Goal: Information Seeking & Learning: Learn about a topic

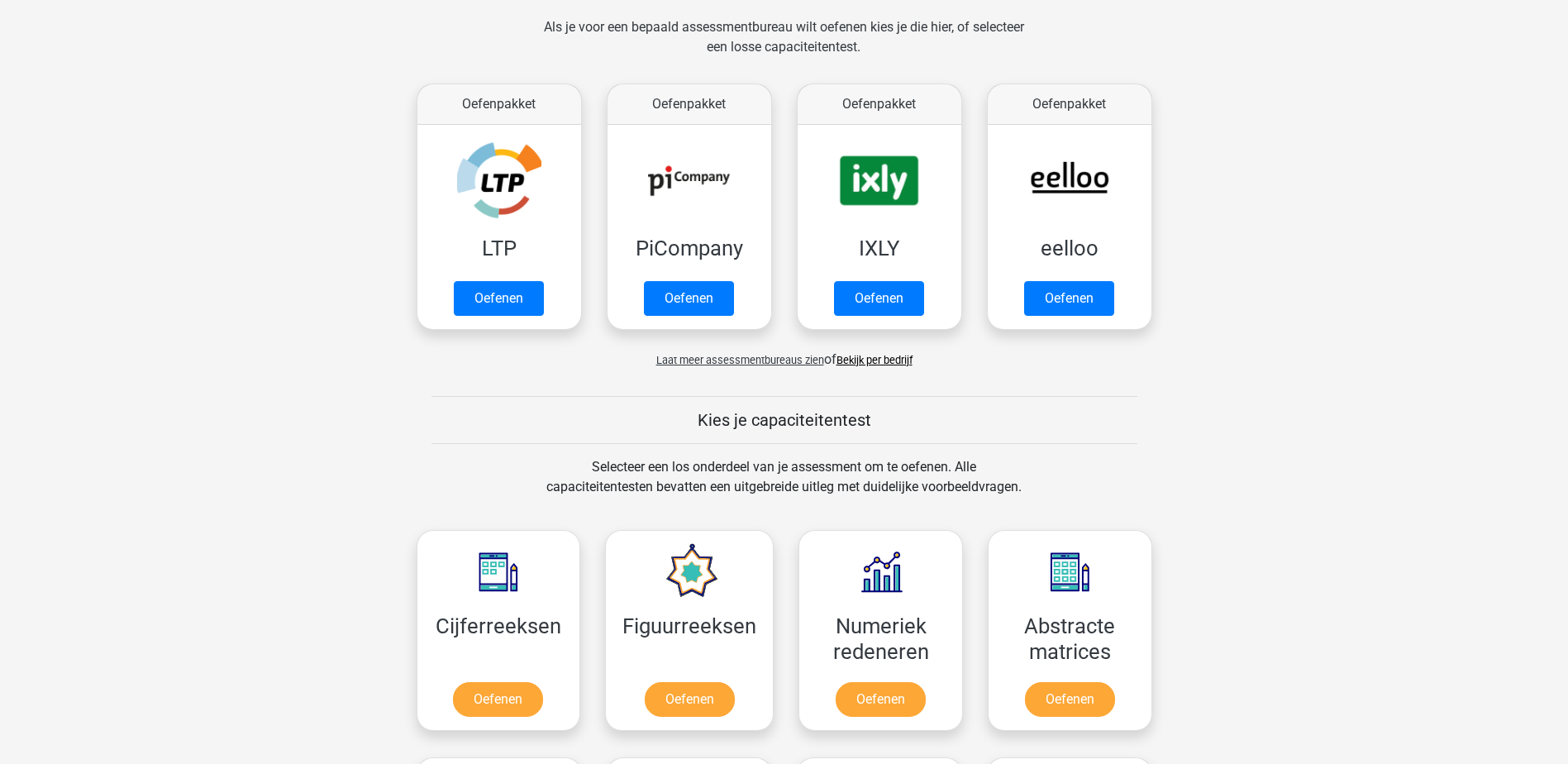
scroll to position [331, 0]
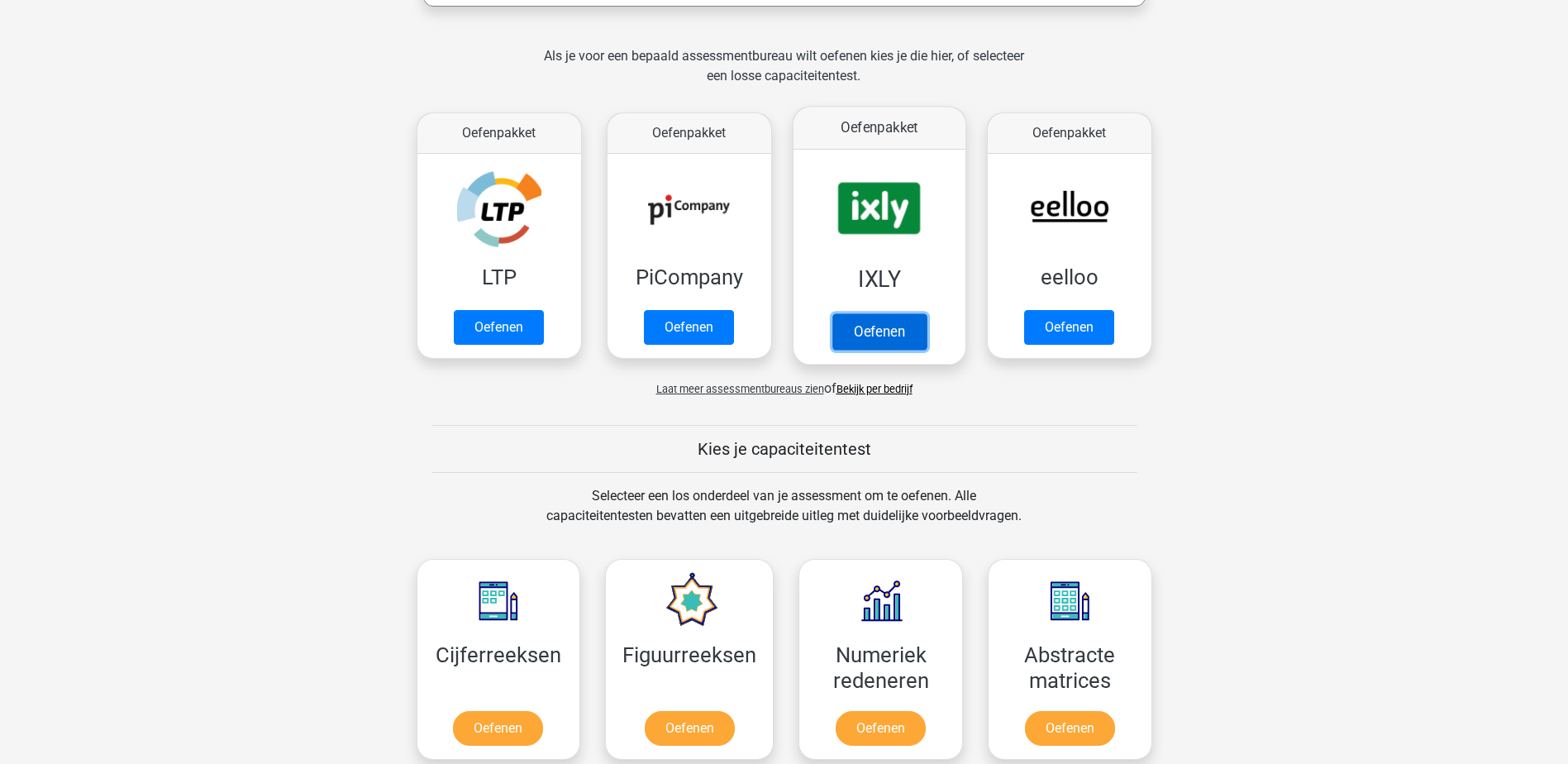
click at [862, 332] on link "Oefenen" at bounding box center [878, 332] width 94 height 36
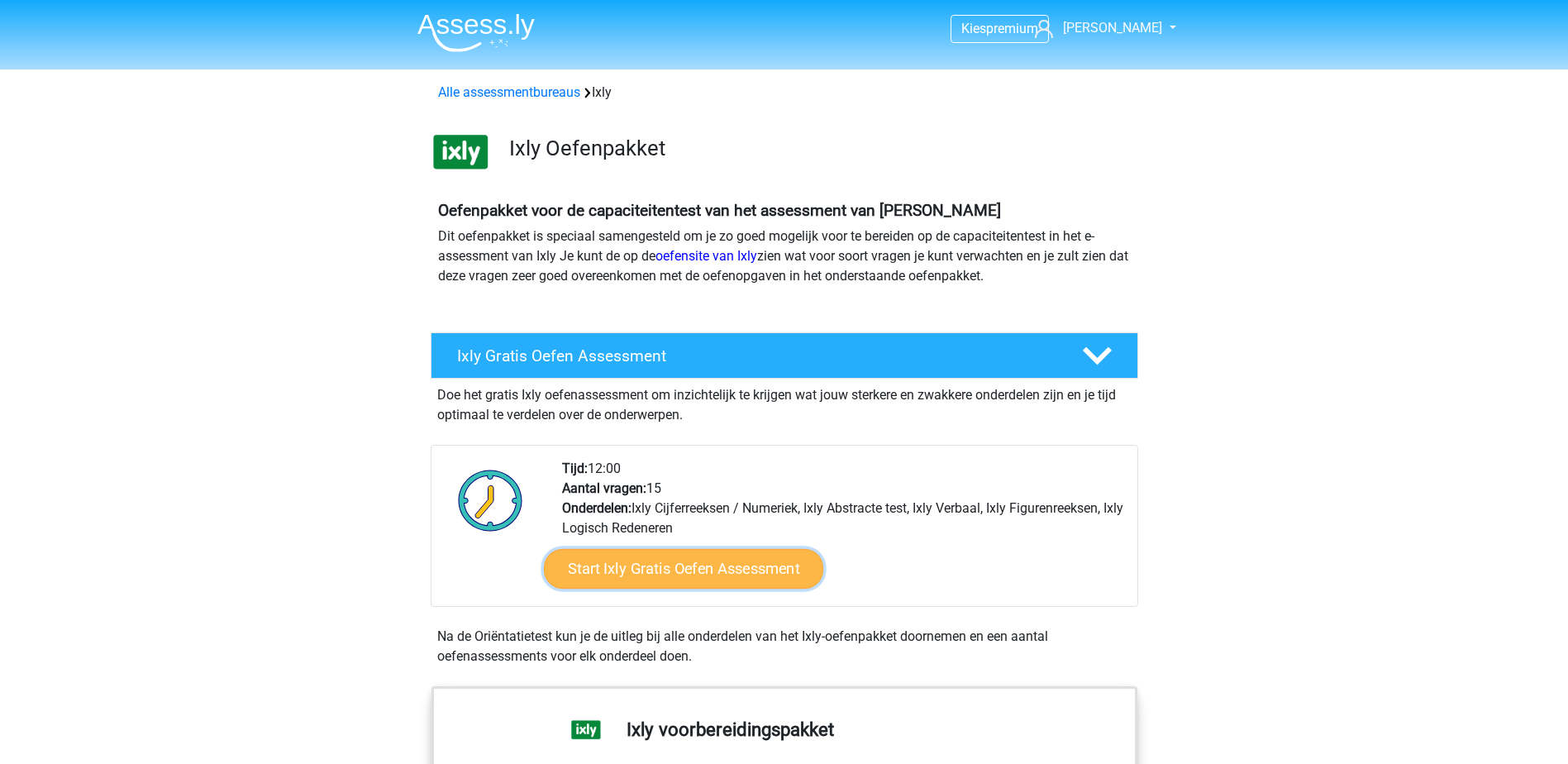
click at [677, 561] on link "Start Ixly Gratis Oefen Assessment" at bounding box center [683, 569] width 279 height 40
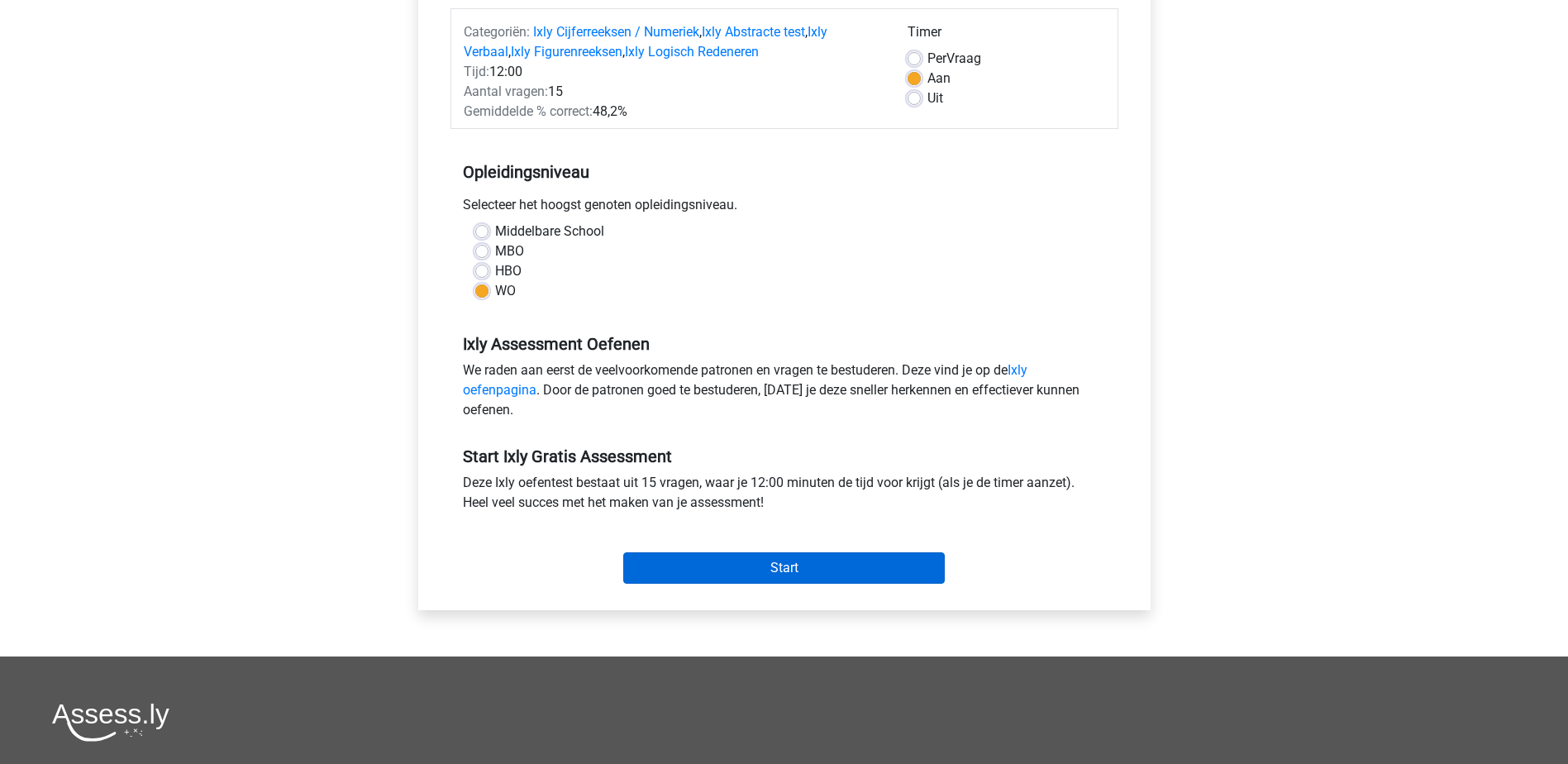
scroll to position [331, 0]
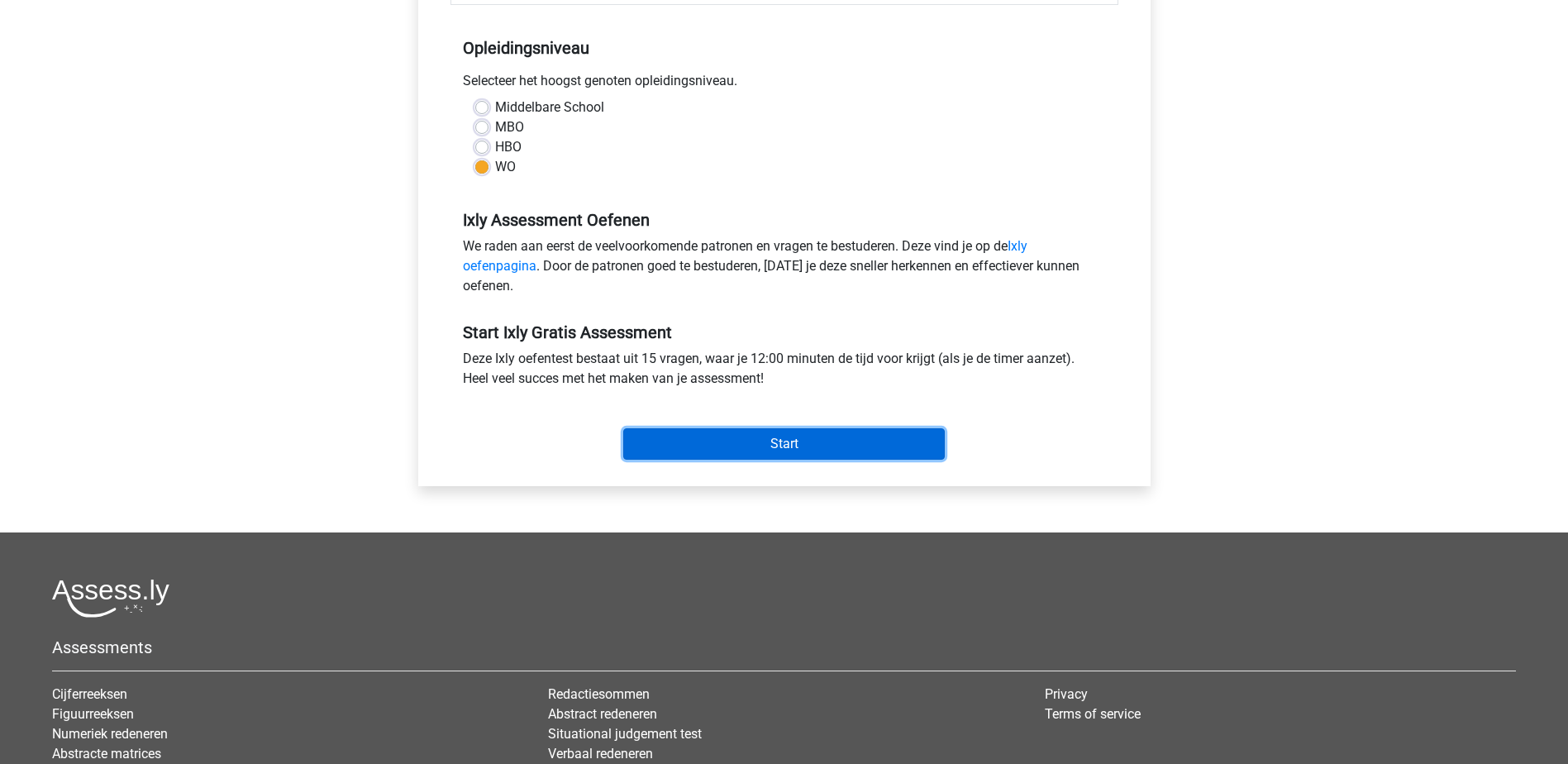
click at [701, 439] on input "Start" at bounding box center [784, 443] width 321 height 31
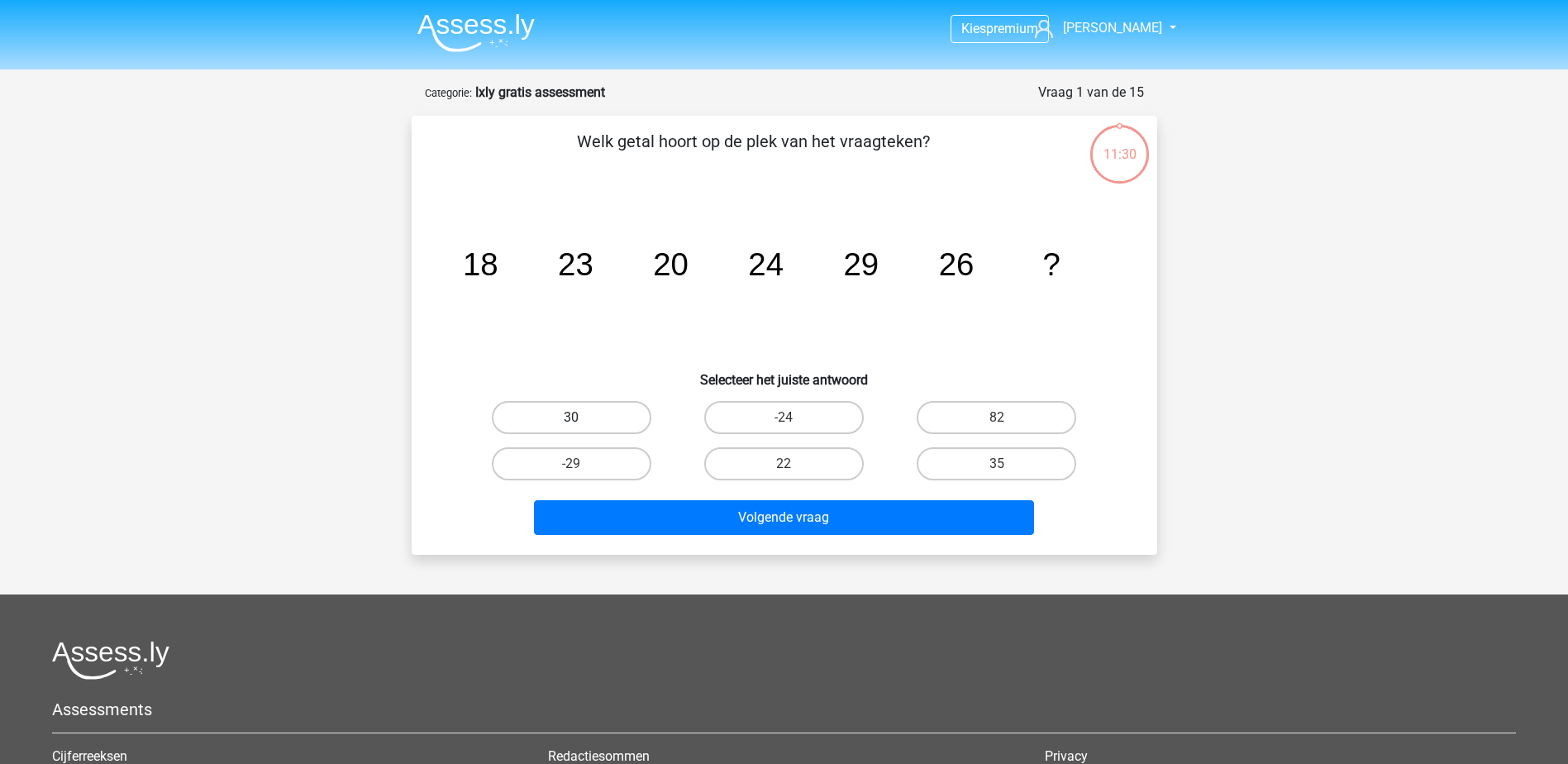
click at [616, 421] on label "30" at bounding box center [572, 417] width 160 height 33
click at [582, 421] on input "30" at bounding box center [576, 422] width 11 height 11
radio input "true"
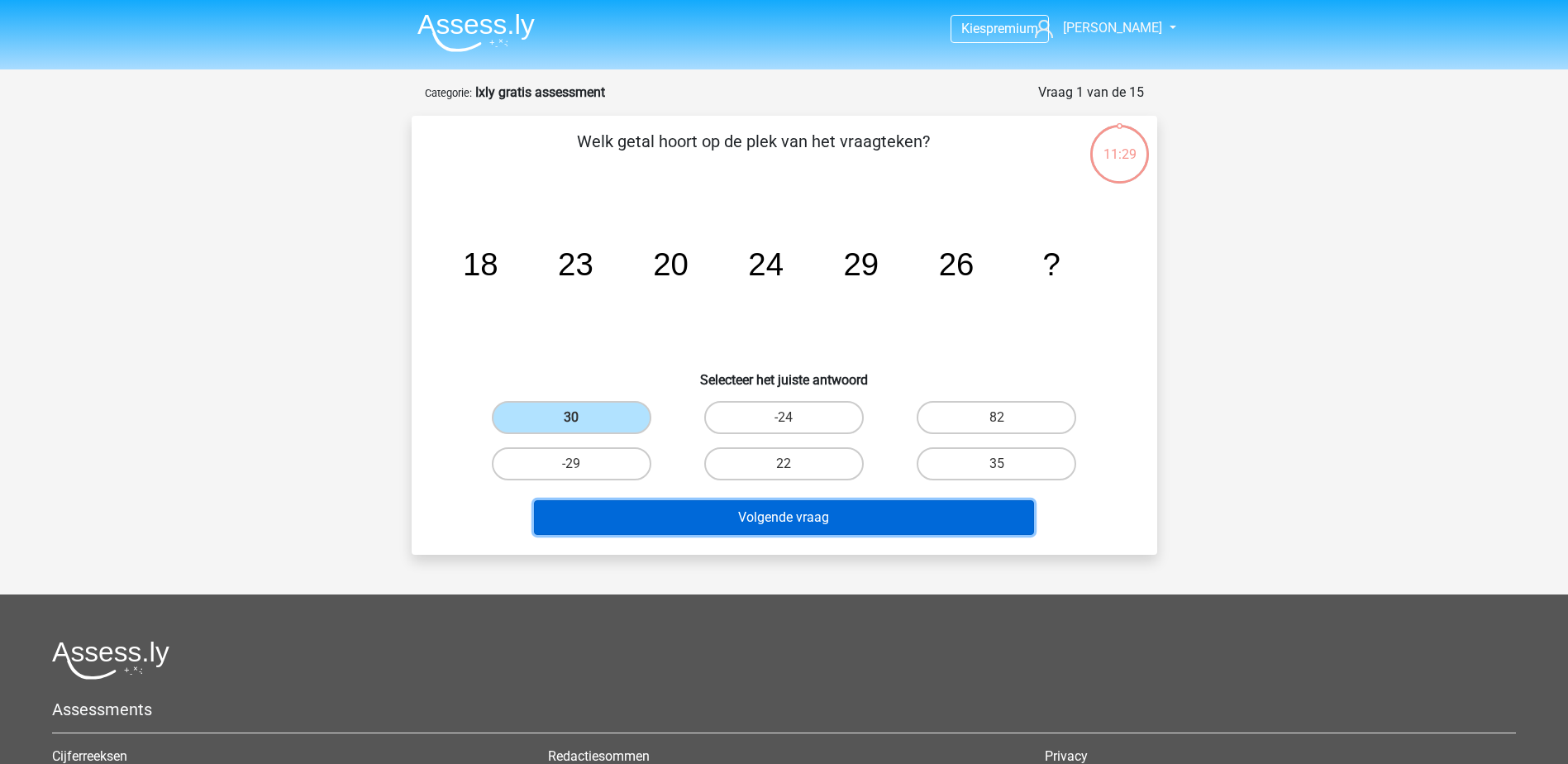
click at [684, 506] on button "Volgende vraag" at bounding box center [784, 517] width 500 height 35
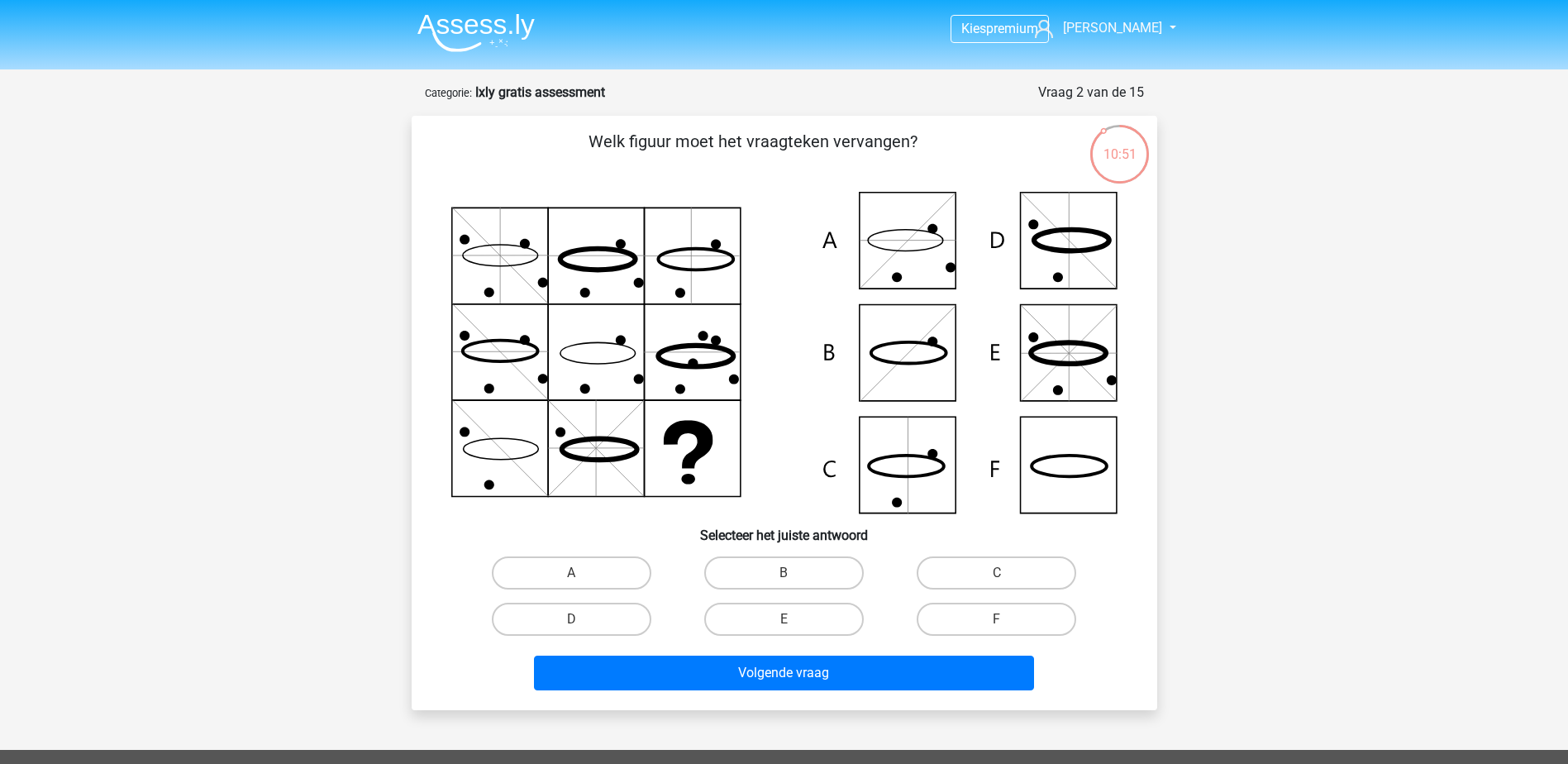
click at [1044, 470] on icon at bounding box center [784, 353] width 667 height 322
click at [1004, 622] on input "F" at bounding box center [1002, 624] width 11 height 11
radio input "true"
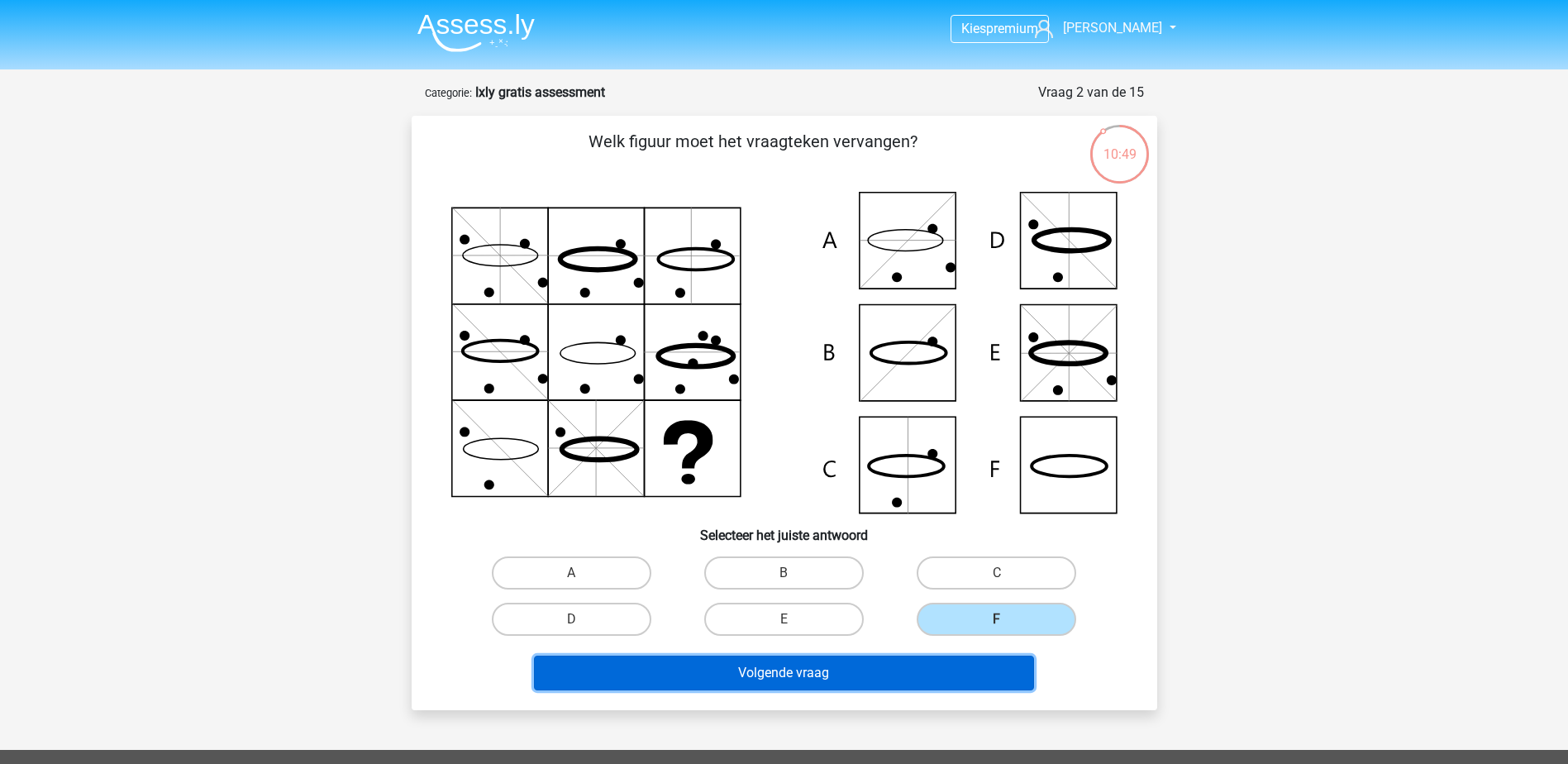
click at [860, 673] on button "Volgende vraag" at bounding box center [784, 673] width 500 height 35
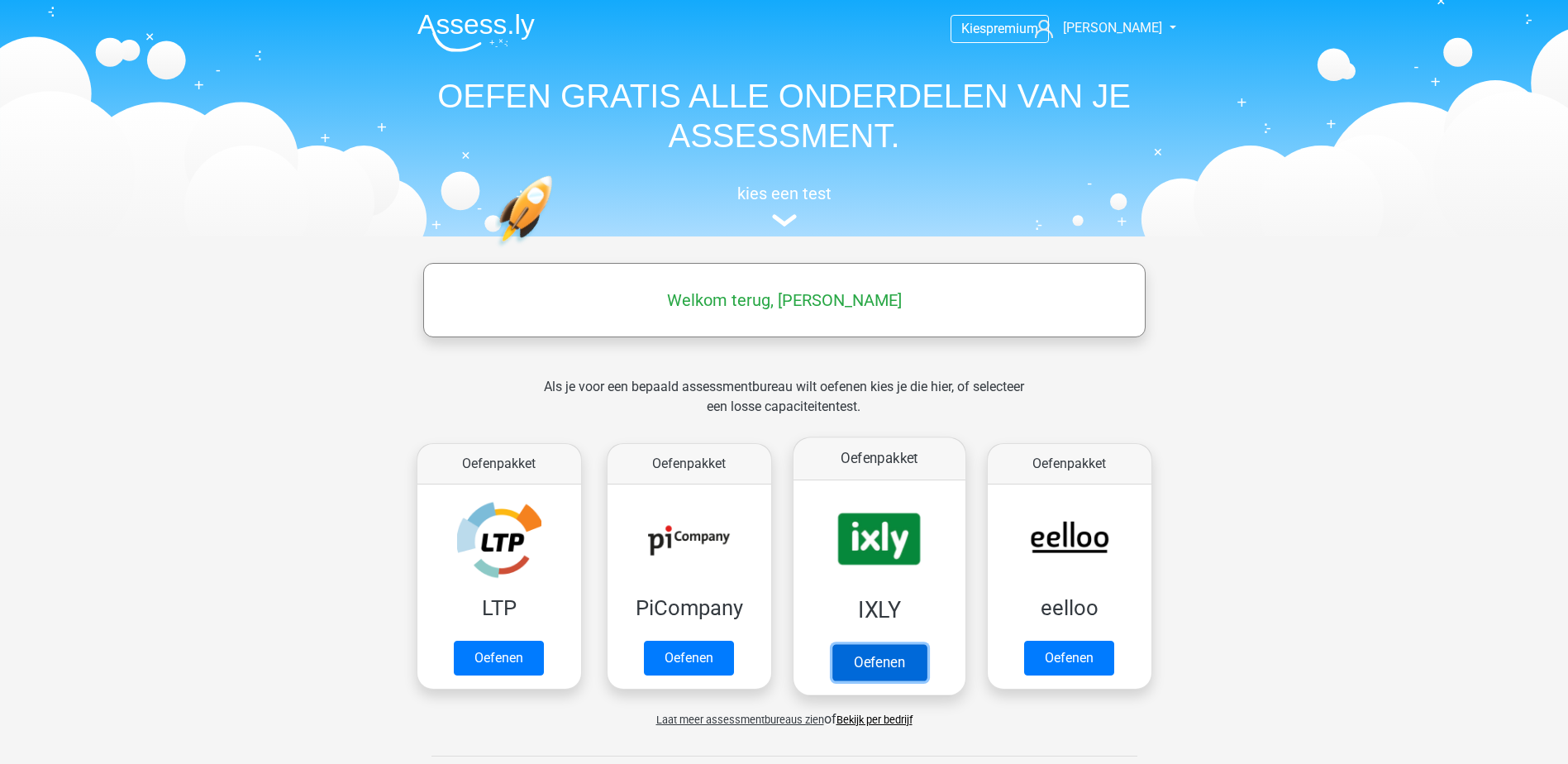
click at [876, 663] on link "Oefenen" at bounding box center [878, 662] width 94 height 36
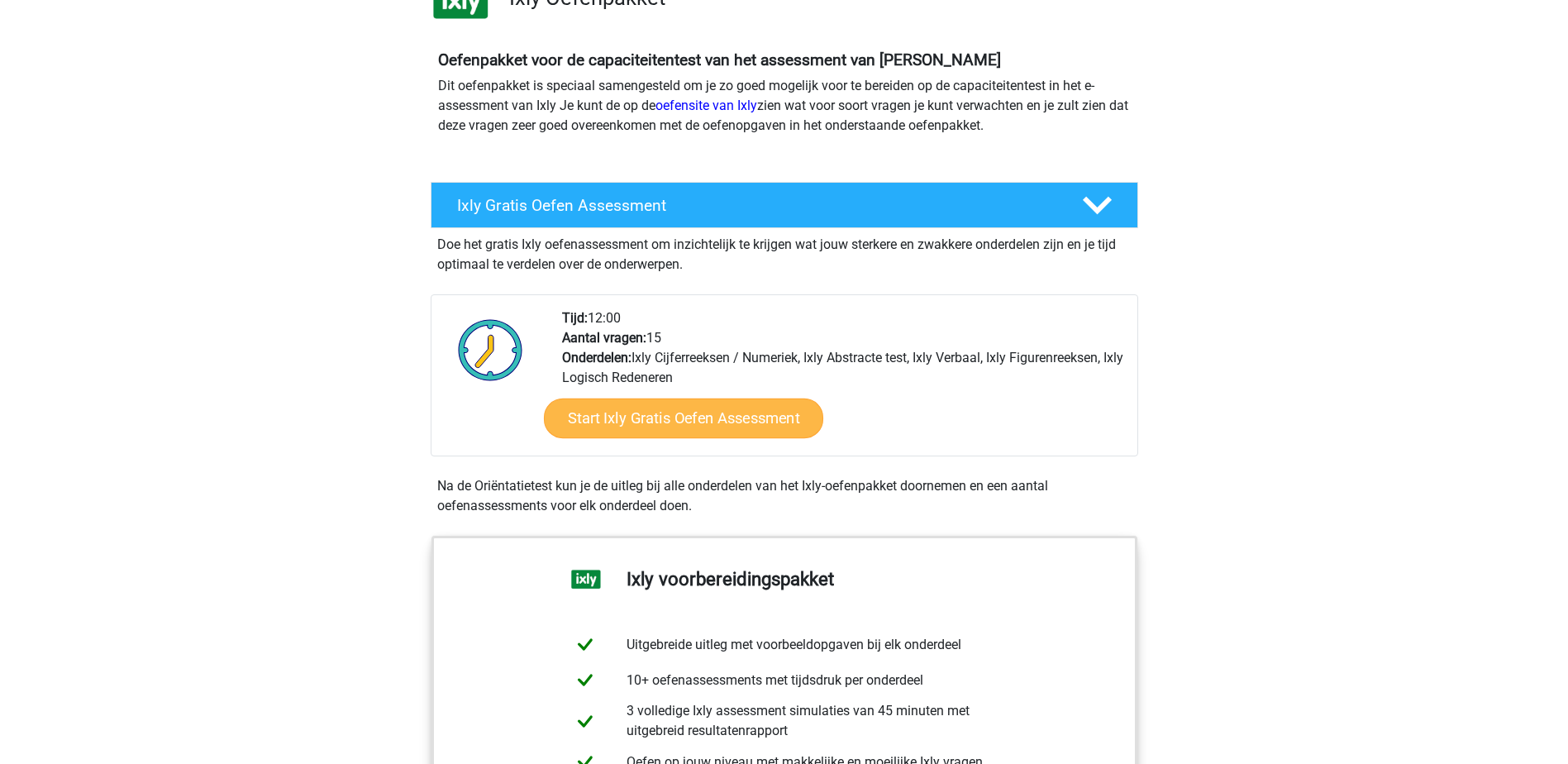
scroll to position [166, 0]
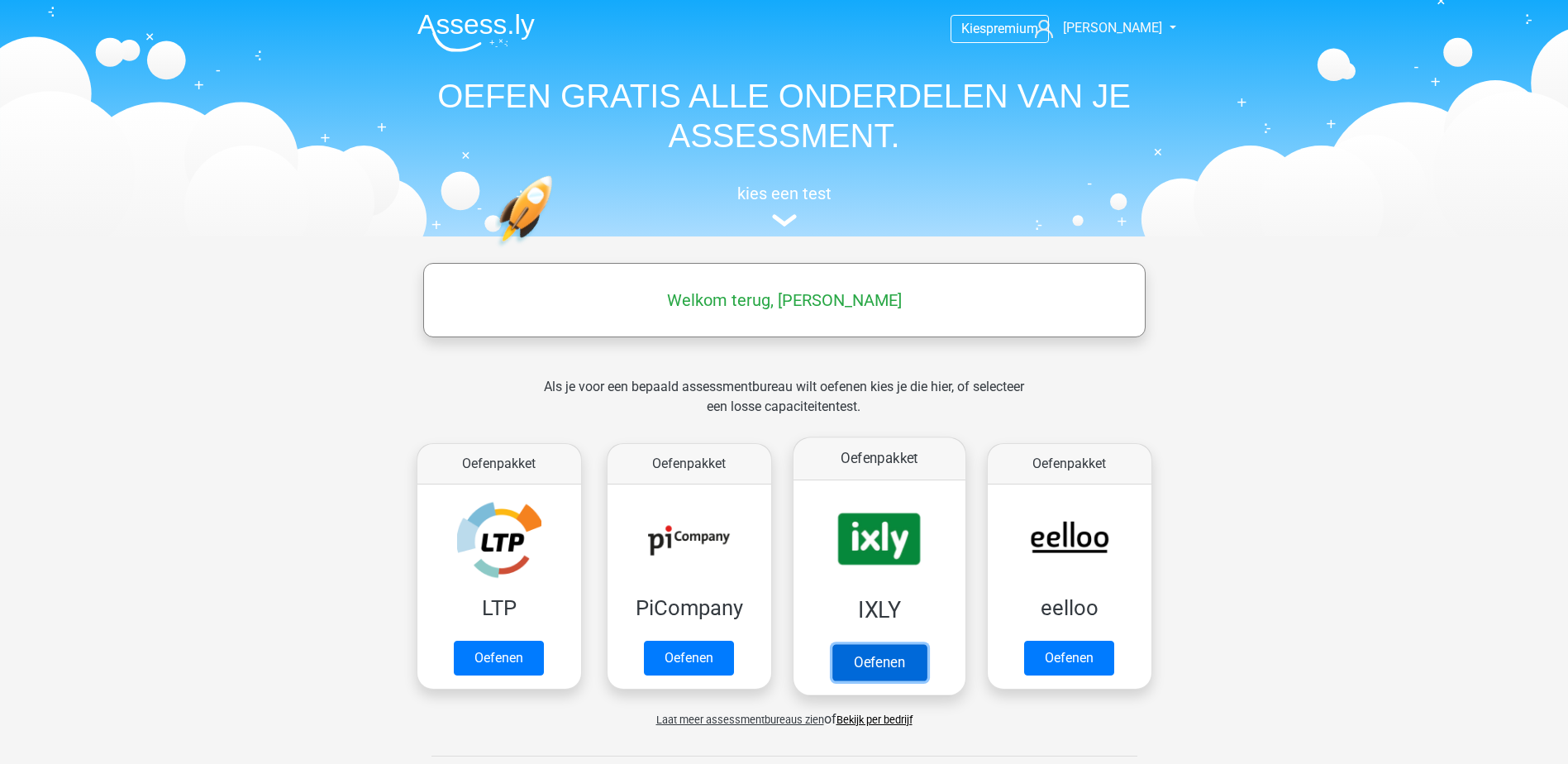
click at [878, 660] on link "Oefenen" at bounding box center [878, 662] width 94 height 36
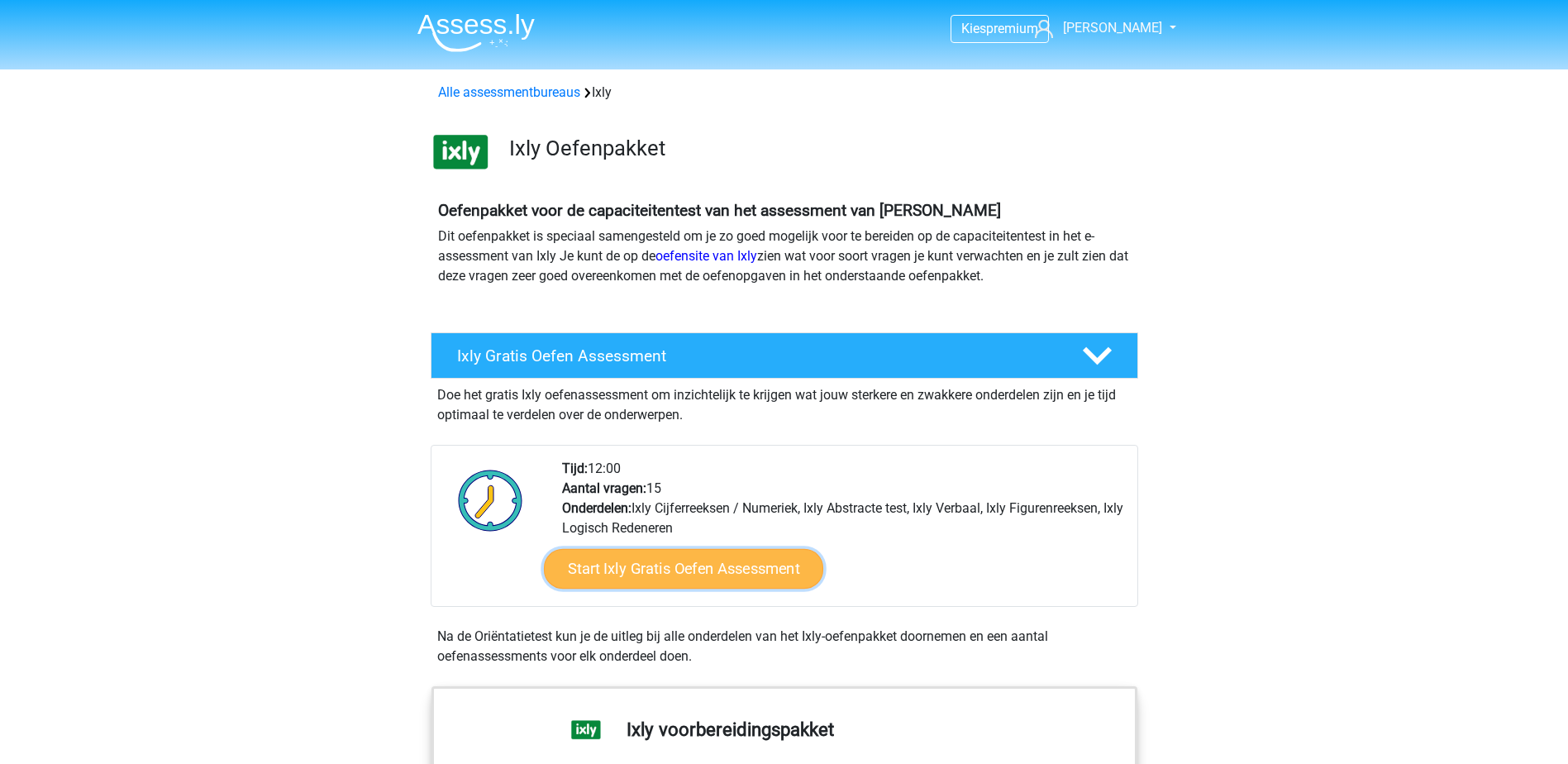
click at [686, 564] on link "Start Ixly Gratis Oefen Assessment" at bounding box center [683, 569] width 279 height 40
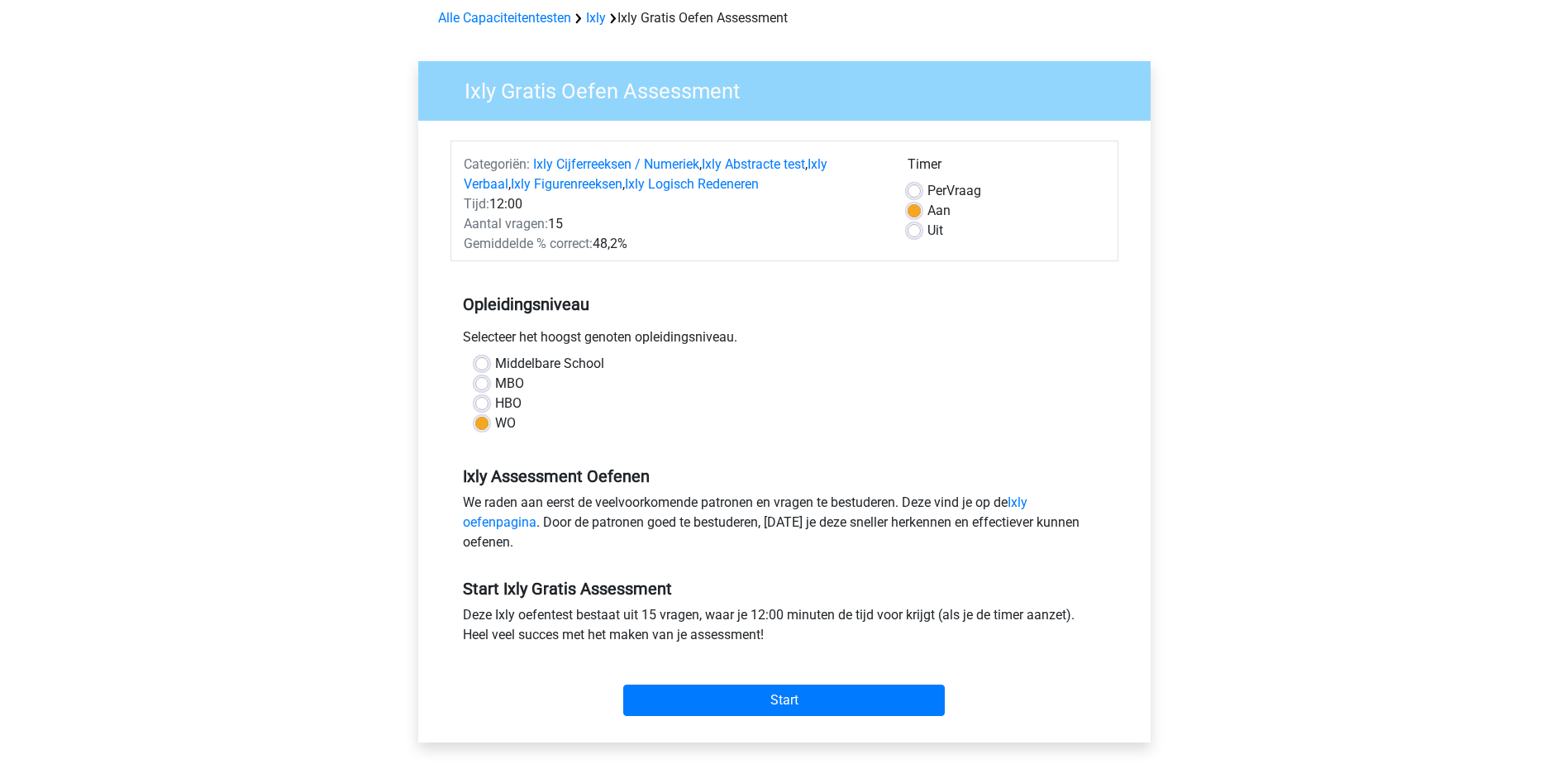
scroll to position [166, 0]
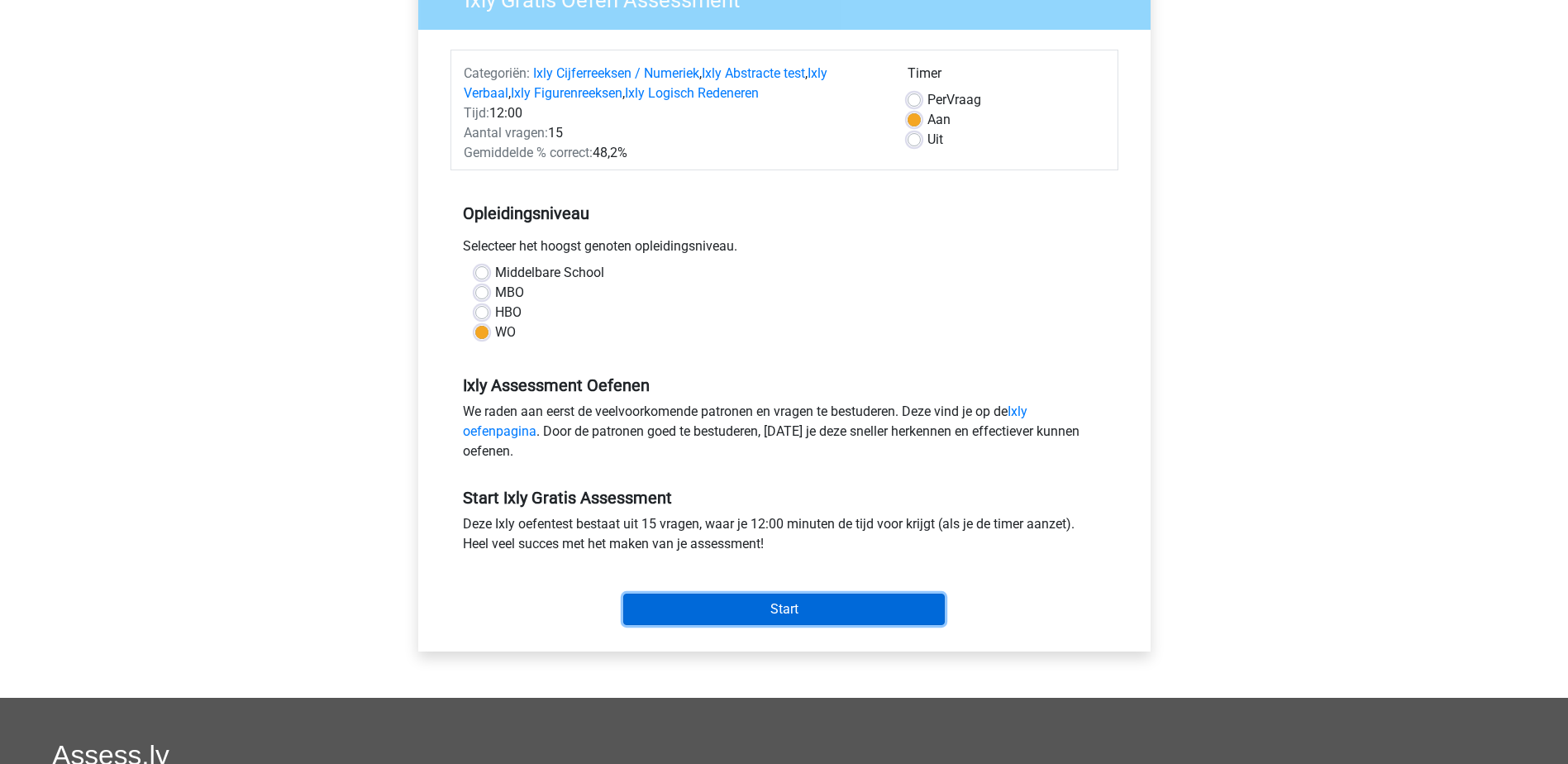
click at [786, 600] on input "Start" at bounding box center [784, 609] width 321 height 31
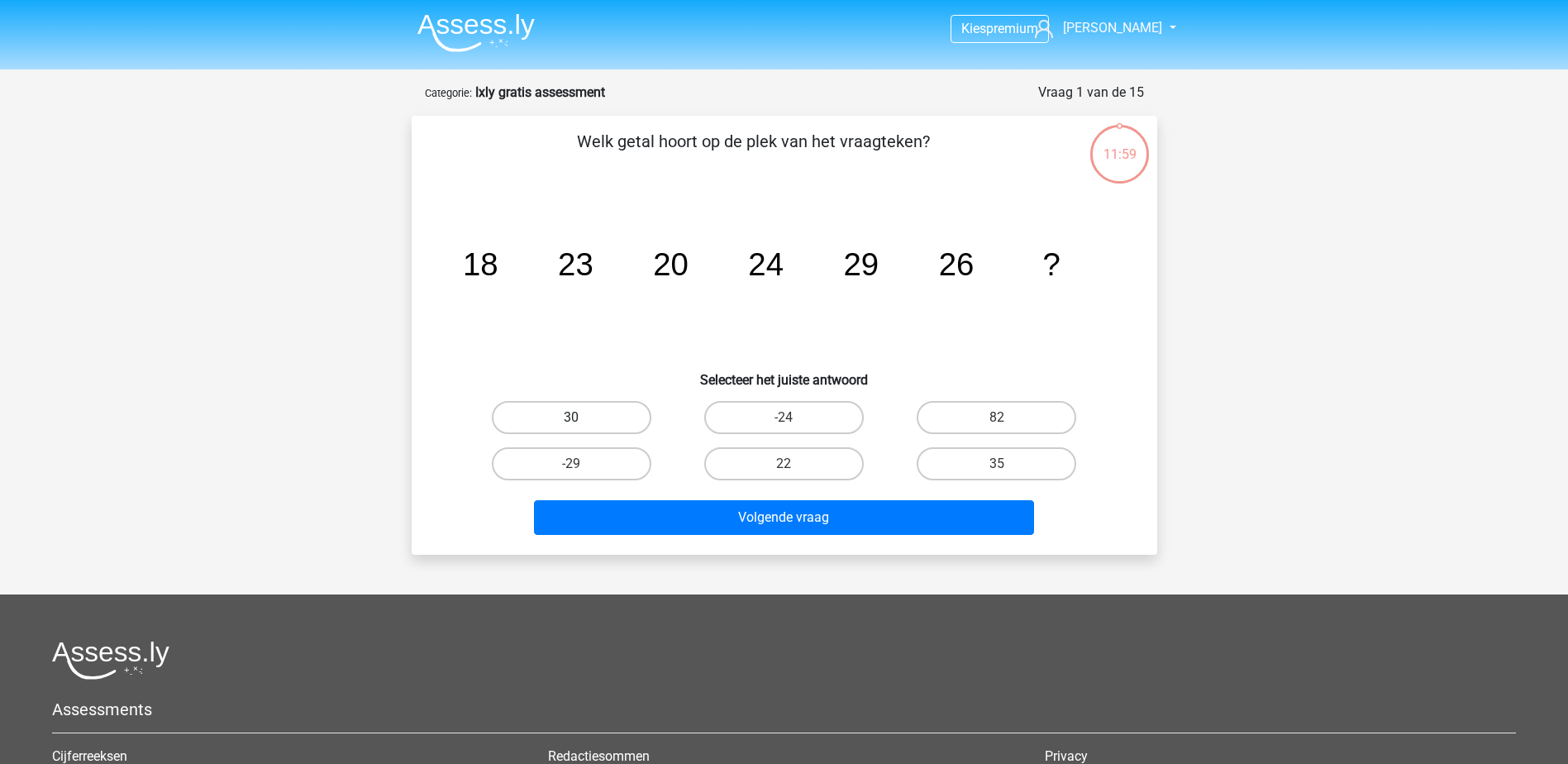
click at [548, 420] on label "30" at bounding box center [572, 417] width 160 height 33
click at [571, 420] on input "30" at bounding box center [576, 422] width 11 height 11
radio input "true"
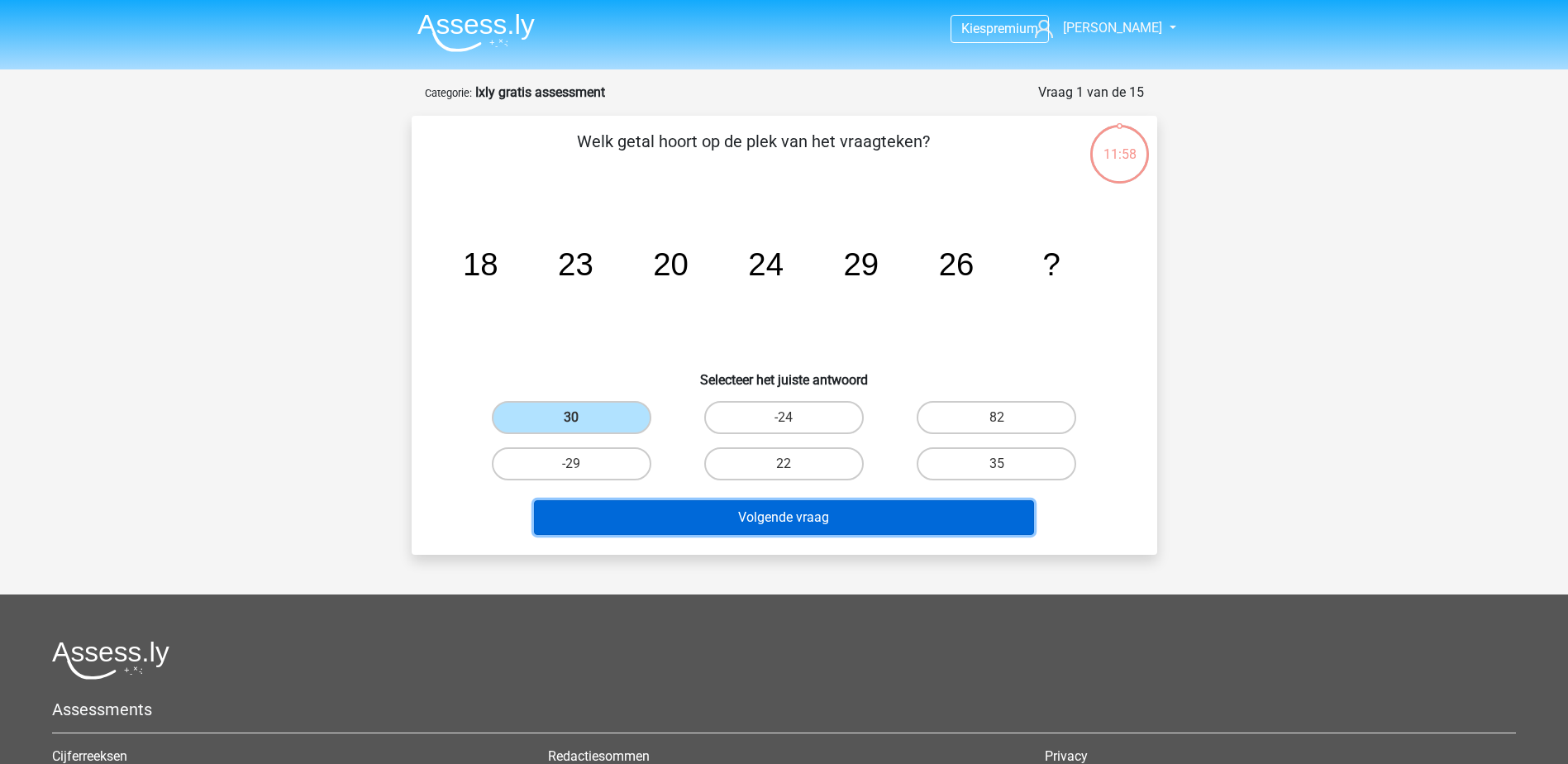
click at [647, 523] on button "Volgende vraag" at bounding box center [784, 517] width 500 height 35
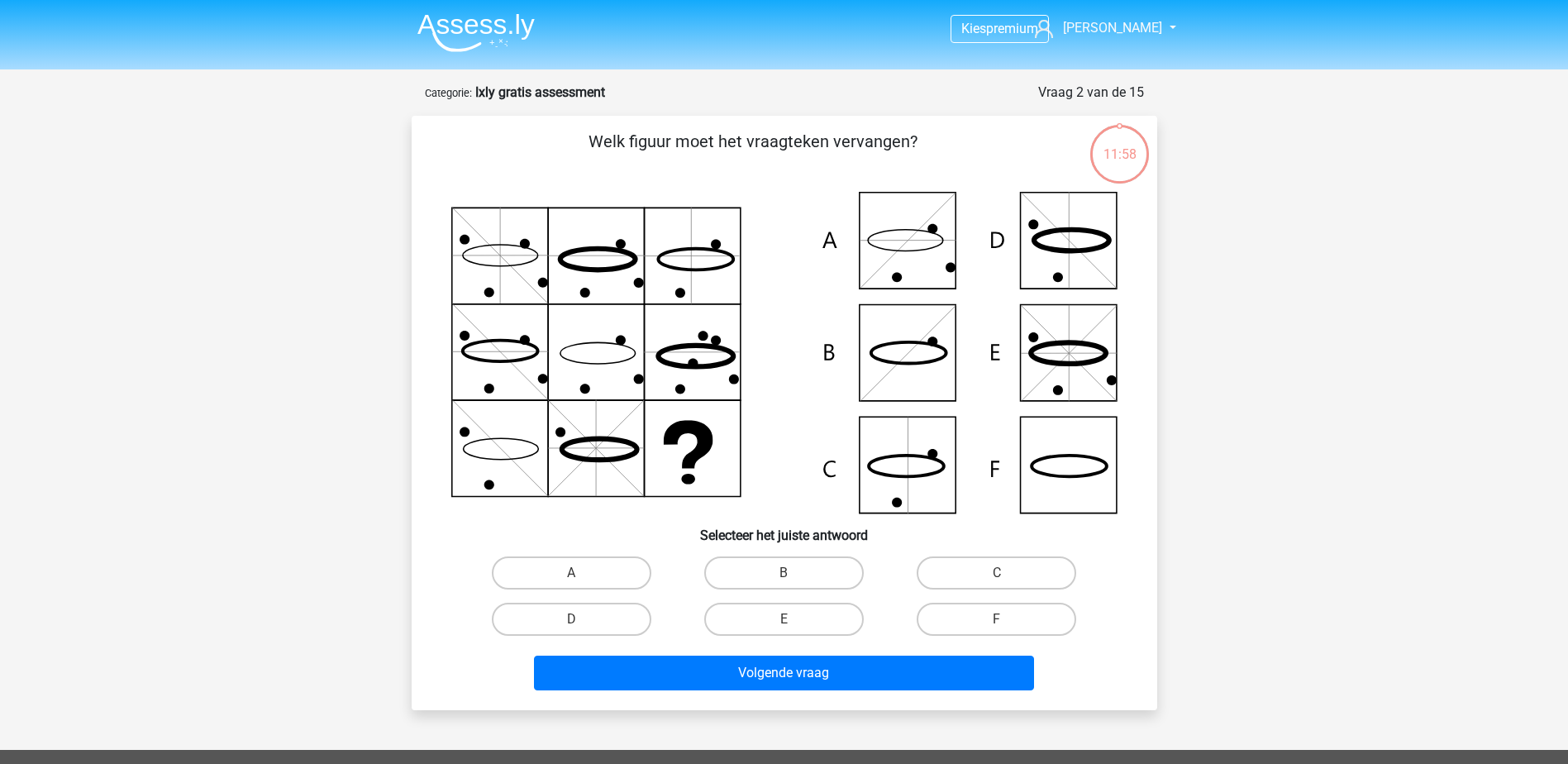
scroll to position [83, 0]
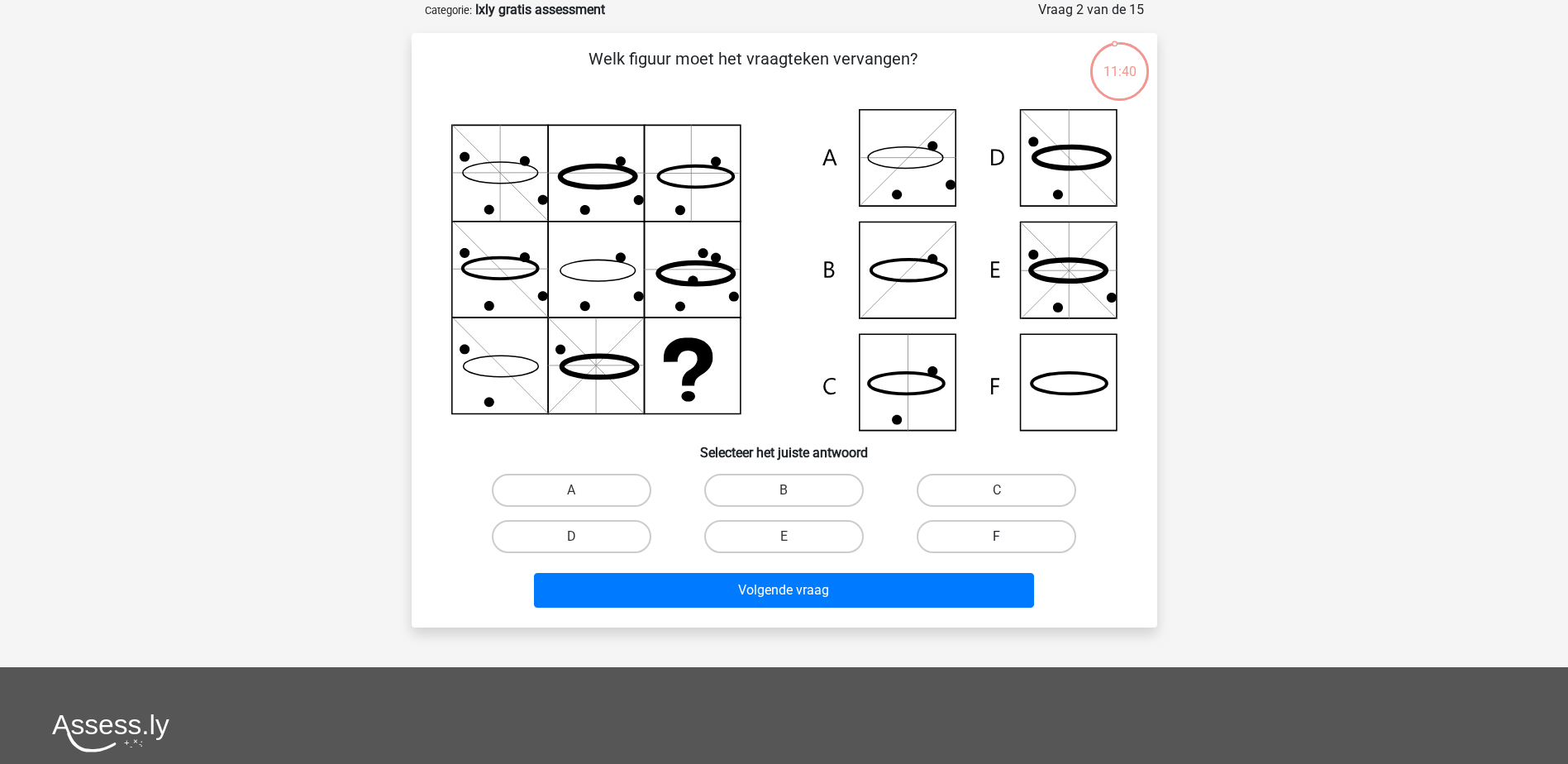
drag, startPoint x: 956, startPoint y: 544, endPoint x: 949, endPoint y: 549, distance: 8.6
click at [956, 544] on label "F" at bounding box center [997, 536] width 160 height 33
click at [997, 544] on input "F" at bounding box center [1002, 542] width 11 height 11
radio input "true"
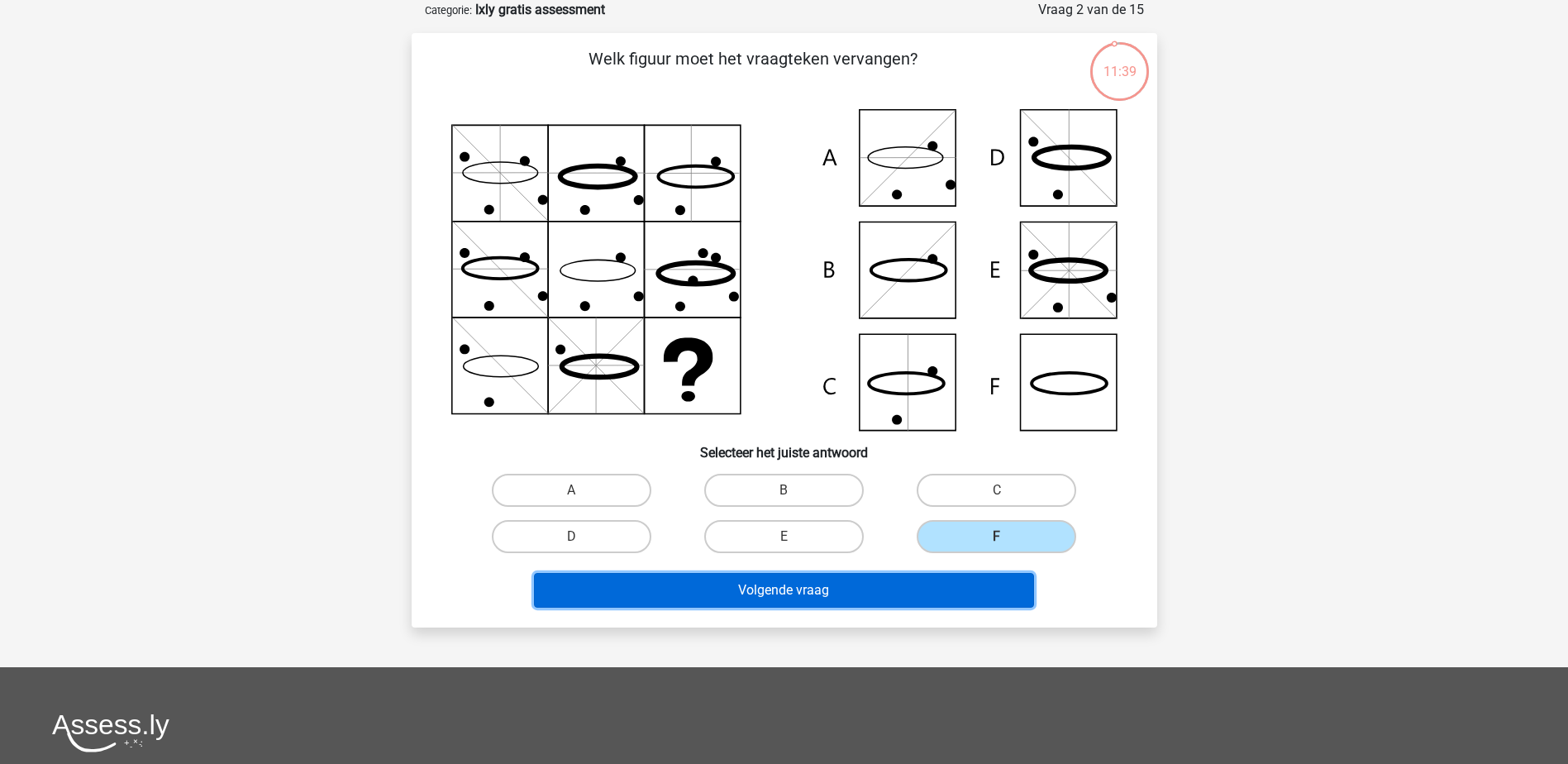
click at [792, 594] on button "Volgende vraag" at bounding box center [784, 590] width 500 height 35
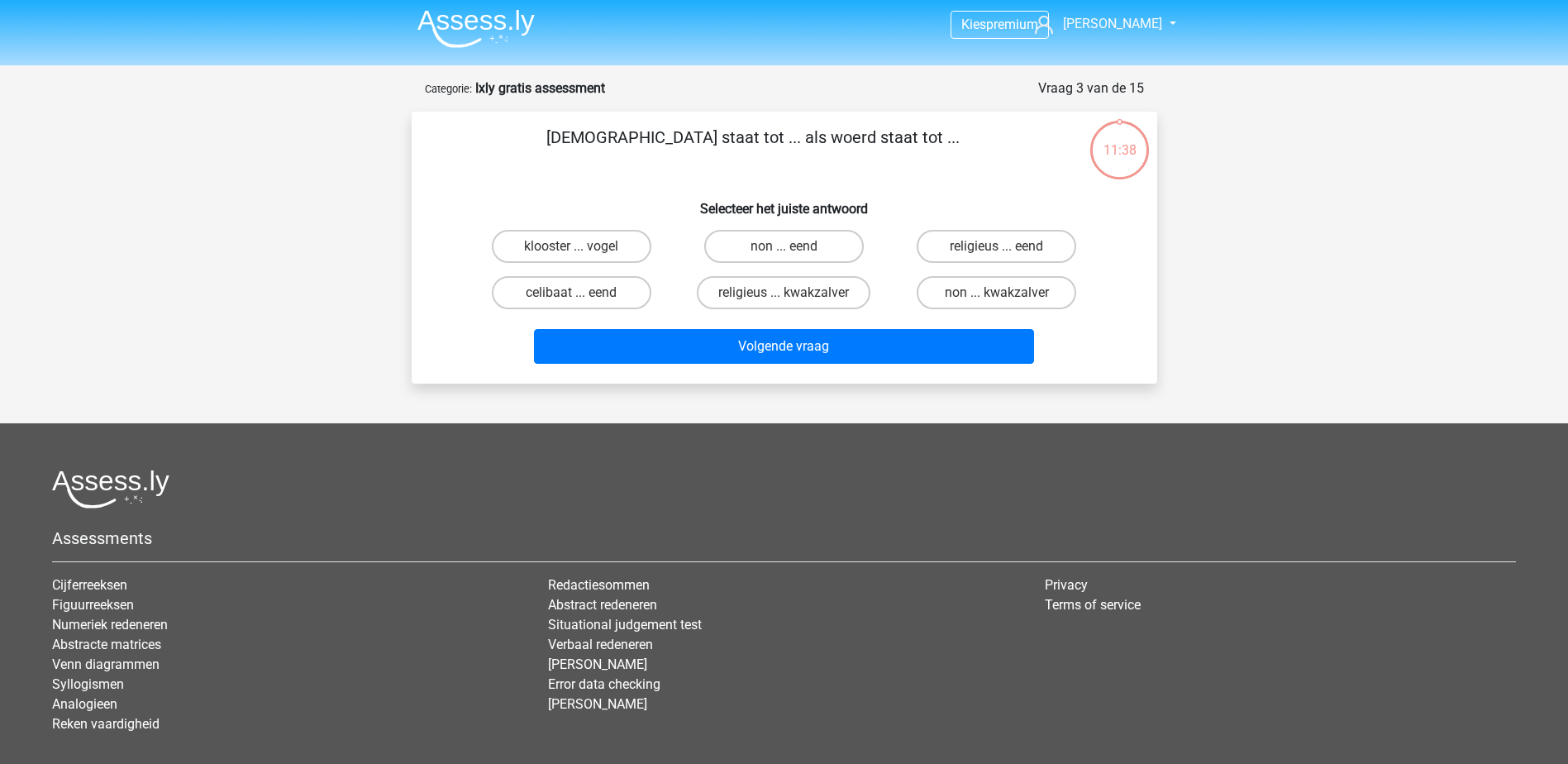
scroll to position [0, 0]
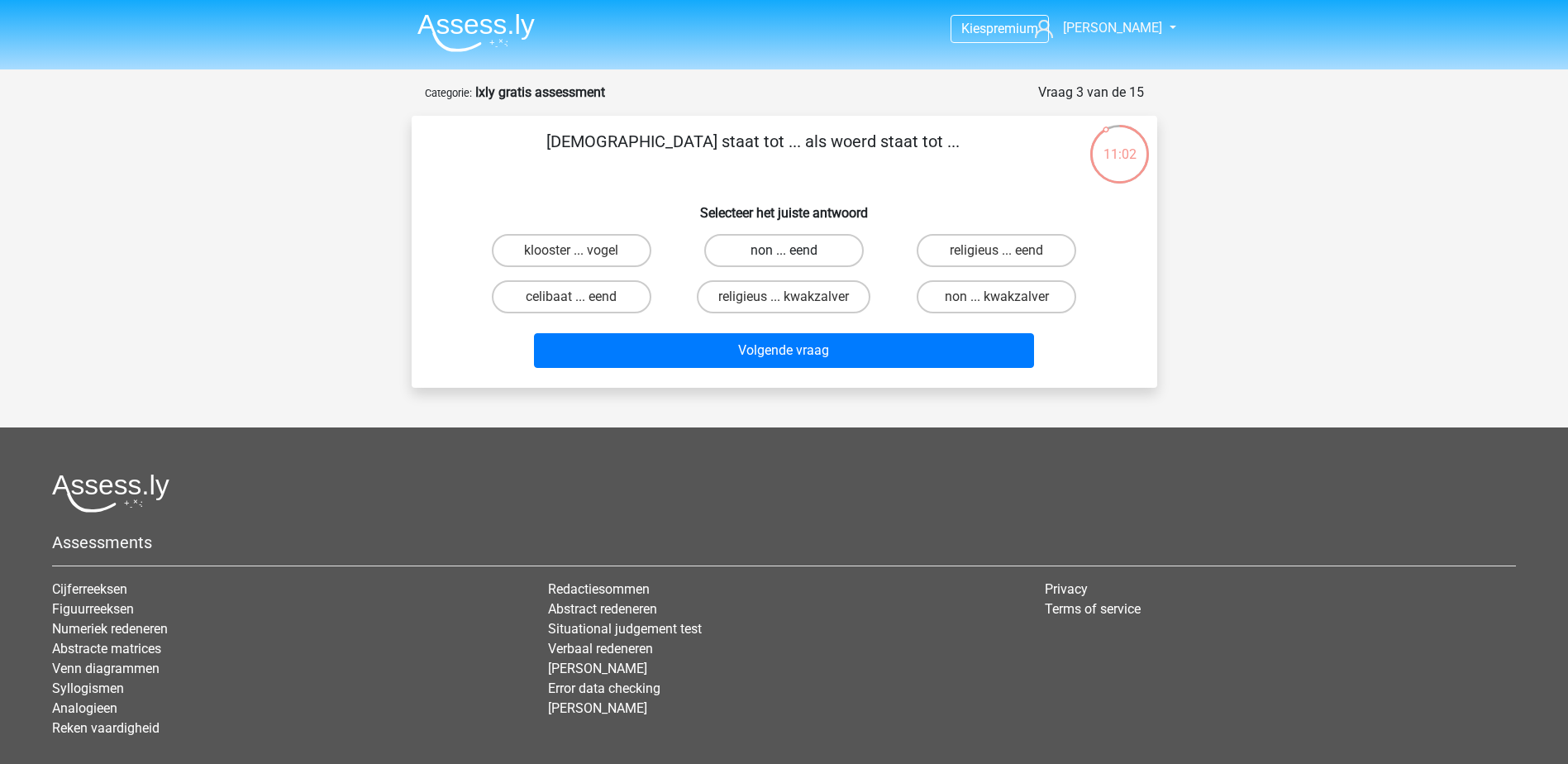
click at [795, 243] on label "non ... eend" at bounding box center [784, 250] width 160 height 33
click at [794, 251] on input "non ... eend" at bounding box center [788, 256] width 11 height 11
radio input "true"
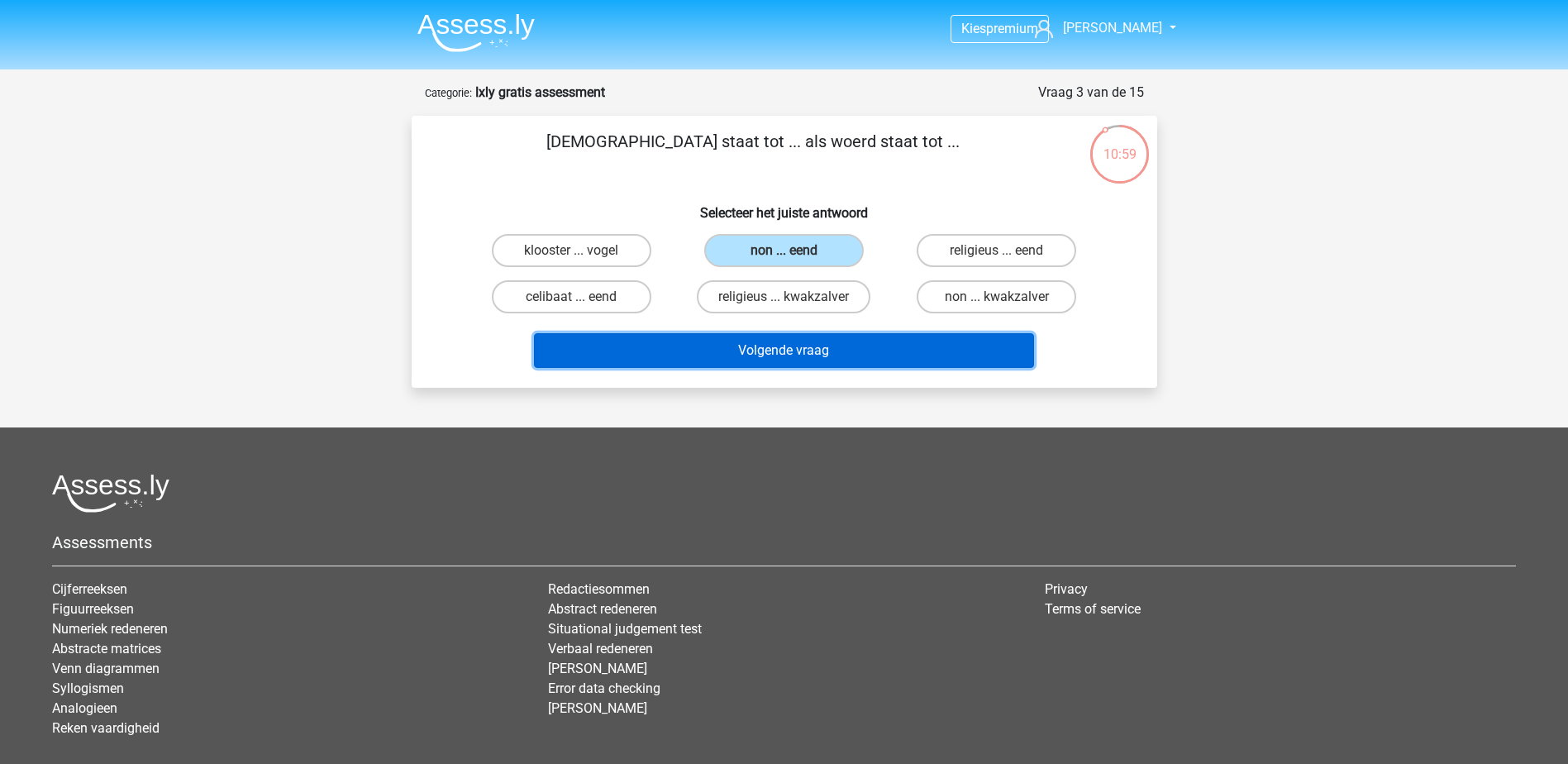
click at [778, 350] on button "Volgende vraag" at bounding box center [784, 351] width 500 height 35
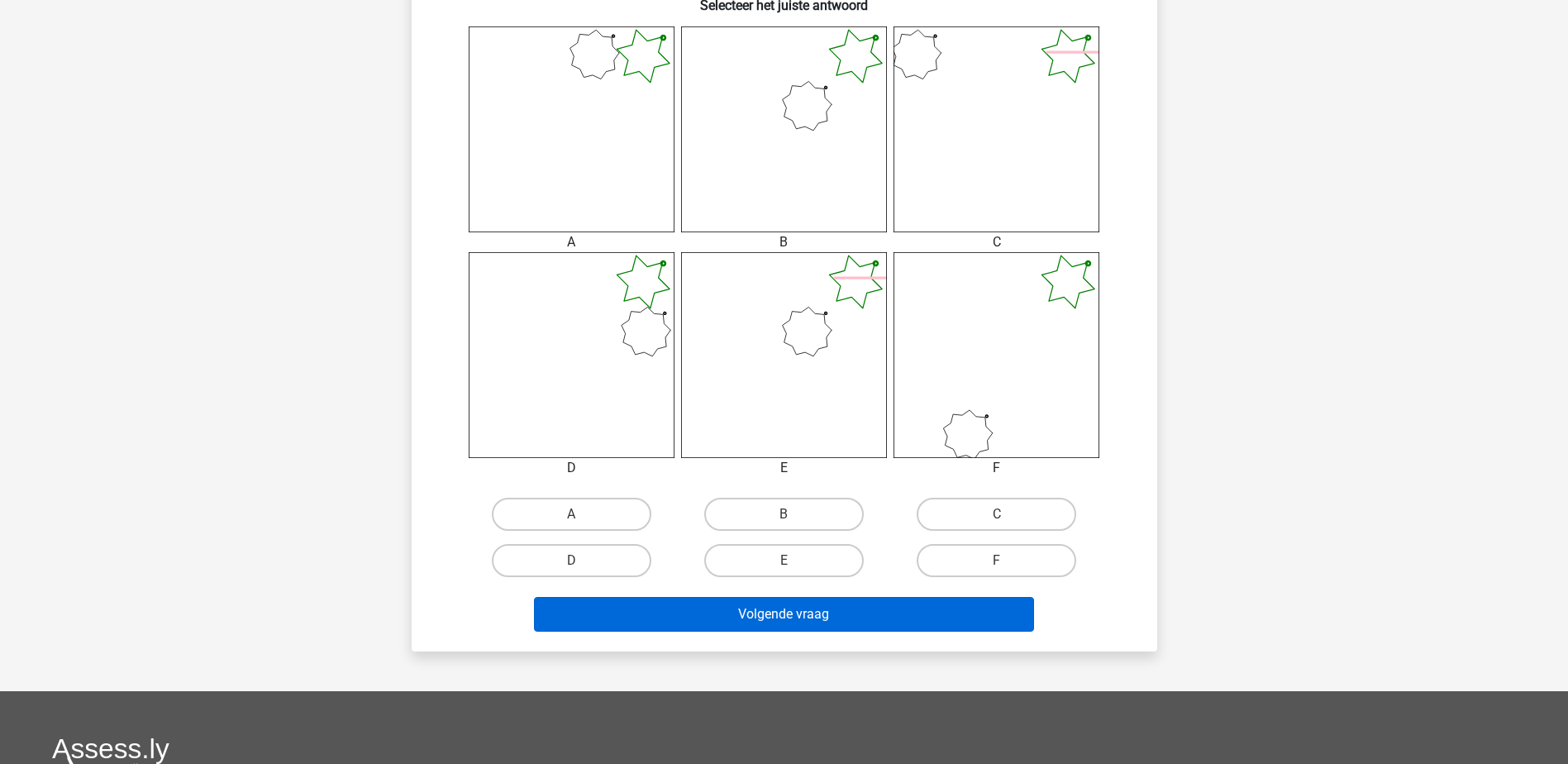
scroll to position [662, 0]
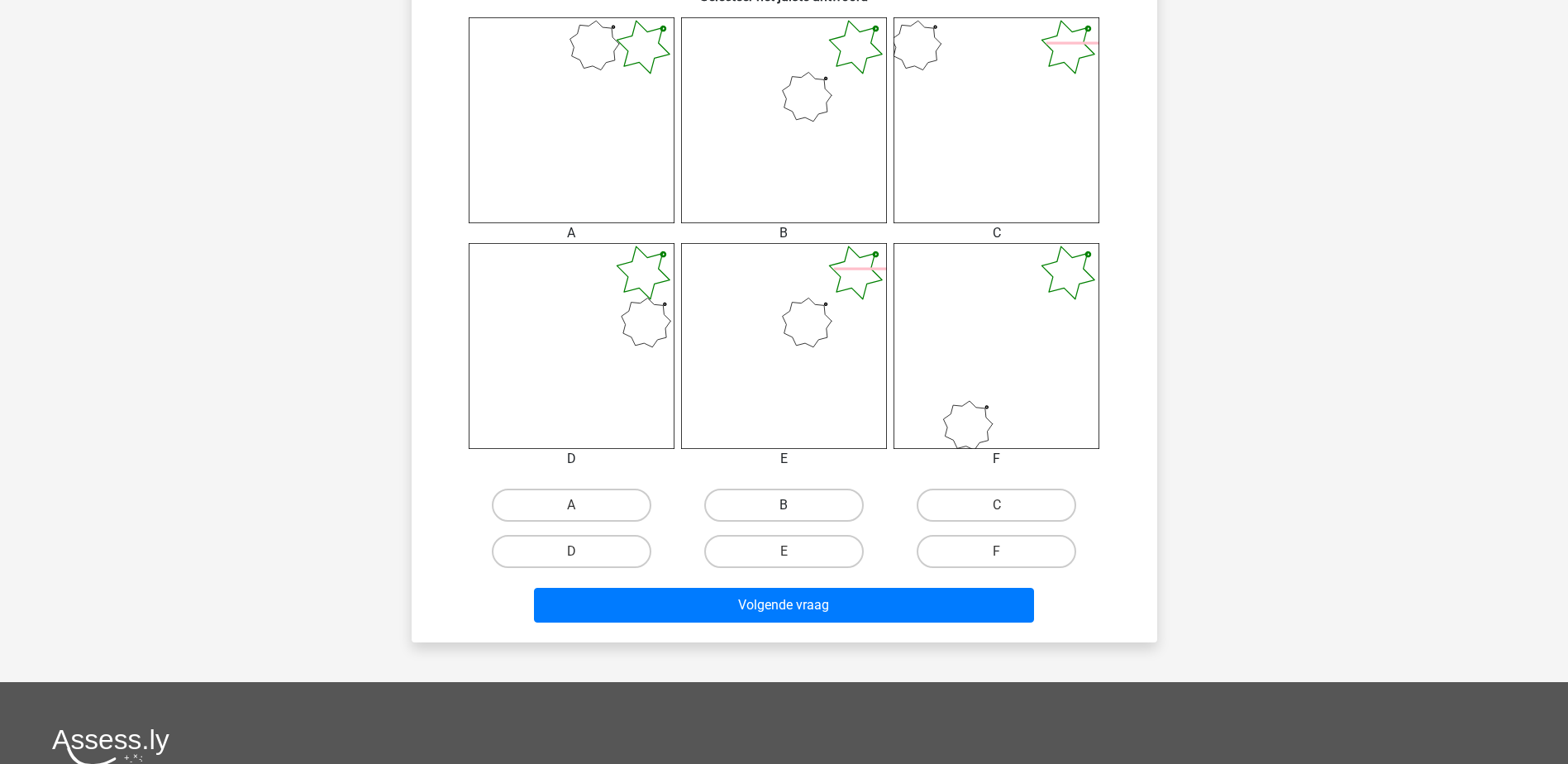
click at [771, 510] on label "B" at bounding box center [784, 505] width 160 height 33
click at [784, 510] on input "B" at bounding box center [788, 510] width 11 height 11
radio input "true"
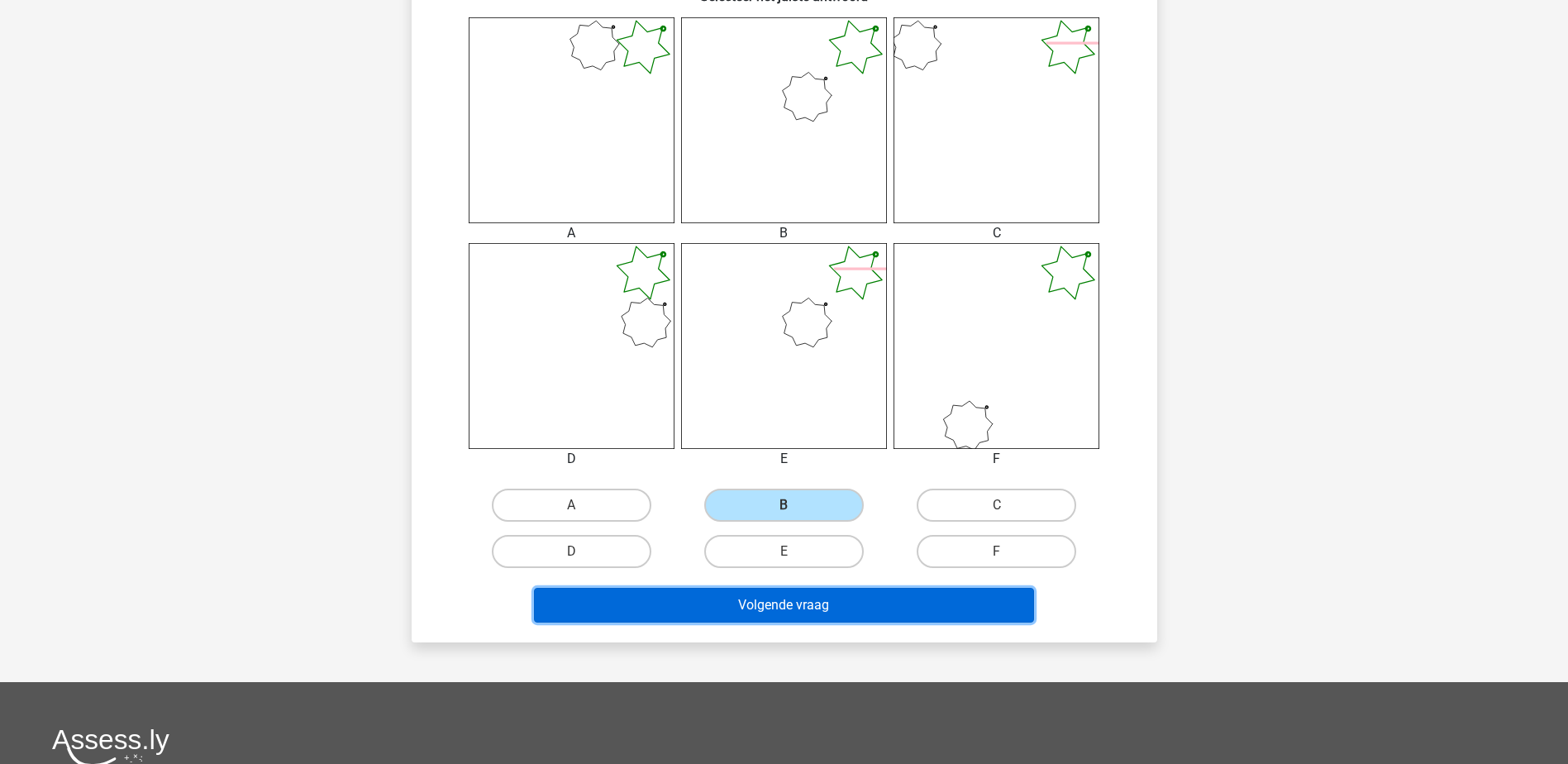
click at [778, 600] on button "Volgende vraag" at bounding box center [784, 605] width 500 height 35
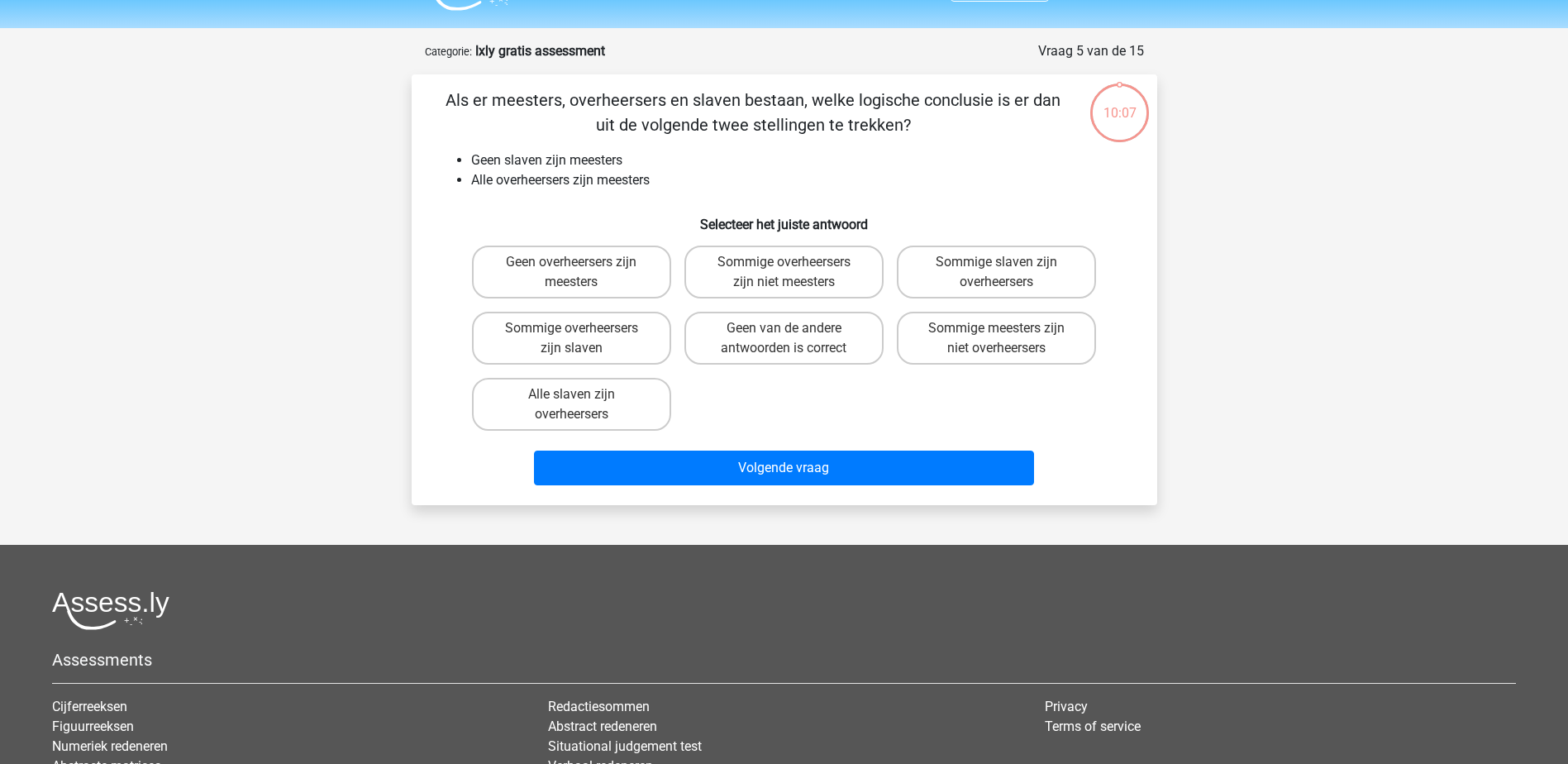
scroll to position [0, 0]
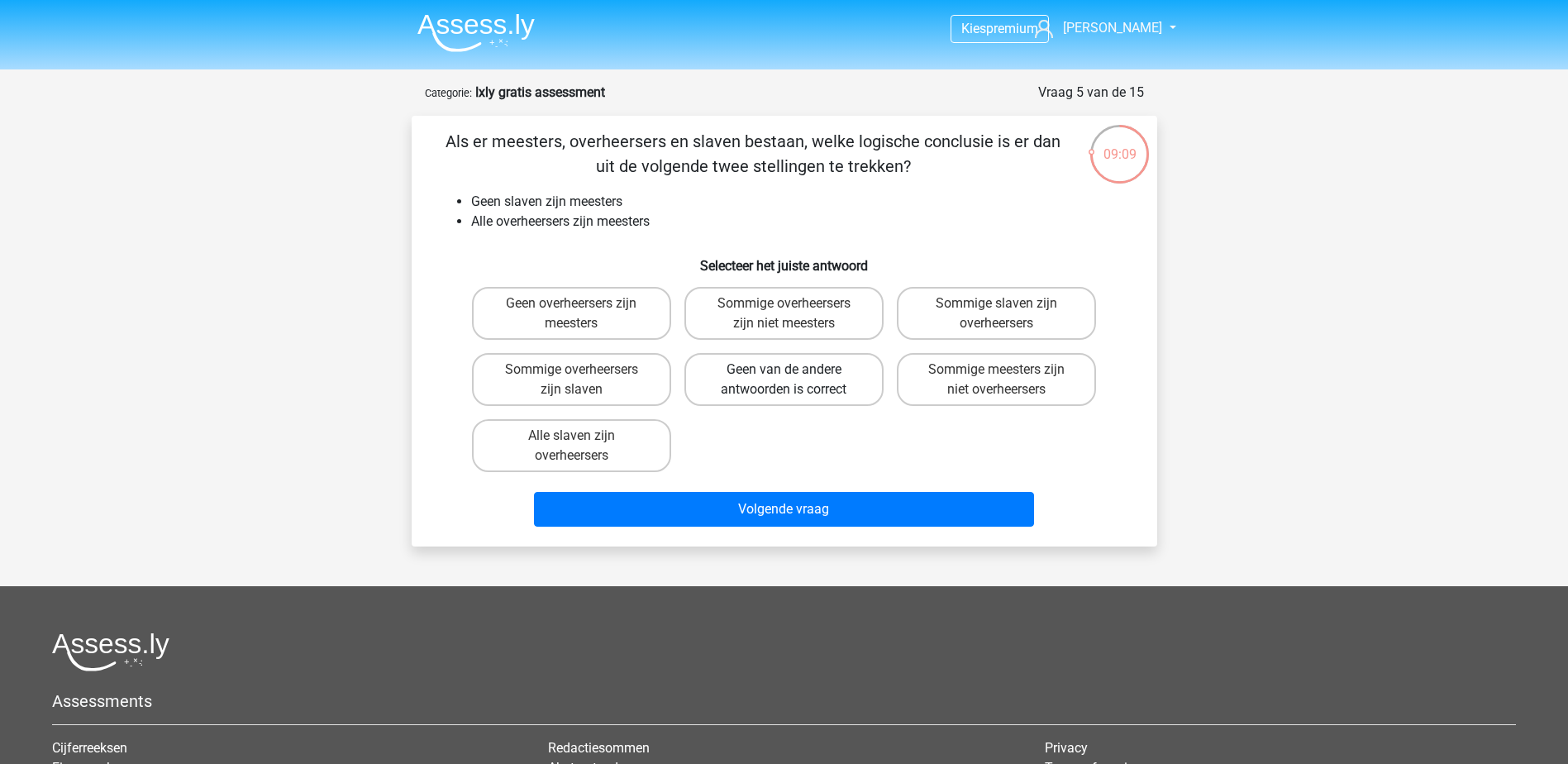
click at [829, 376] on label "Geen van de andere antwoorden is correct" at bounding box center [784, 380] width 200 height 53
click at [794, 376] on input "Geen van de andere antwoorden is correct" at bounding box center [788, 375] width 11 height 11
radio input "true"
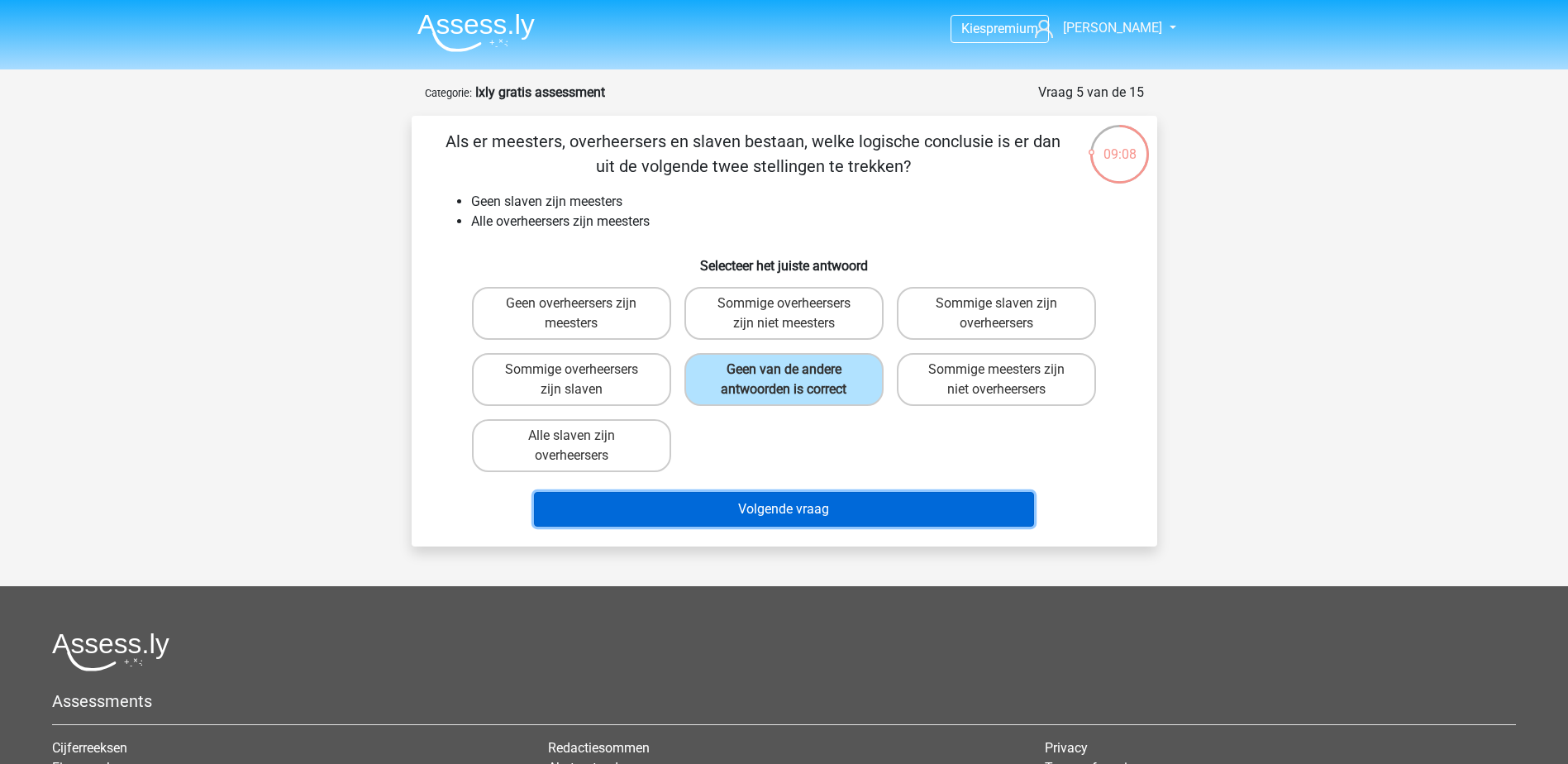
click at [820, 502] on button "Volgende vraag" at bounding box center [784, 509] width 500 height 35
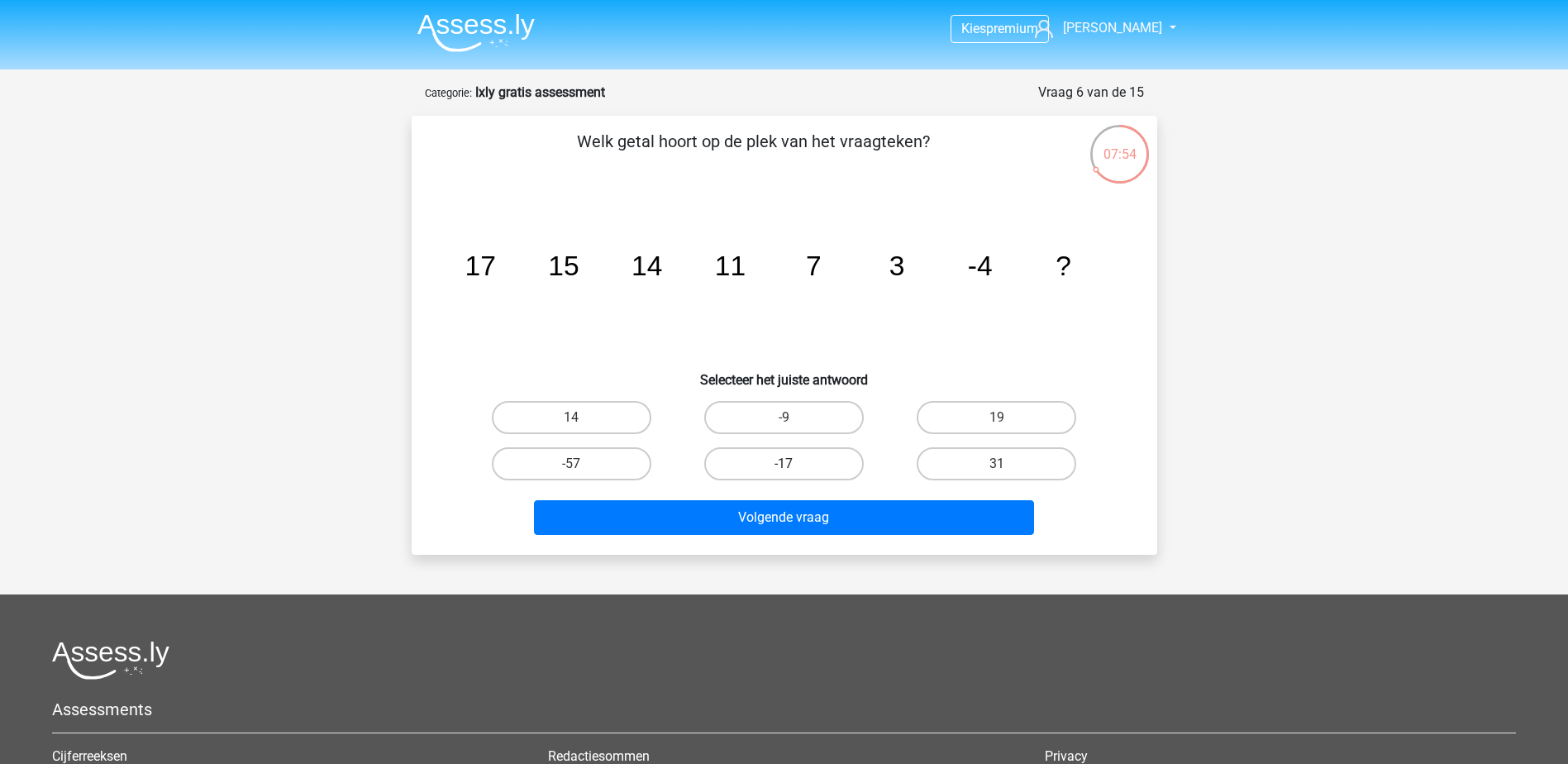
click at [774, 466] on label "-17" at bounding box center [784, 463] width 160 height 33
click at [784, 466] on input "-17" at bounding box center [788, 469] width 11 height 11
radio input "true"
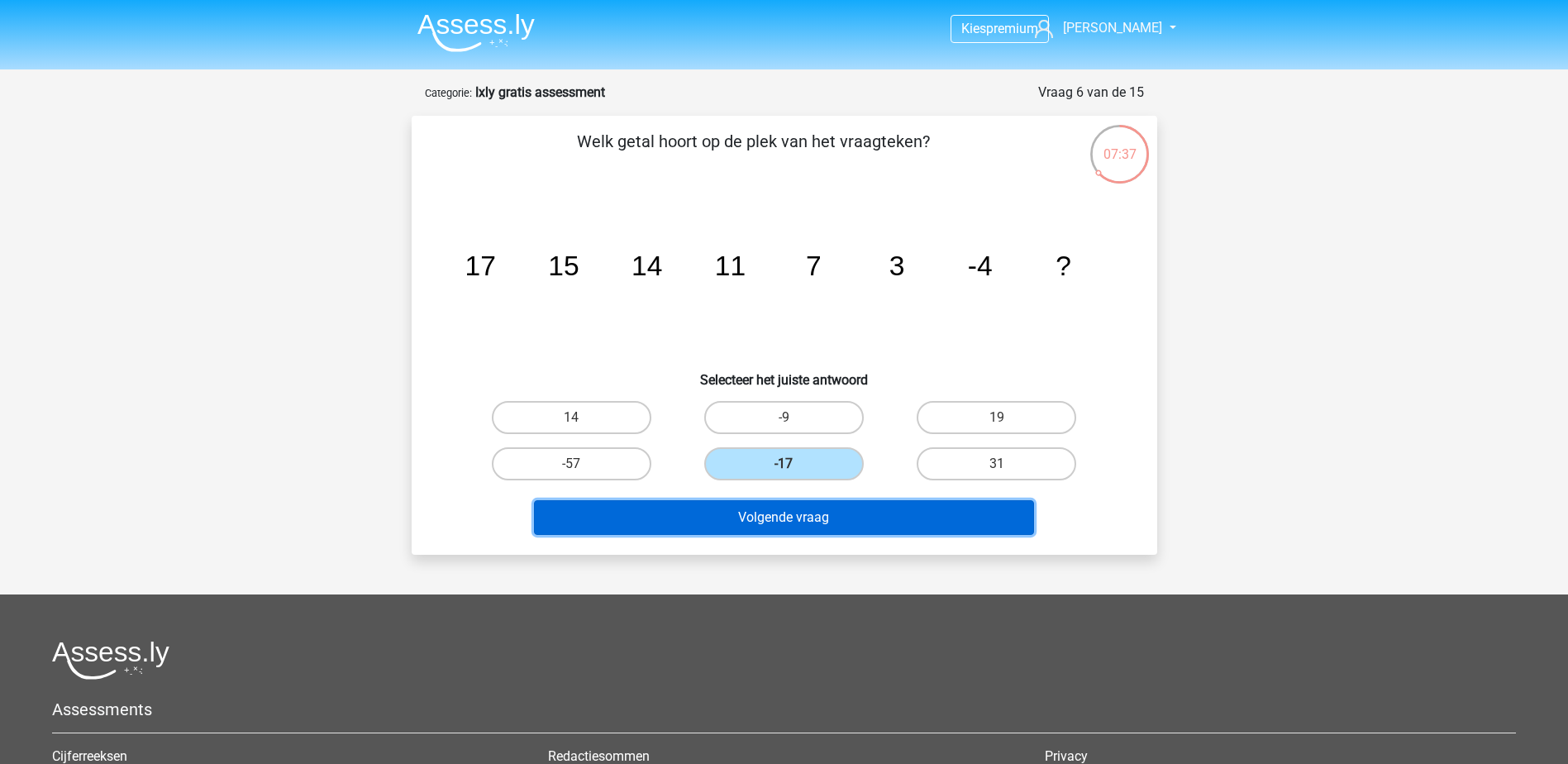
click at [749, 518] on button "Volgende vraag" at bounding box center [784, 517] width 500 height 35
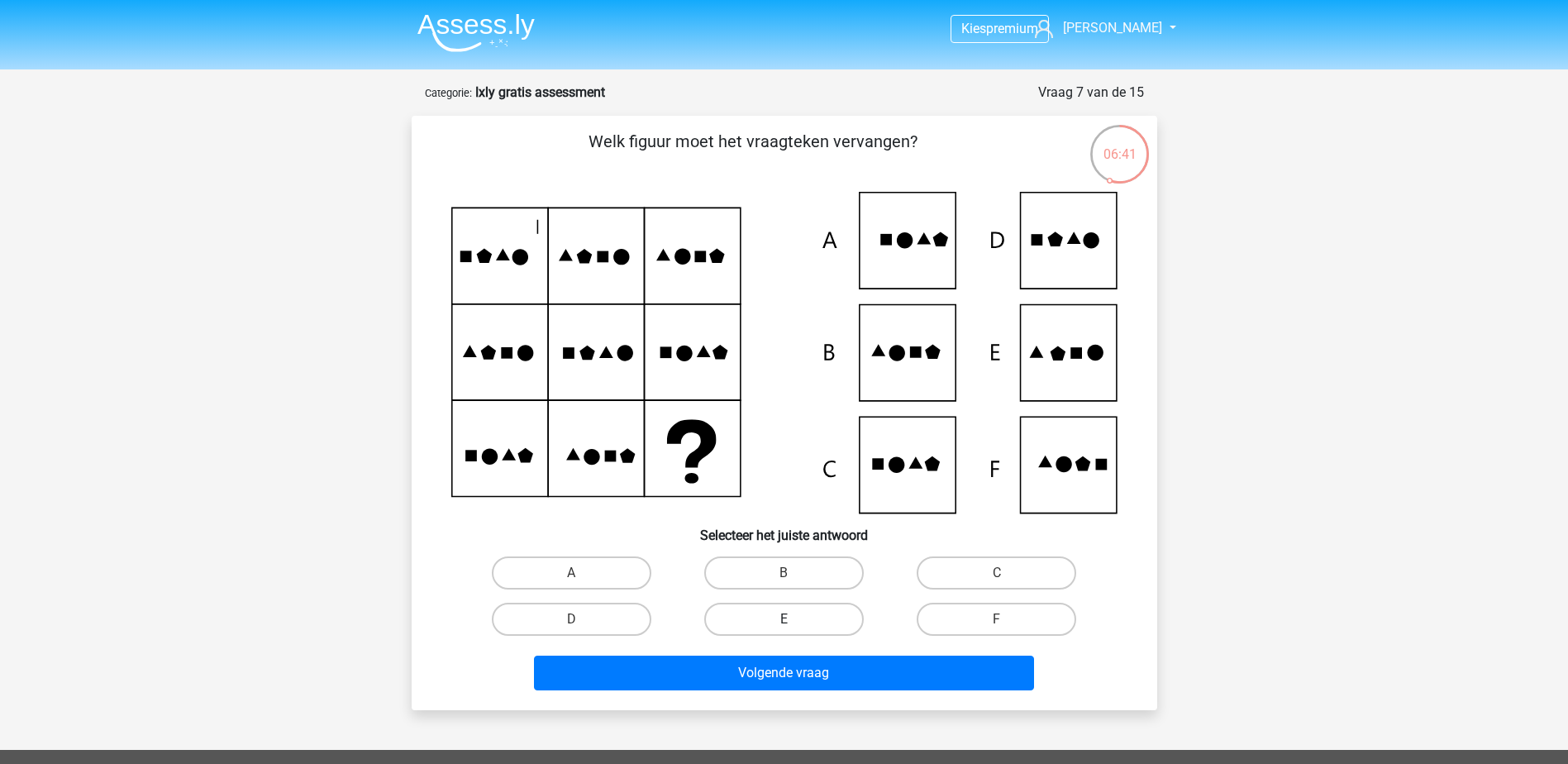
click at [806, 607] on label "E" at bounding box center [784, 619] width 160 height 33
click at [794, 619] on input "E" at bounding box center [788, 624] width 11 height 11
radio input "true"
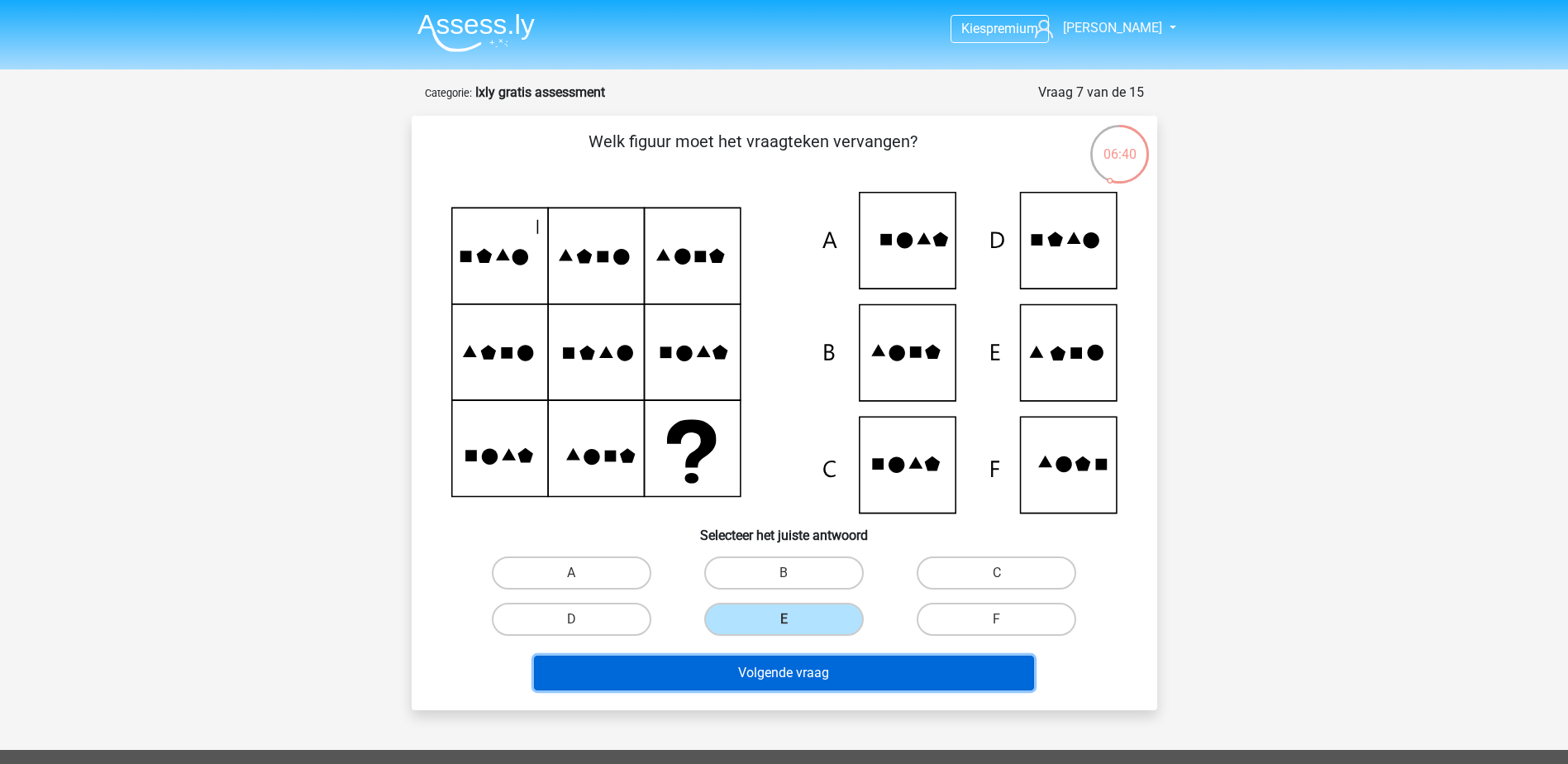
click at [812, 672] on button "Volgende vraag" at bounding box center [784, 673] width 500 height 35
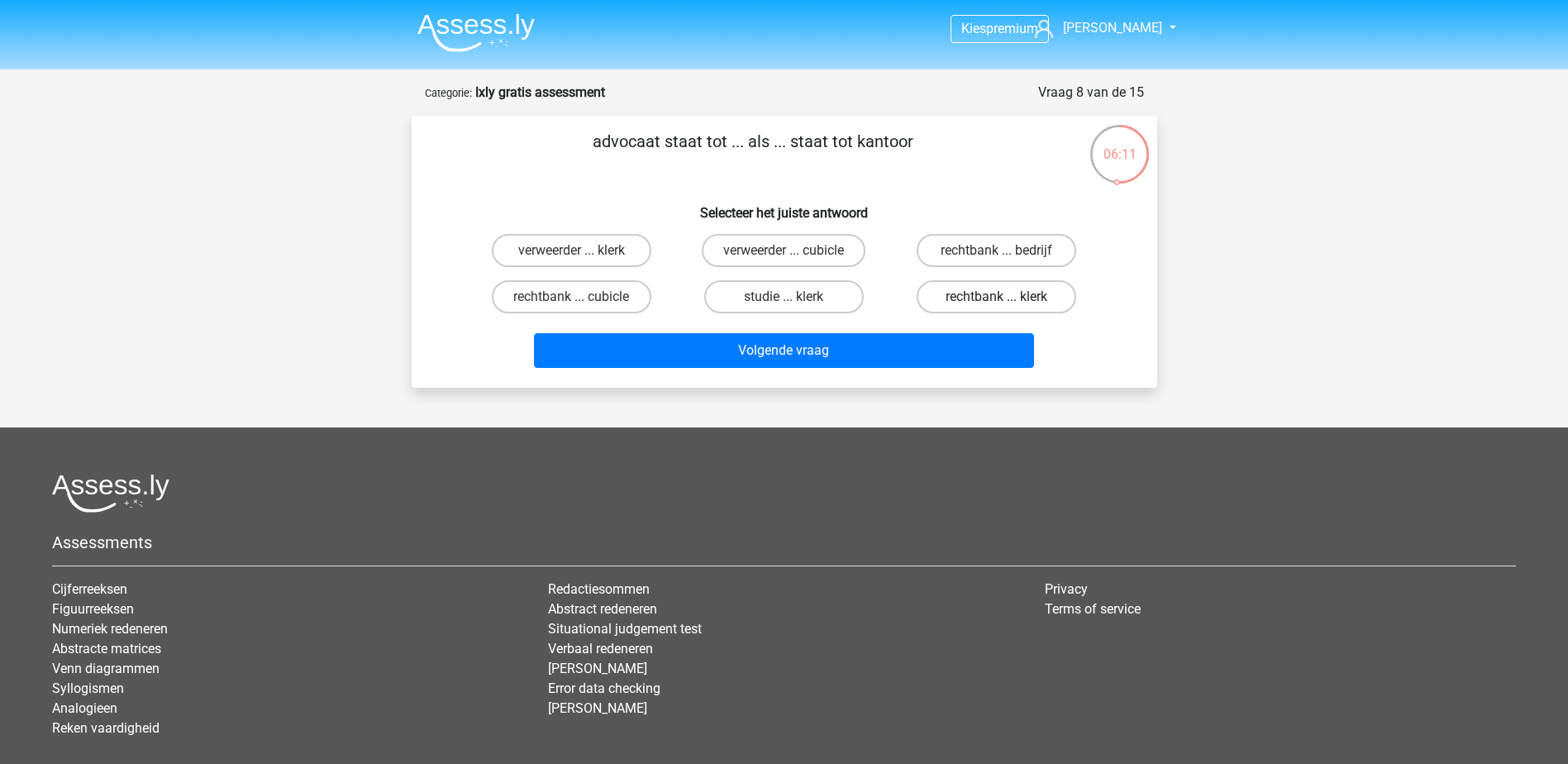
click at [970, 292] on label "rechtbank ... klerk" at bounding box center [997, 297] width 160 height 33
click at [997, 297] on input "rechtbank ... klerk" at bounding box center [1002, 302] width 11 height 11
radio input "true"
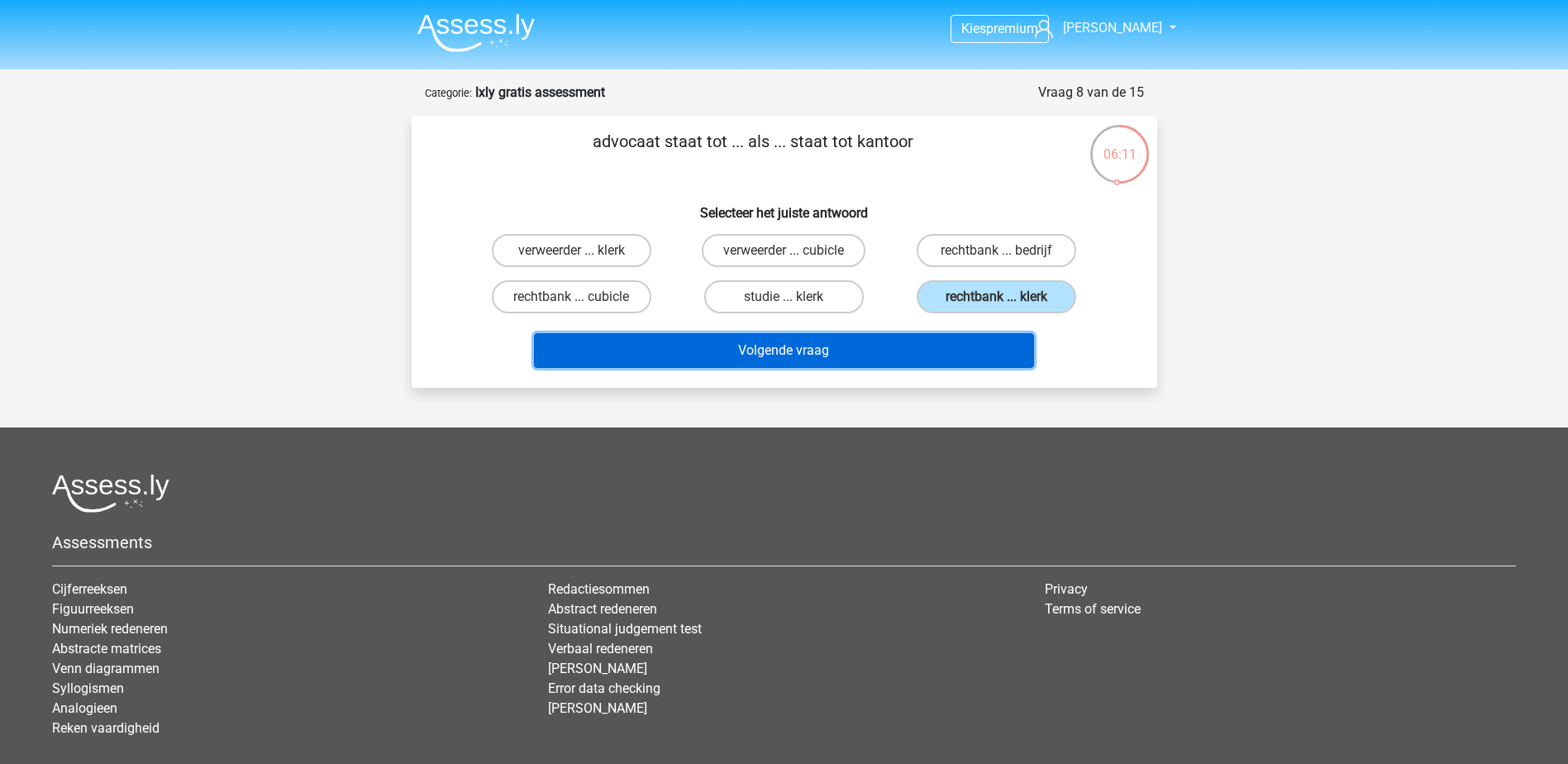
click at [820, 344] on button "Volgende vraag" at bounding box center [784, 351] width 500 height 35
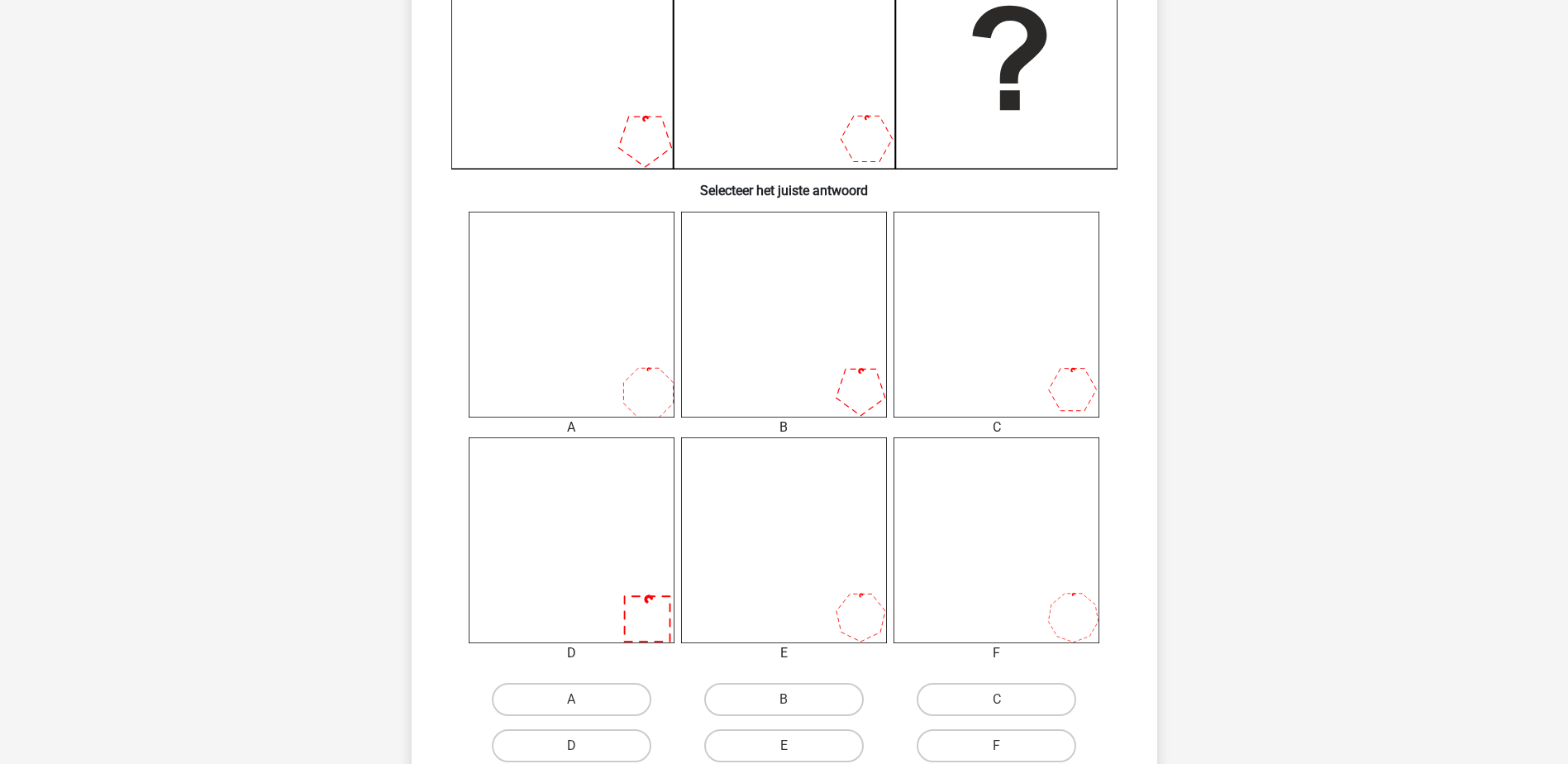
scroll to position [496, 0]
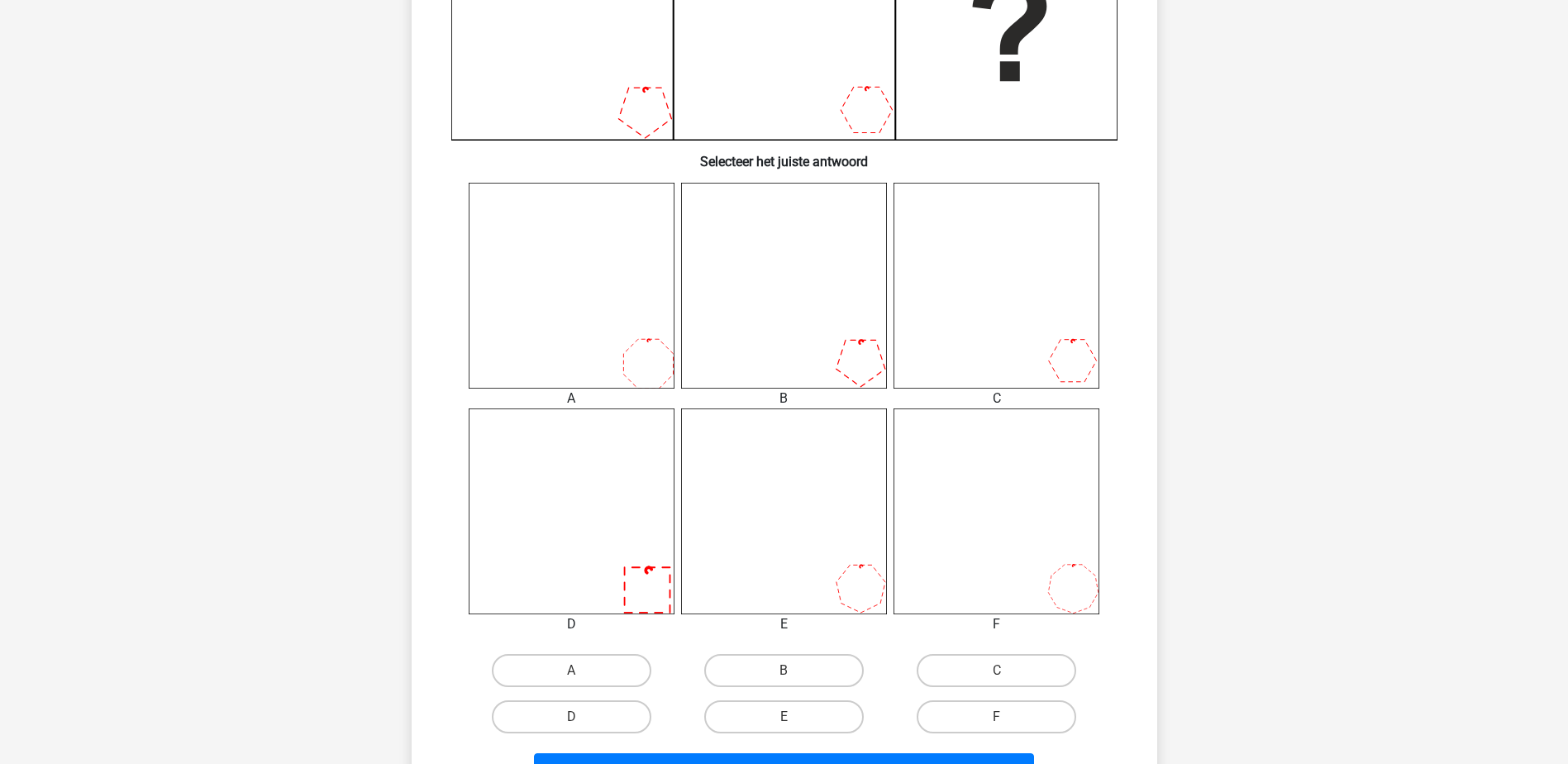
click at [580, 722] on input "D" at bounding box center [576, 722] width 11 height 11
radio input "true"
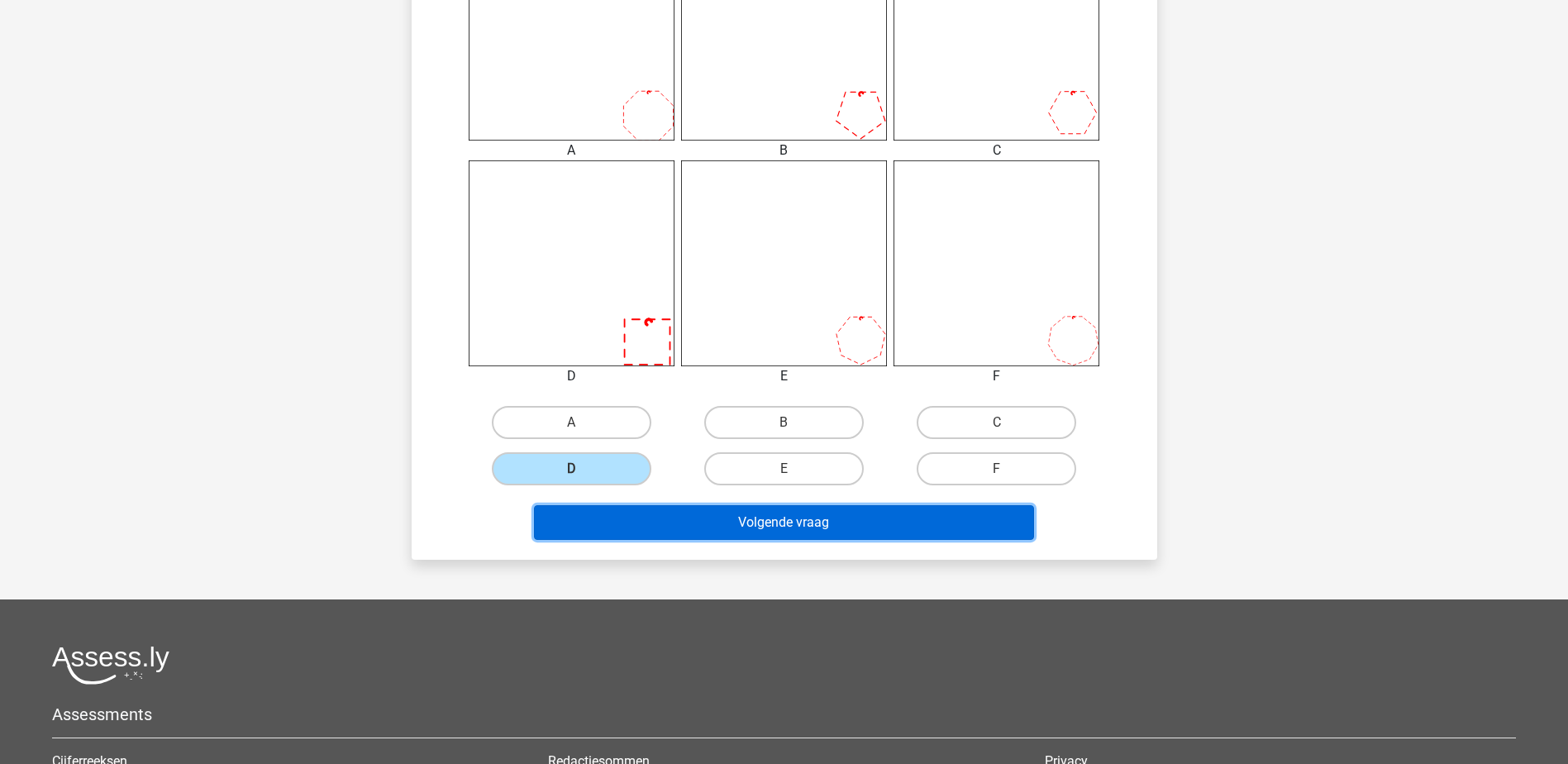
click at [799, 518] on button "Volgende vraag" at bounding box center [784, 522] width 500 height 35
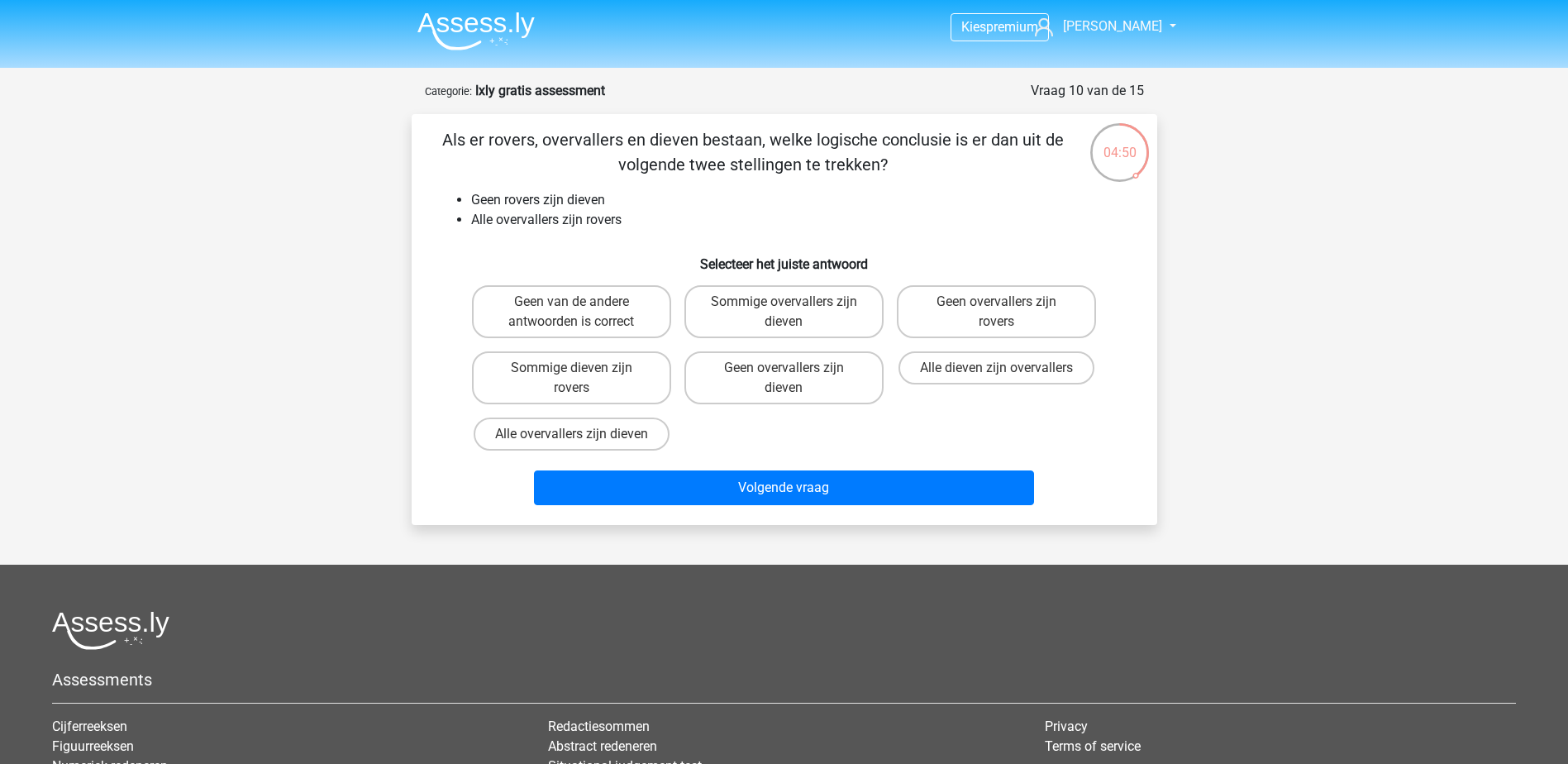
scroll to position [0, 0]
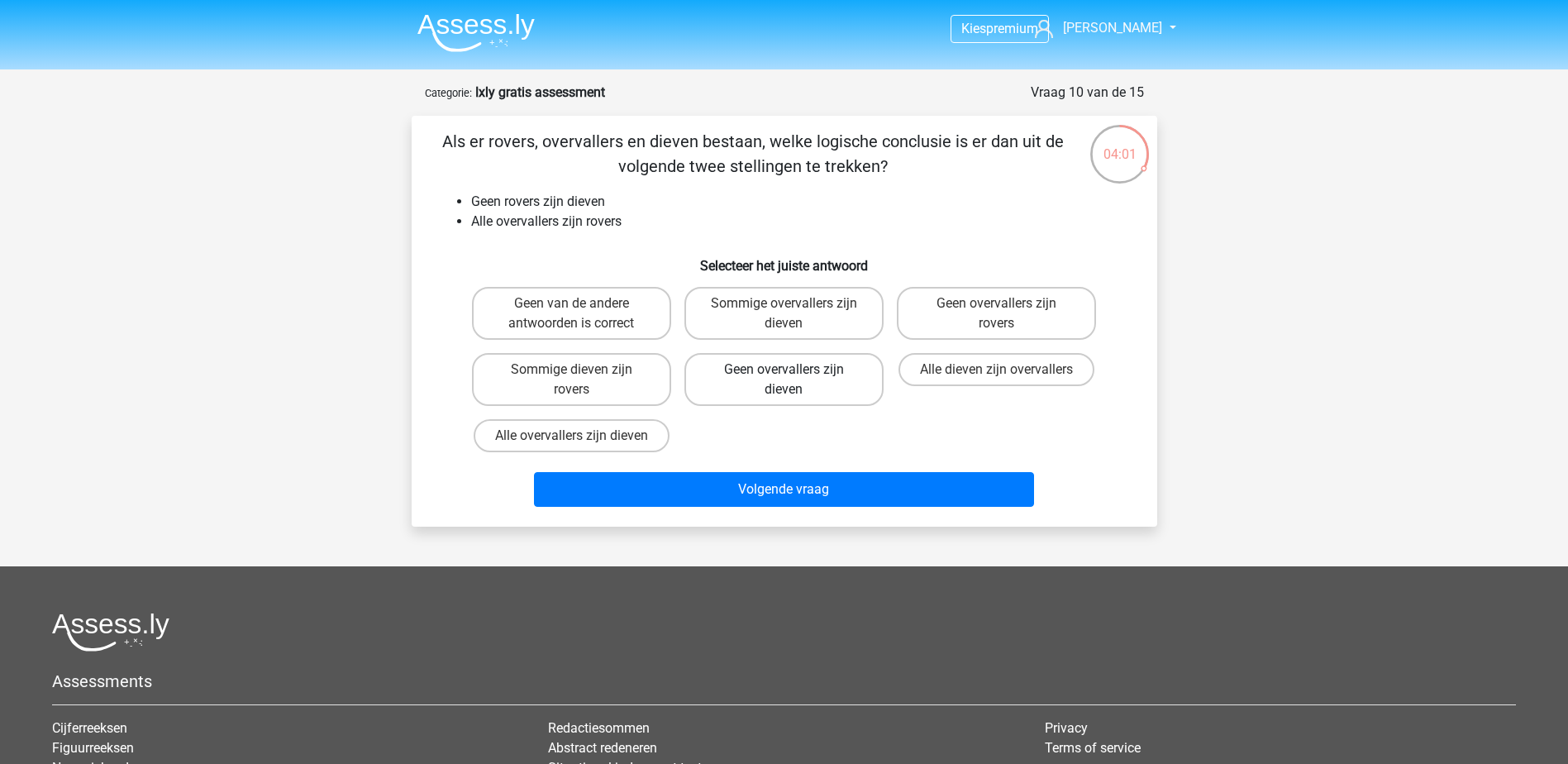
click at [769, 382] on label "Geen overvallers zijn dieven" at bounding box center [784, 380] width 200 height 53
click at [784, 381] on input "Geen overvallers zijn dieven" at bounding box center [788, 375] width 11 height 11
radio input "true"
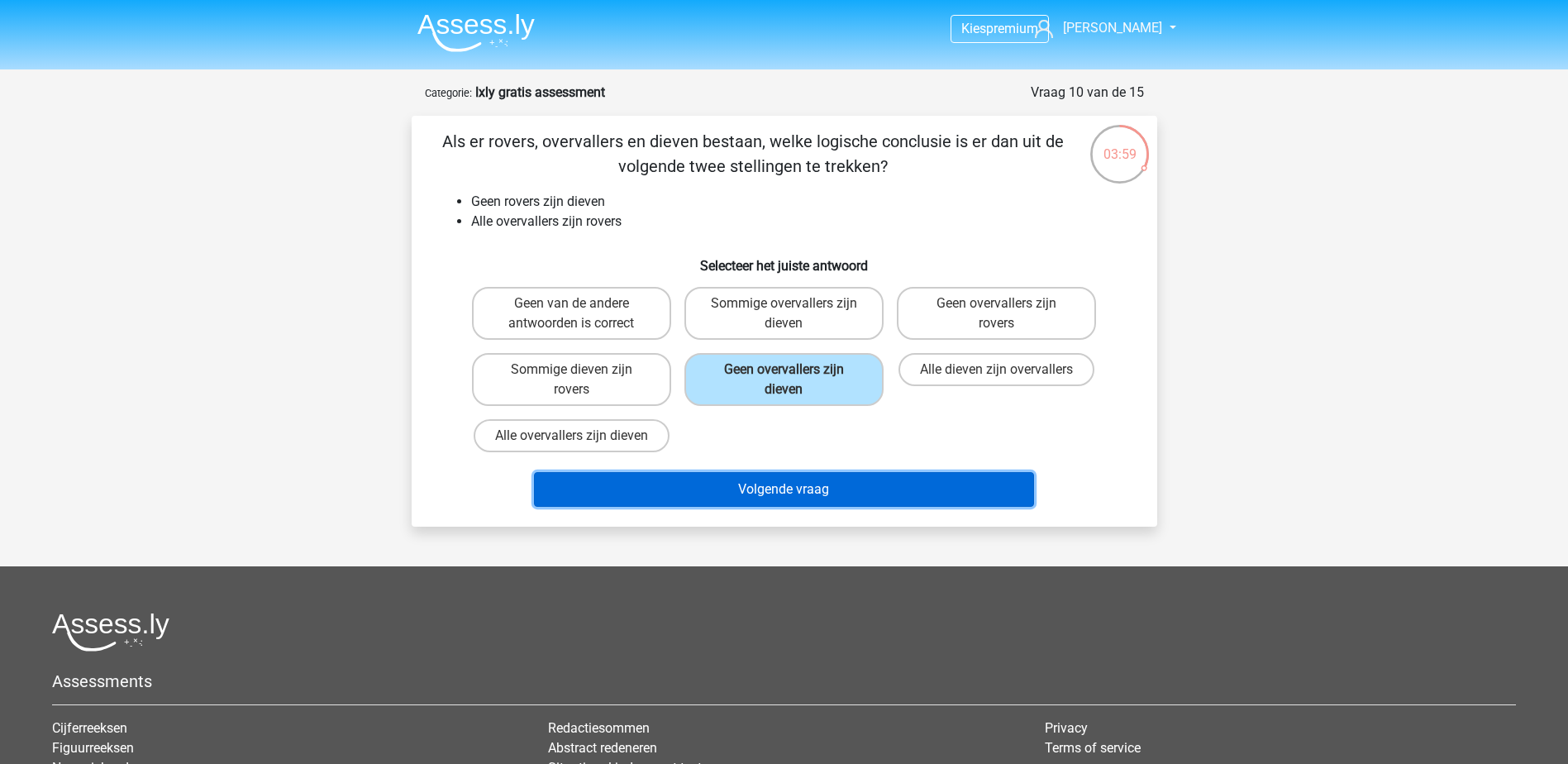
click at [792, 477] on button "Volgende vraag" at bounding box center [784, 489] width 500 height 35
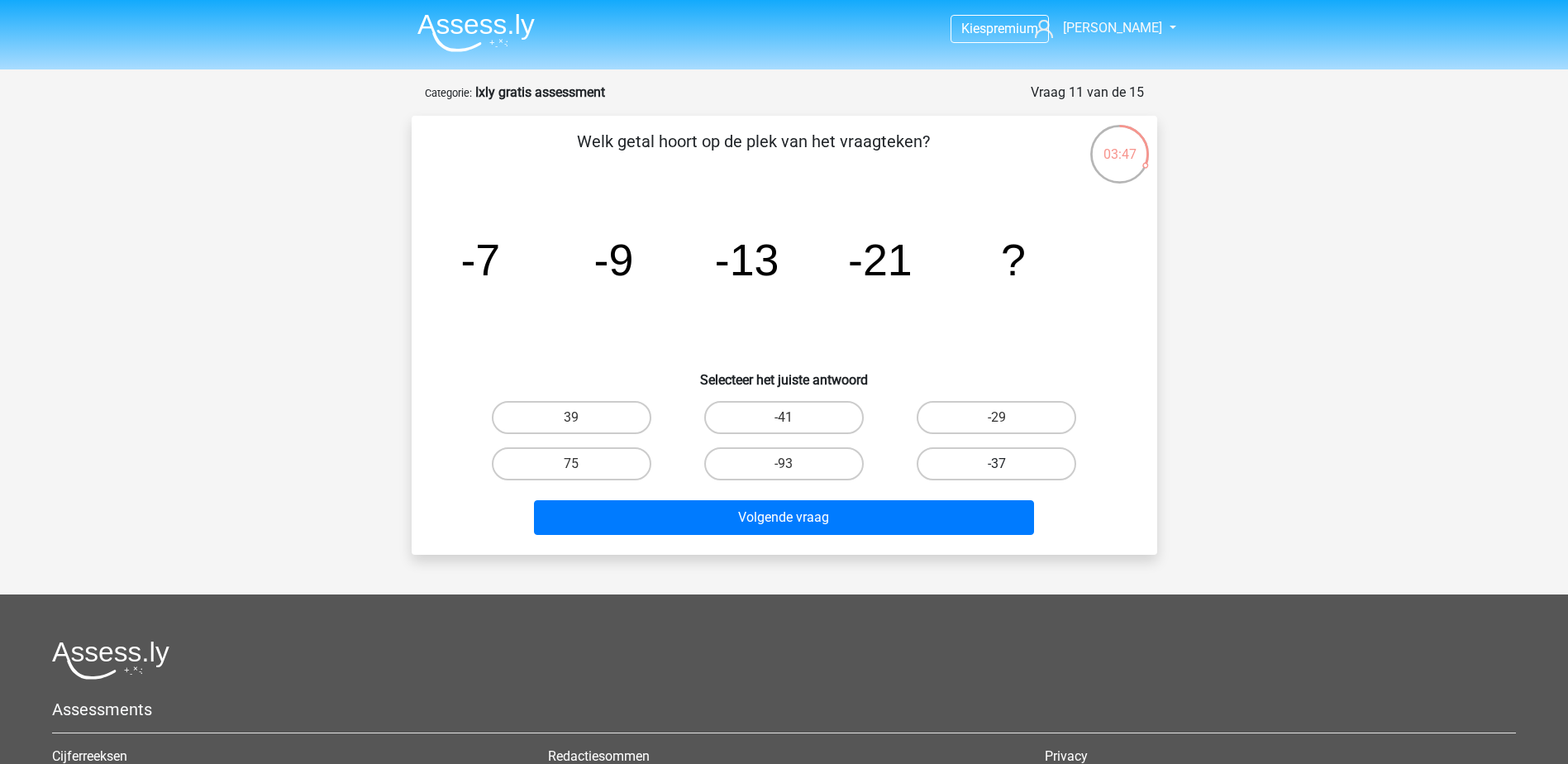
drag, startPoint x: 965, startPoint y: 457, endPoint x: 953, endPoint y: 475, distance: 21.6
click at [964, 457] on label "-37" at bounding box center [997, 463] width 160 height 33
click at [997, 464] on input "-37" at bounding box center [1002, 469] width 11 height 11
radio input "true"
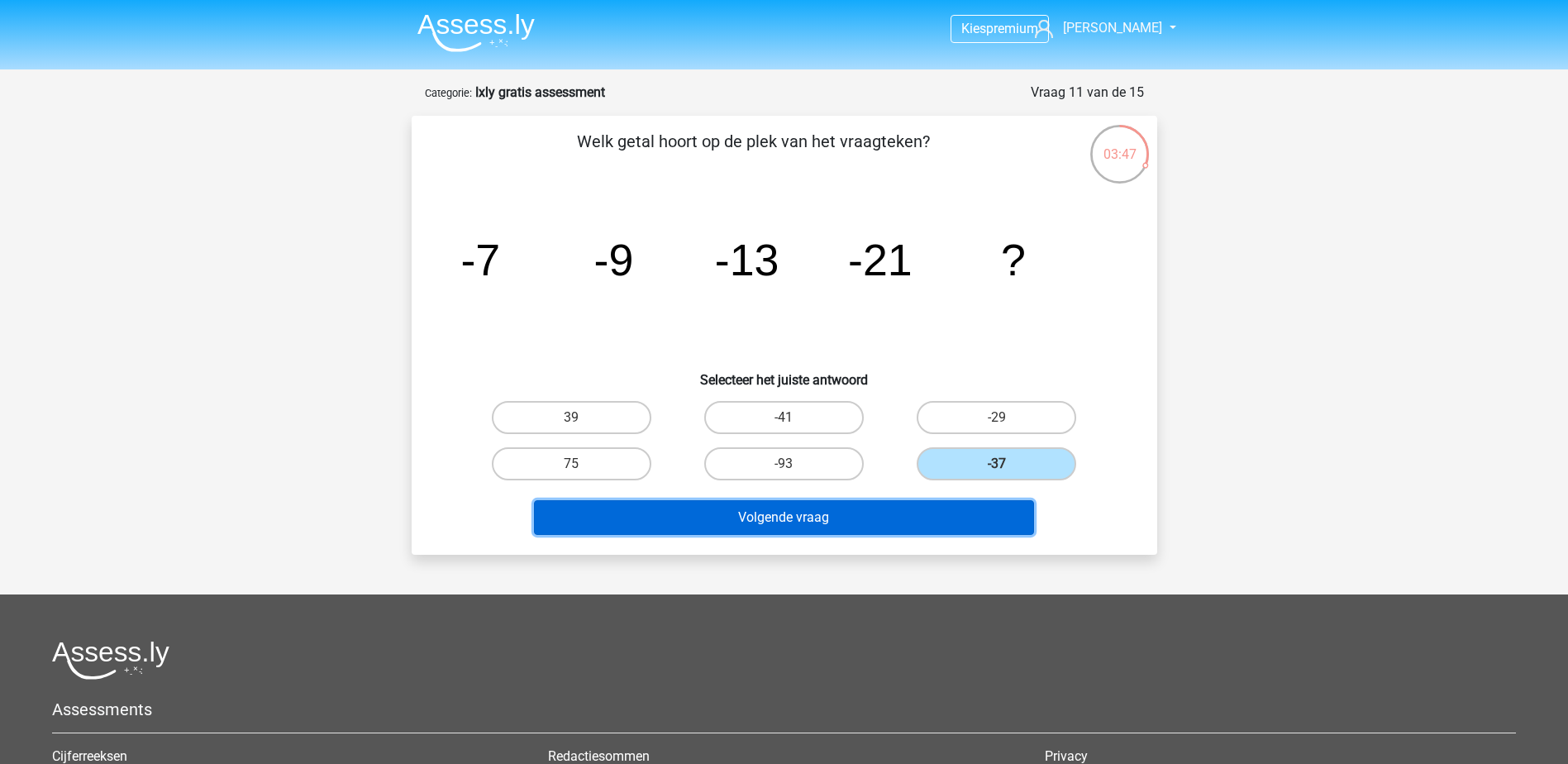
click at [877, 506] on button "Volgende vraag" at bounding box center [784, 517] width 500 height 35
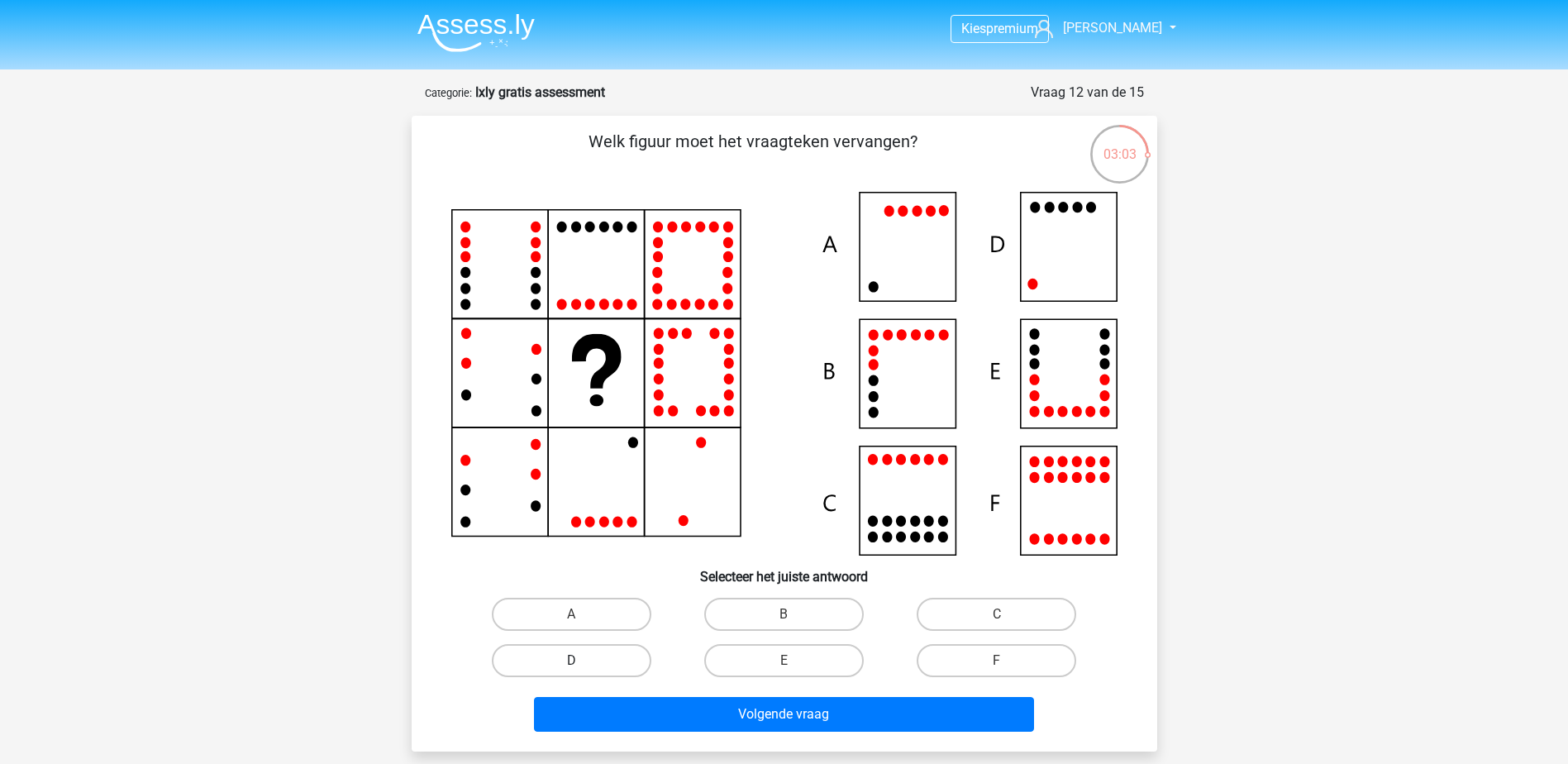
drag, startPoint x: 575, startPoint y: 661, endPoint x: 595, endPoint y: 661, distance: 20.0
click at [574, 631] on div "D" at bounding box center [572, 614] width 200 height 33
click at [608, 667] on label "D" at bounding box center [572, 660] width 160 height 33
click at [582, 667] on input "D" at bounding box center [576, 666] width 11 height 11
radio input "true"
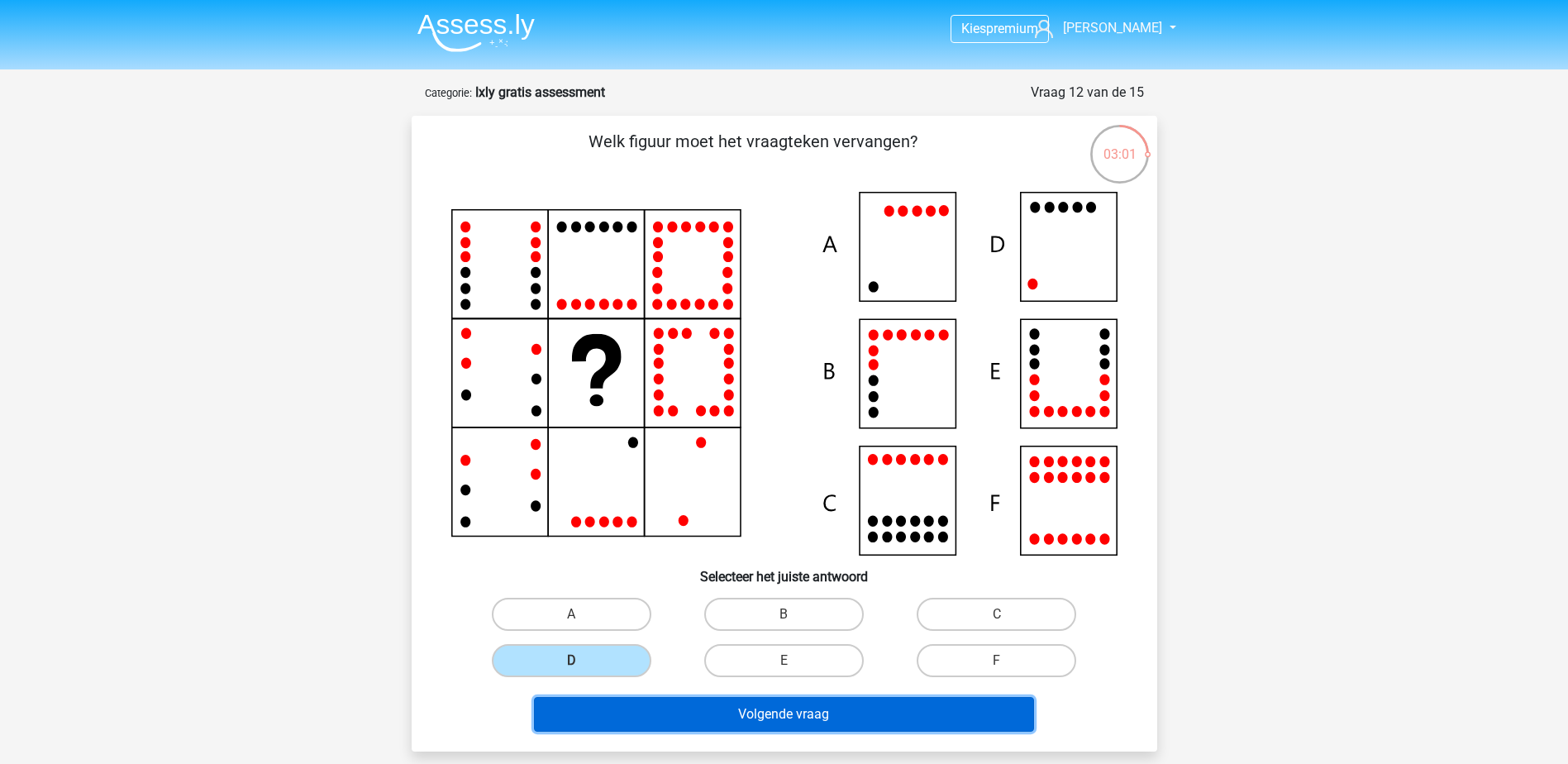
click at [711, 716] on button "Volgende vraag" at bounding box center [784, 714] width 500 height 35
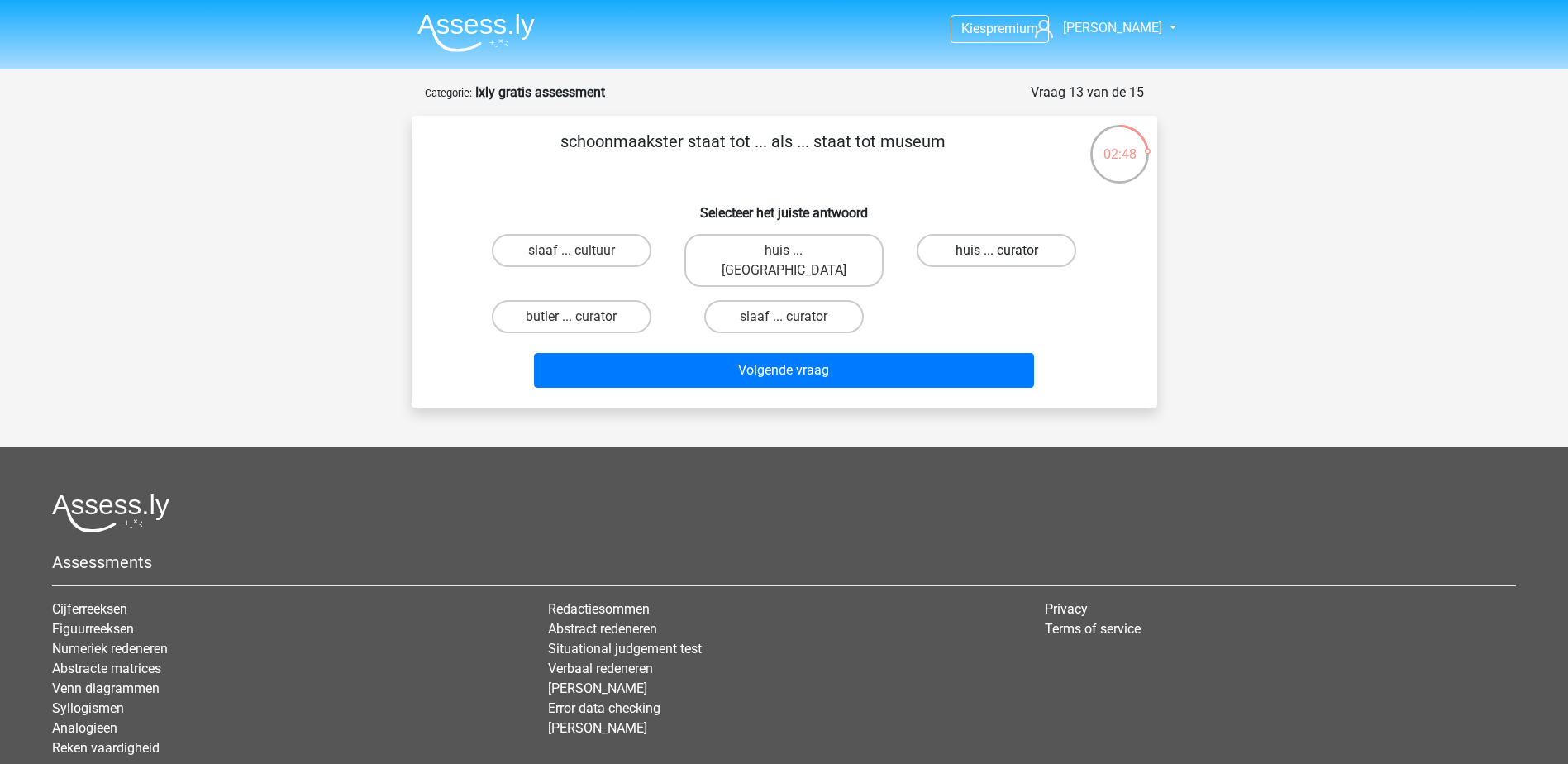
click at [975, 244] on label "huis ... curator" at bounding box center [997, 250] width 160 height 33
click at [997, 251] on input "huis ... curator" at bounding box center [1002, 256] width 11 height 11
radio input "true"
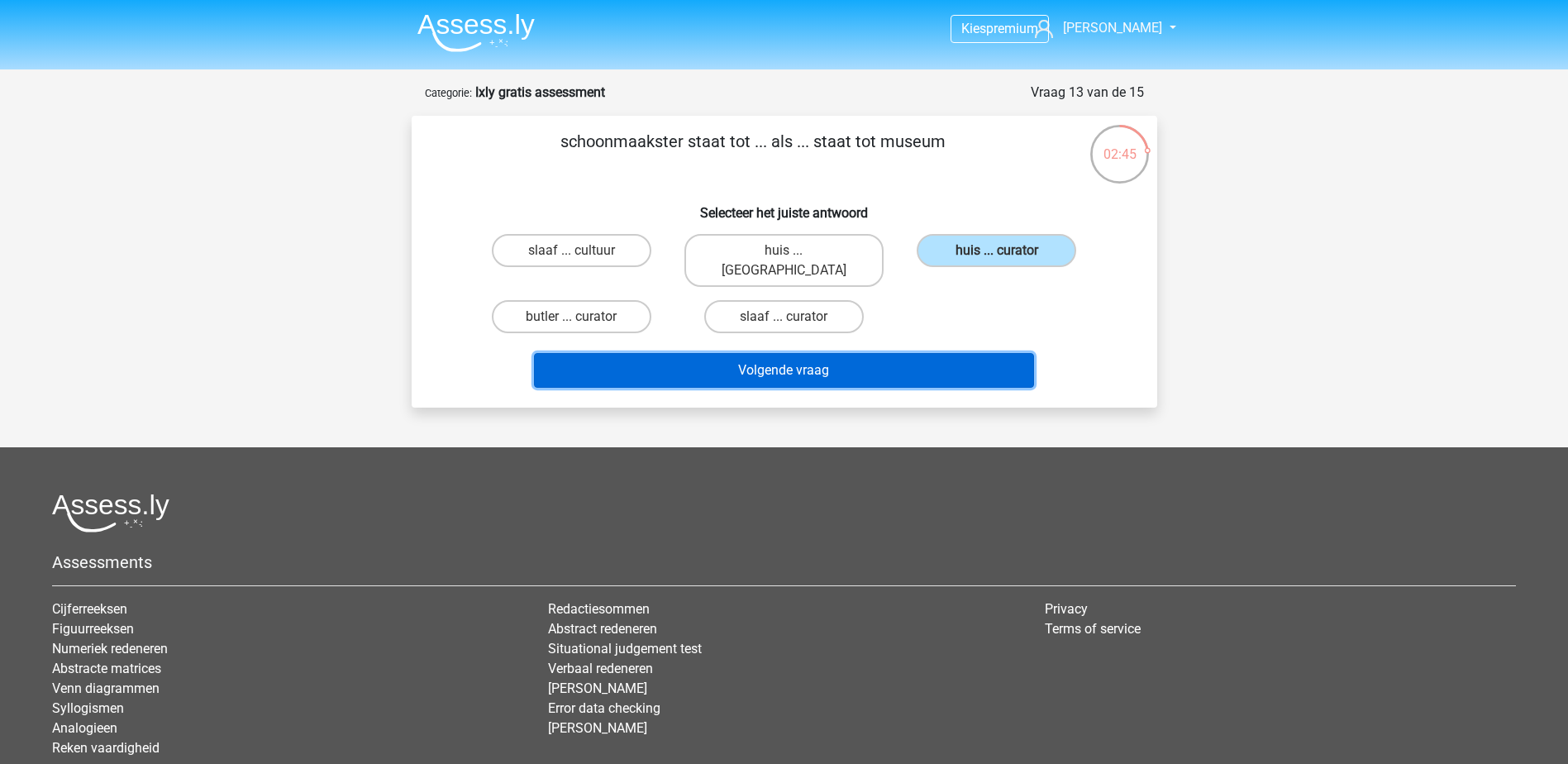
click at [786, 354] on button "Volgende vraag" at bounding box center [784, 371] width 500 height 35
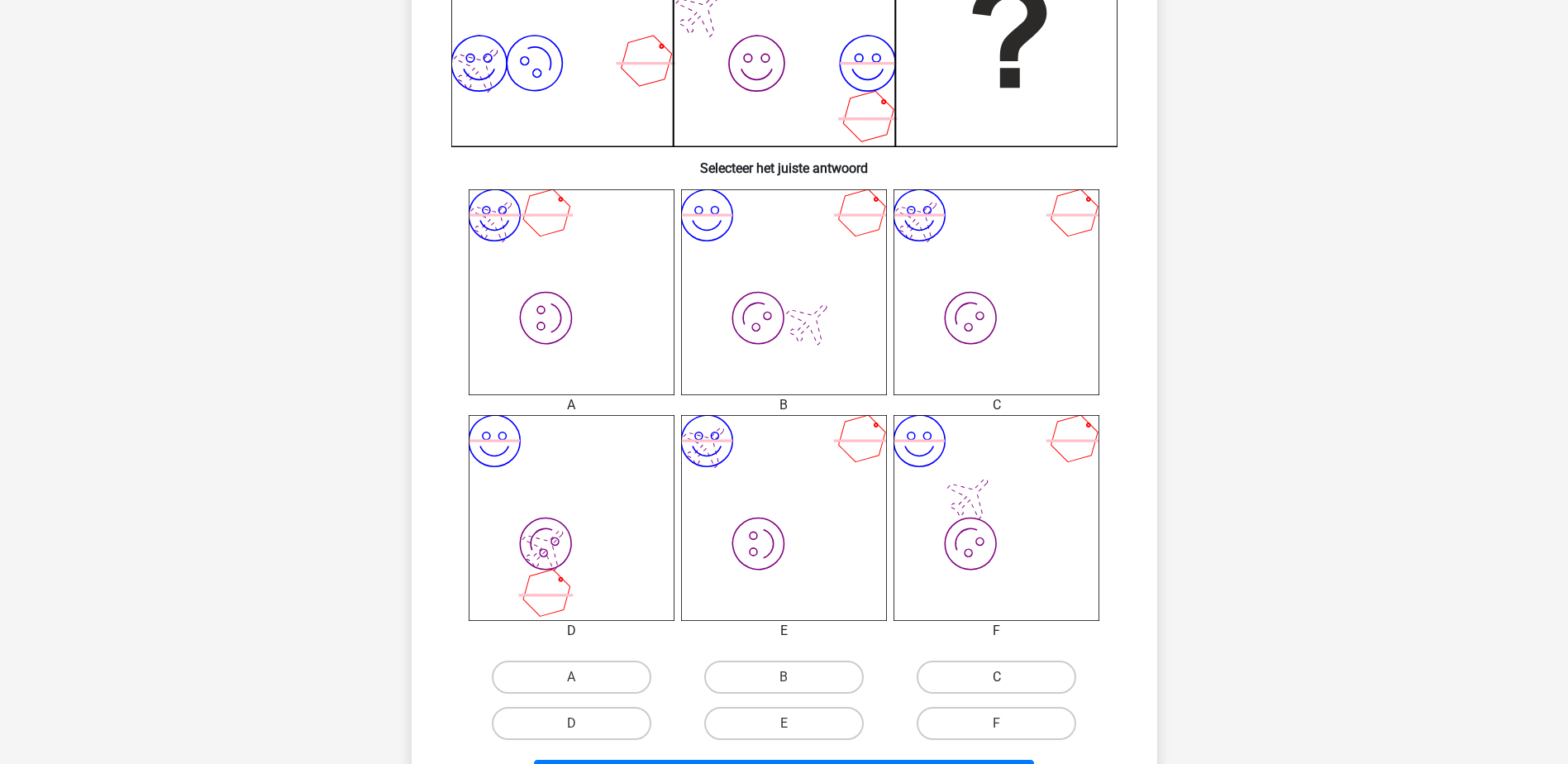
scroll to position [579, 0]
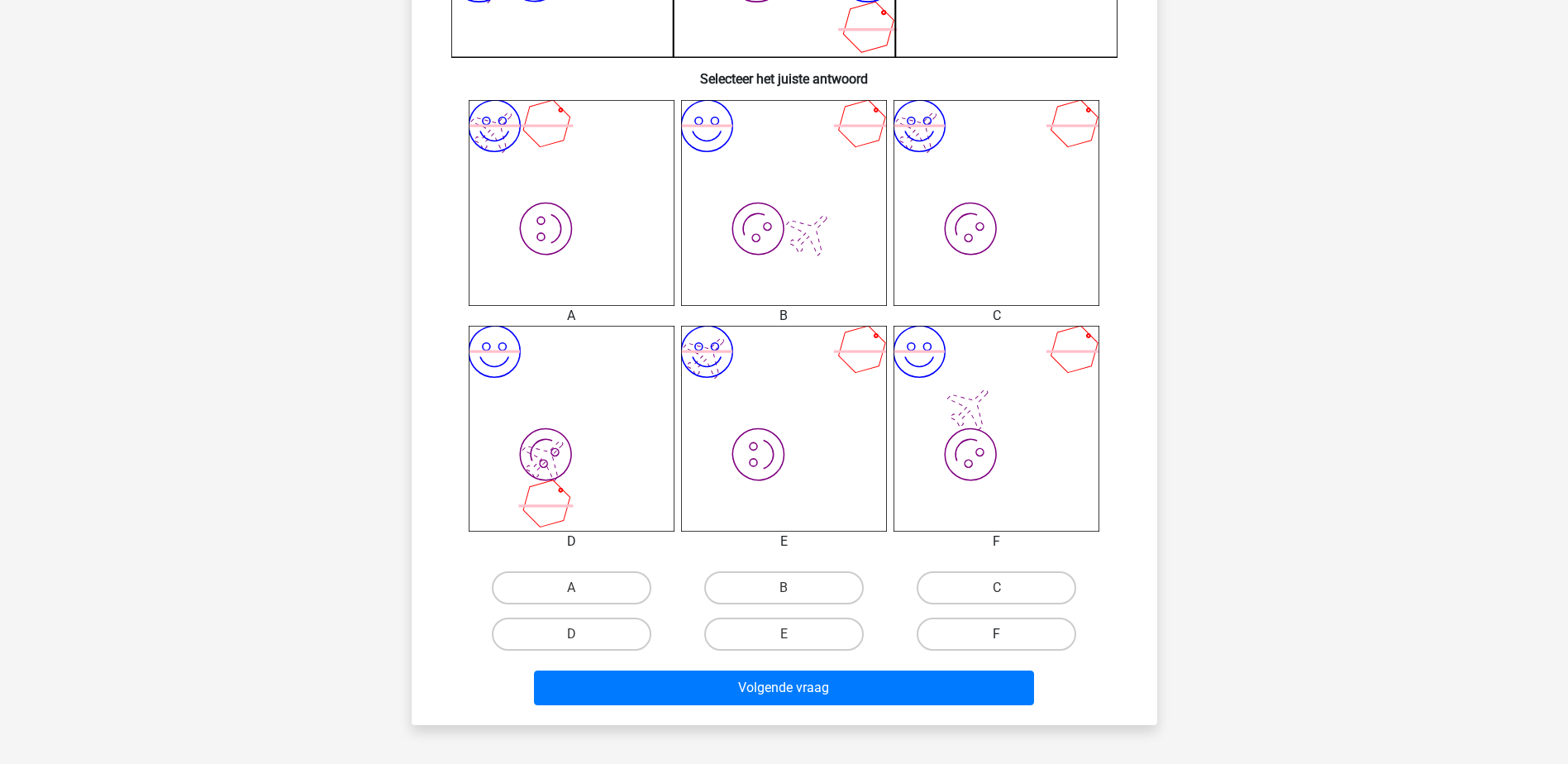
click at [985, 639] on label "F" at bounding box center [997, 634] width 160 height 33
click at [997, 639] on input "F" at bounding box center [1002, 639] width 11 height 11
radio input "true"
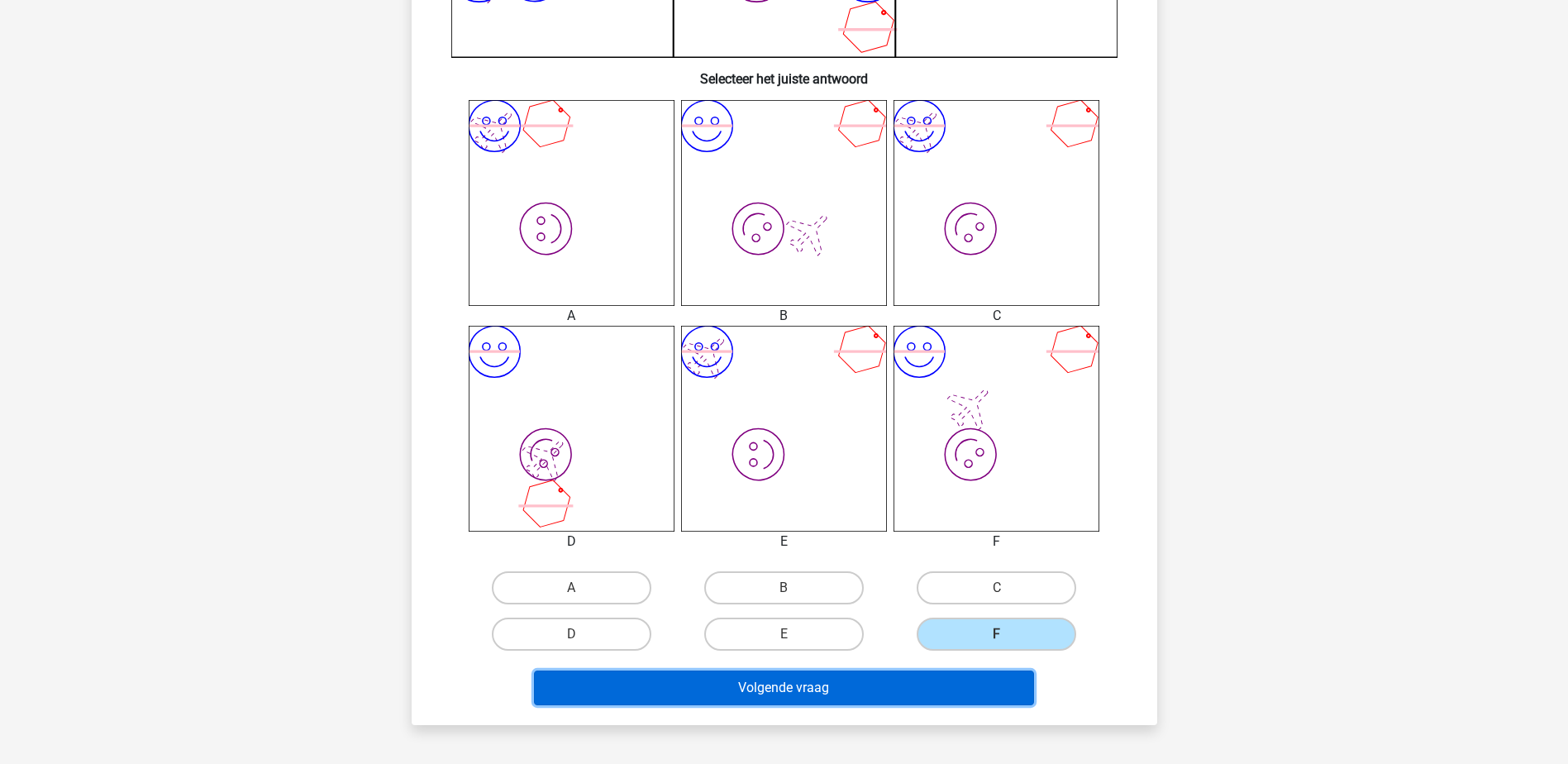
click at [940, 687] on button "Volgende vraag" at bounding box center [784, 688] width 500 height 35
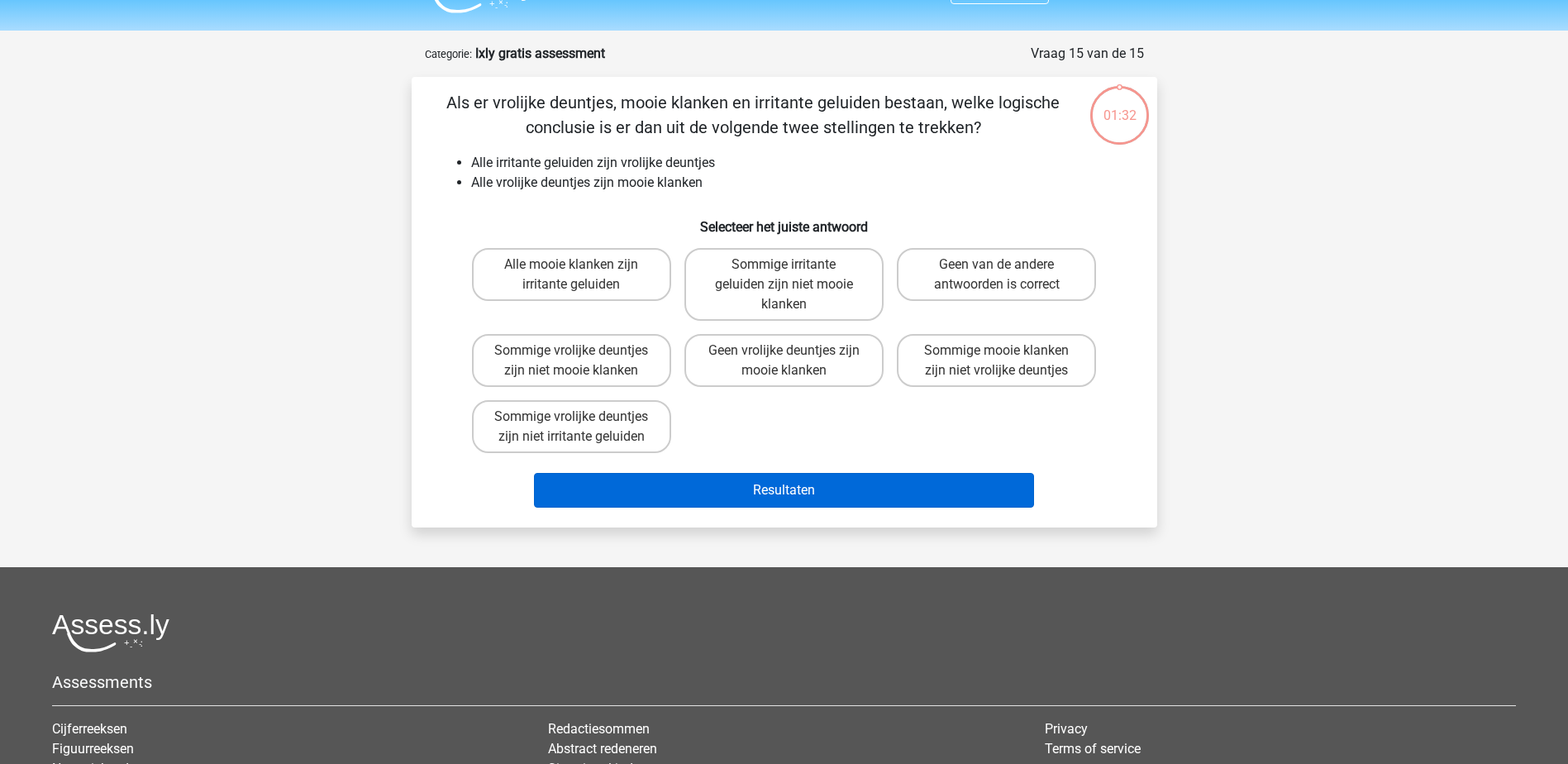
scroll to position [0, 0]
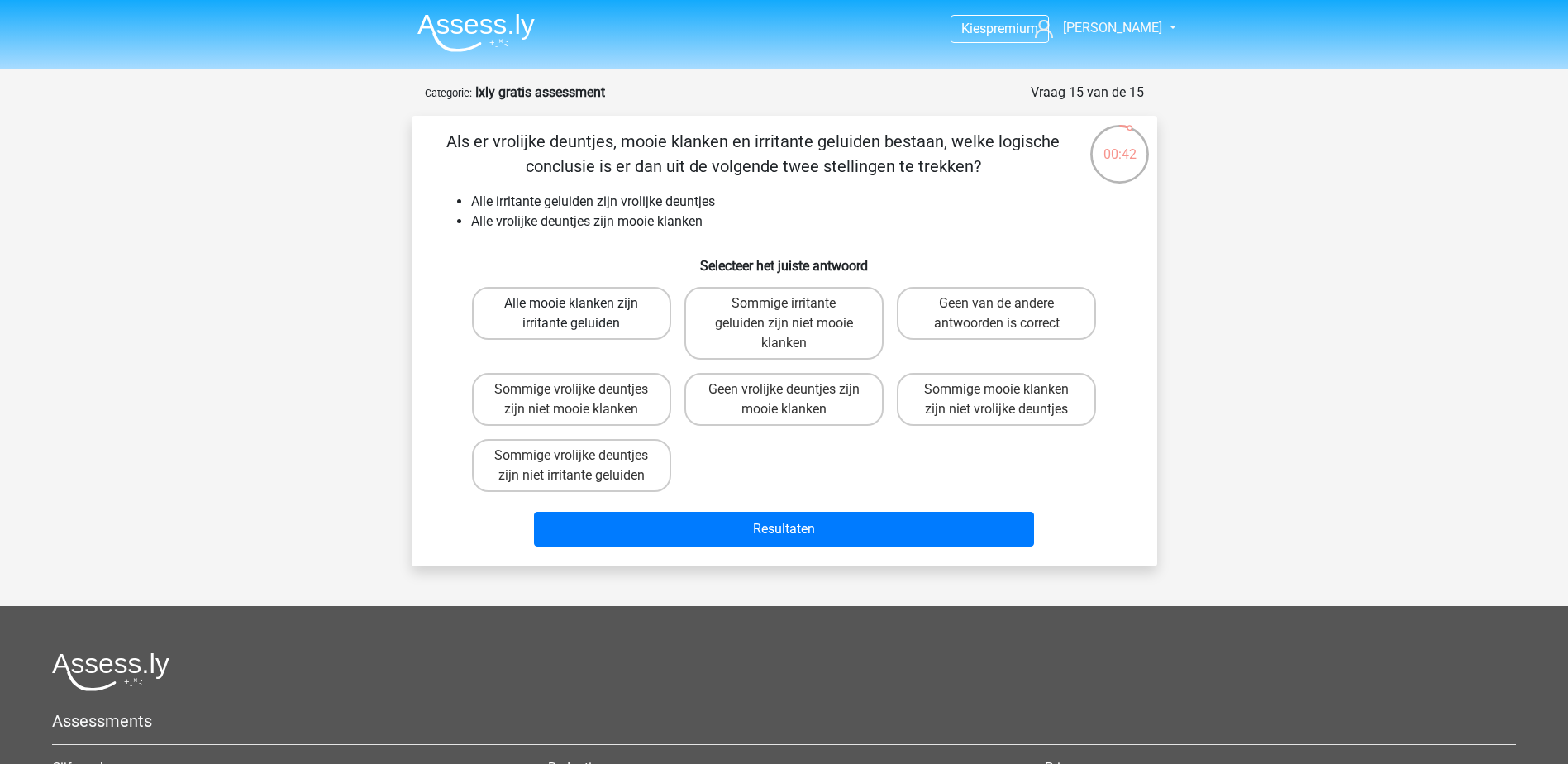
click at [625, 313] on label "Alle mooie klanken zijn irritante geluiden" at bounding box center [572, 313] width 200 height 53
click at [582, 313] on input "Alle mooie klanken zijn irritante geluiden" at bounding box center [576, 309] width 11 height 11
radio input "true"
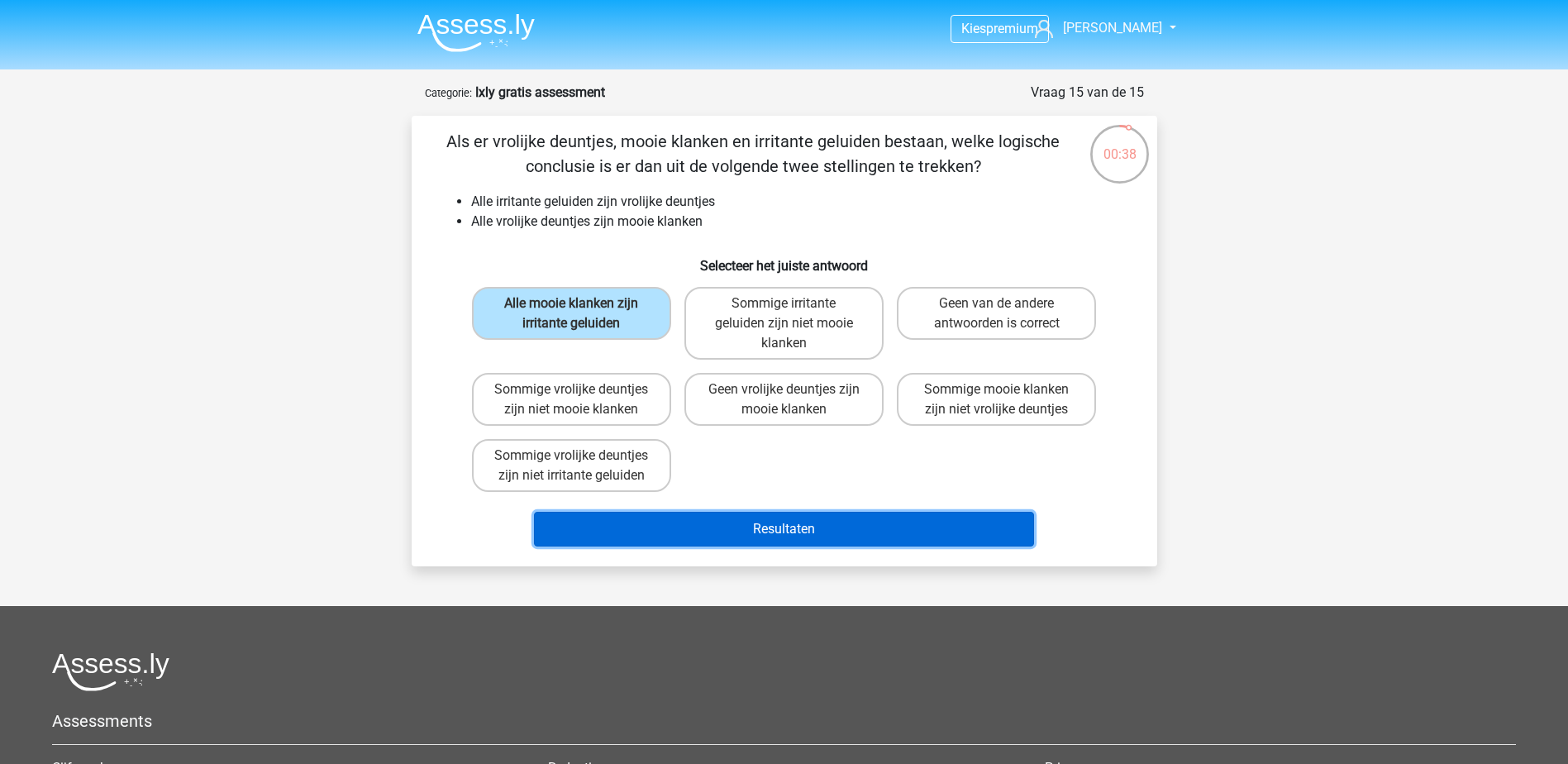
click at [682, 523] on button "Resultaten" at bounding box center [784, 529] width 500 height 35
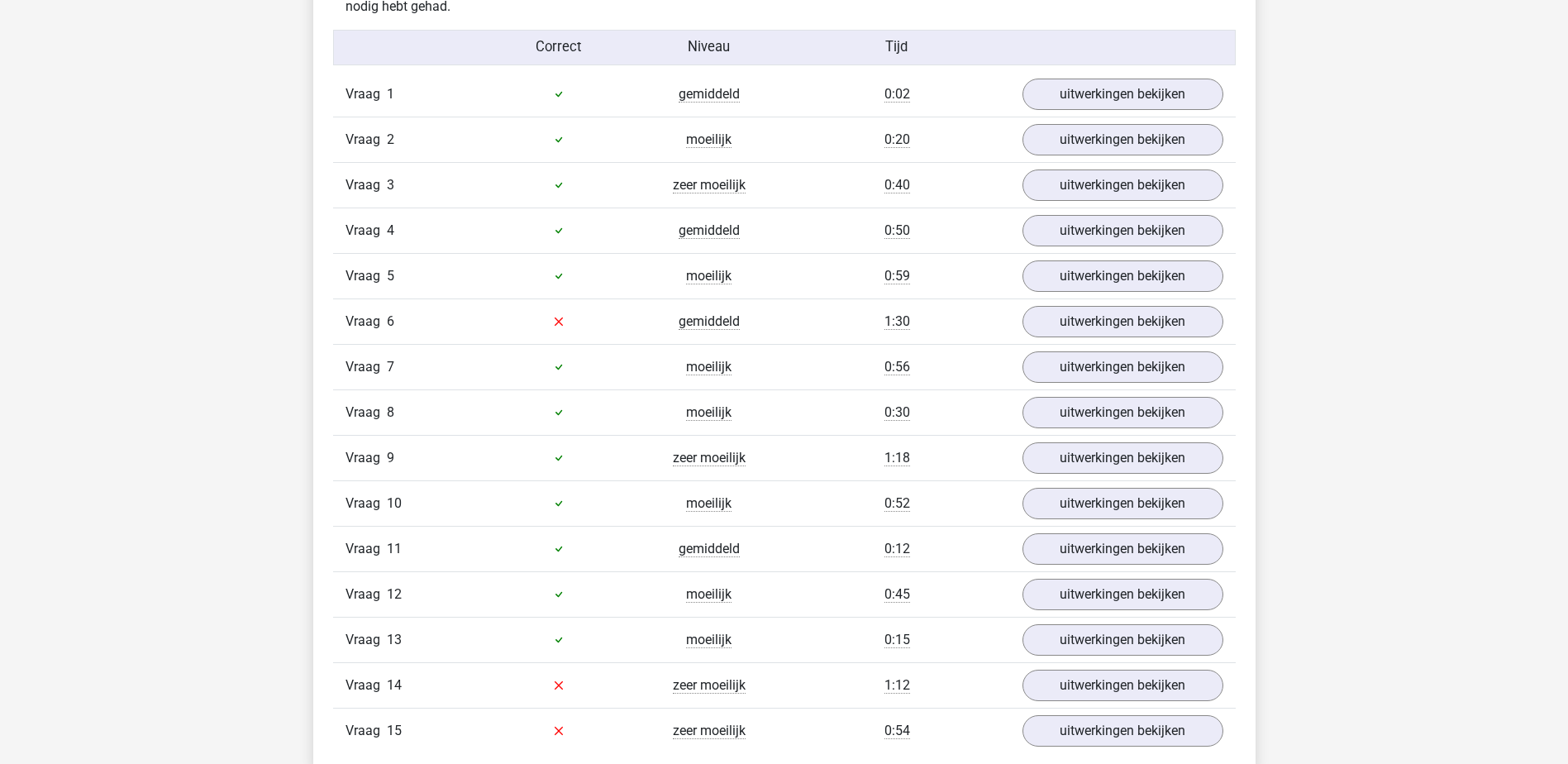
scroll to position [1903, 0]
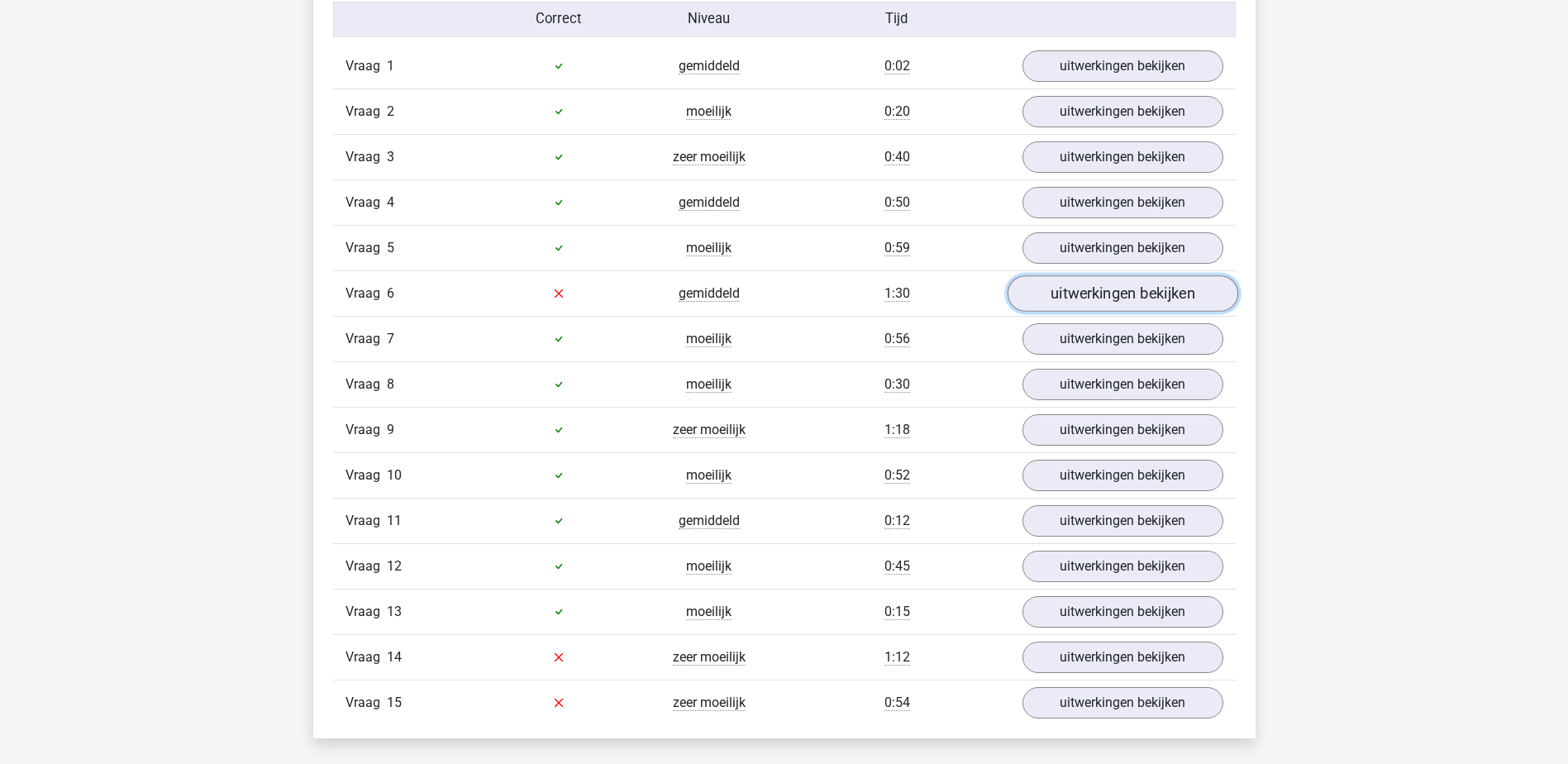
click at [1071, 292] on link "uitwerkingen bekijken" at bounding box center [1122, 294] width 231 height 36
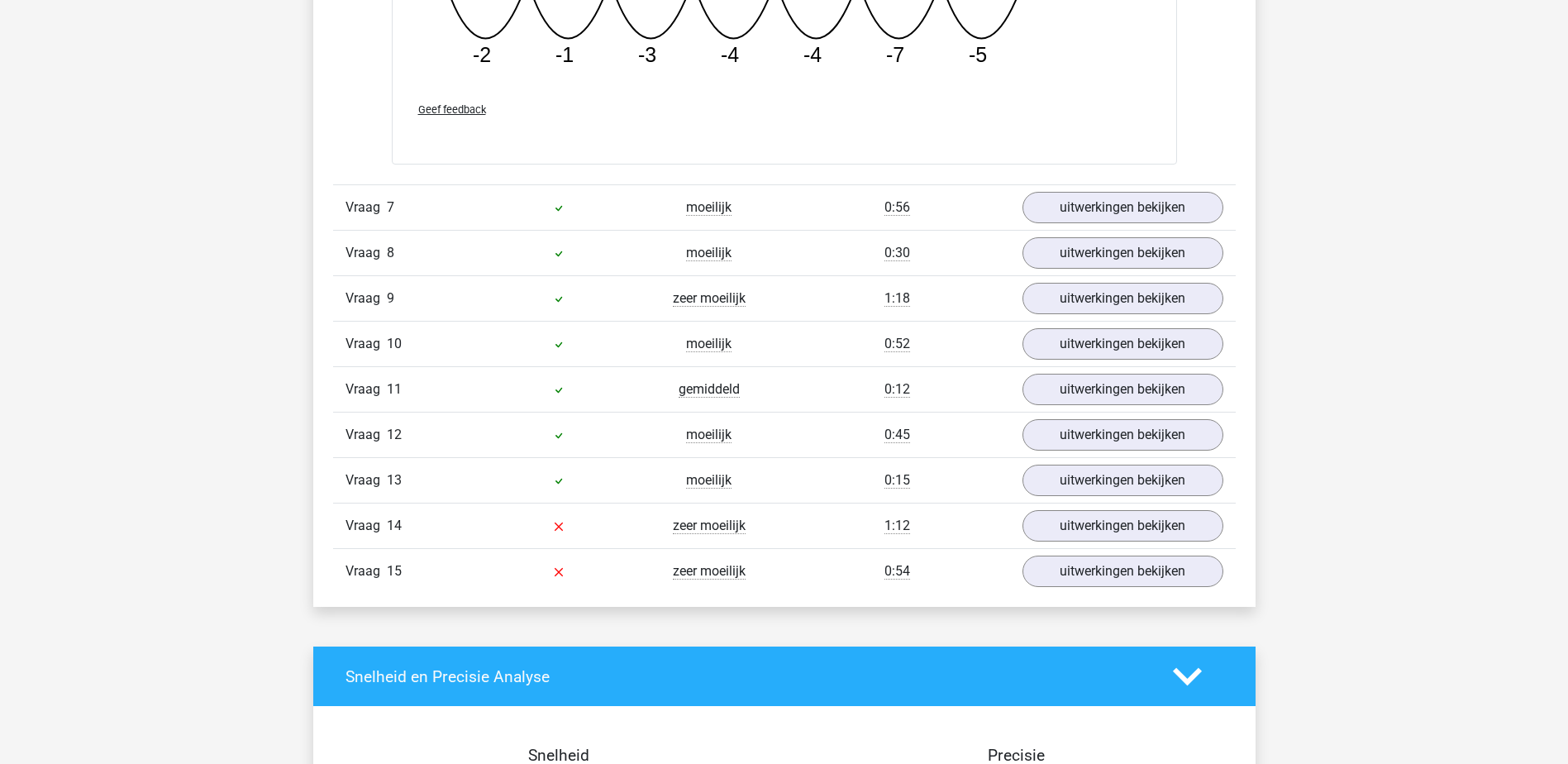
scroll to position [2812, 0]
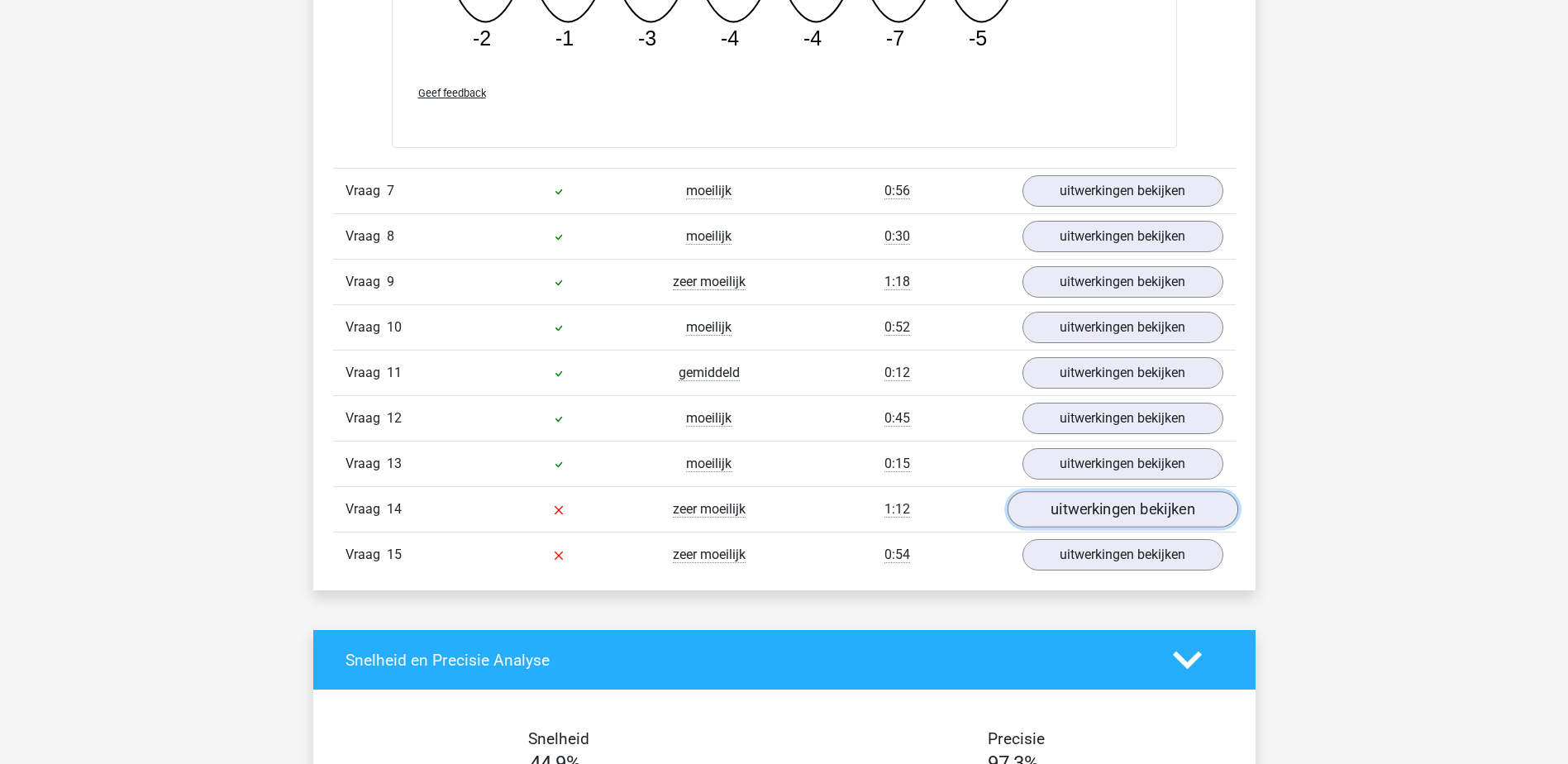
click at [1089, 509] on link "uitwerkingen bekijken" at bounding box center [1122, 510] width 231 height 36
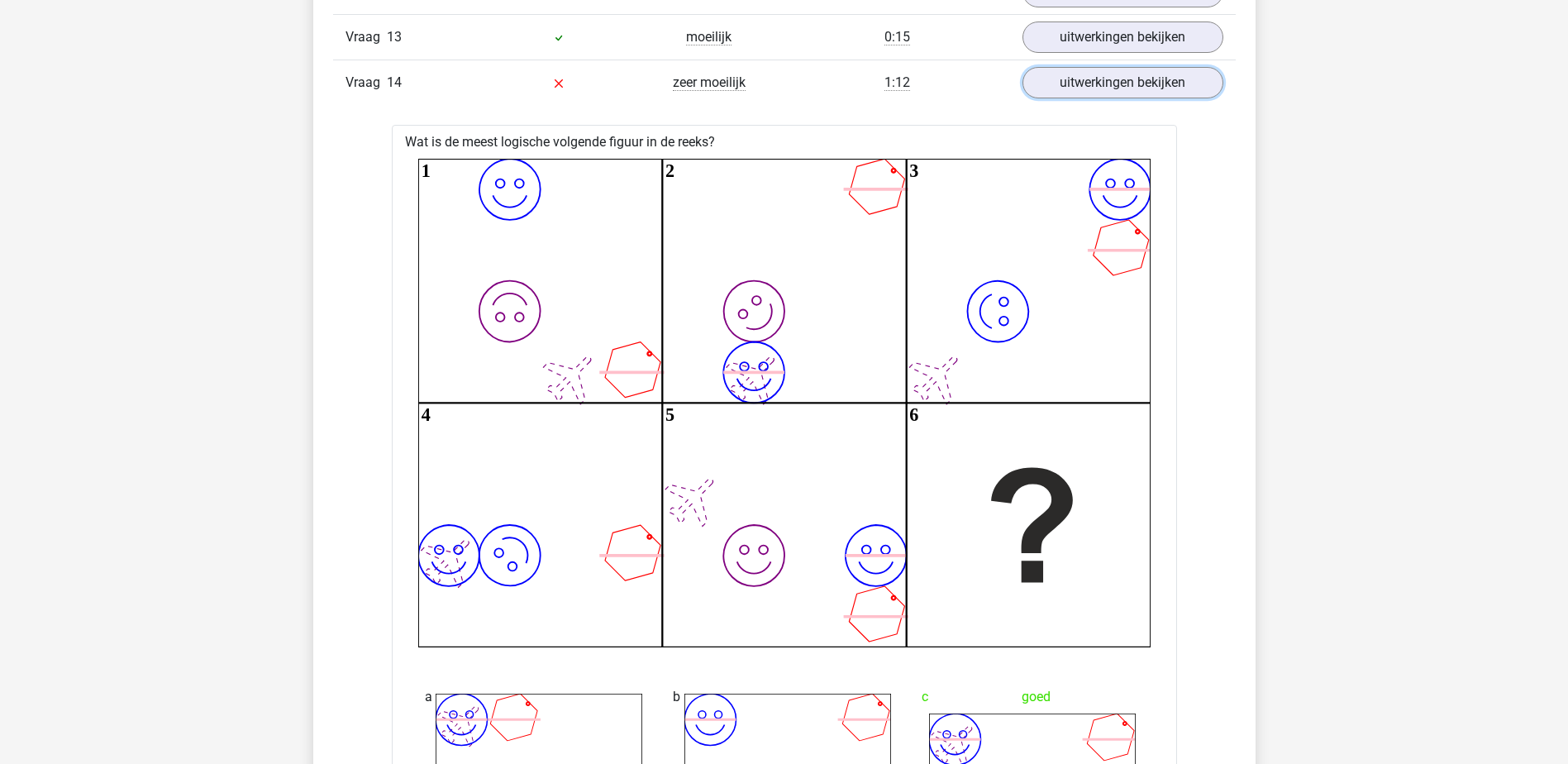
scroll to position [2978, 0]
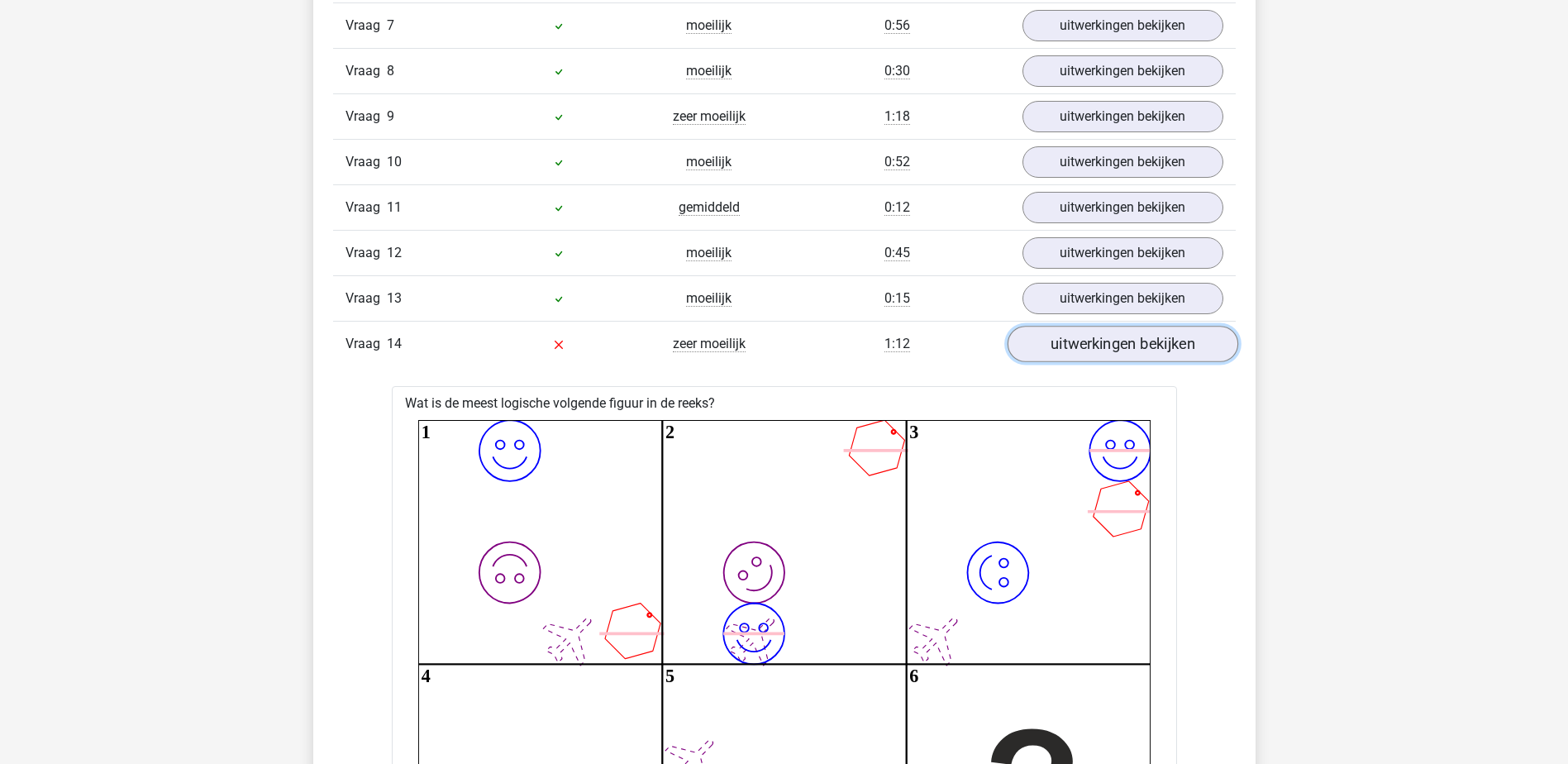
click at [1091, 345] on link "uitwerkingen bekijken" at bounding box center [1122, 345] width 231 height 36
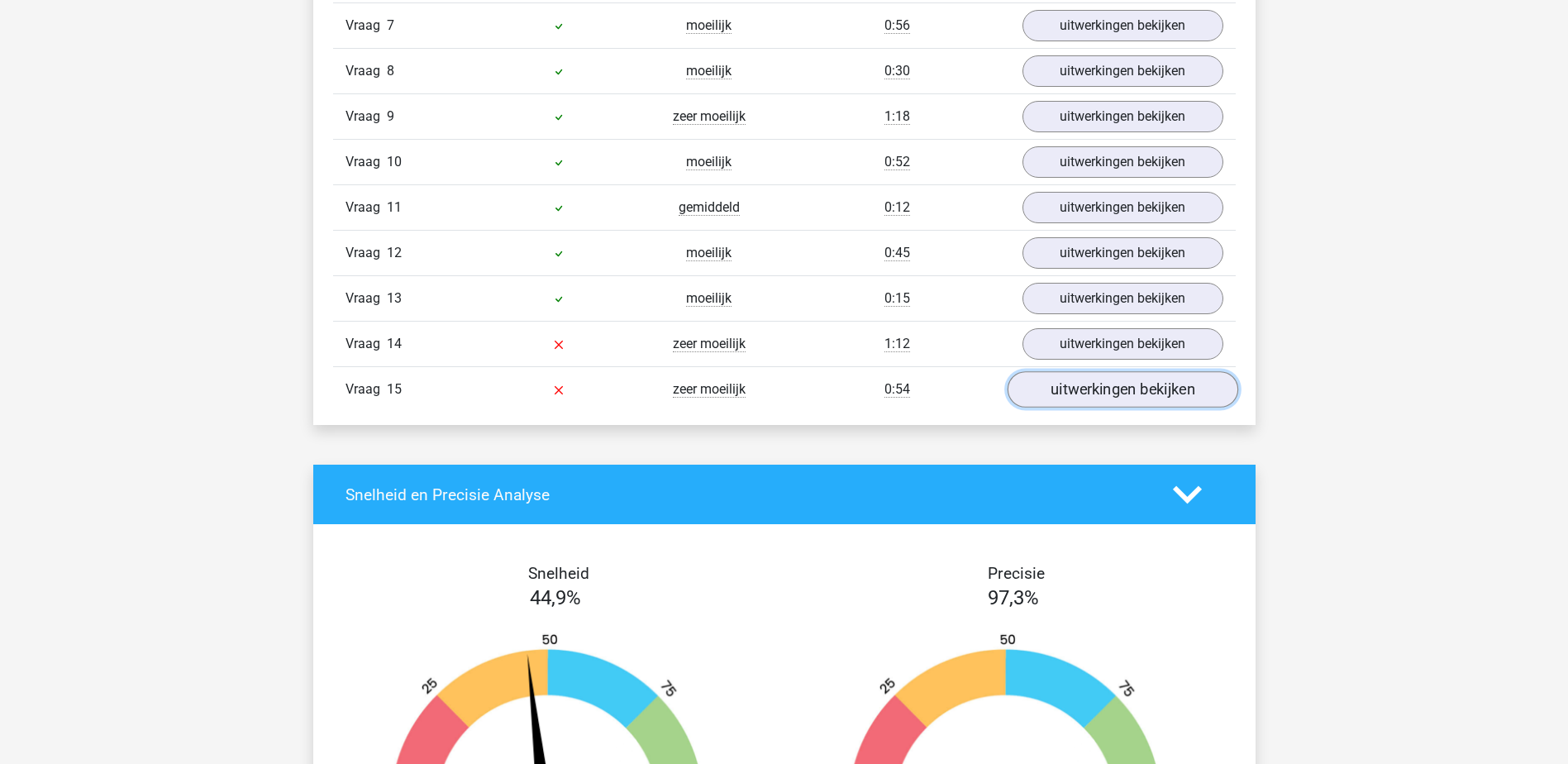
click at [1056, 393] on link "uitwerkingen bekijken" at bounding box center [1122, 390] width 231 height 36
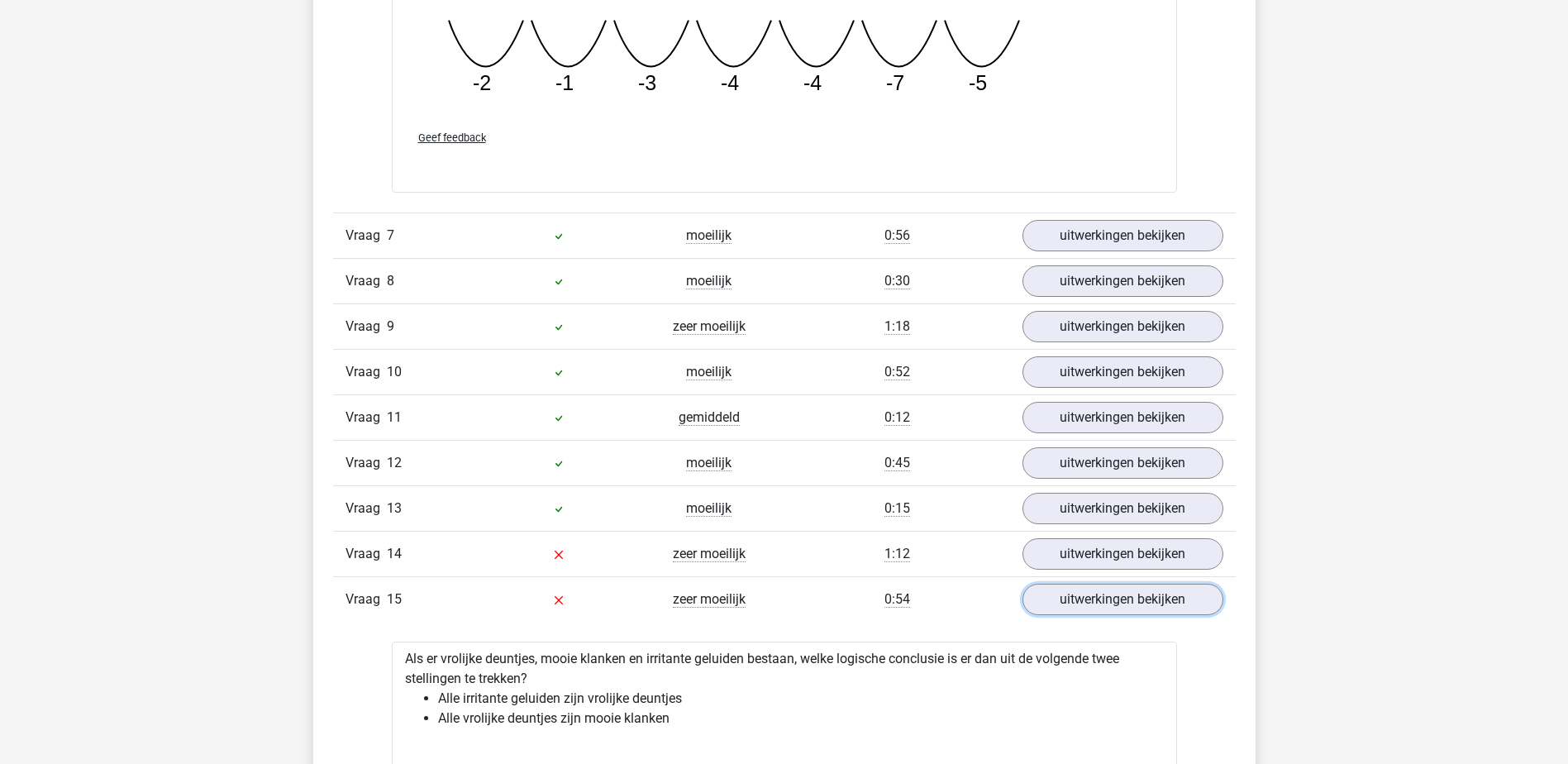
scroll to position [2482, 0]
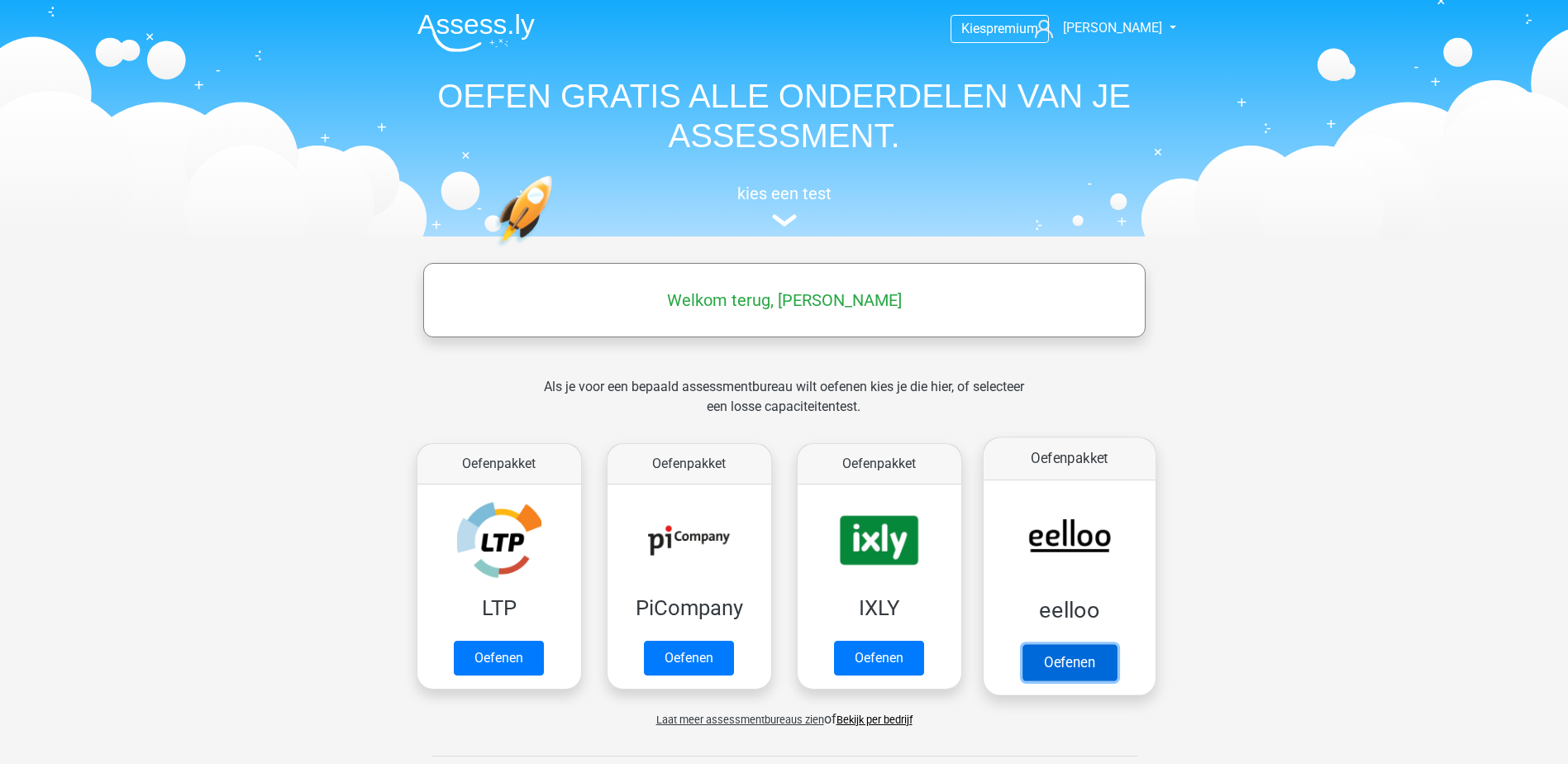
click at [1076, 659] on link "Oefenen" at bounding box center [1069, 662] width 94 height 36
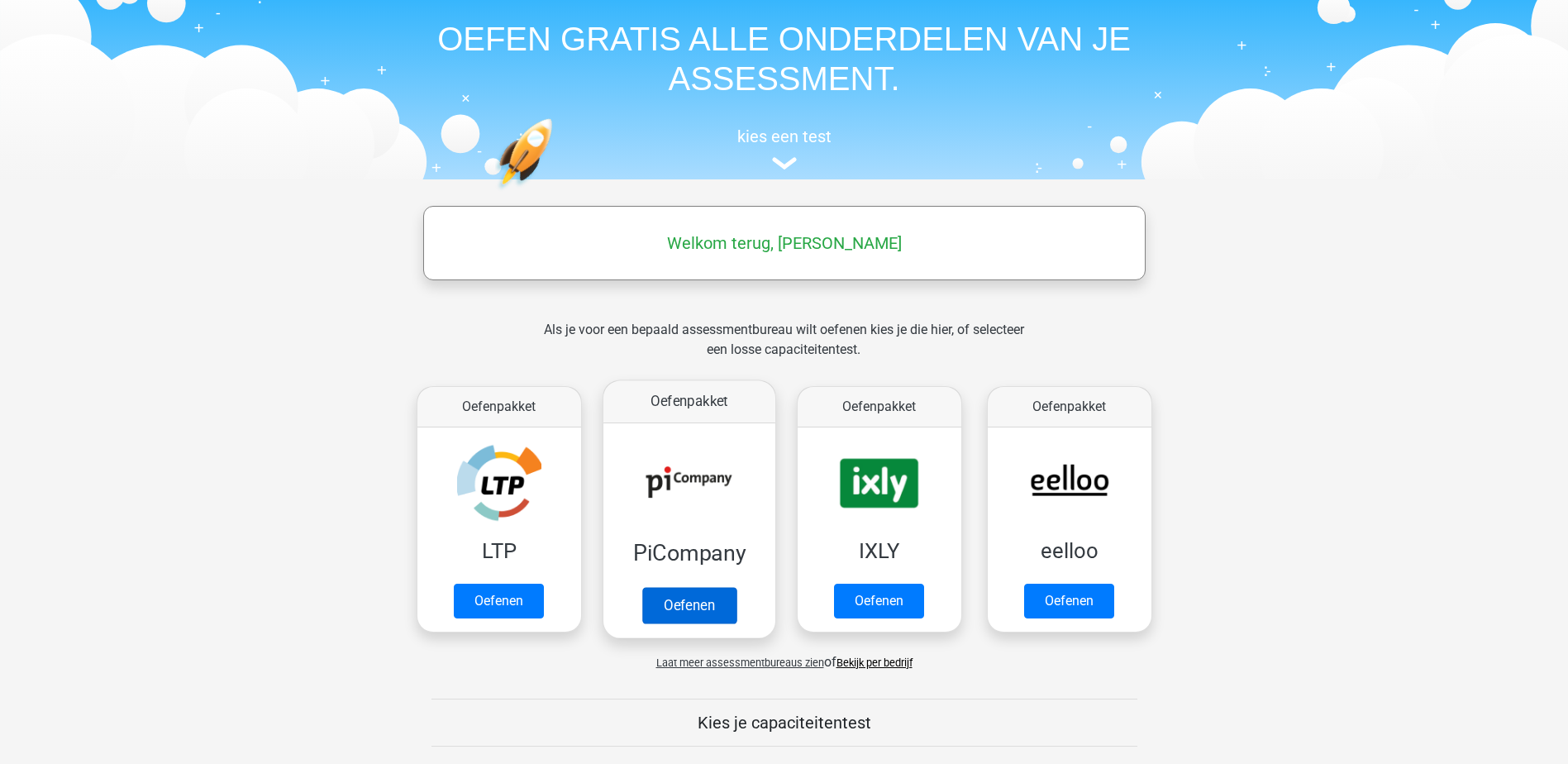
scroll to position [166, 0]
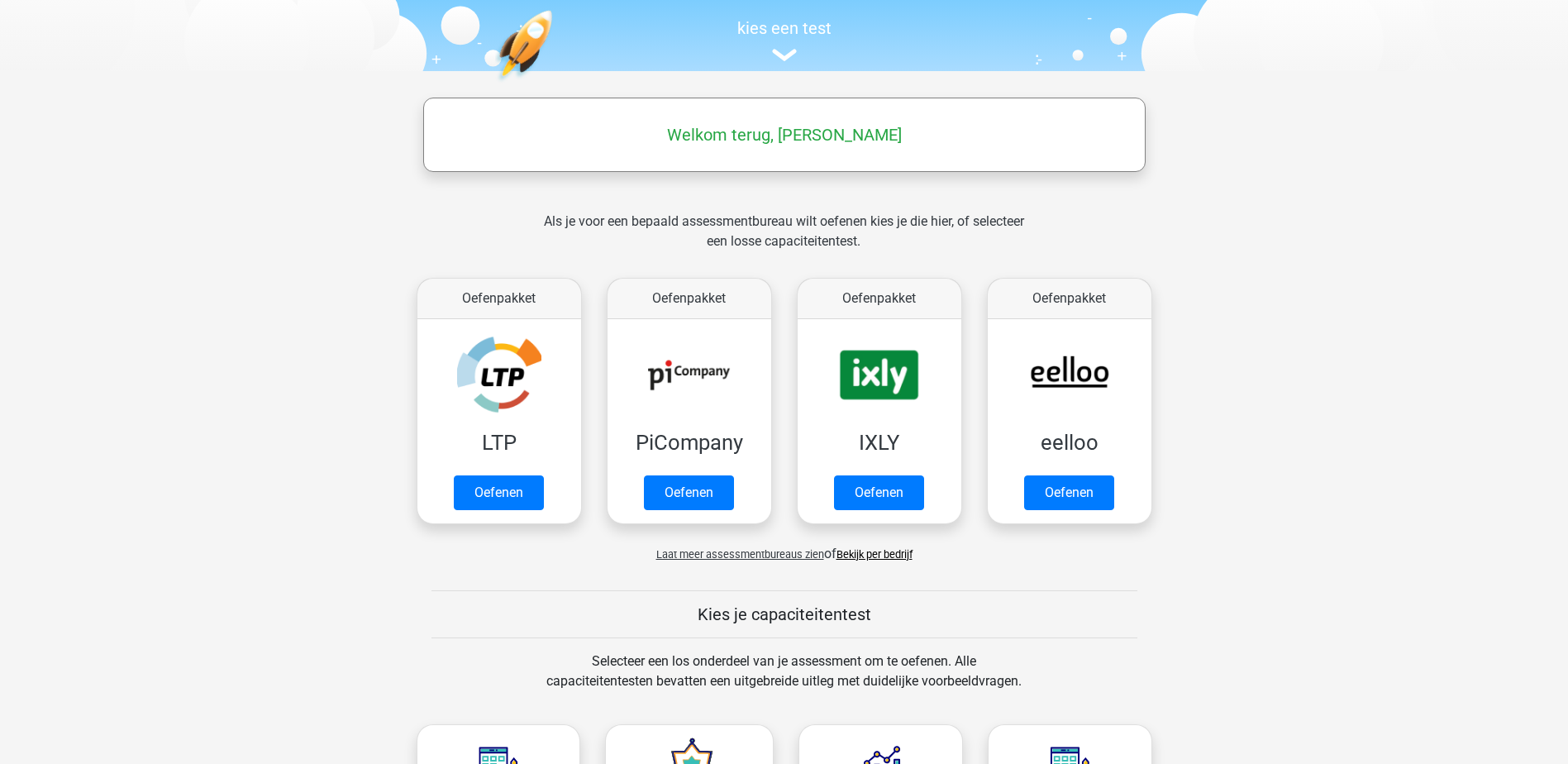
click at [873, 555] on link "Bekijk per bedrijf" at bounding box center [874, 554] width 76 height 12
click at [760, 550] on span "Laat meer assessmentbureaus zien" at bounding box center [741, 554] width 168 height 12
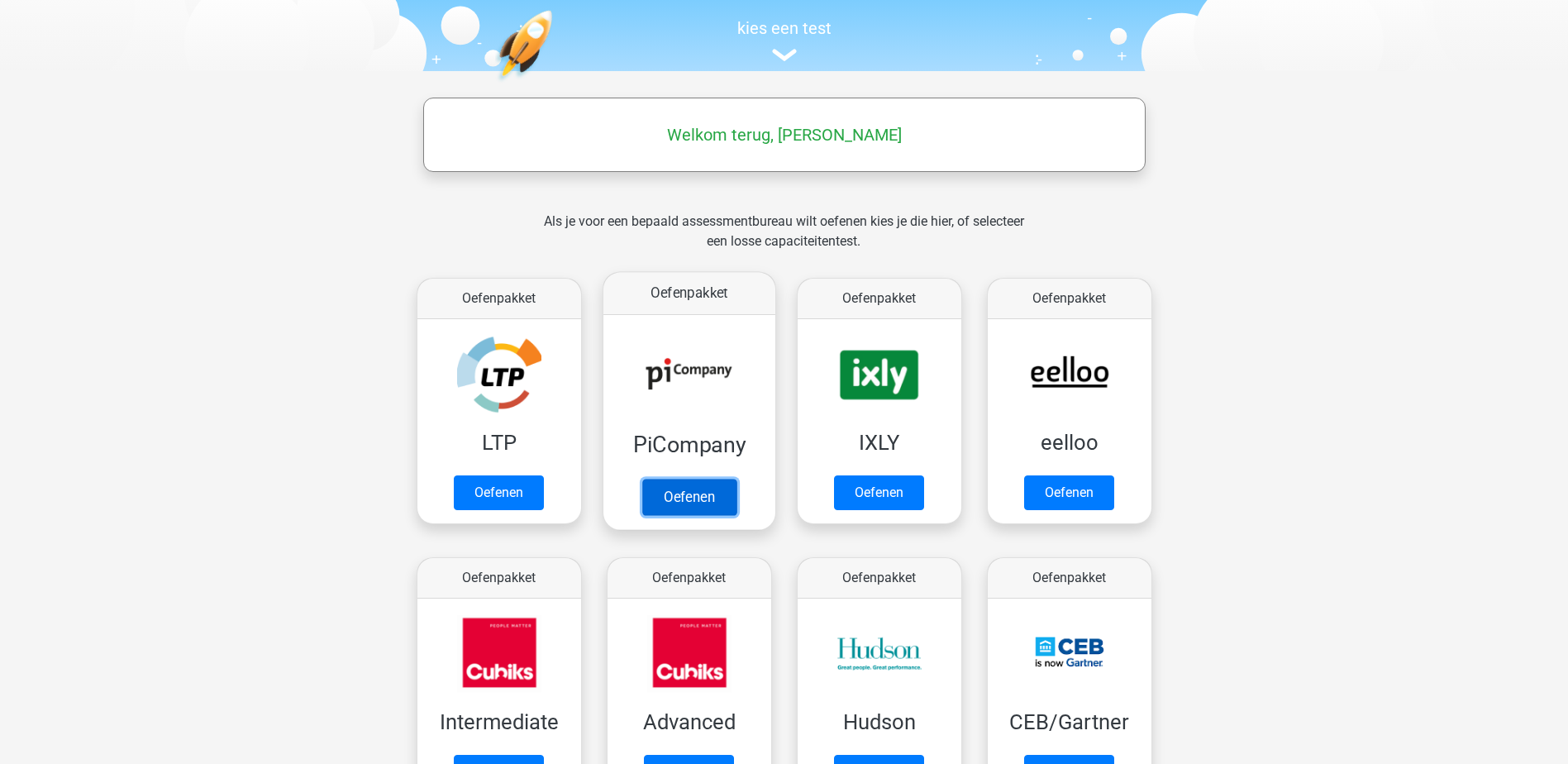
click at [687, 503] on link "Oefenen" at bounding box center [689, 497] width 94 height 36
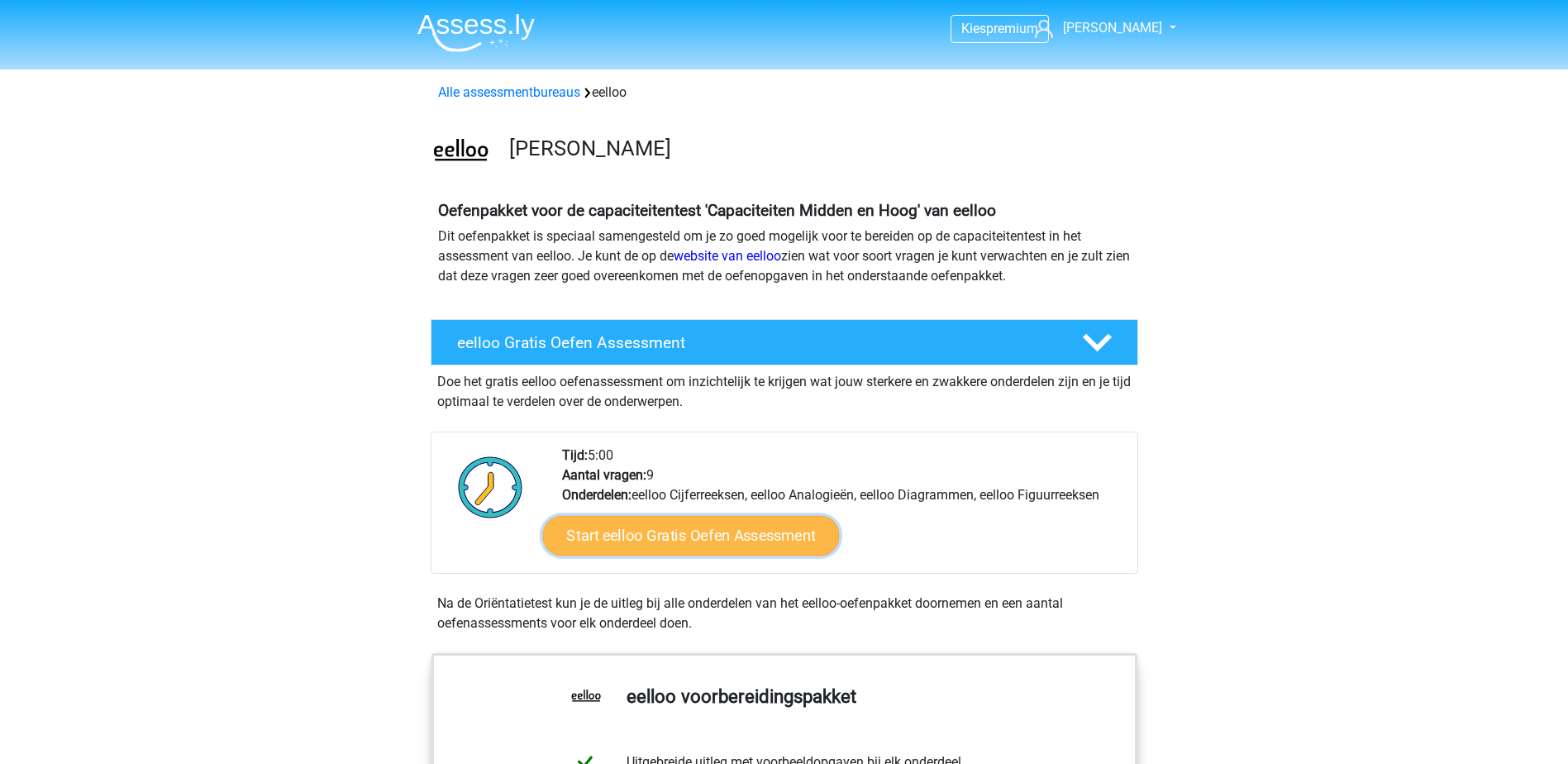
click at [705, 536] on link "Start eelloo Gratis Oefen Assessment" at bounding box center [690, 536] width 296 height 40
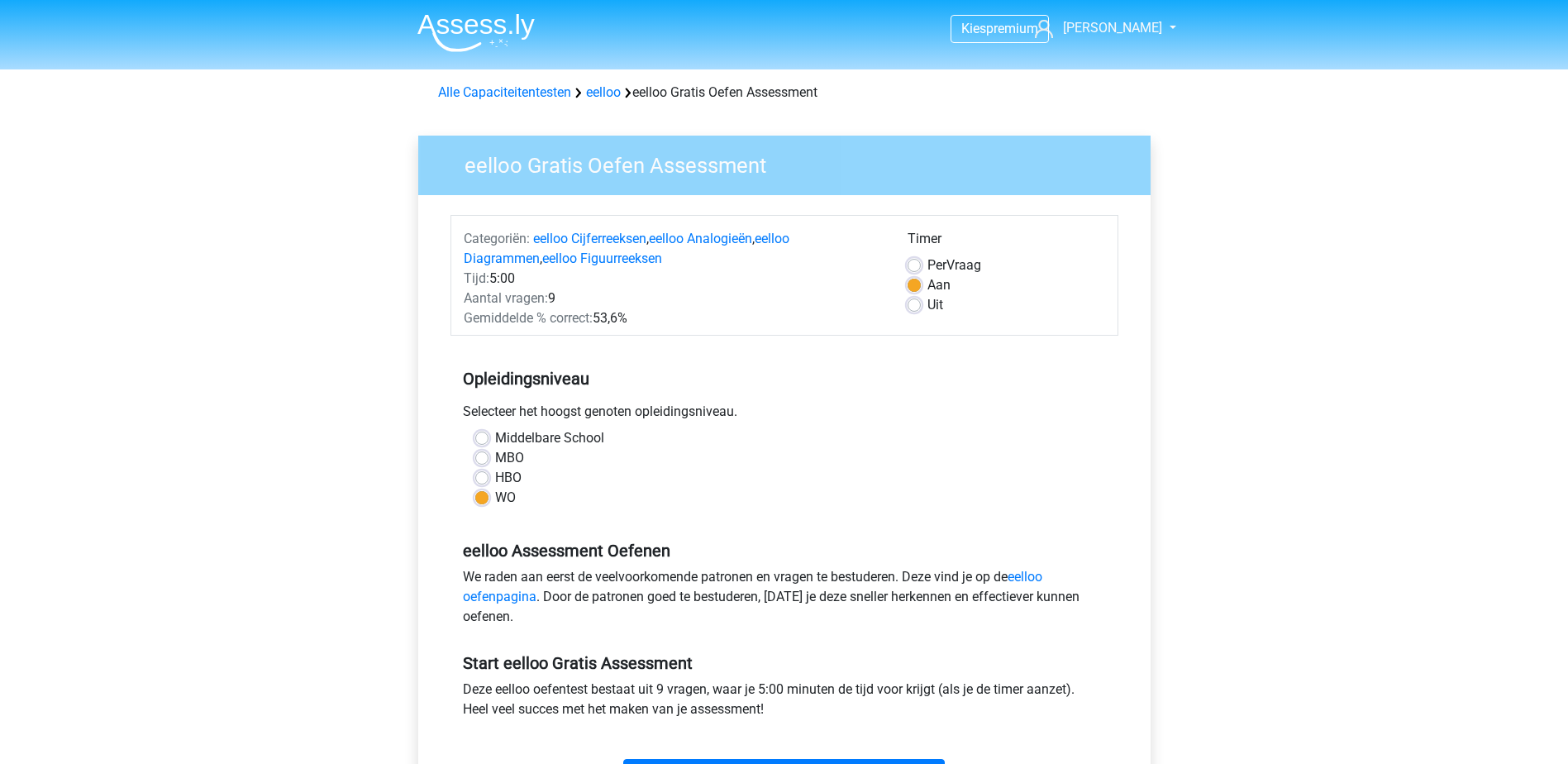
scroll to position [413, 0]
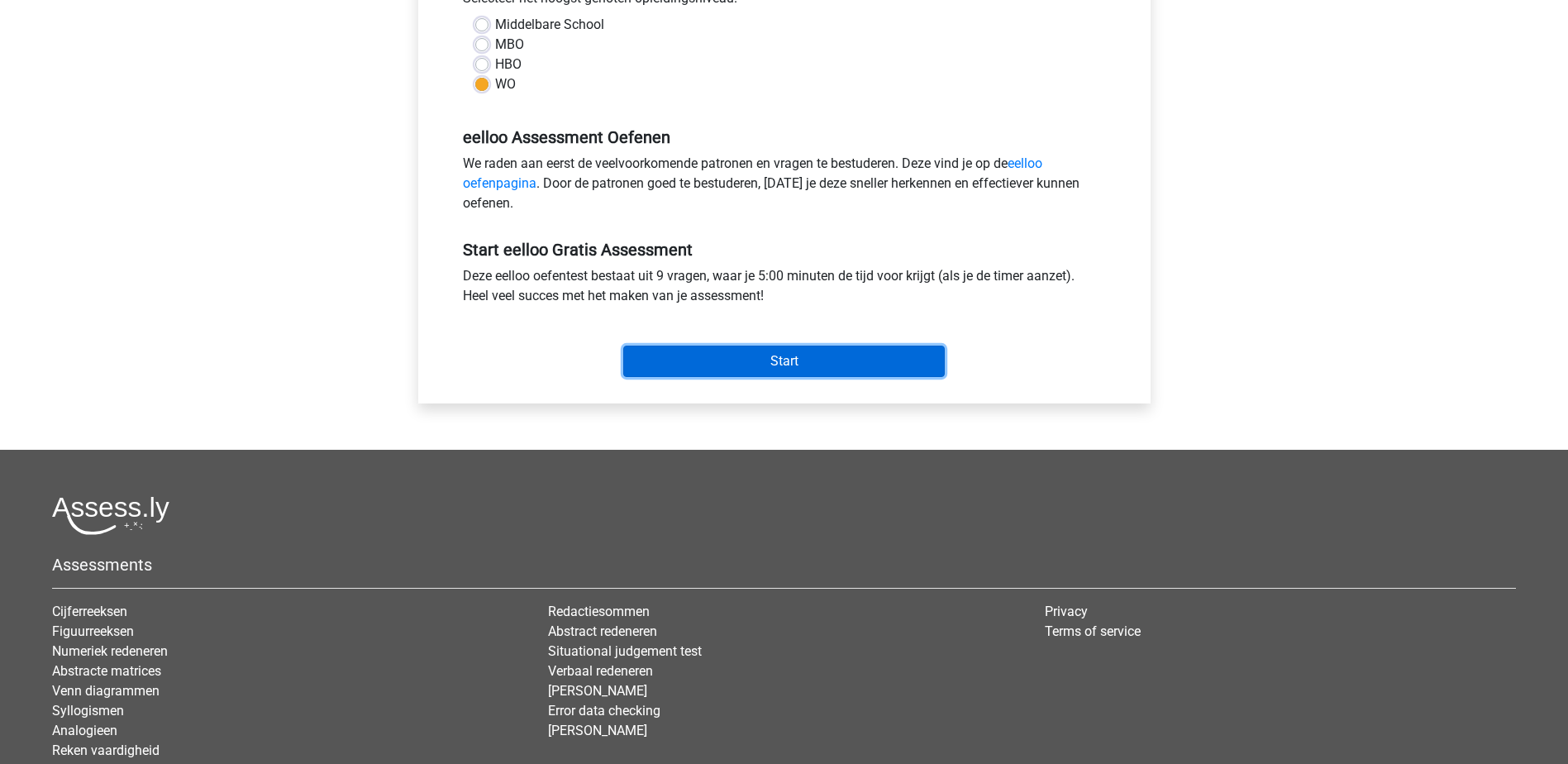
click at [734, 365] on input "Start" at bounding box center [784, 361] width 321 height 31
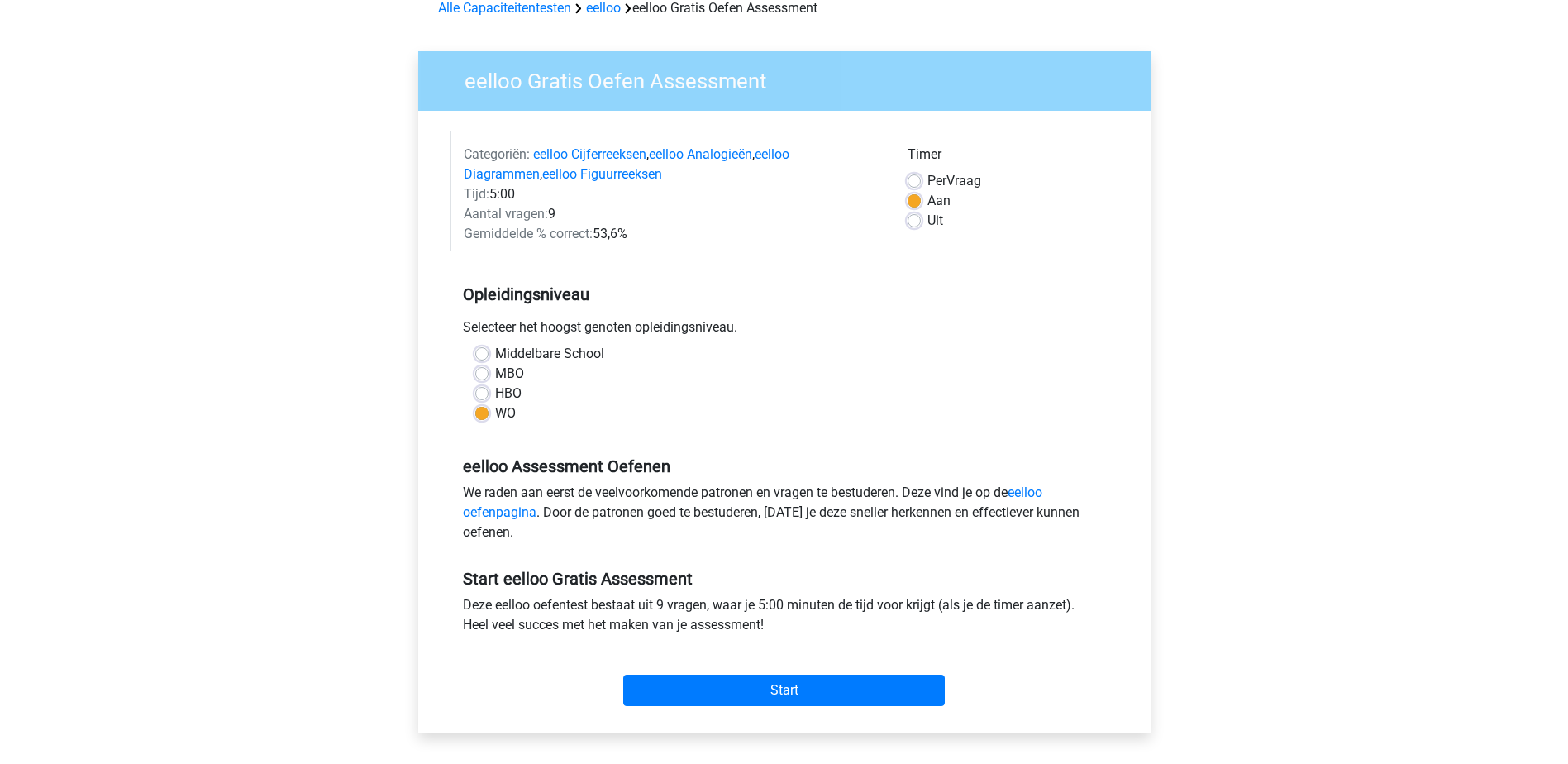
scroll to position [0, 0]
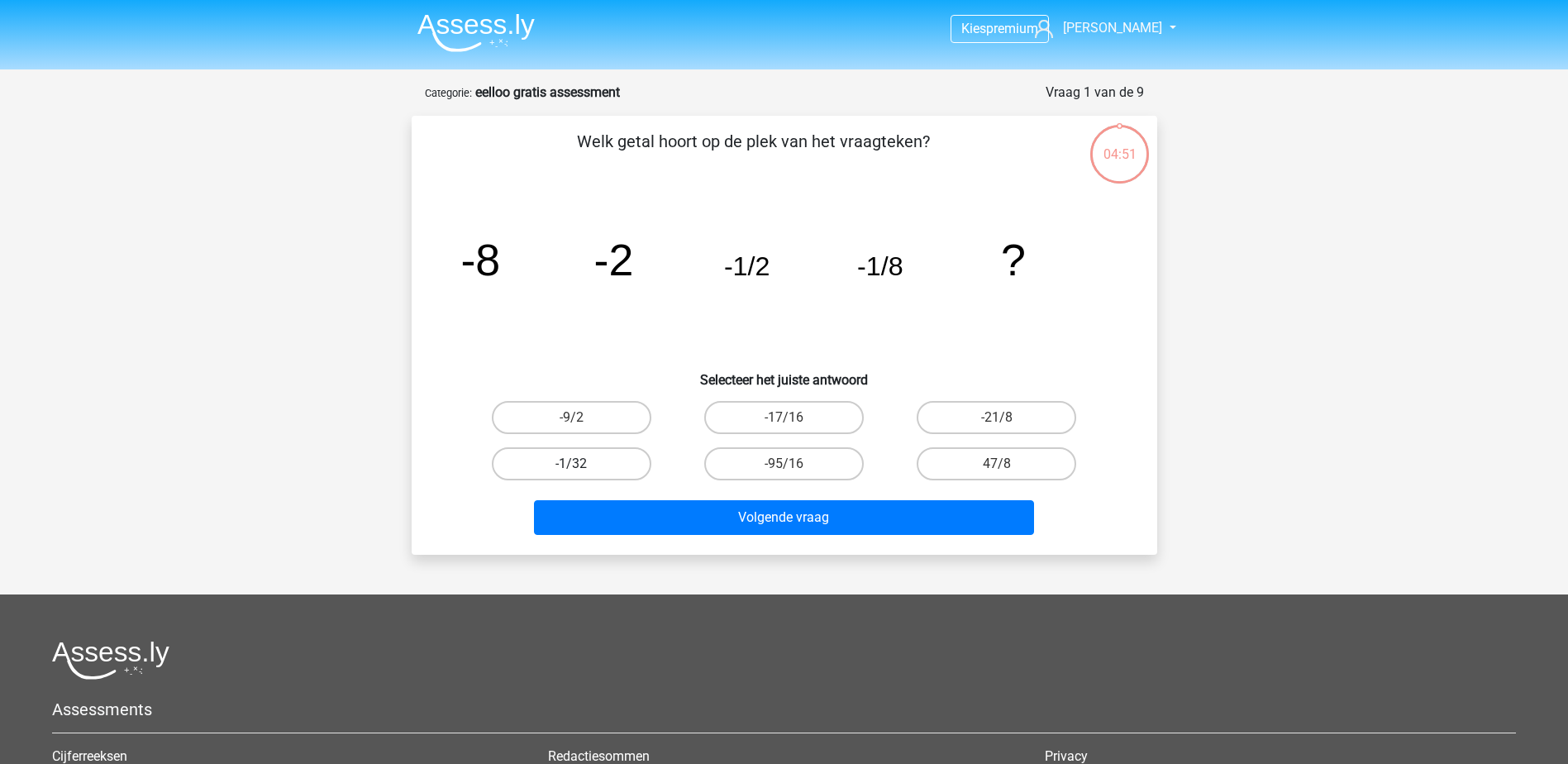
click at [576, 460] on label "-1/32" at bounding box center [572, 463] width 160 height 33
click at [576, 464] on input "-1/32" at bounding box center [576, 469] width 11 height 11
radio input "true"
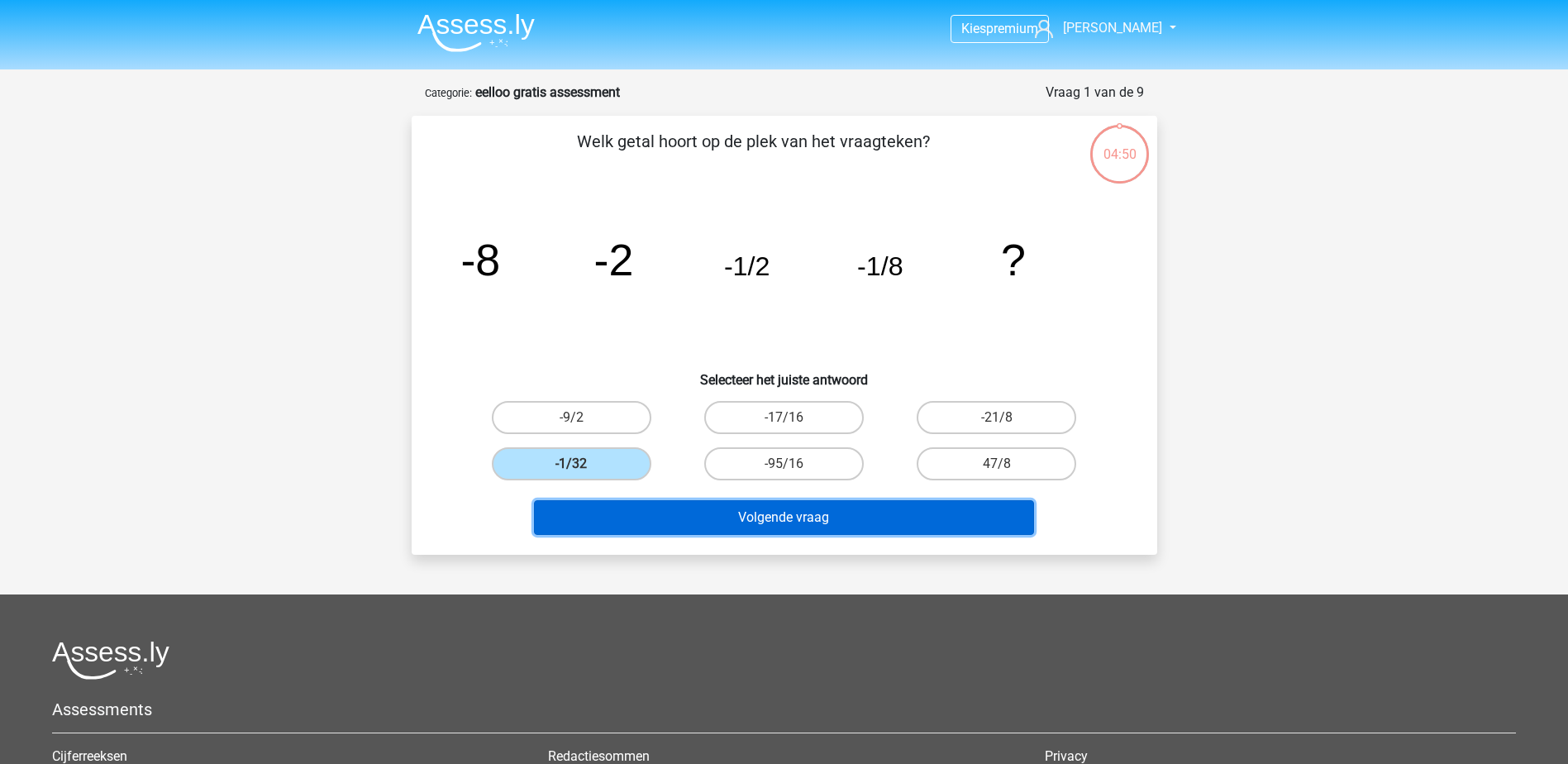
click at [650, 513] on button "Volgende vraag" at bounding box center [784, 517] width 500 height 35
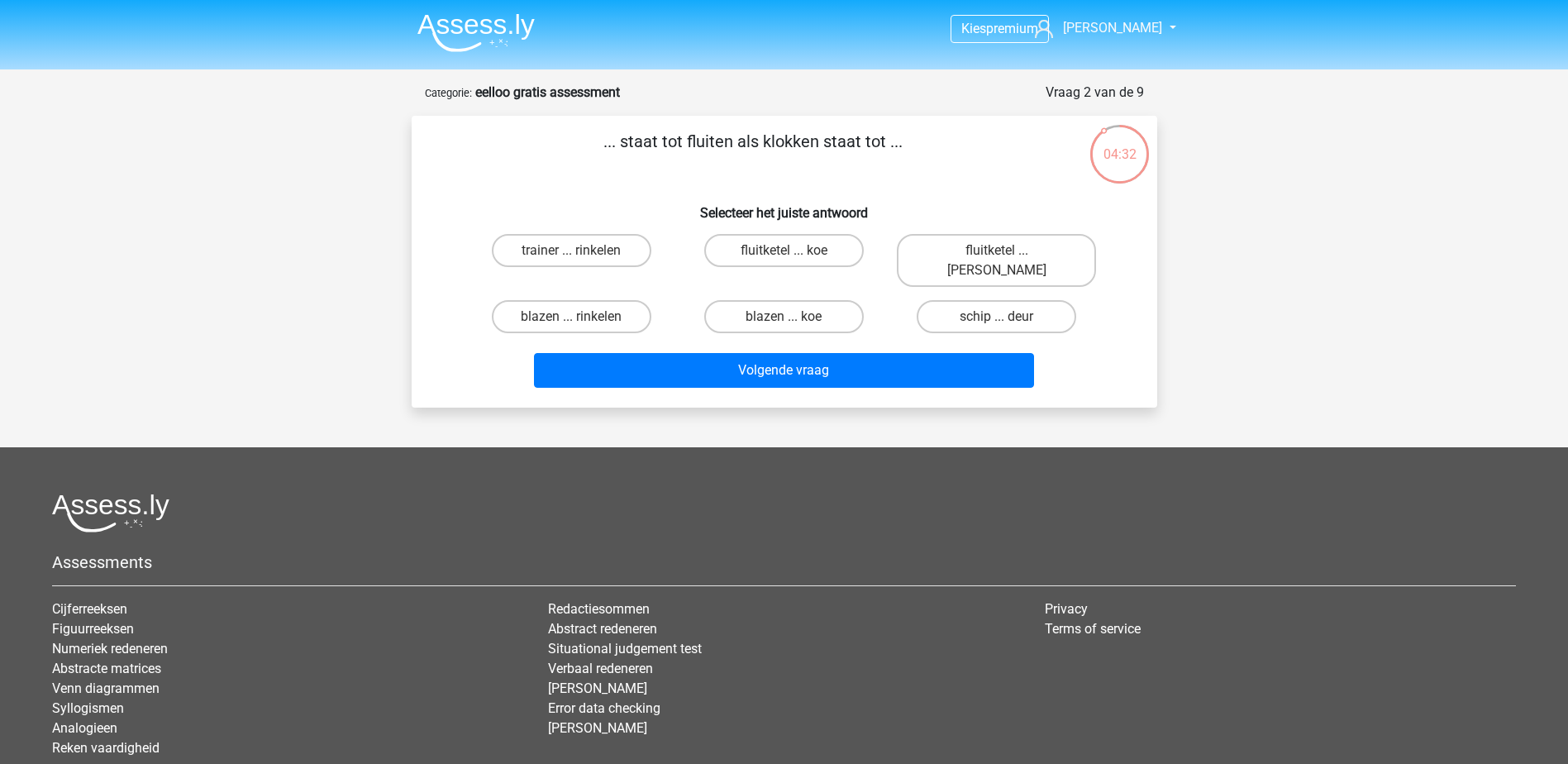
click at [1004, 251] on input "fluitketel ... luiden" at bounding box center [1002, 256] width 11 height 11
radio input "true"
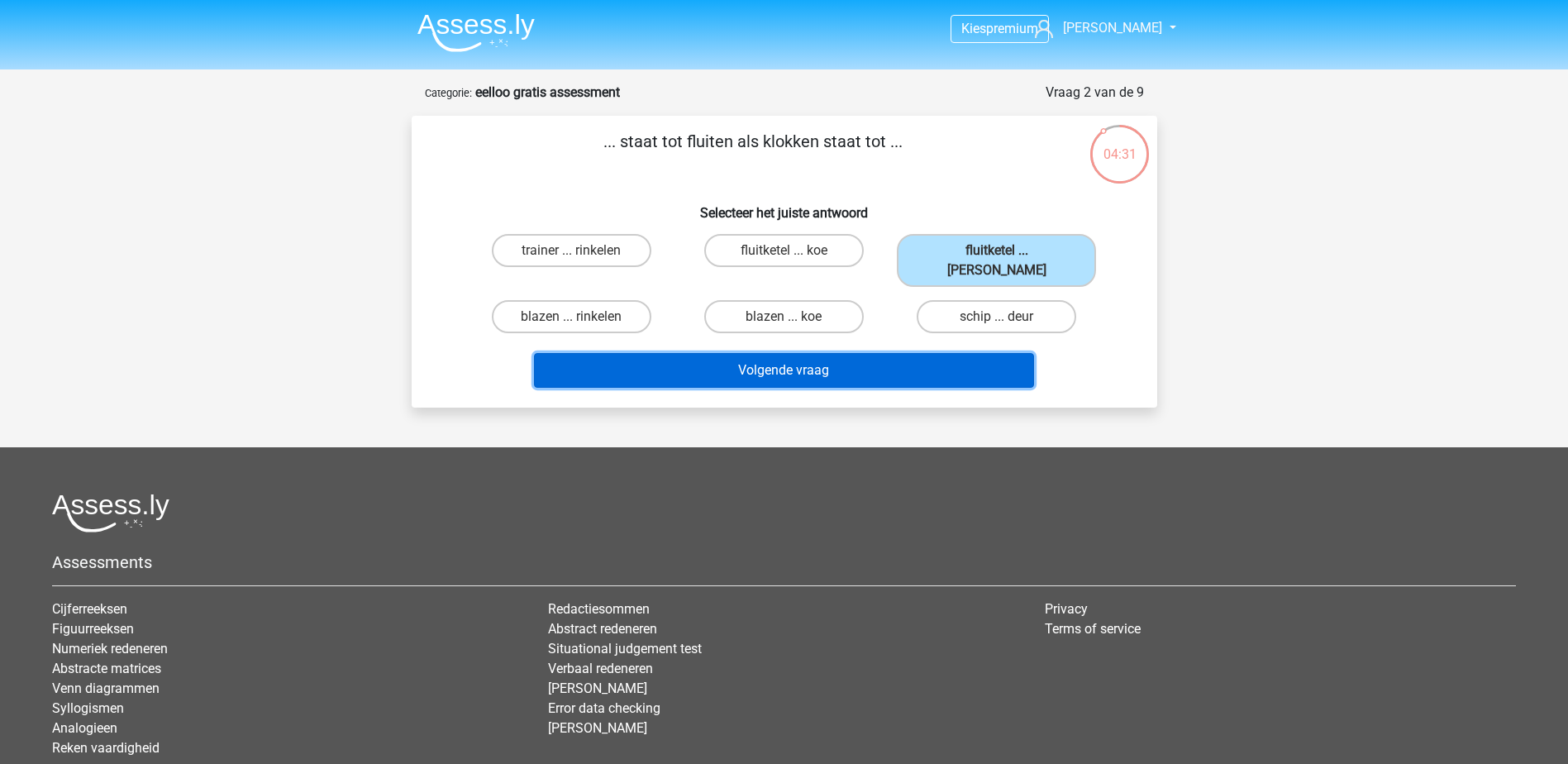
click at [853, 359] on button "Volgende vraag" at bounding box center [784, 371] width 500 height 35
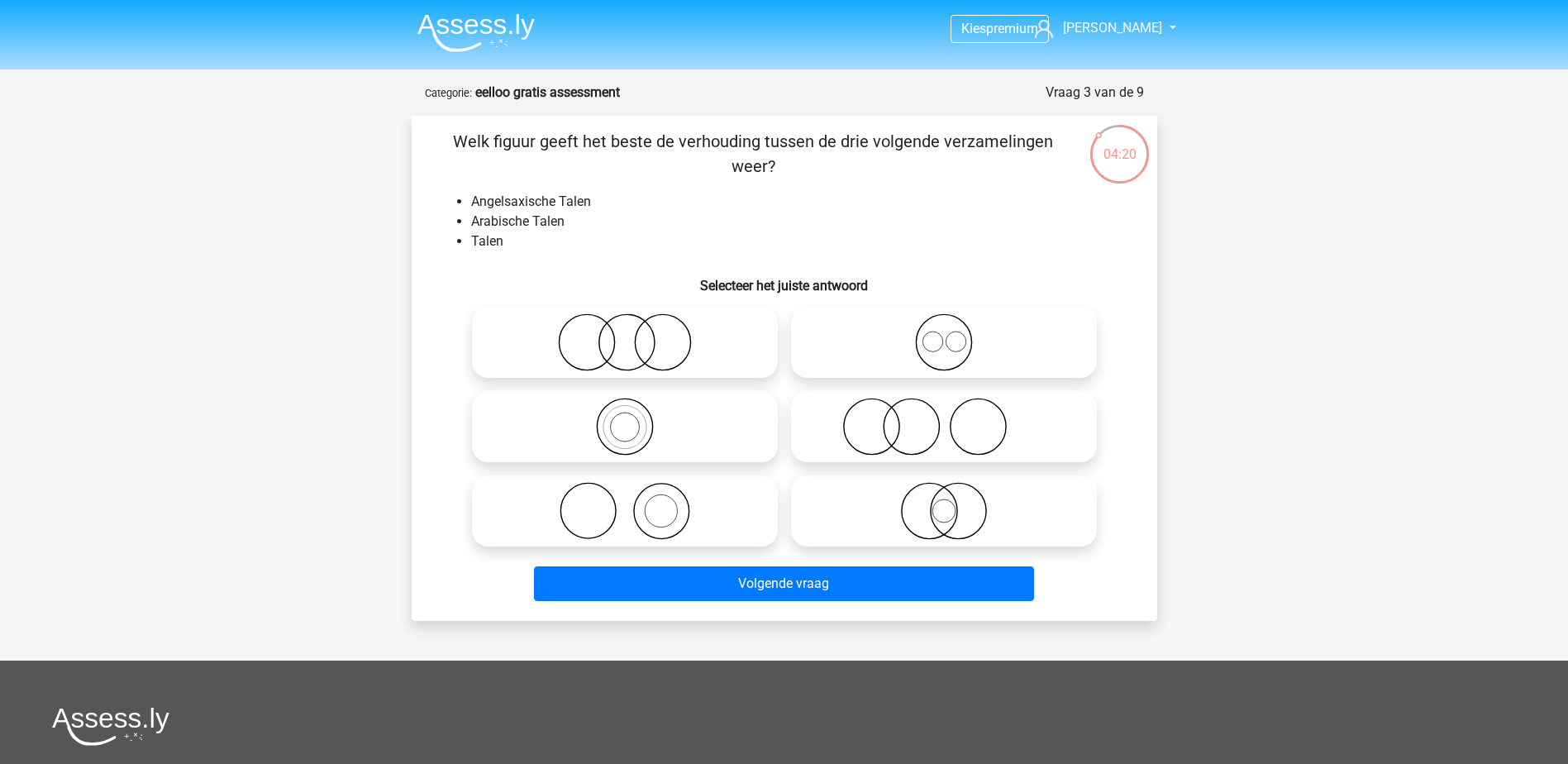
click at [931, 354] on icon at bounding box center [943, 343] width 292 height 58
click at [944, 335] on input "radio" at bounding box center [949, 329] width 11 height 11
radio input "true"
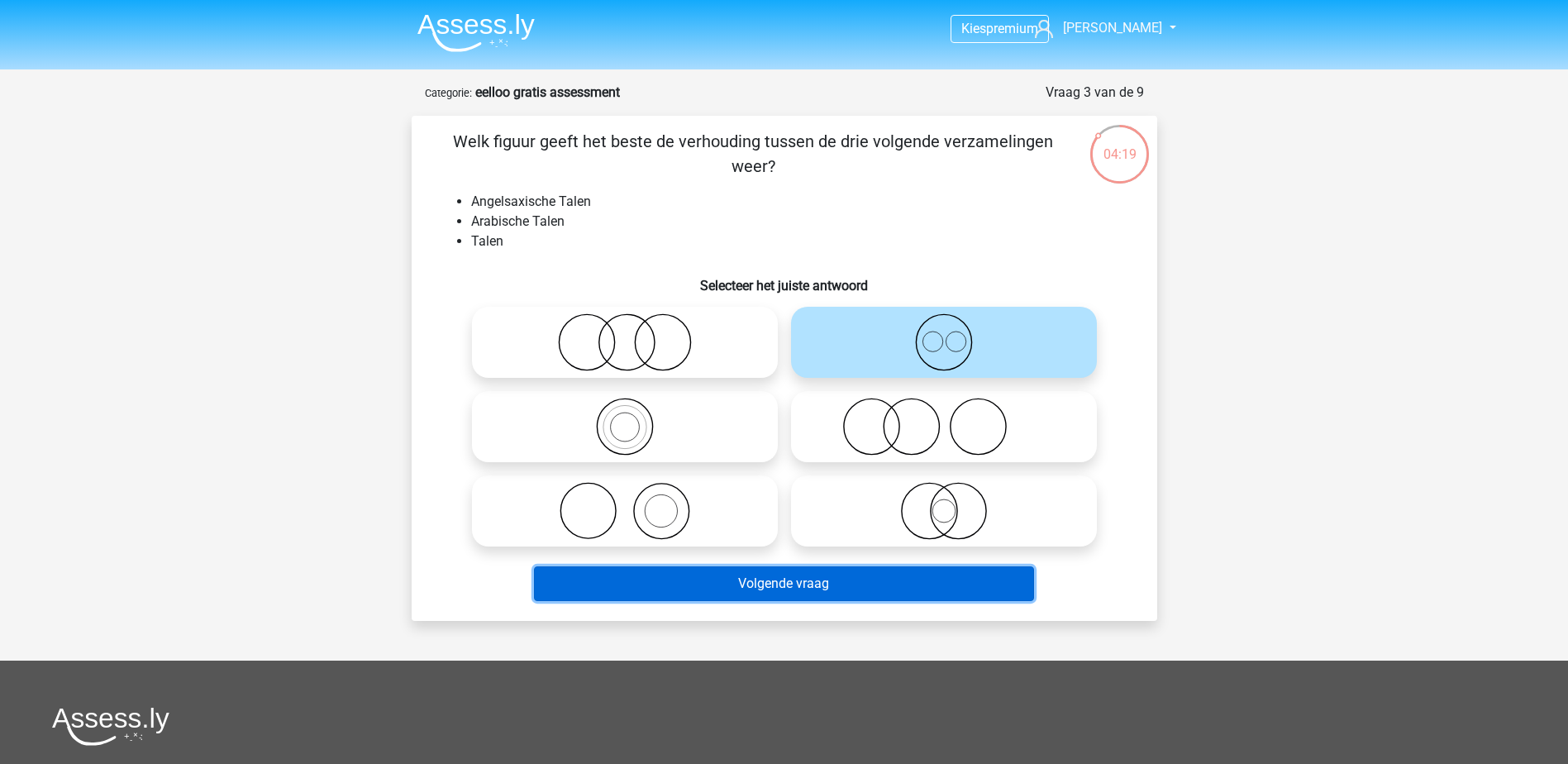
click at [840, 579] on button "Volgende vraag" at bounding box center [784, 583] width 500 height 35
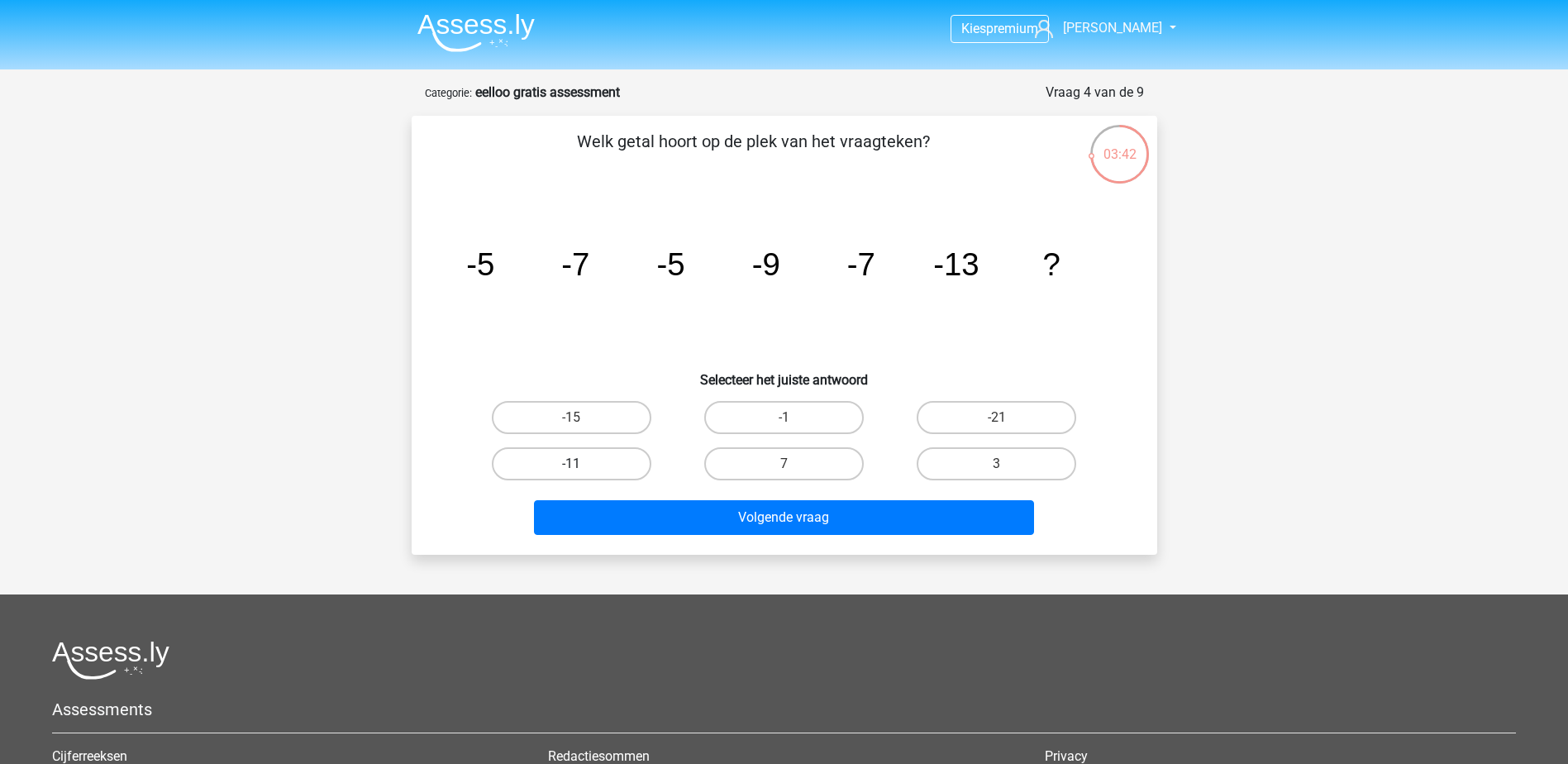
click at [596, 458] on label "-11" at bounding box center [572, 463] width 160 height 33
click at [582, 464] on input "-11" at bounding box center [576, 469] width 11 height 11
radio input "true"
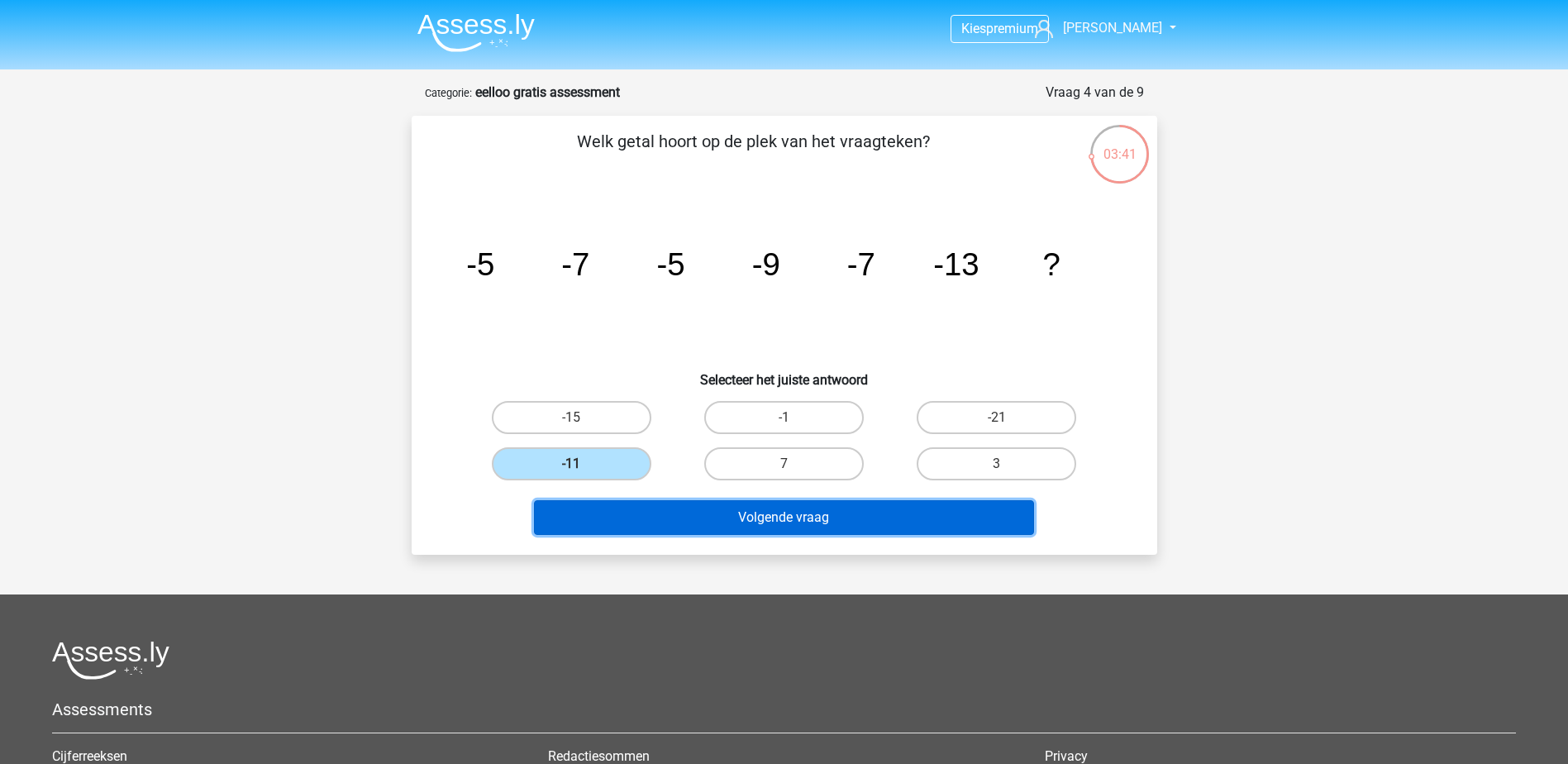
click at [658, 505] on button "Volgende vraag" at bounding box center [784, 517] width 500 height 35
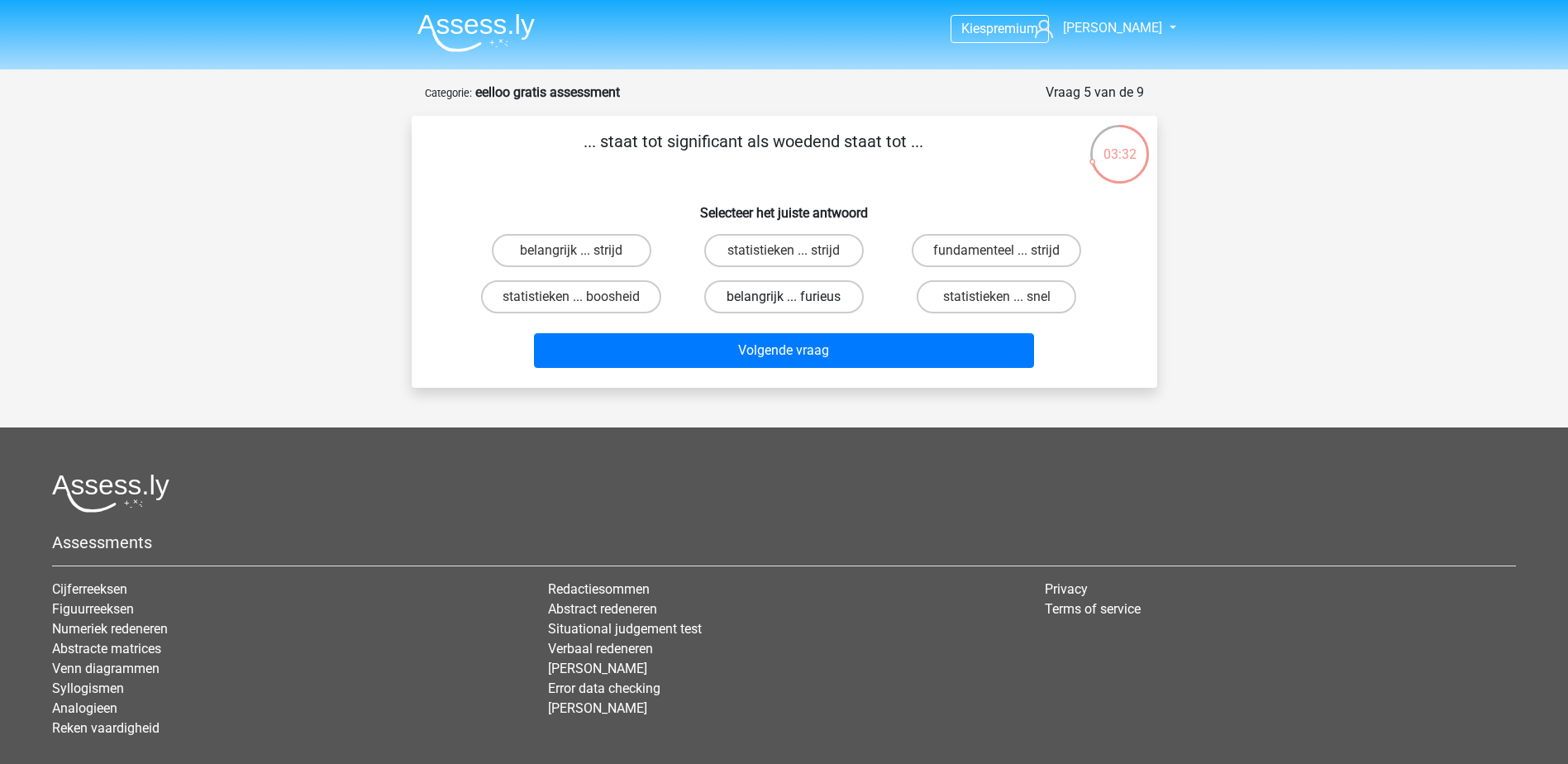
click at [749, 292] on label "belangrijk ... furieus" at bounding box center [784, 297] width 160 height 33
click at [784, 297] on input "belangrijk ... furieus" at bounding box center [788, 302] width 11 height 11
radio input "true"
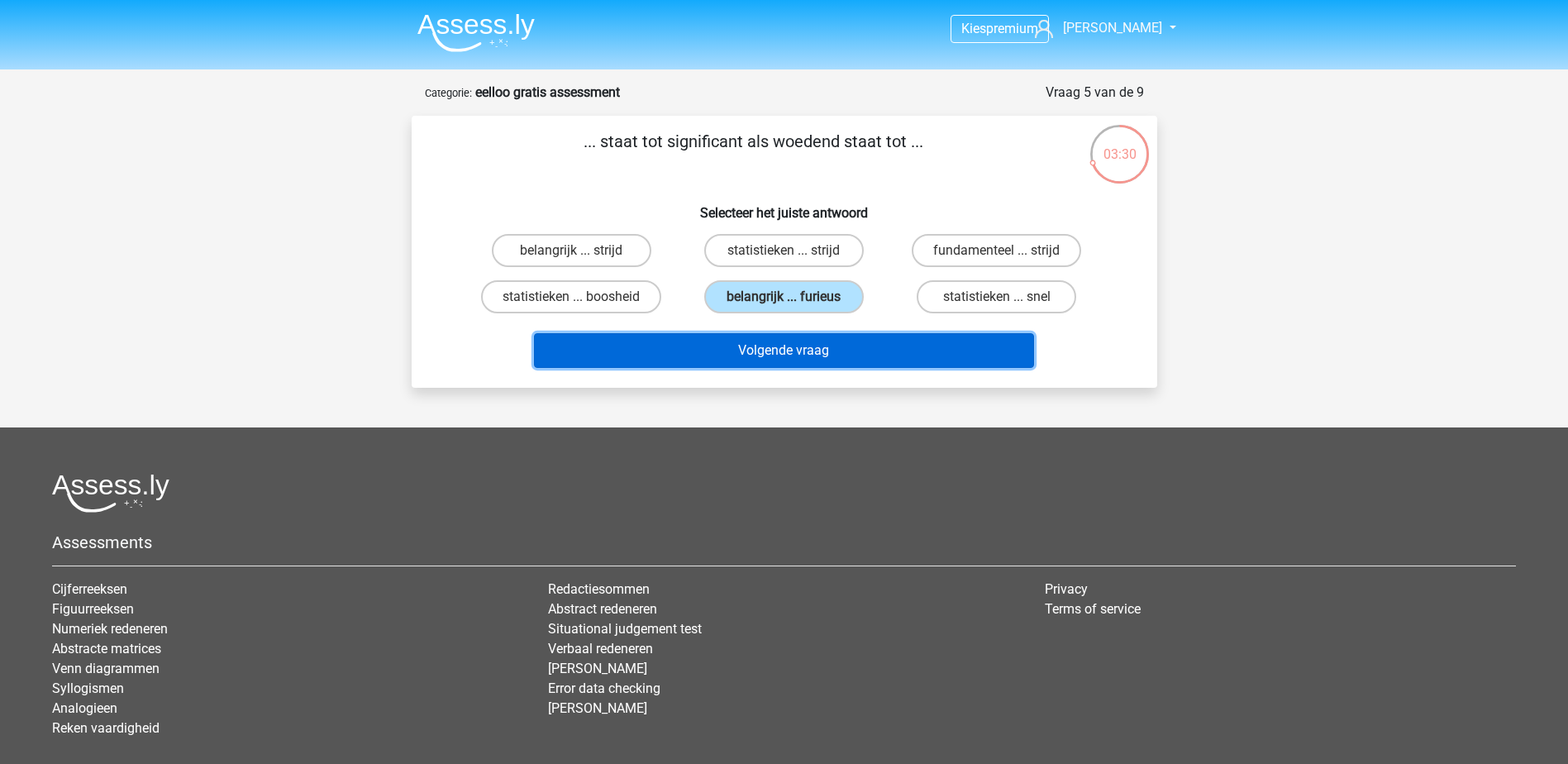
click at [754, 349] on button "Volgende vraag" at bounding box center [784, 351] width 500 height 35
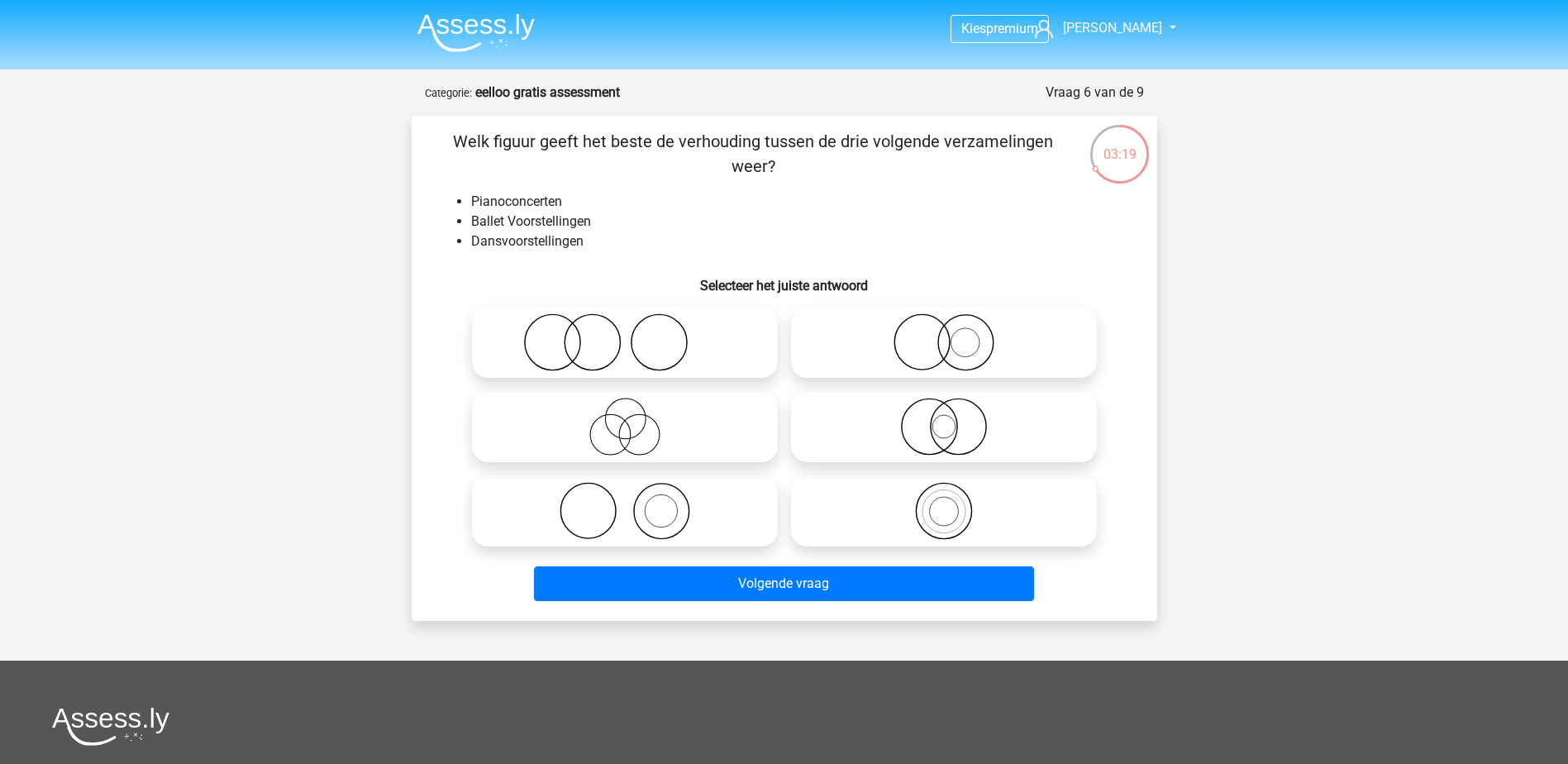
click at [662, 510] on icon at bounding box center [625, 511] width 292 height 58
click at [636, 503] on input "radio" at bounding box center [630, 497] width 11 height 11
radio input "true"
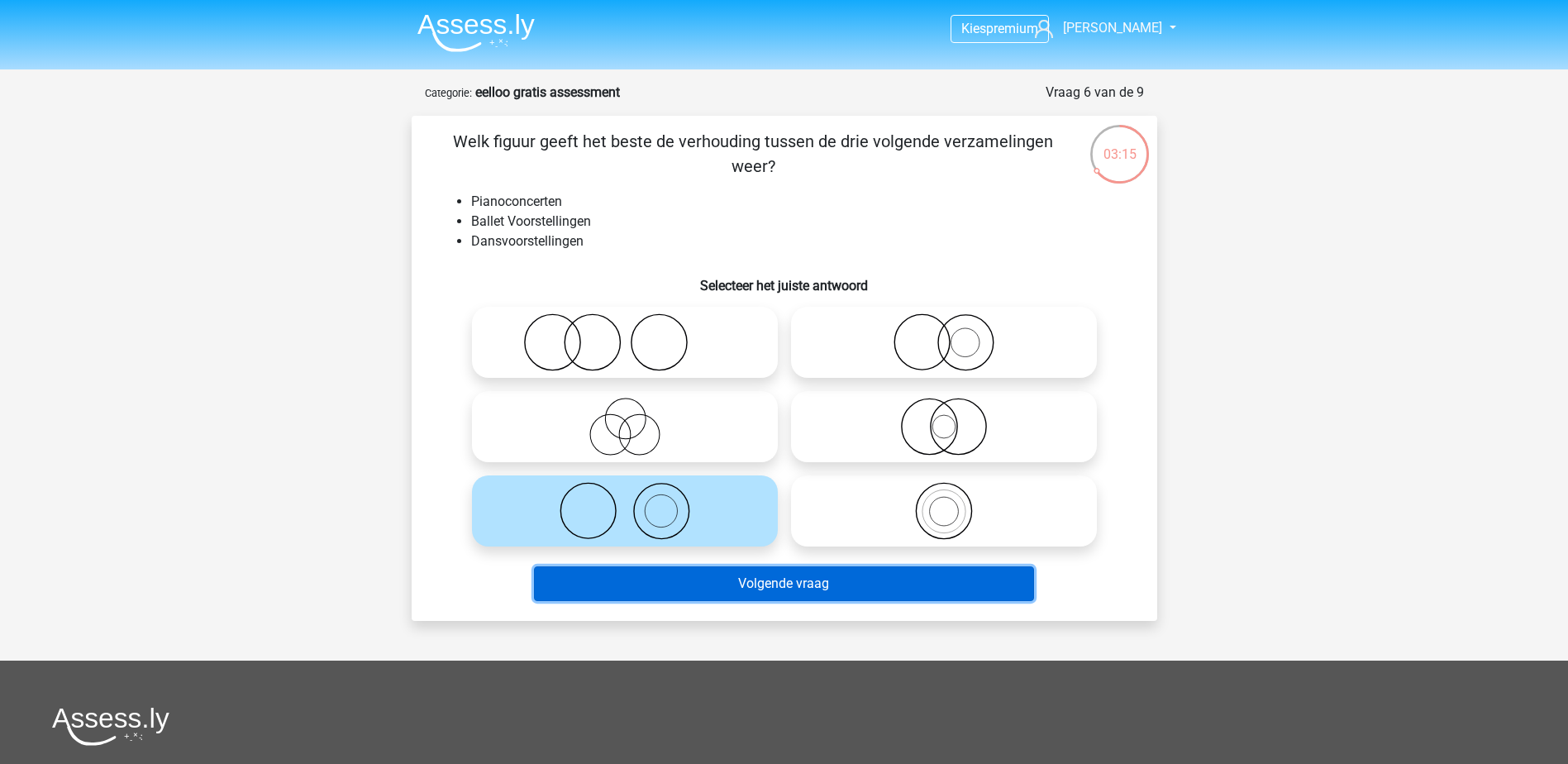
click at [682, 578] on button "Volgende vraag" at bounding box center [784, 583] width 500 height 35
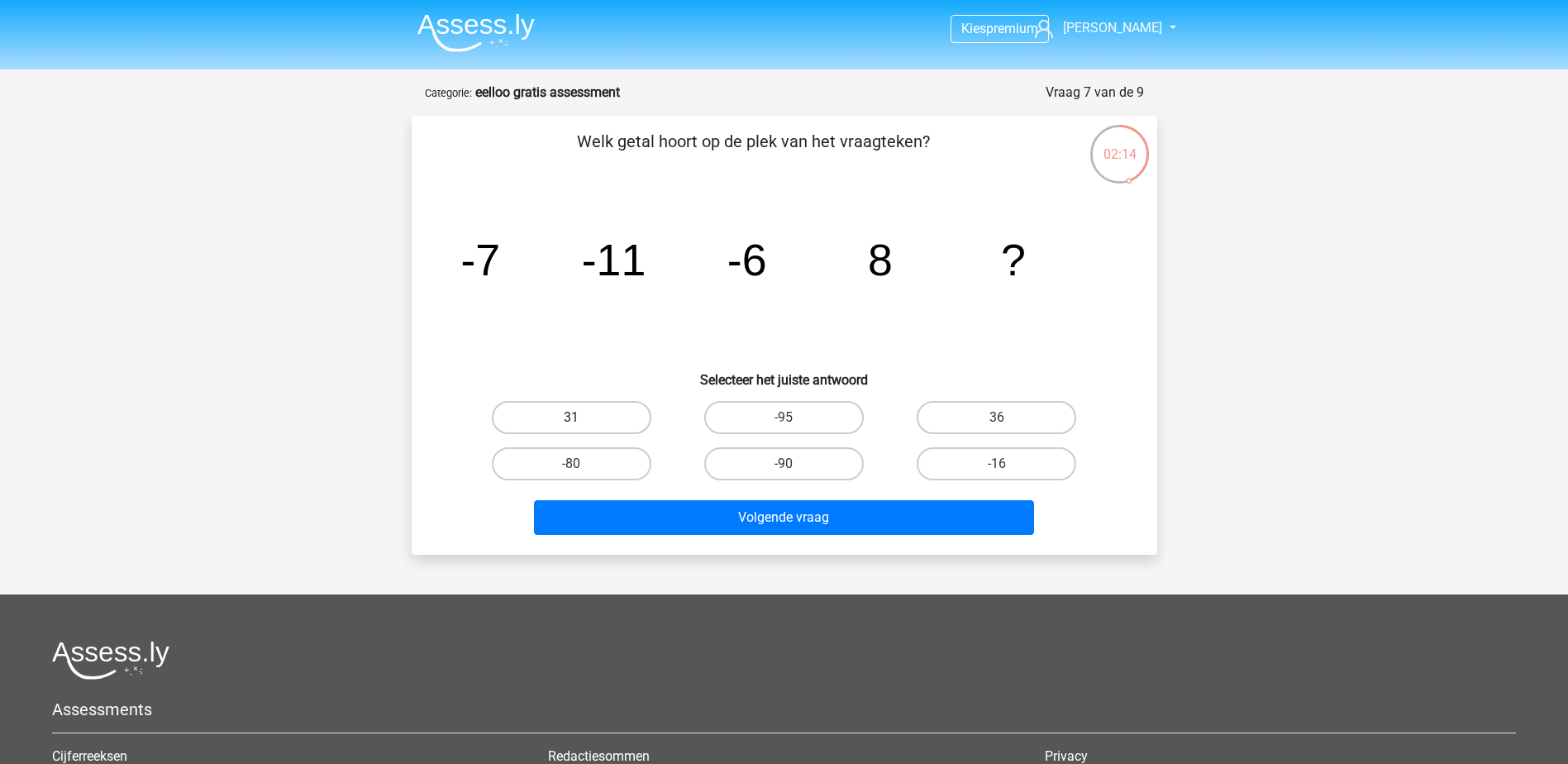
drag, startPoint x: 537, startPoint y: 418, endPoint x: 549, endPoint y: 422, distance: 12.6
click at [537, 416] on label "31" at bounding box center [572, 417] width 160 height 33
click at [571, 417] on input "31" at bounding box center [576, 422] width 11 height 11
radio input "true"
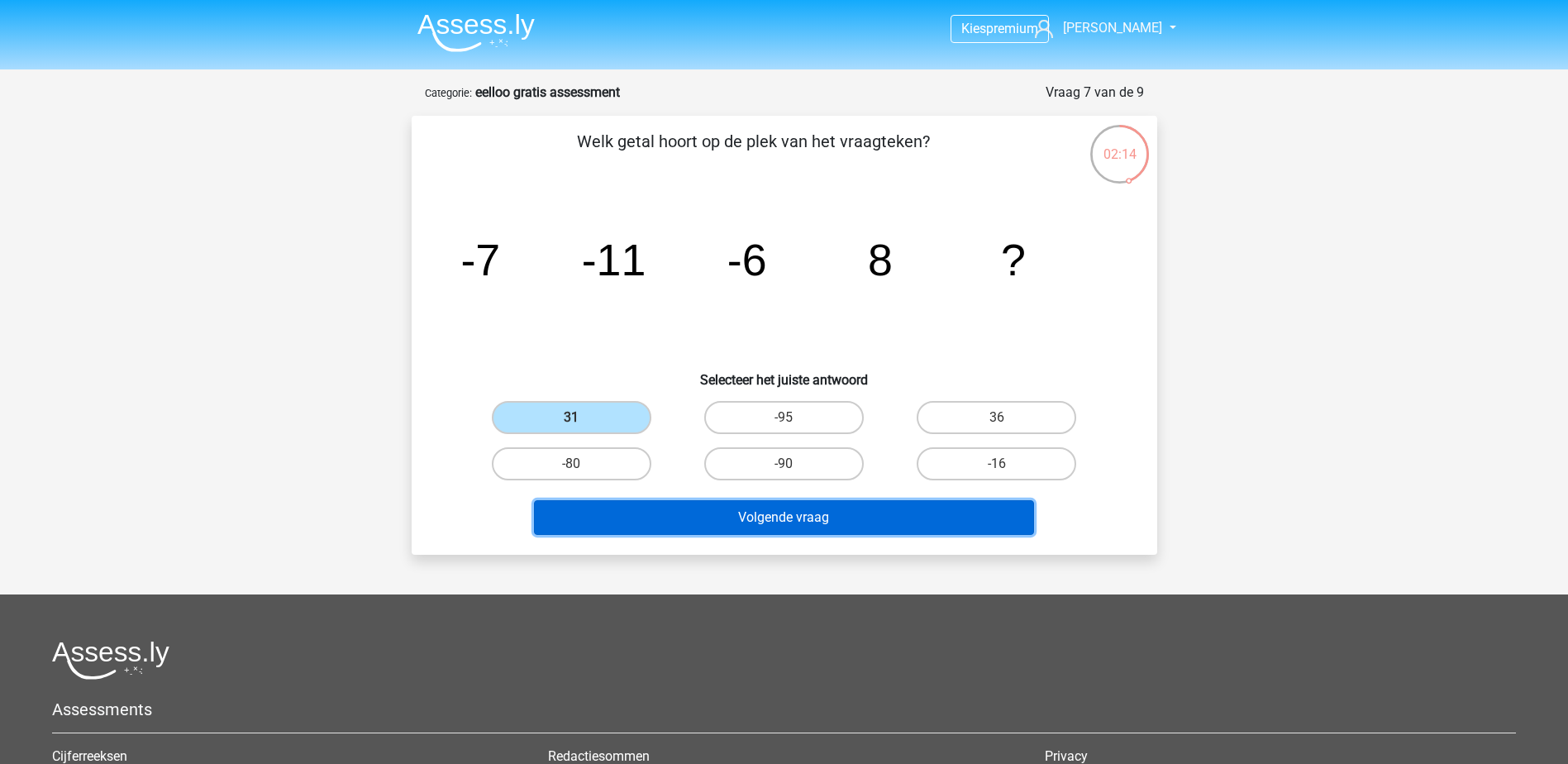
click at [672, 523] on button "Volgende vraag" at bounding box center [784, 517] width 500 height 35
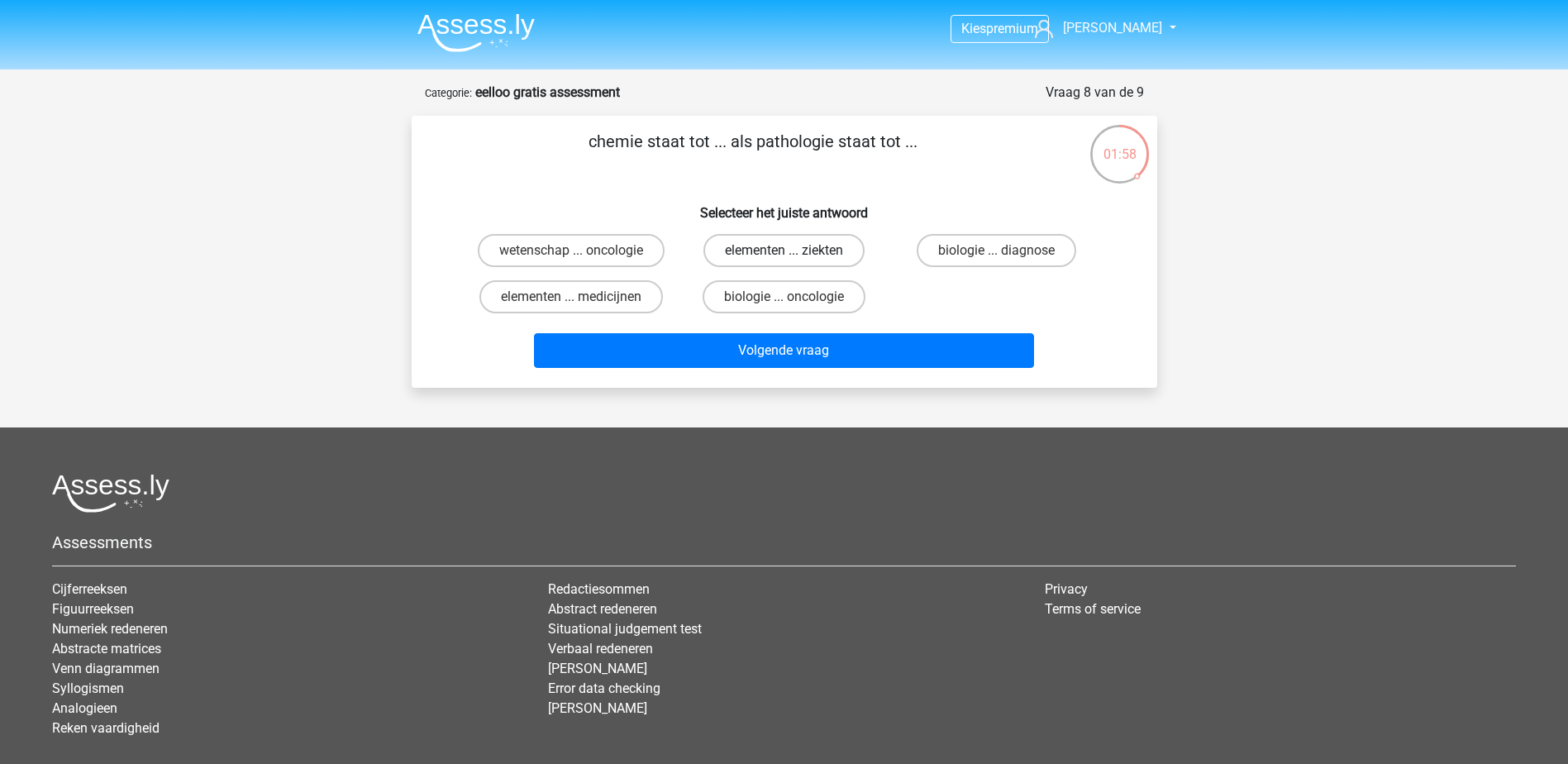
click at [834, 246] on label "elementen ... ziekten" at bounding box center [784, 250] width 162 height 33
click at [794, 251] on input "elementen ... ziekten" at bounding box center [788, 256] width 11 height 11
radio input "true"
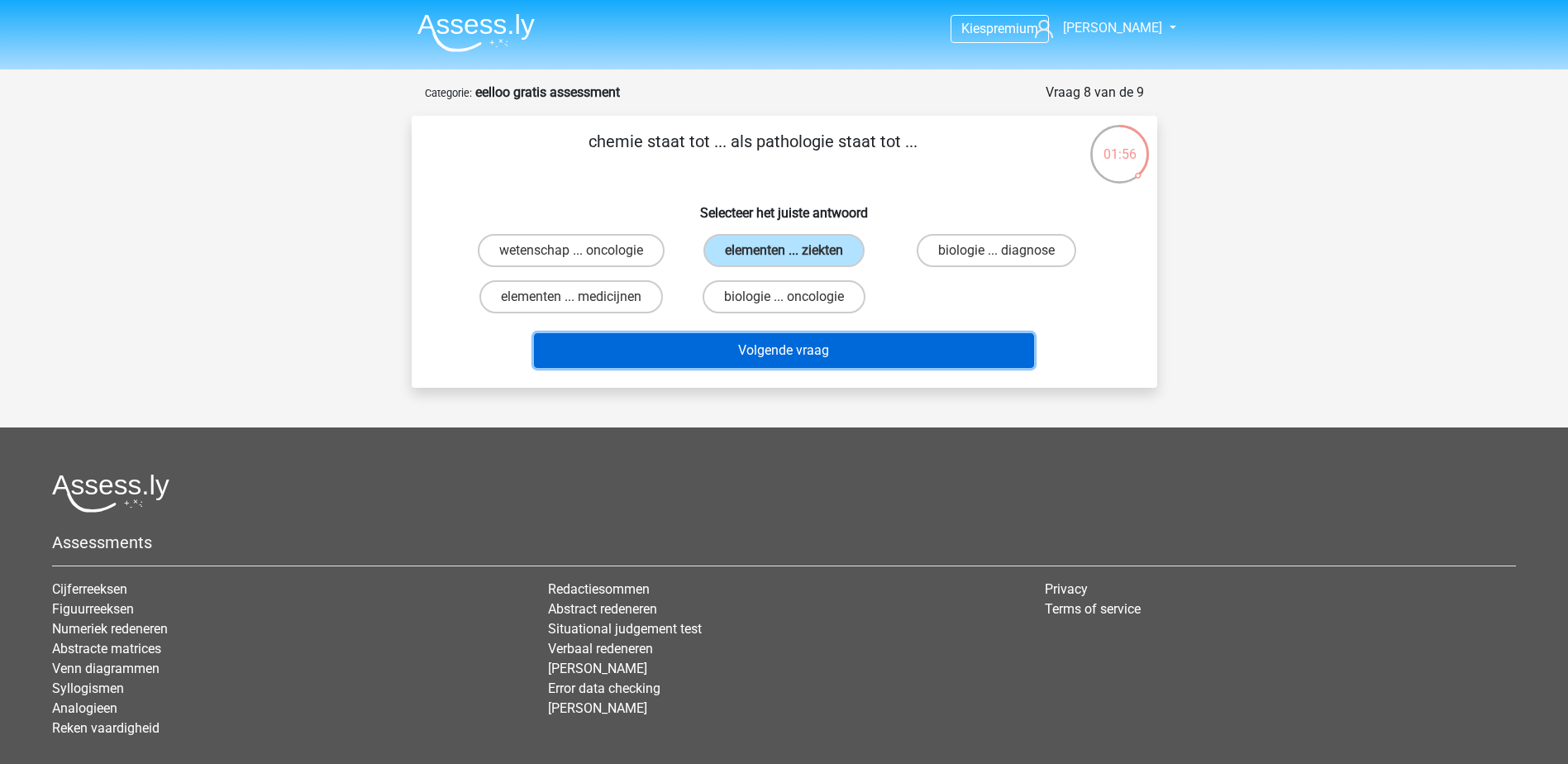
click at [836, 350] on button "Volgende vraag" at bounding box center [784, 351] width 500 height 35
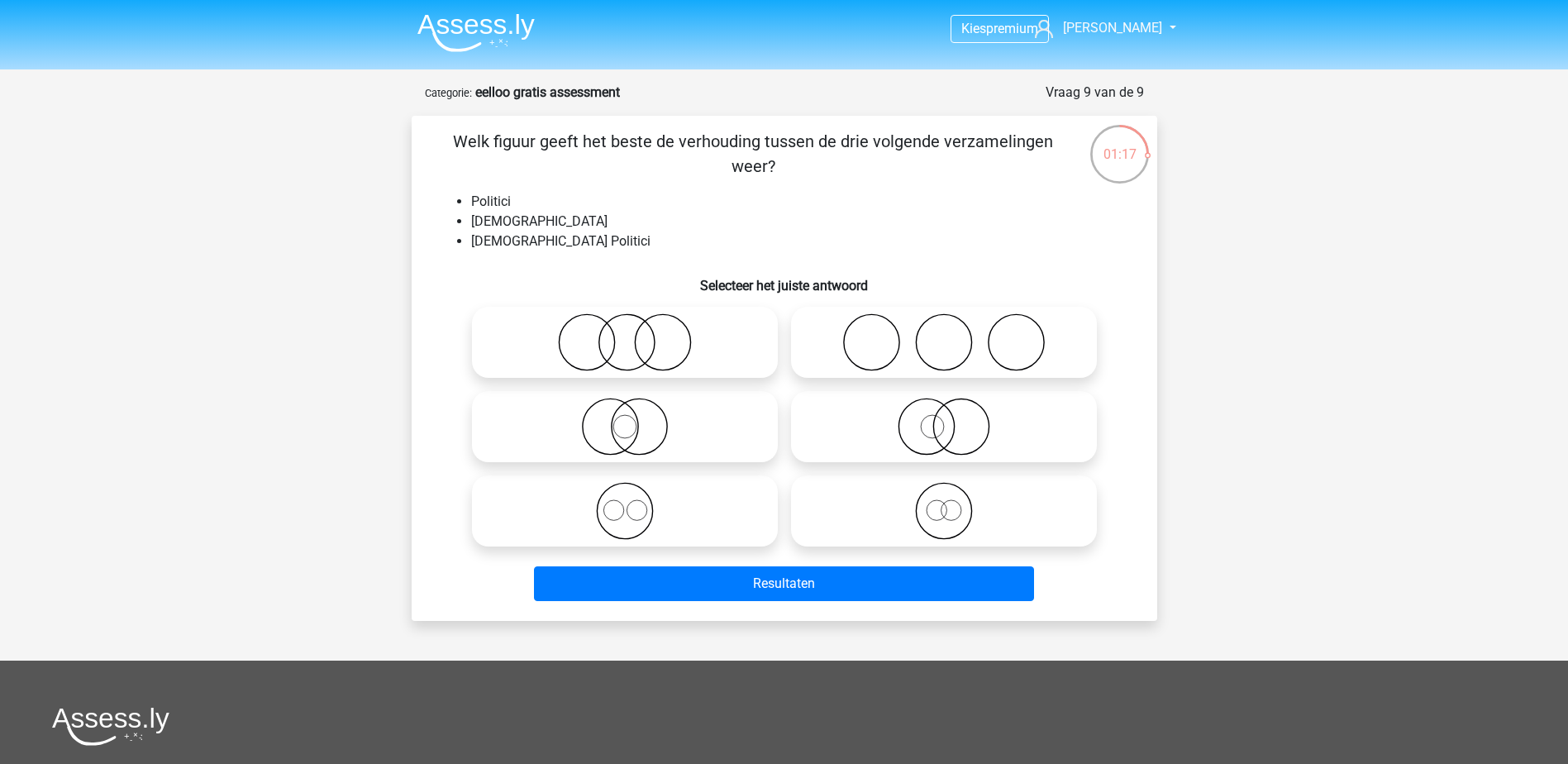
click at [629, 427] on icon at bounding box center [625, 426] width 292 height 58
click at [629, 418] on input "radio" at bounding box center [630, 412] width 11 height 11
radio input "true"
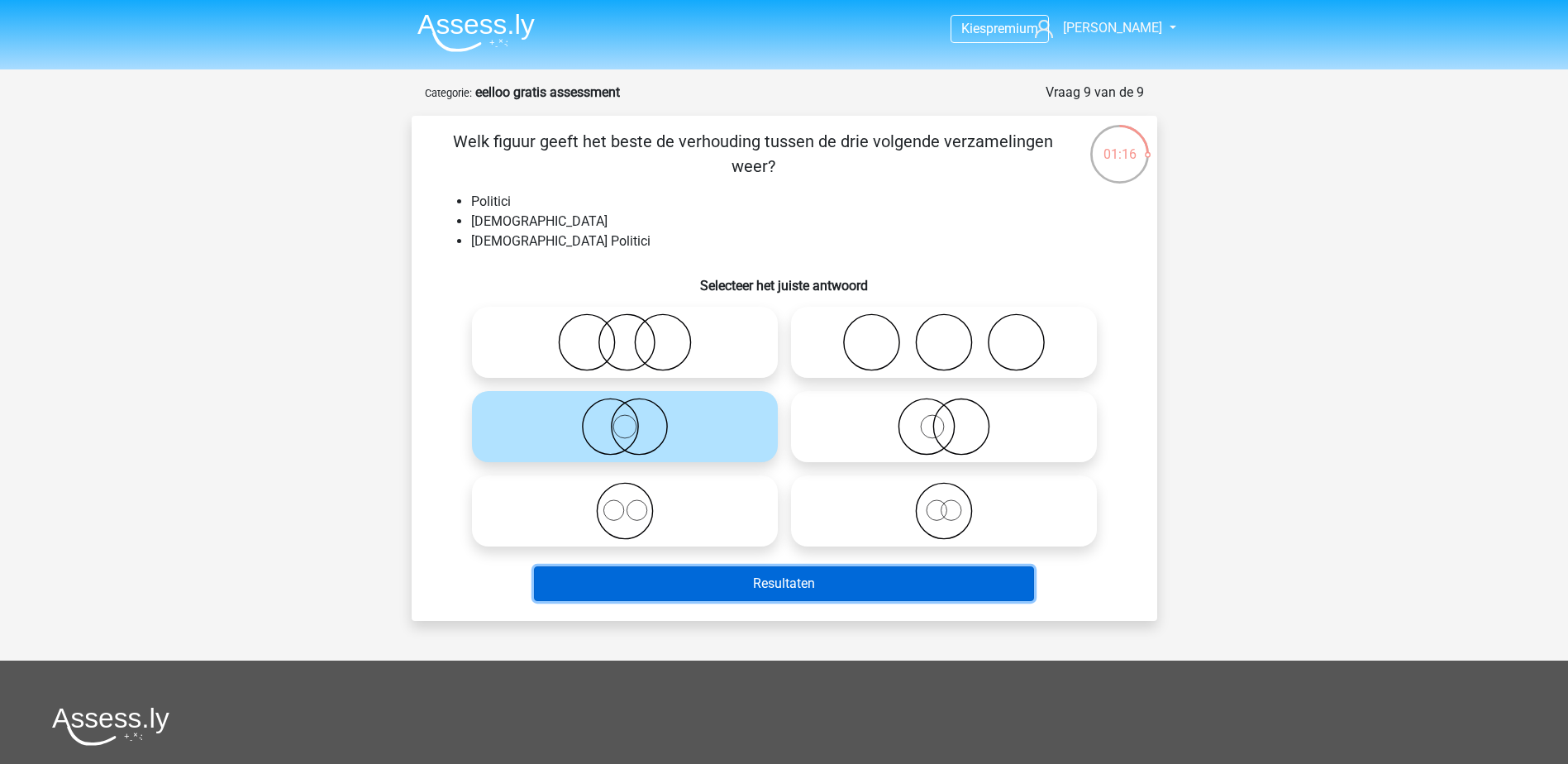
click at [715, 582] on button "Resultaten" at bounding box center [784, 583] width 500 height 35
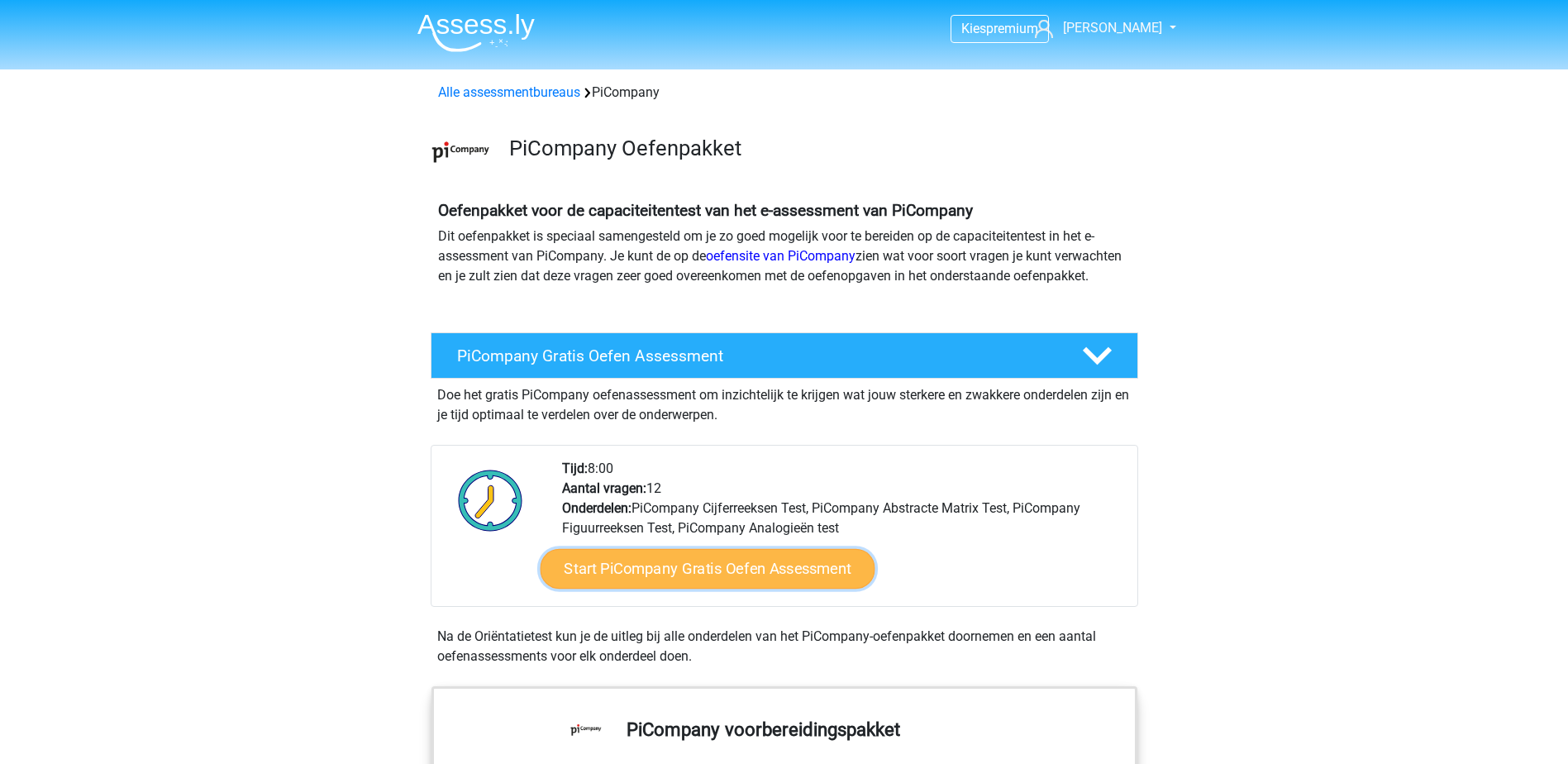
click at [730, 589] on link "Start PiCompany Gratis Oefen Assessment" at bounding box center [707, 569] width 334 height 40
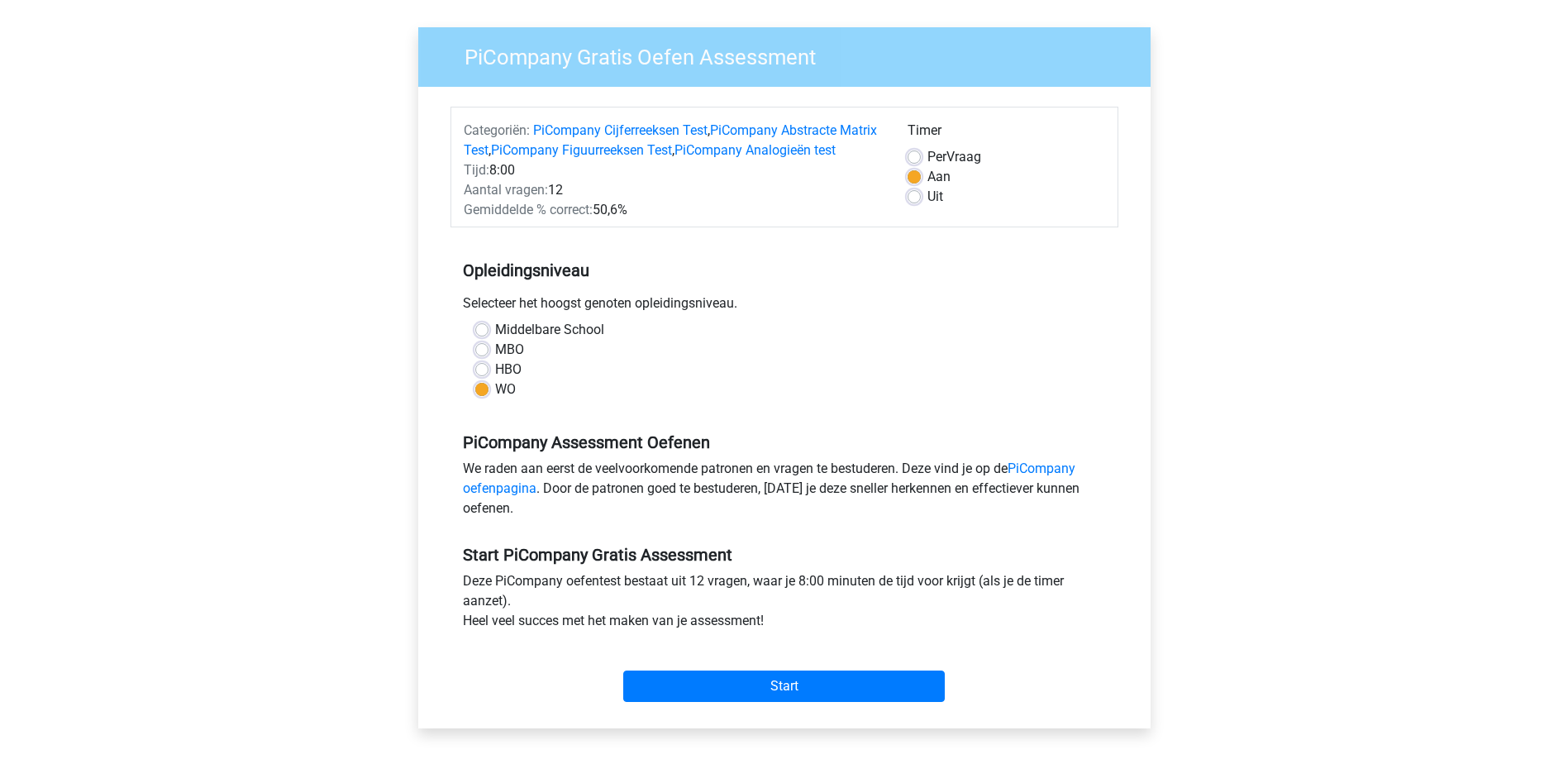
scroll to position [331, 0]
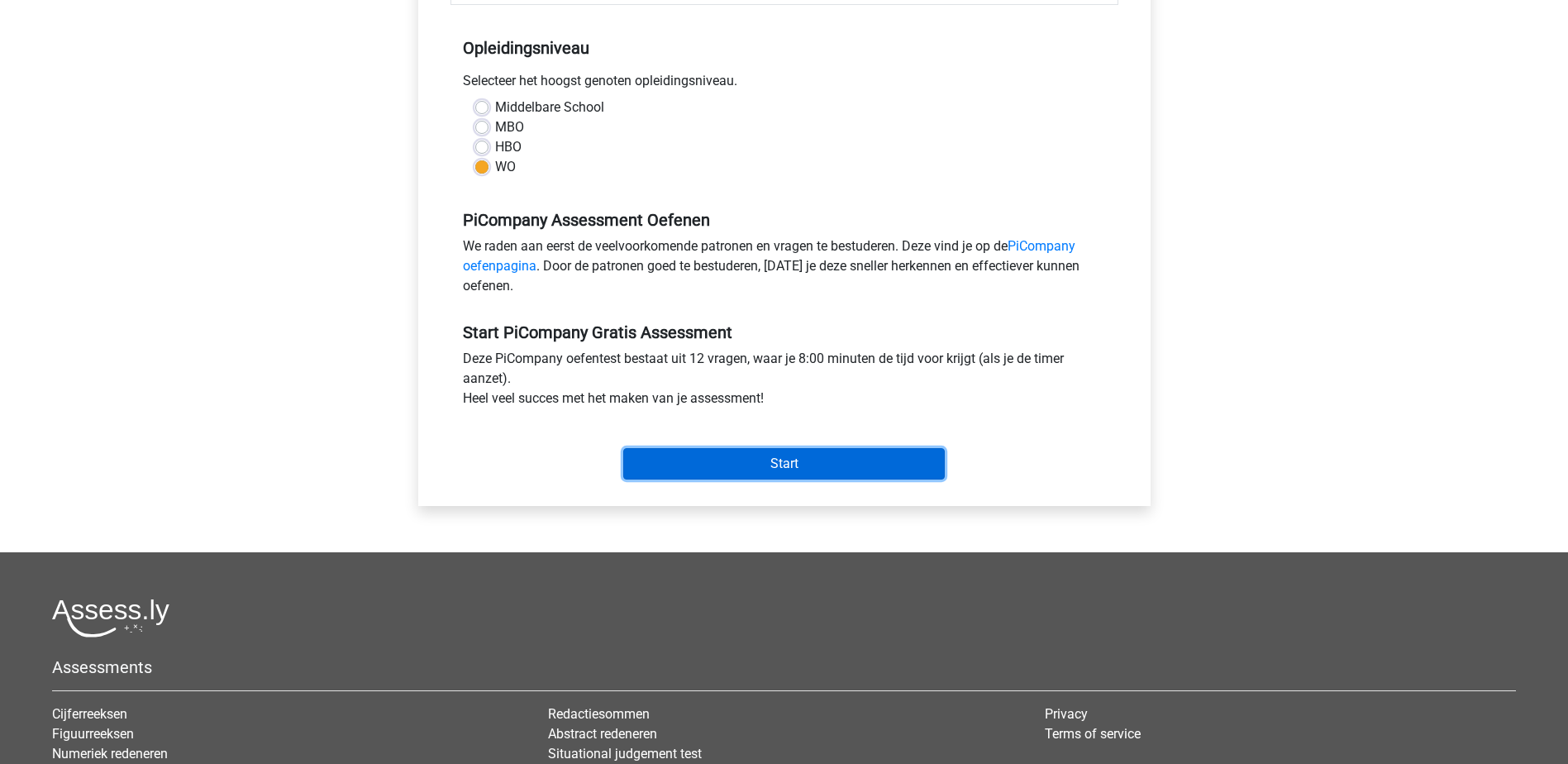
click at [738, 479] on input "Start" at bounding box center [784, 463] width 321 height 31
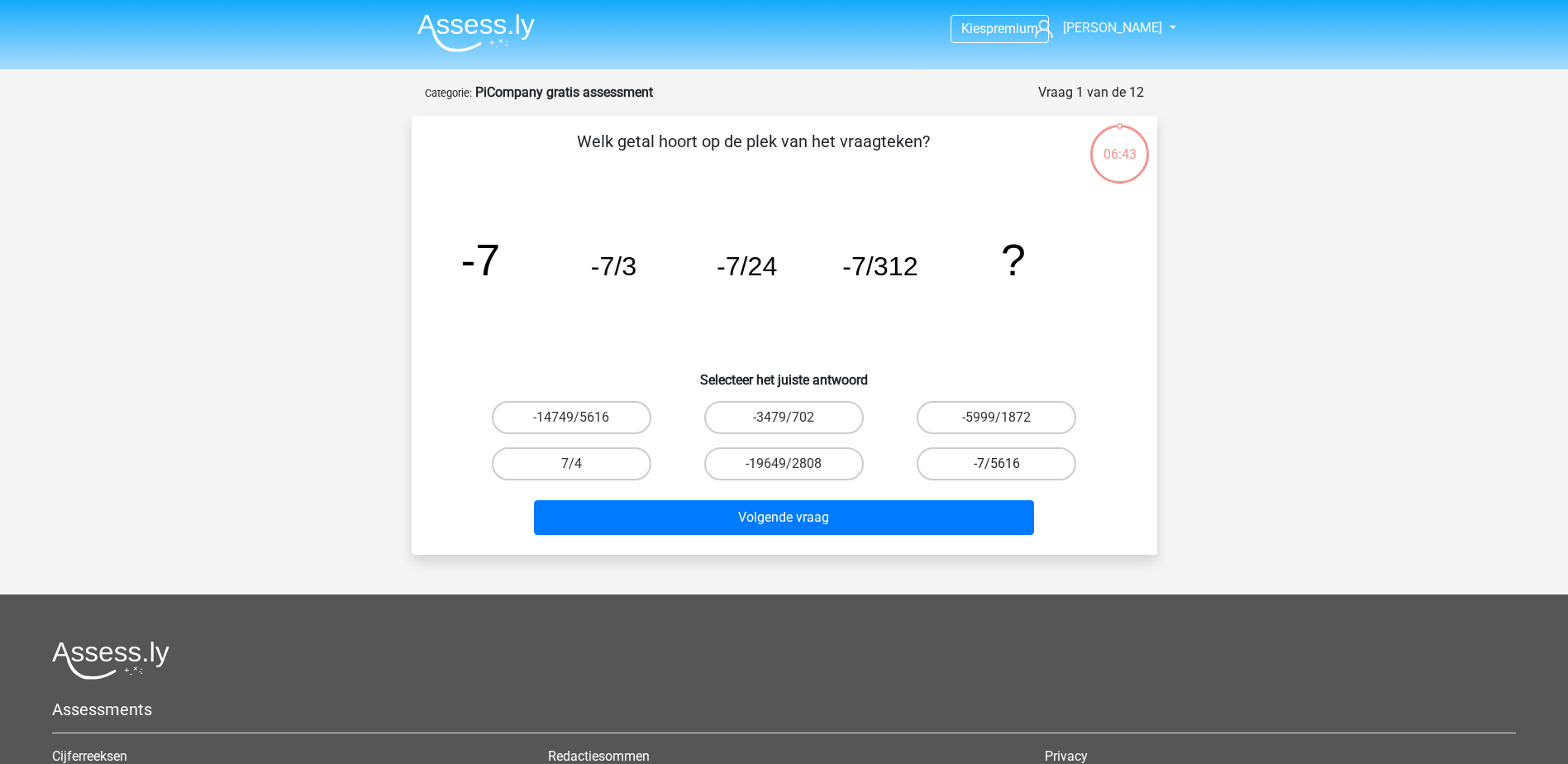
drag, startPoint x: 994, startPoint y: 453, endPoint x: 979, endPoint y: 464, distance: 18.6
click at [994, 453] on label "-7/5616" at bounding box center [997, 463] width 160 height 33
click at [997, 464] on input "-7/5616" at bounding box center [1002, 469] width 11 height 11
radio input "true"
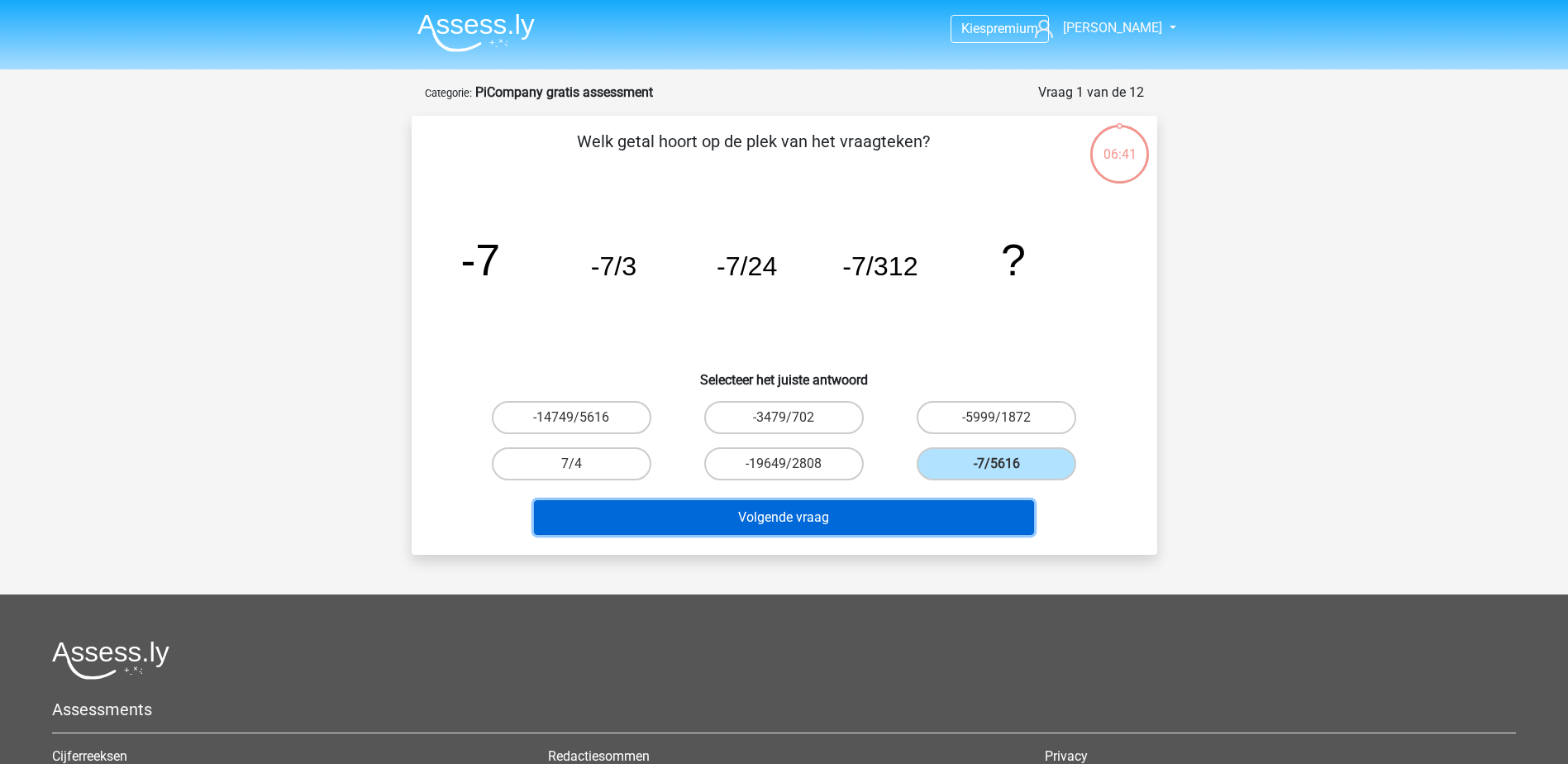
click at [875, 508] on button "Volgende vraag" at bounding box center [784, 517] width 500 height 35
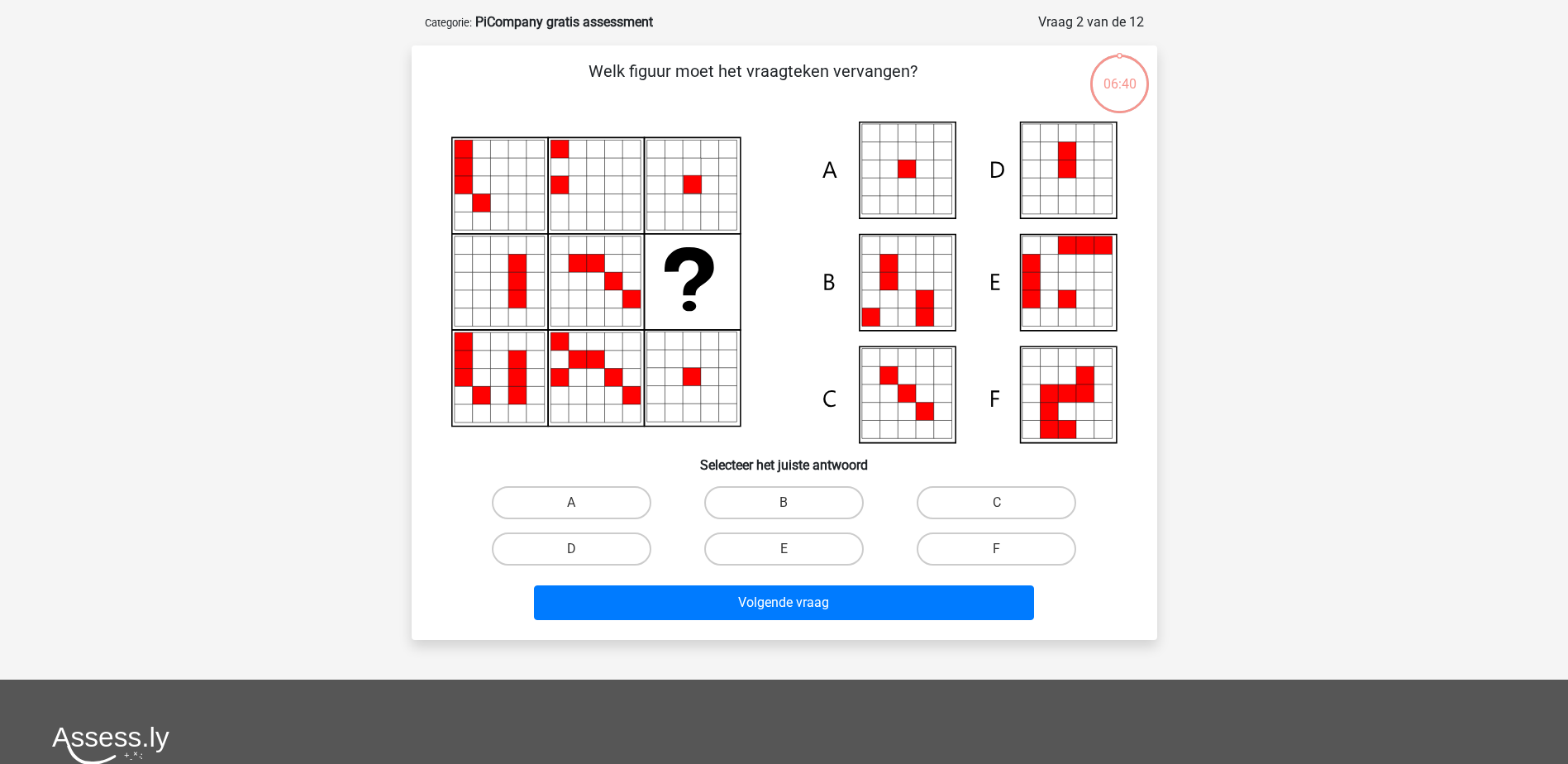
scroll to position [83, 0]
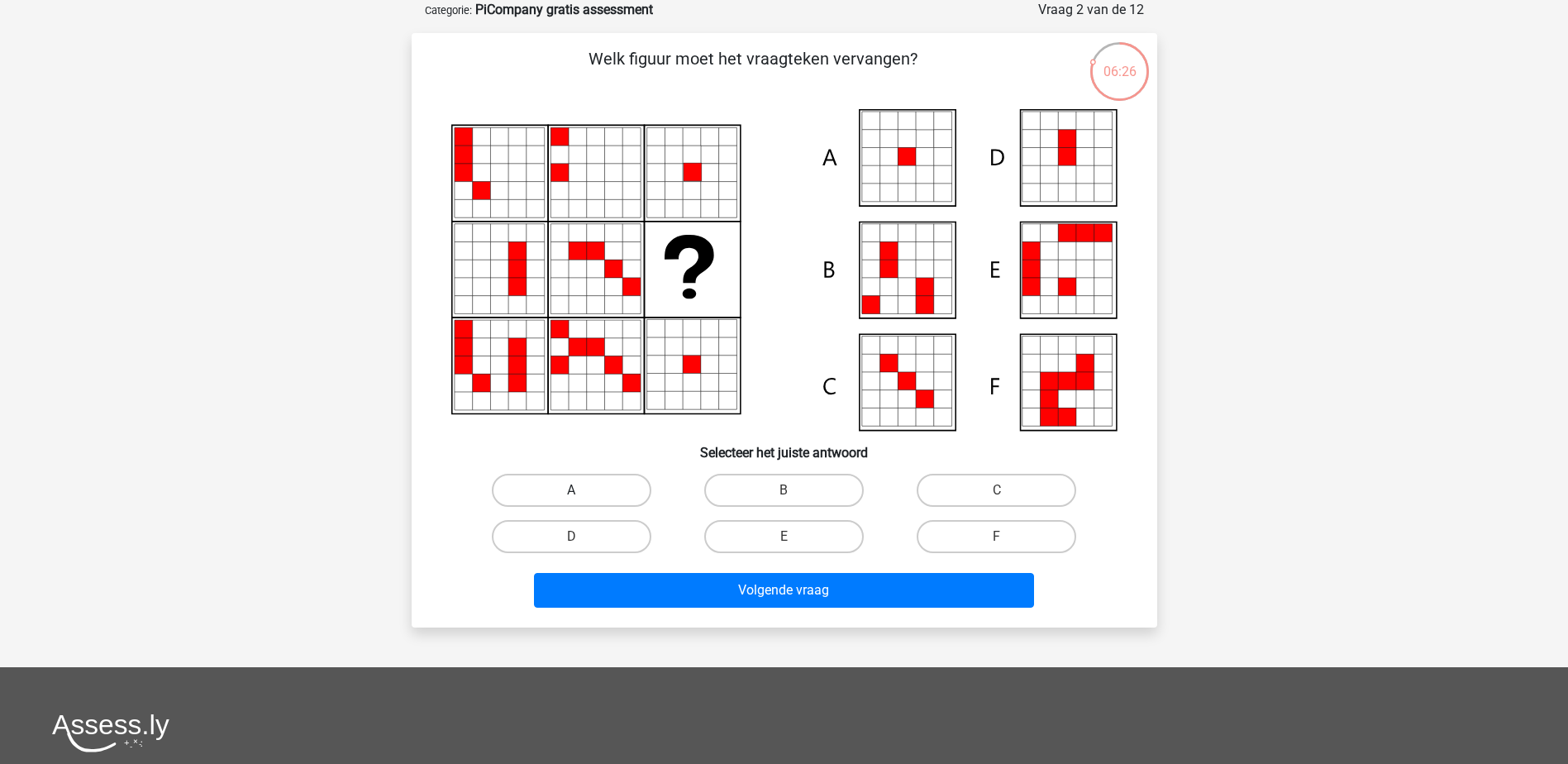
click at [571, 487] on label "A" at bounding box center [572, 490] width 160 height 33
click at [571, 490] on input "A" at bounding box center [576, 495] width 11 height 11
radio input "true"
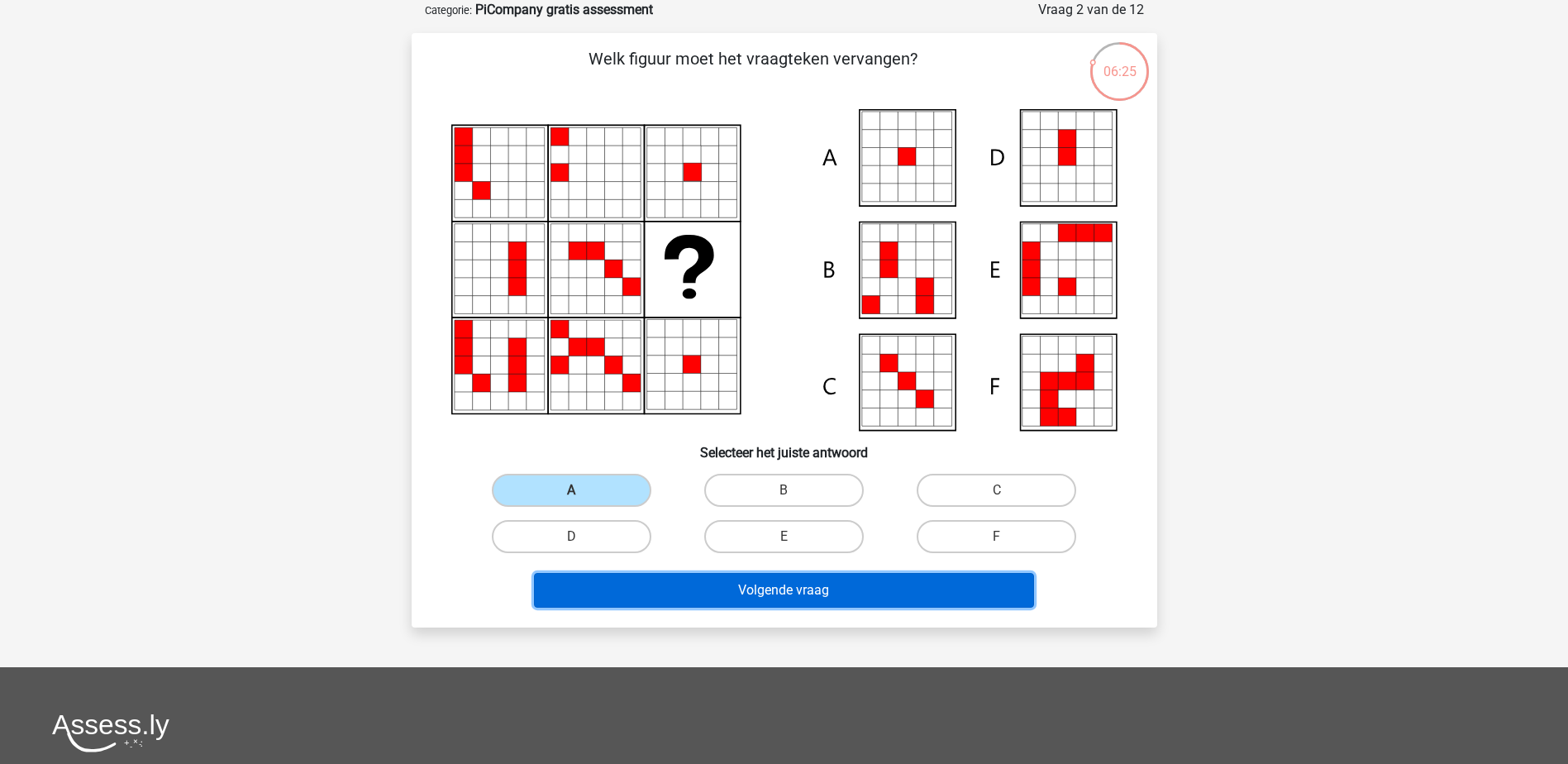
click at [650, 588] on button "Volgende vraag" at bounding box center [784, 590] width 500 height 35
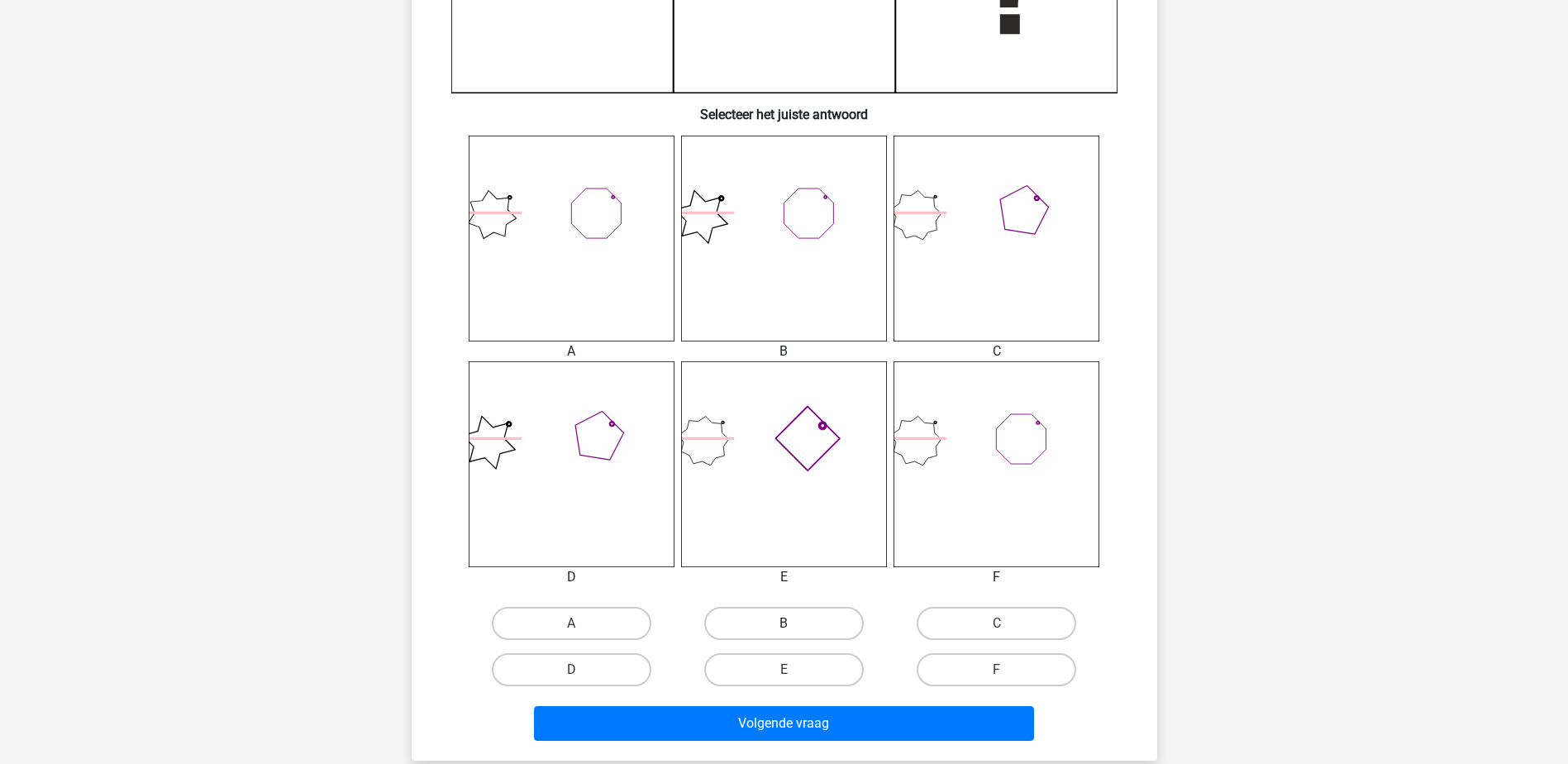
scroll to position [579, 0]
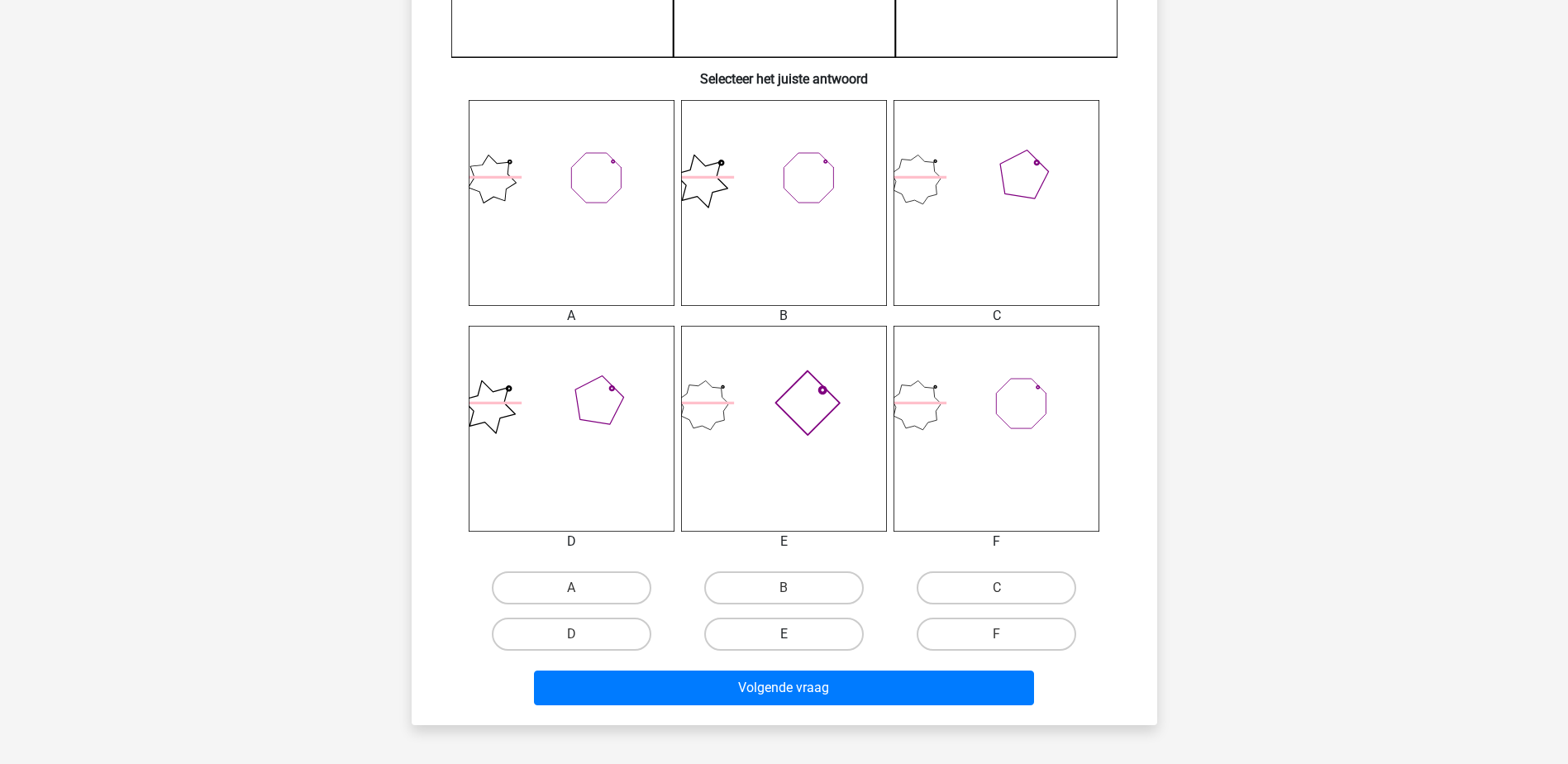
click at [763, 629] on label "E" at bounding box center [784, 634] width 160 height 33
click at [784, 634] on input "E" at bounding box center [788, 639] width 11 height 11
radio input "true"
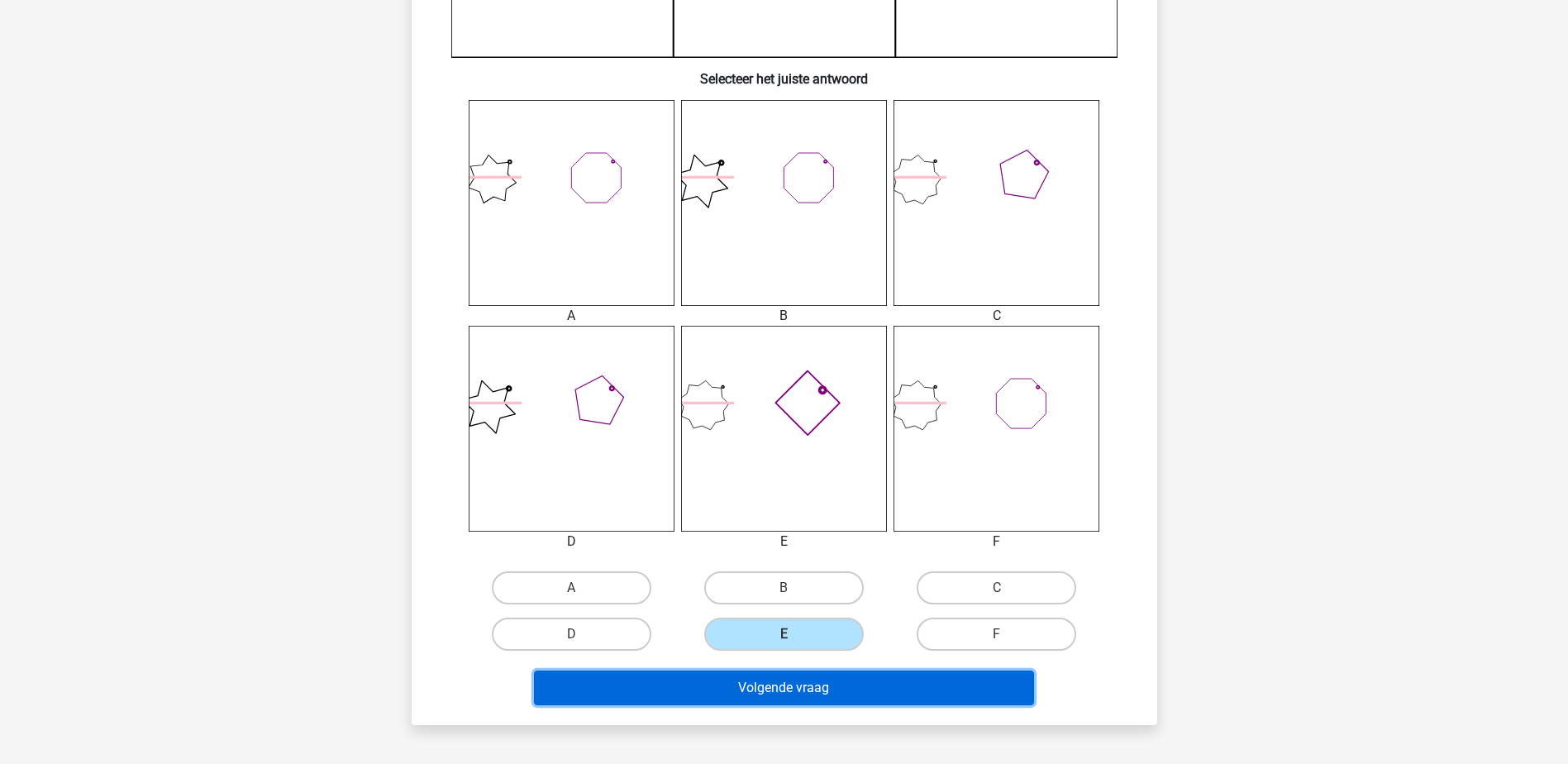
click at [768, 680] on button "Volgende vraag" at bounding box center [784, 688] width 500 height 35
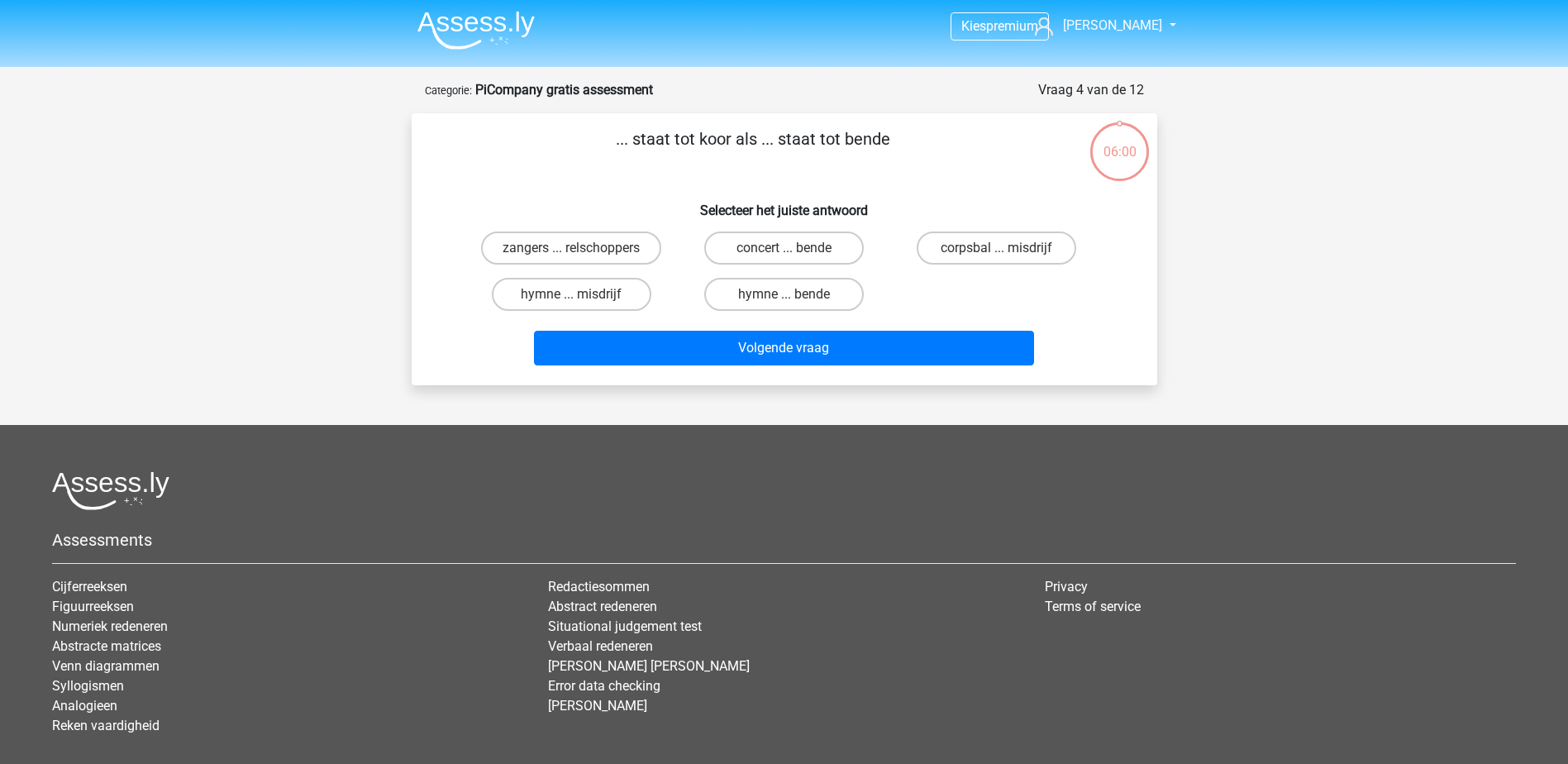
scroll to position [0, 0]
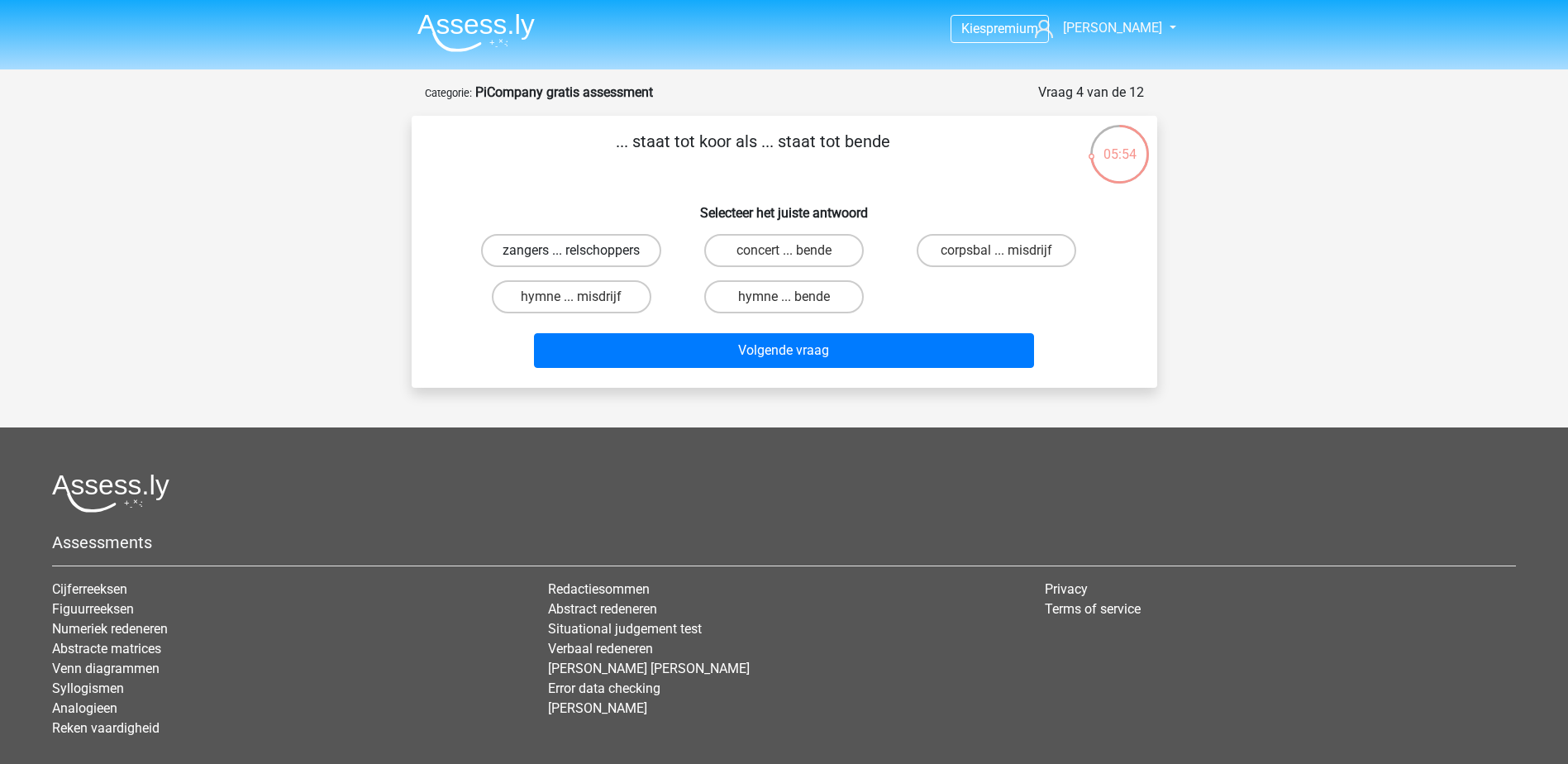
click at [610, 251] on label "zangers ... relschoppers" at bounding box center [571, 250] width 181 height 33
click at [582, 251] on input "zangers ... relschoppers" at bounding box center [576, 256] width 11 height 11
radio input "true"
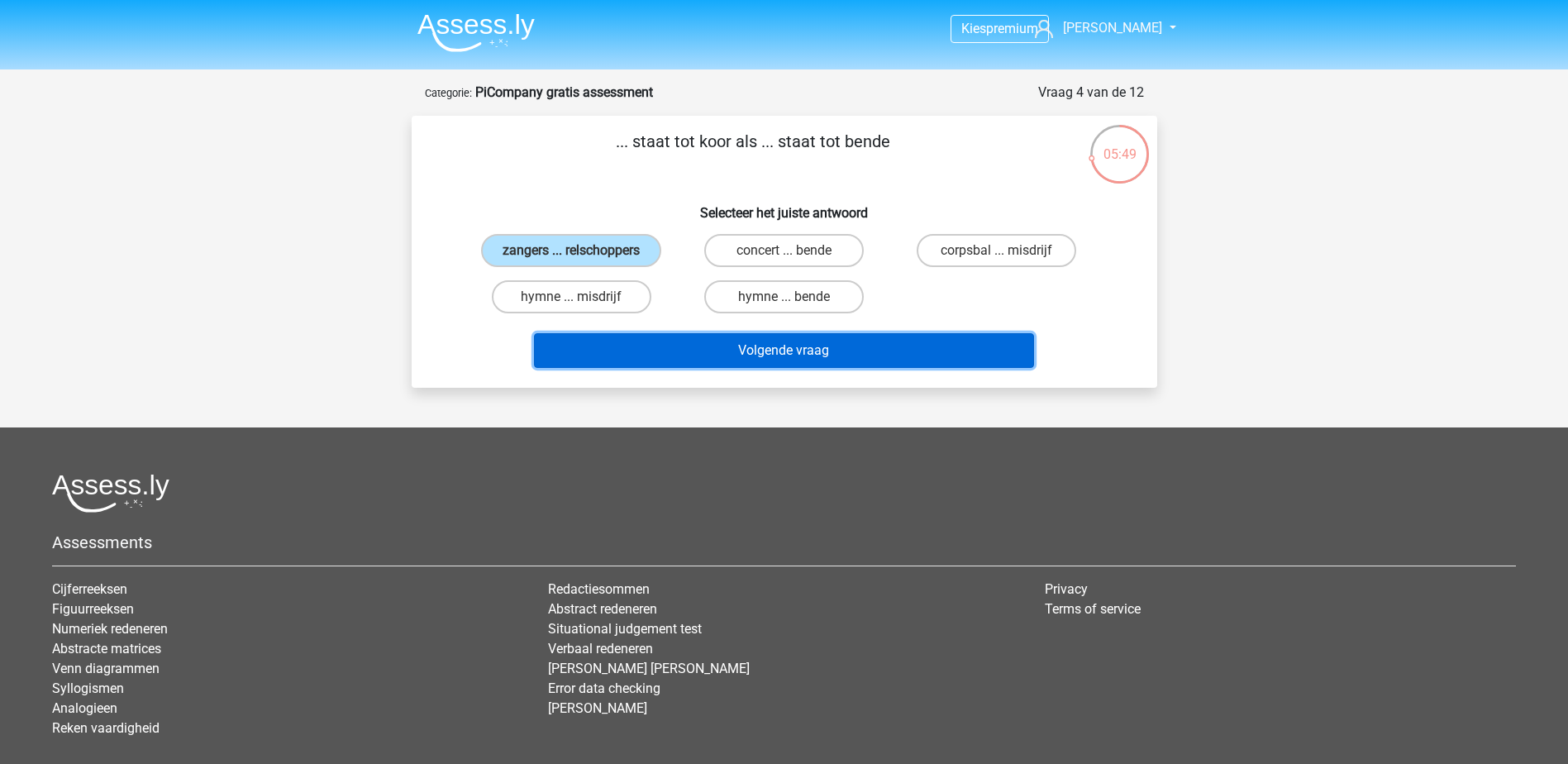
click at [712, 349] on button "Volgende vraag" at bounding box center [784, 351] width 500 height 35
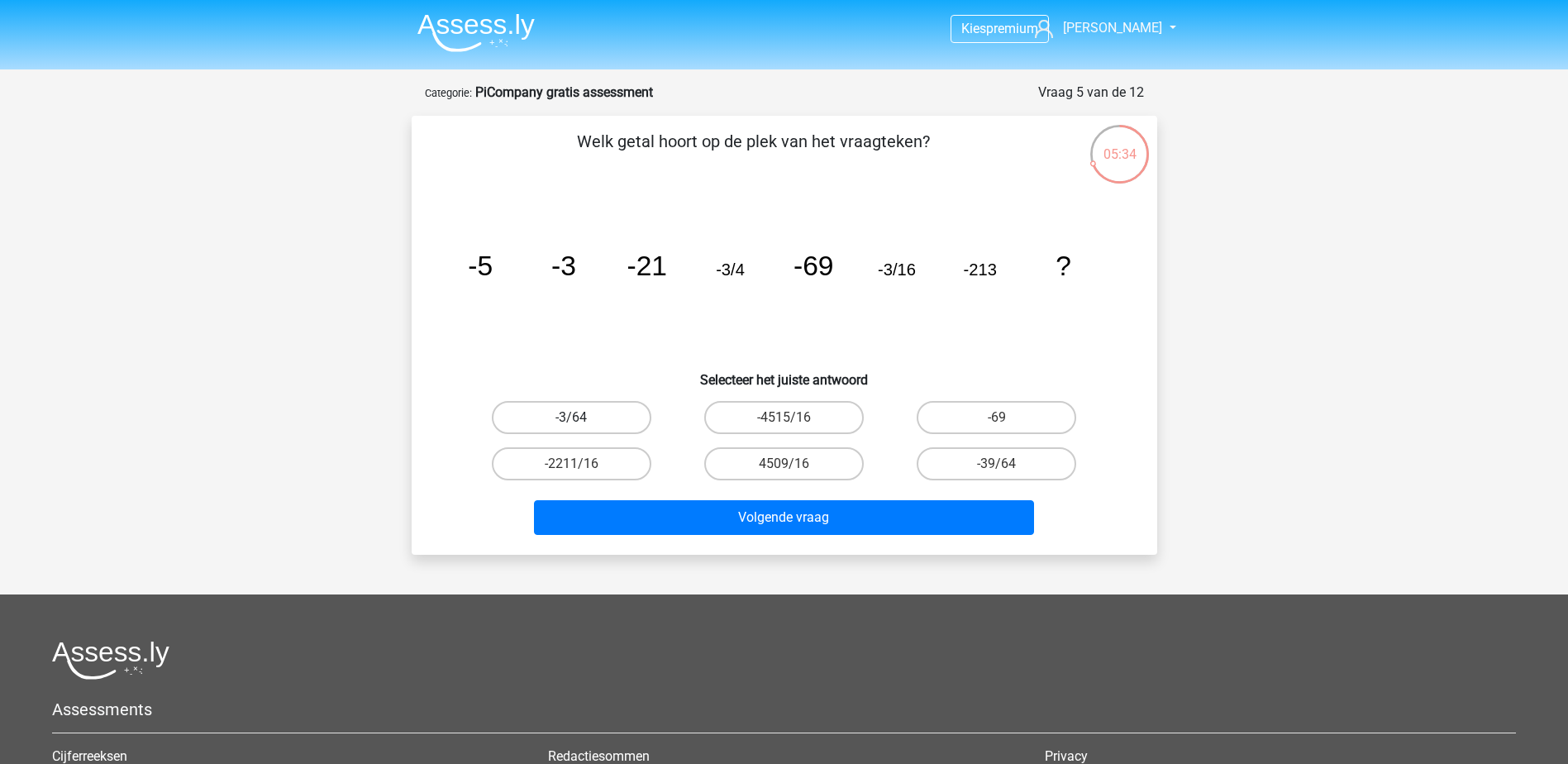
click at [596, 413] on label "-3/64" at bounding box center [572, 417] width 160 height 33
click at [582, 417] on input "-3/64" at bounding box center [576, 422] width 11 height 11
radio input "true"
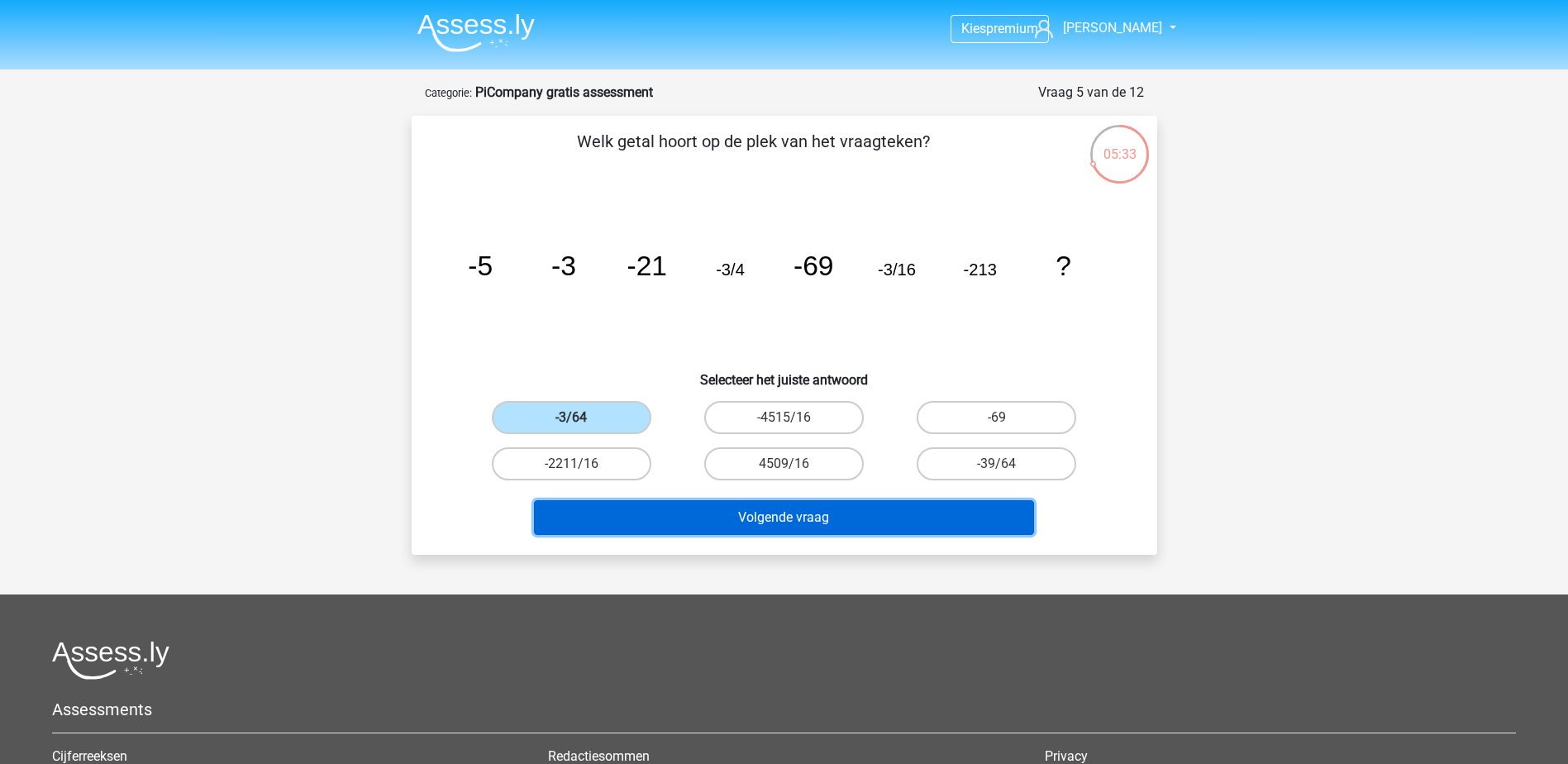
click at [720, 511] on button "Volgende vraag" at bounding box center [784, 517] width 500 height 35
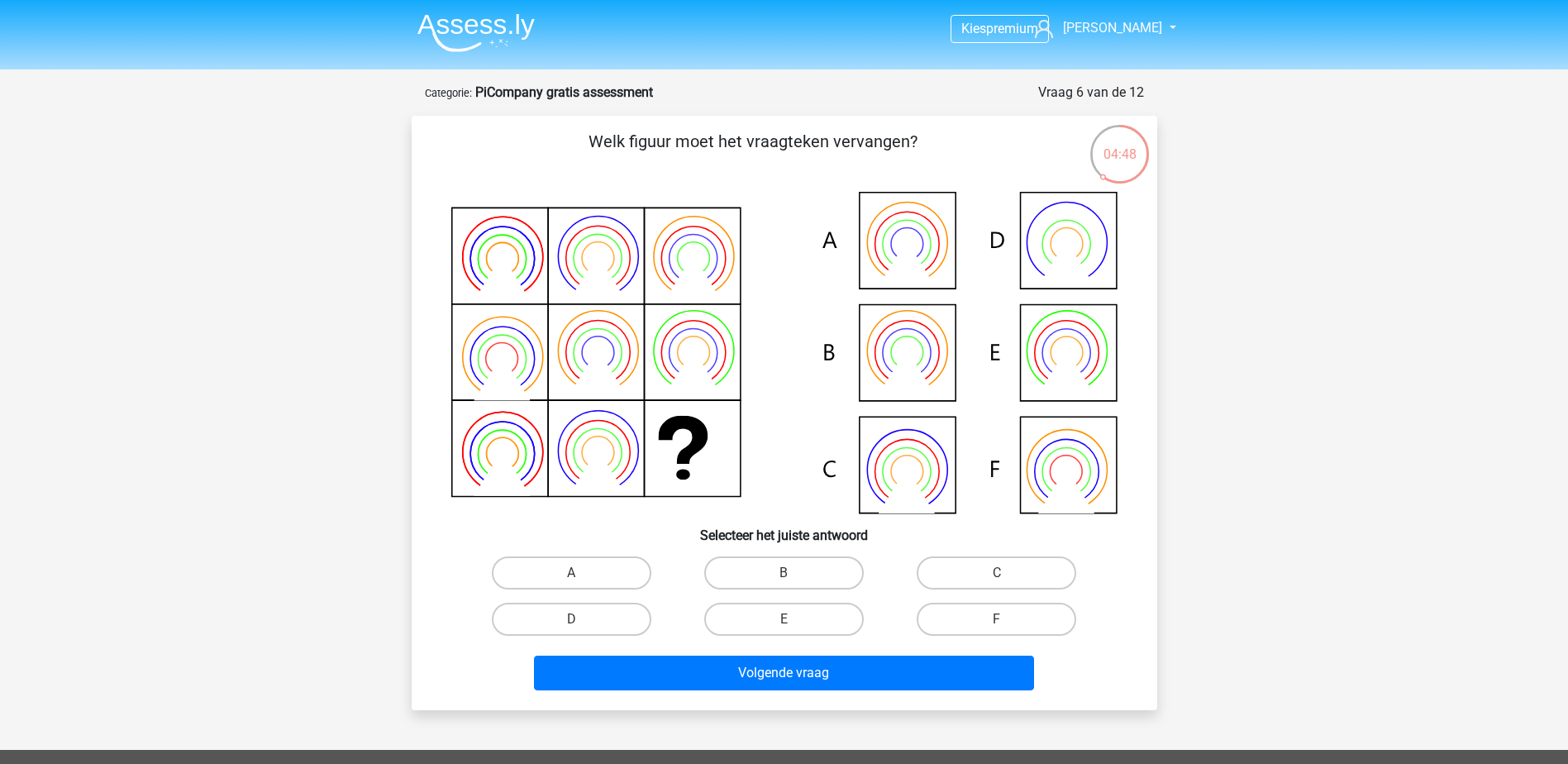
click at [887, 338] on icon at bounding box center [784, 353] width 667 height 322
click at [788, 567] on label "B" at bounding box center [784, 572] width 160 height 33
click at [788, 573] on input "B" at bounding box center [788, 578] width 11 height 11
radio input "true"
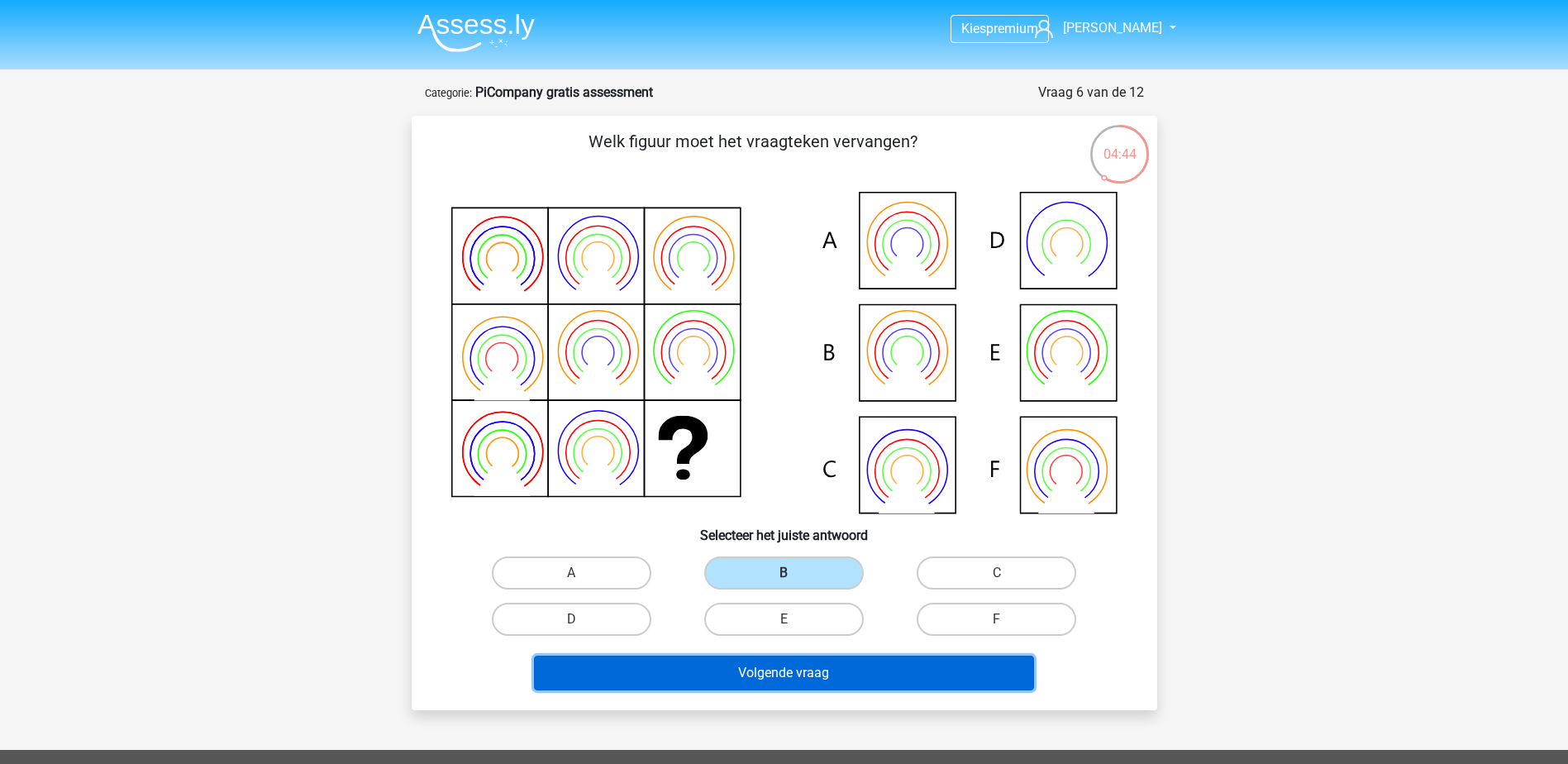
click at [787, 676] on button "Volgende vraag" at bounding box center [784, 673] width 500 height 35
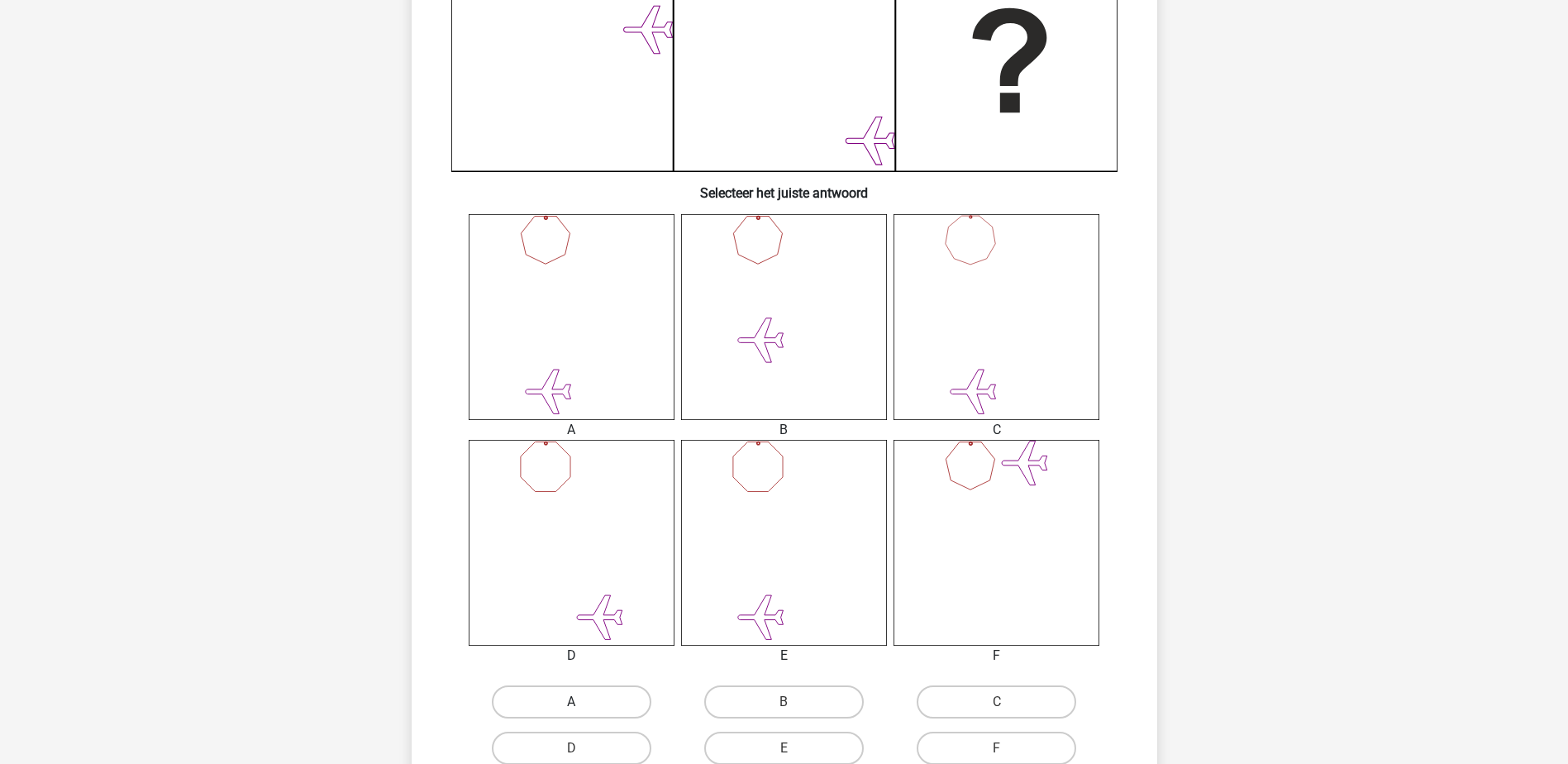
scroll to position [579, 0]
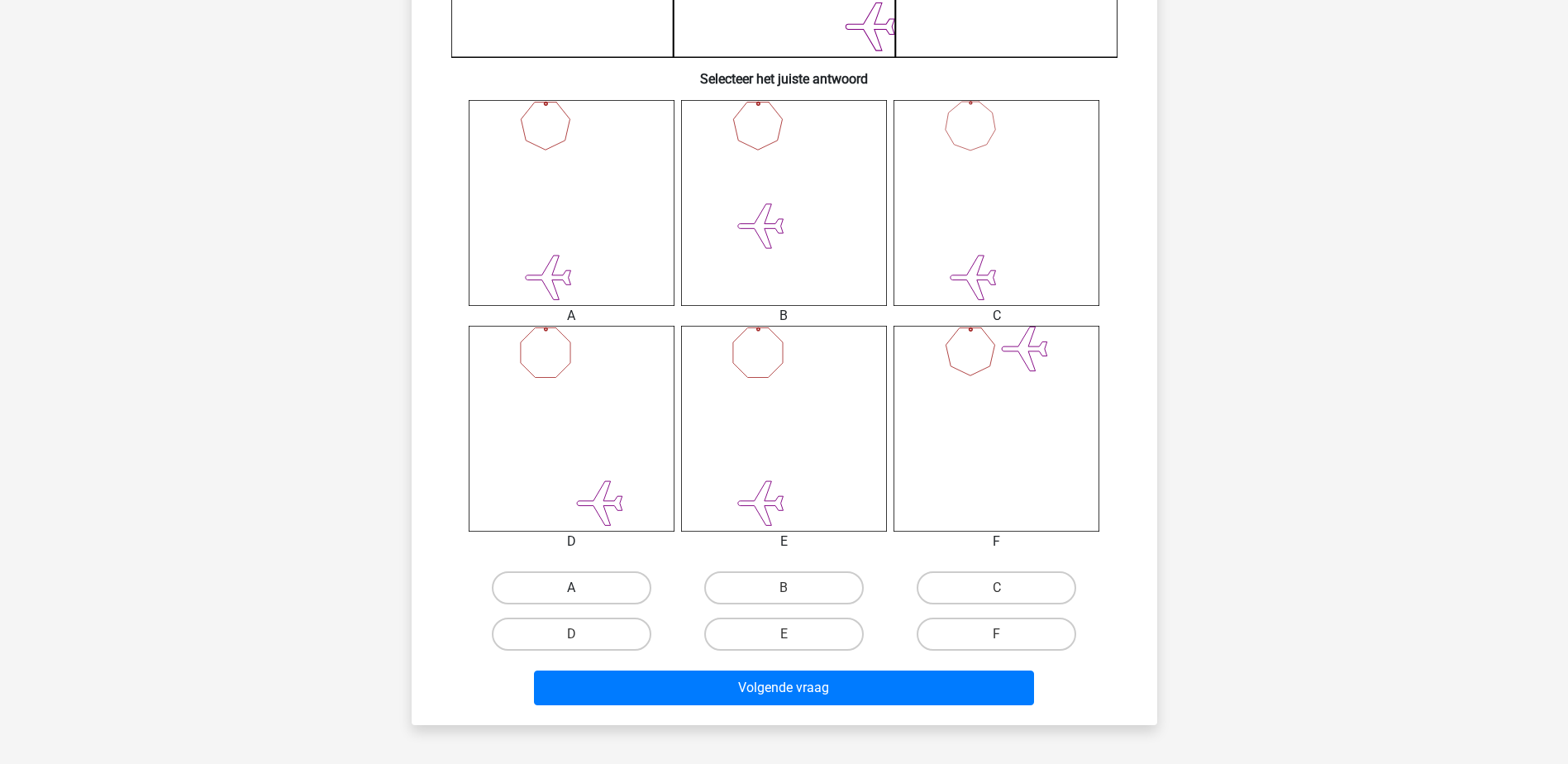
click at [585, 583] on label "A" at bounding box center [572, 587] width 160 height 33
click at [582, 588] on input "A" at bounding box center [576, 593] width 11 height 11
radio input "true"
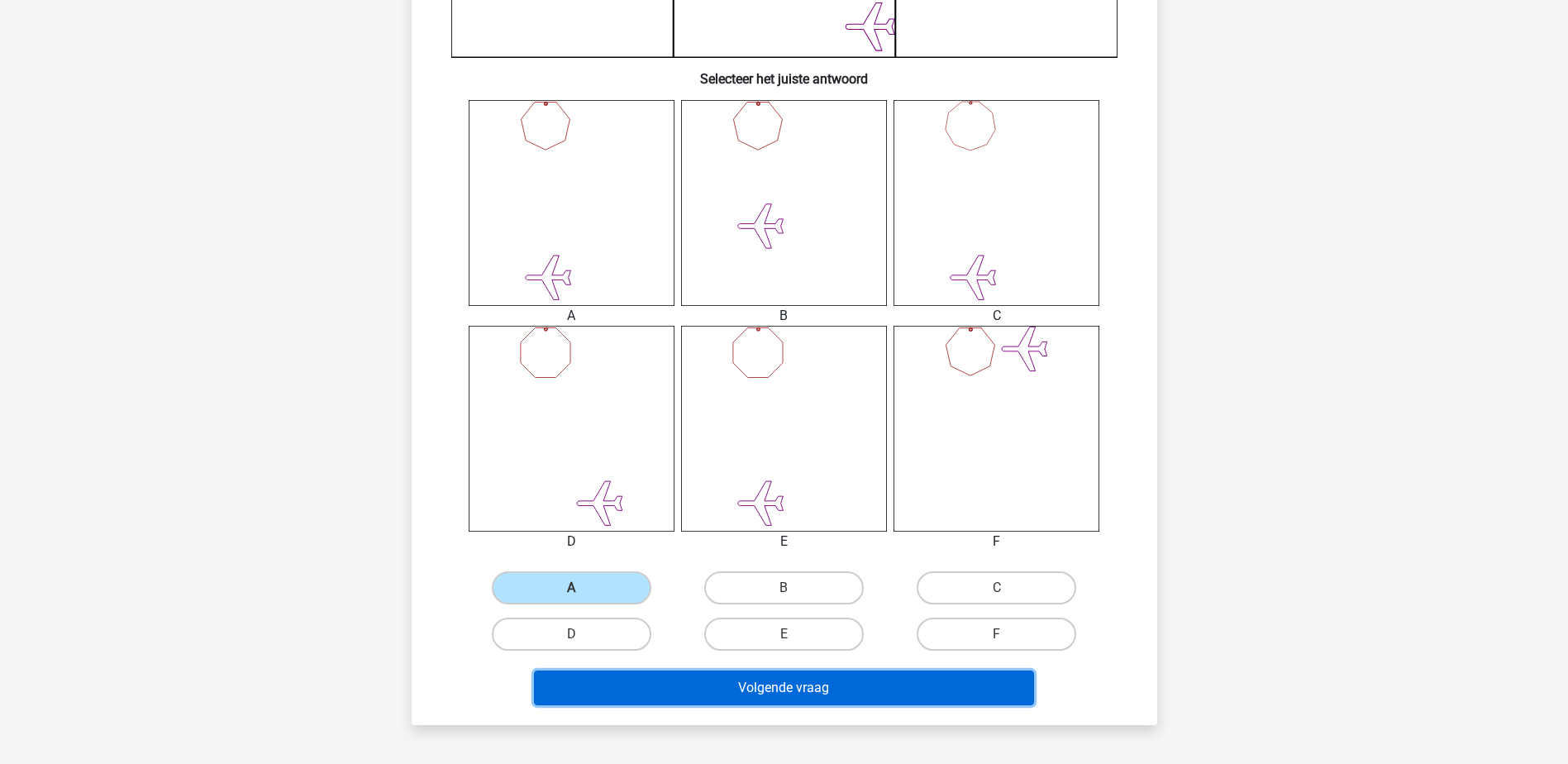
click at [644, 691] on button "Volgende vraag" at bounding box center [784, 688] width 500 height 35
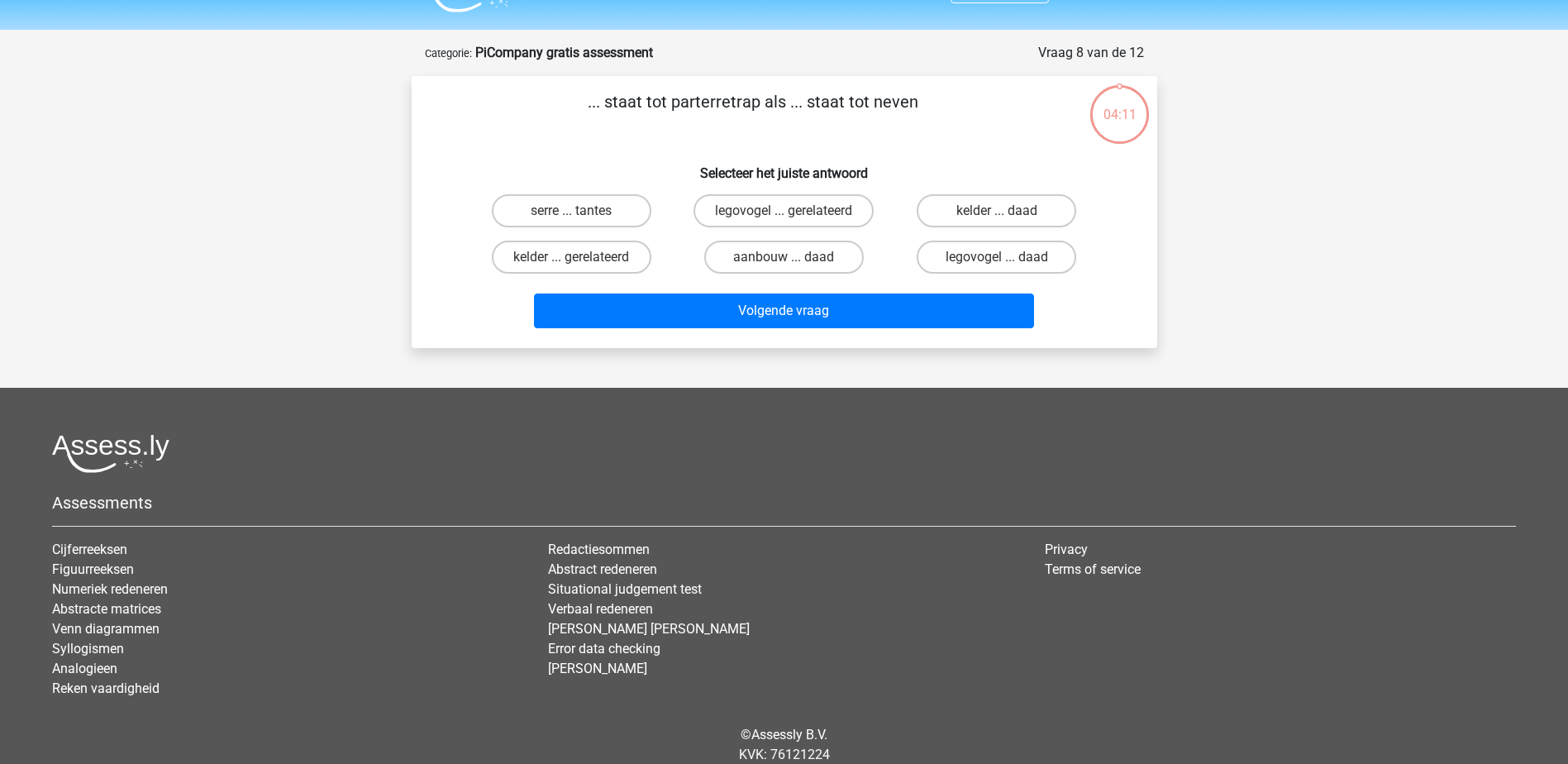
scroll to position [0, 0]
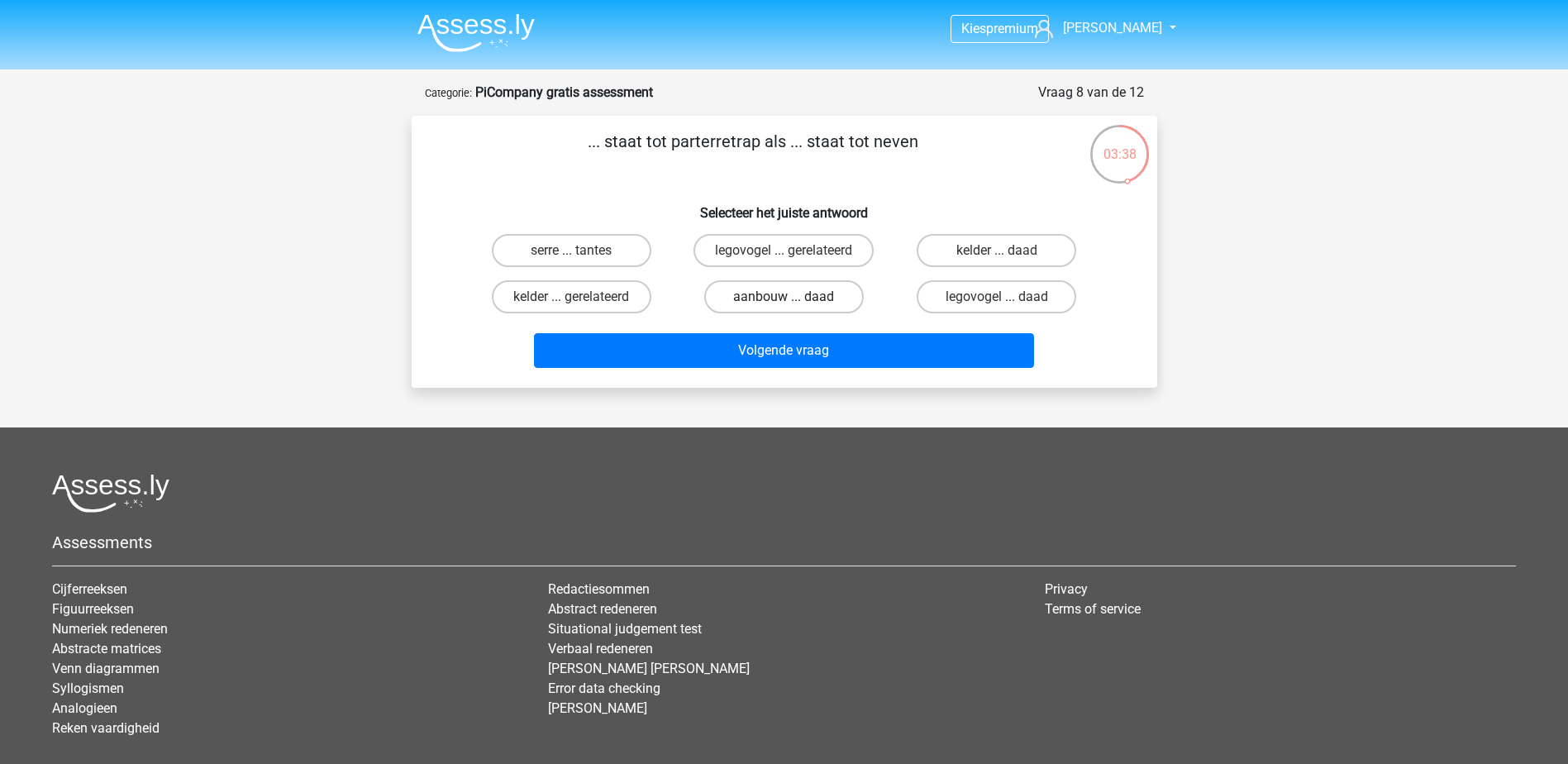
click at [801, 299] on label "aanbouw ... daad" at bounding box center [784, 297] width 160 height 33
click at [794, 299] on input "aanbouw ... daad" at bounding box center [788, 302] width 11 height 11
radio input "true"
click at [776, 298] on label "aanbouw ... daad" at bounding box center [784, 297] width 160 height 33
click at [784, 298] on input "aanbouw ... daad" at bounding box center [788, 302] width 11 height 11
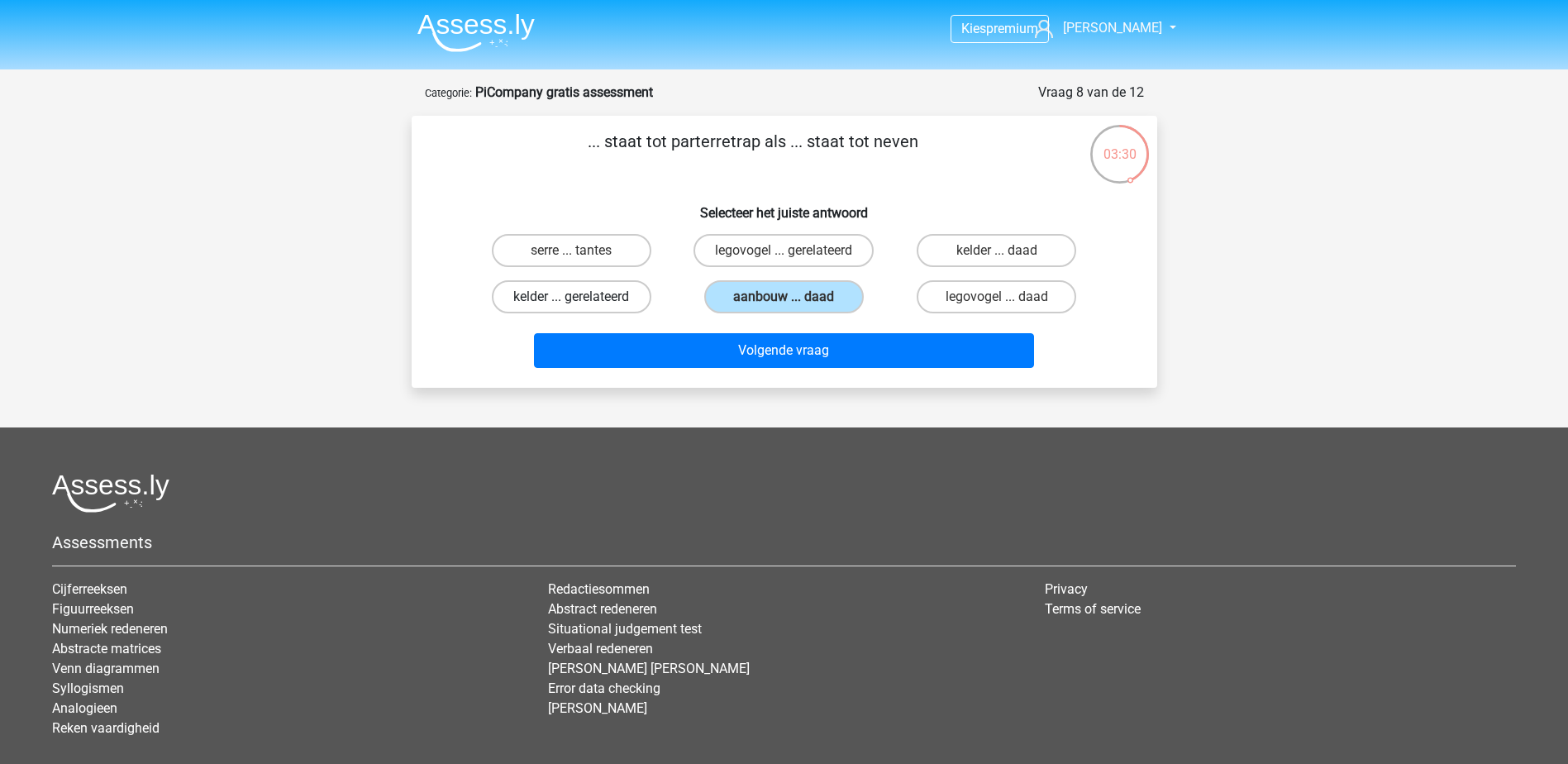
click at [592, 306] on label "kelder ... gerelateerd" at bounding box center [572, 297] width 160 height 33
click at [582, 306] on input "kelder ... gerelateerd" at bounding box center [576, 302] width 11 height 11
radio input "true"
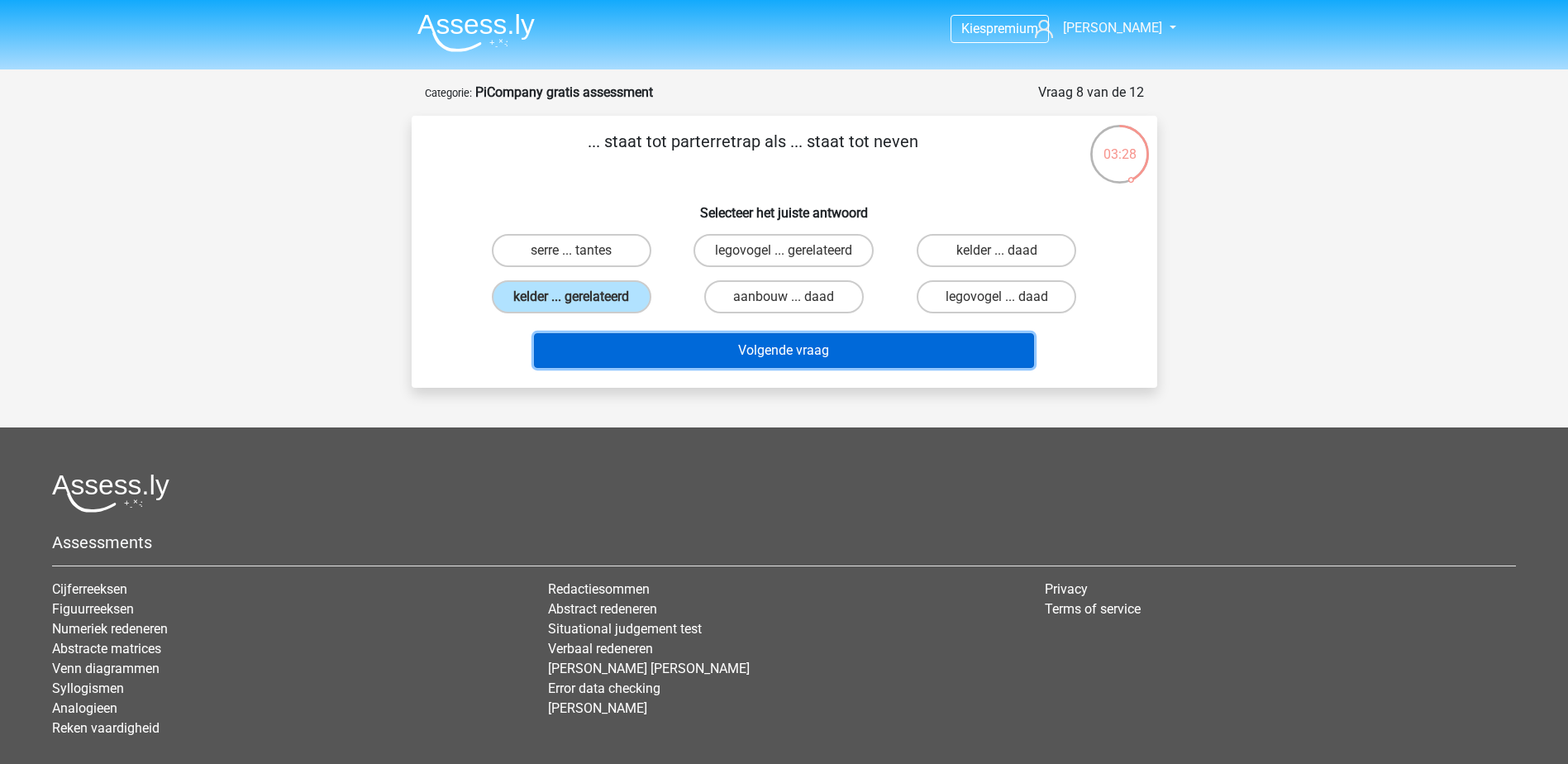
click at [744, 343] on button "Volgende vraag" at bounding box center [784, 351] width 500 height 35
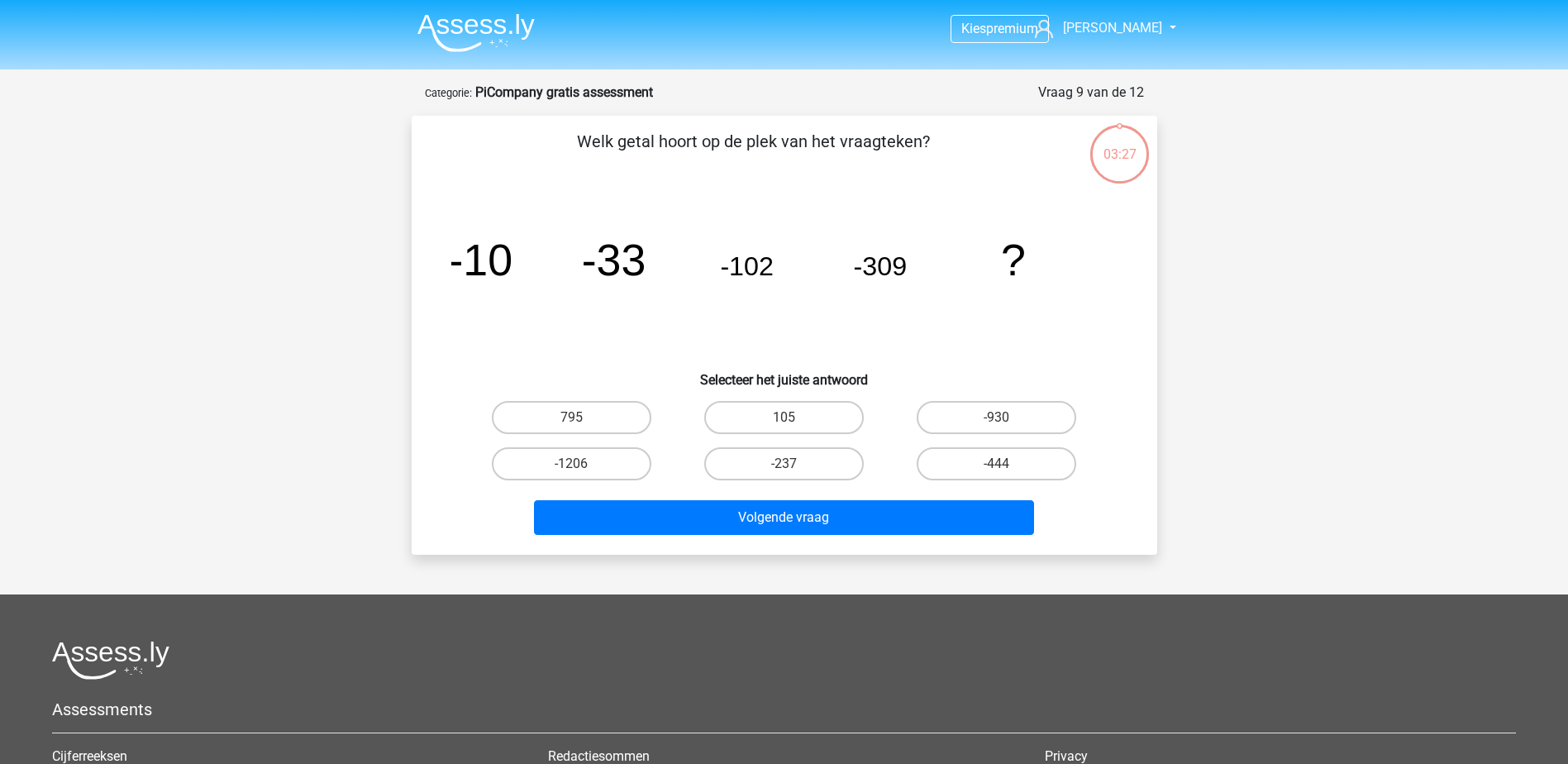
scroll to position [83, 0]
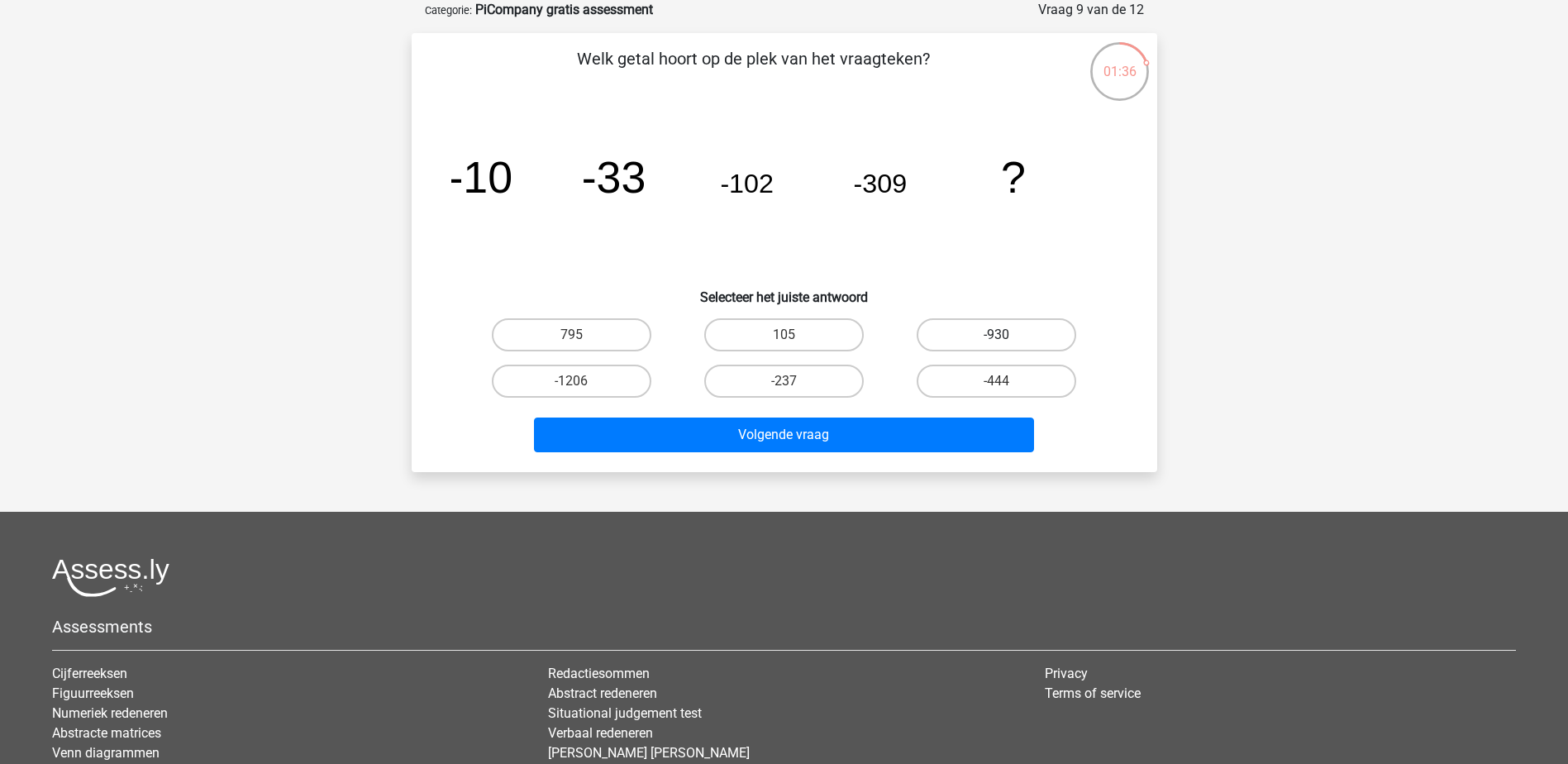
click at [971, 335] on label "-930" at bounding box center [997, 335] width 160 height 33
click at [997, 335] on input "-930" at bounding box center [1002, 340] width 11 height 11
radio input "true"
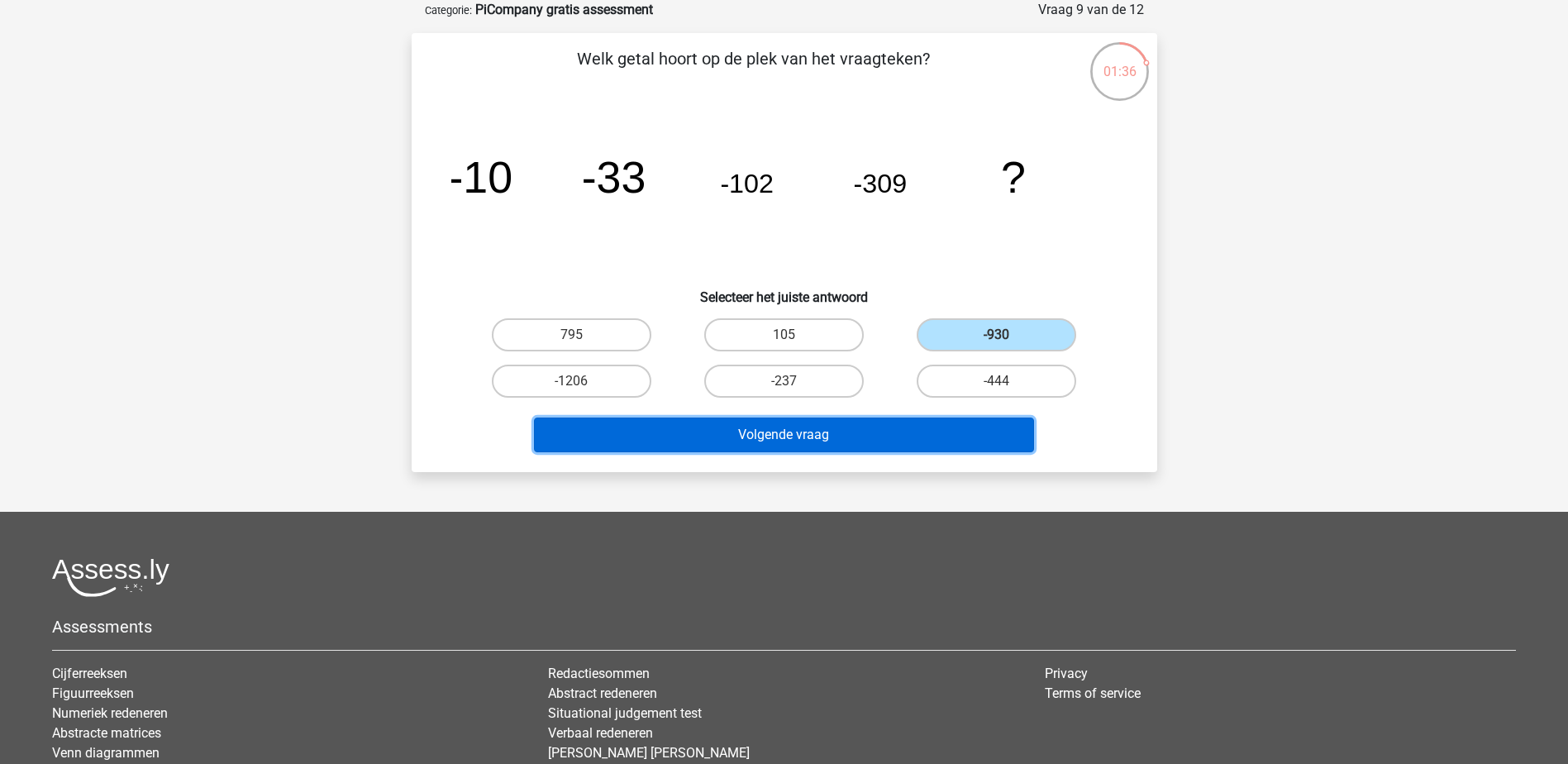
click at [840, 431] on button "Volgende vraag" at bounding box center [784, 434] width 500 height 35
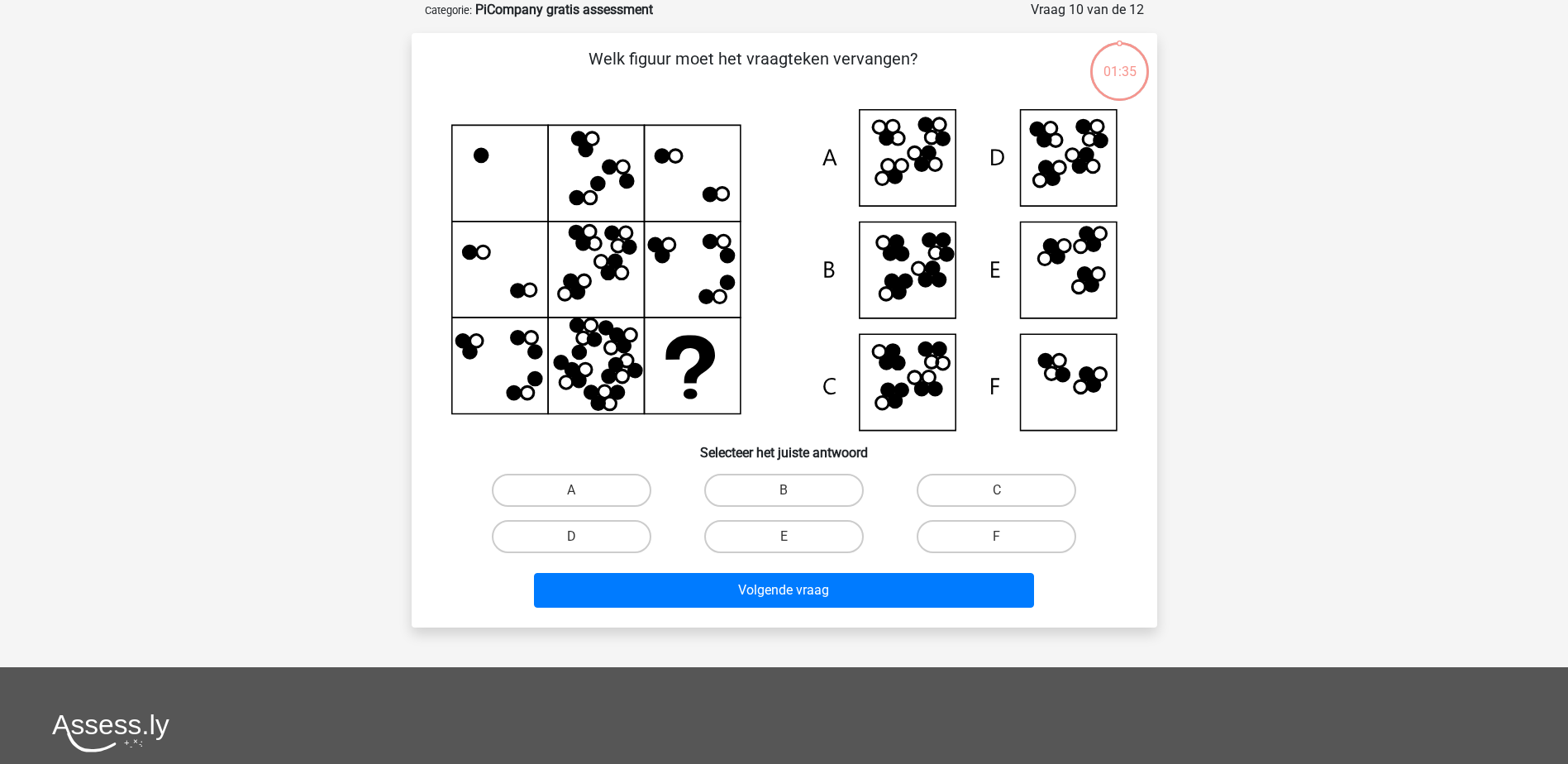
scroll to position [0, 0]
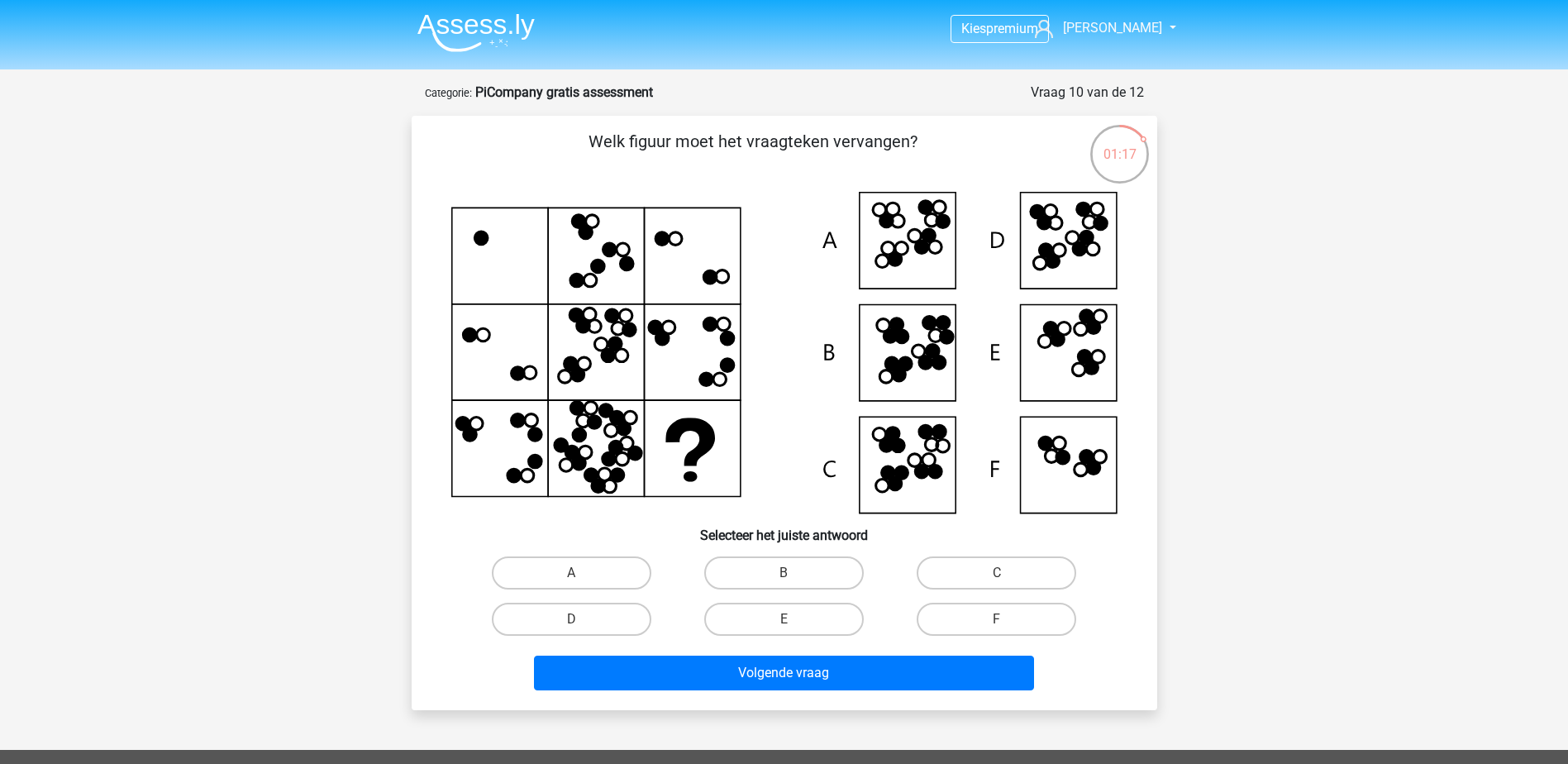
click at [1076, 341] on icon at bounding box center [784, 353] width 667 height 322
click at [760, 629] on label "E" at bounding box center [784, 619] width 160 height 33
click at [784, 629] on input "E" at bounding box center [788, 624] width 11 height 11
radio input "true"
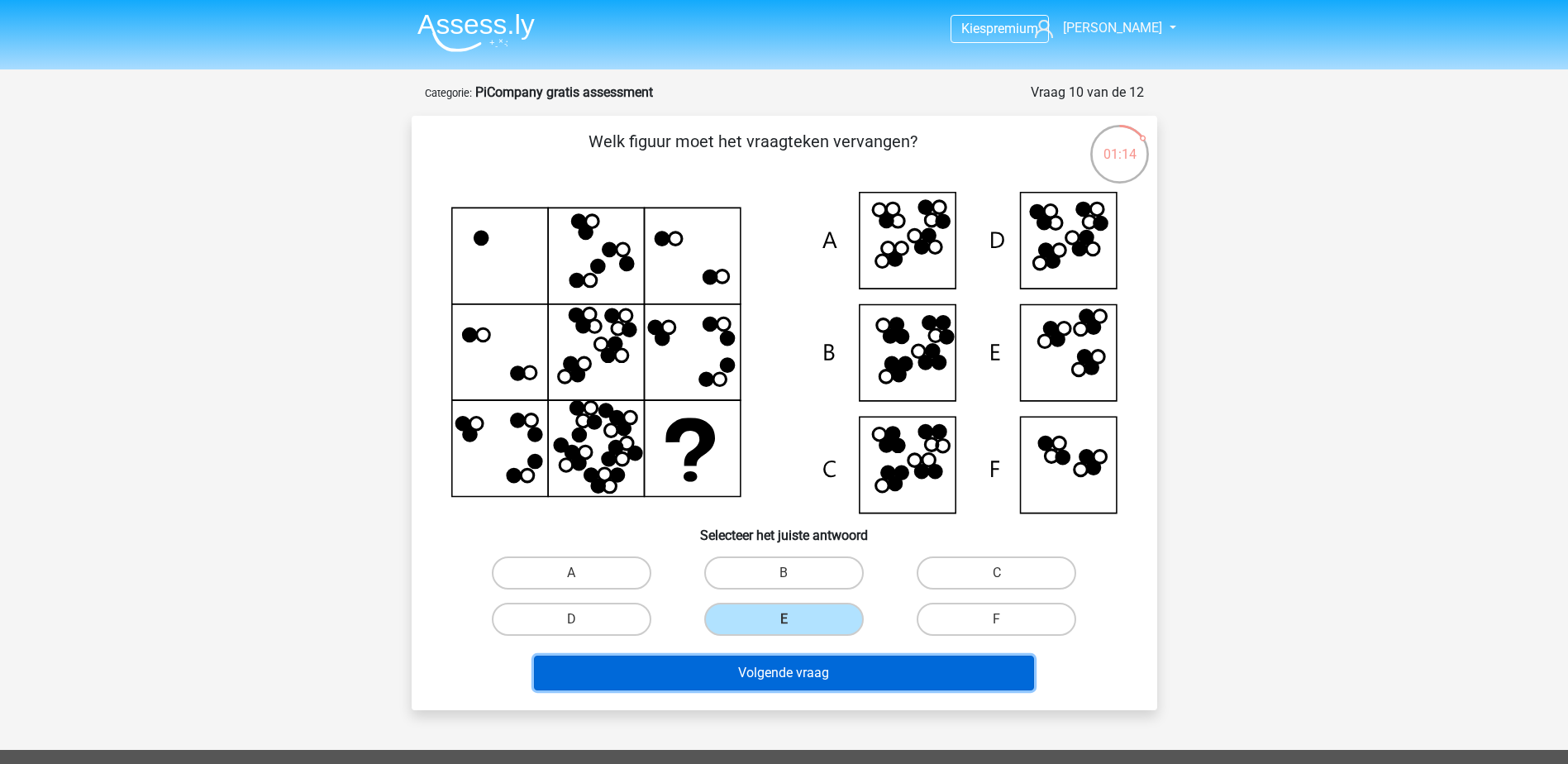
click at [765, 656] on button "Volgende vraag" at bounding box center [784, 673] width 500 height 35
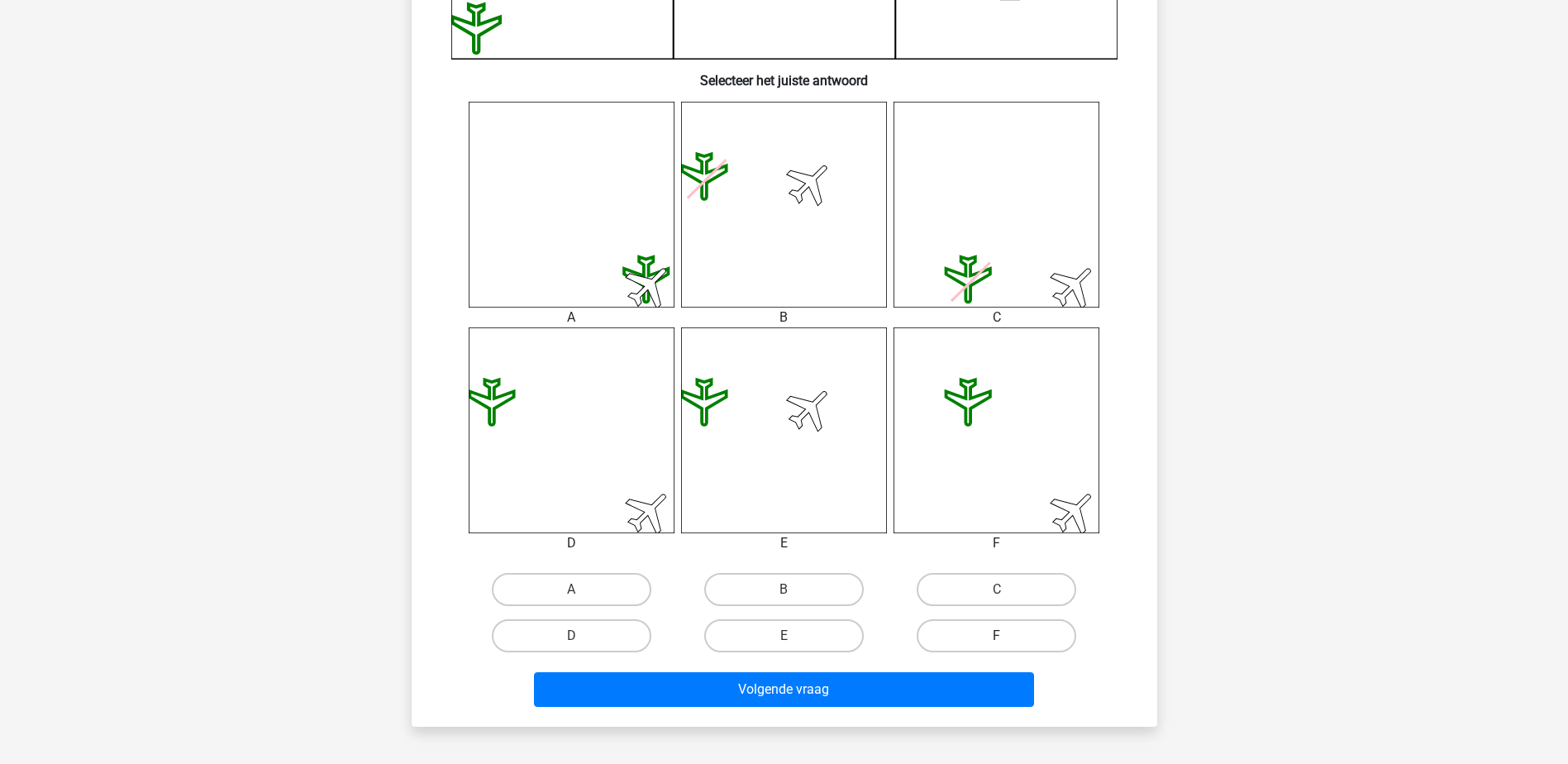
scroll to position [579, 0]
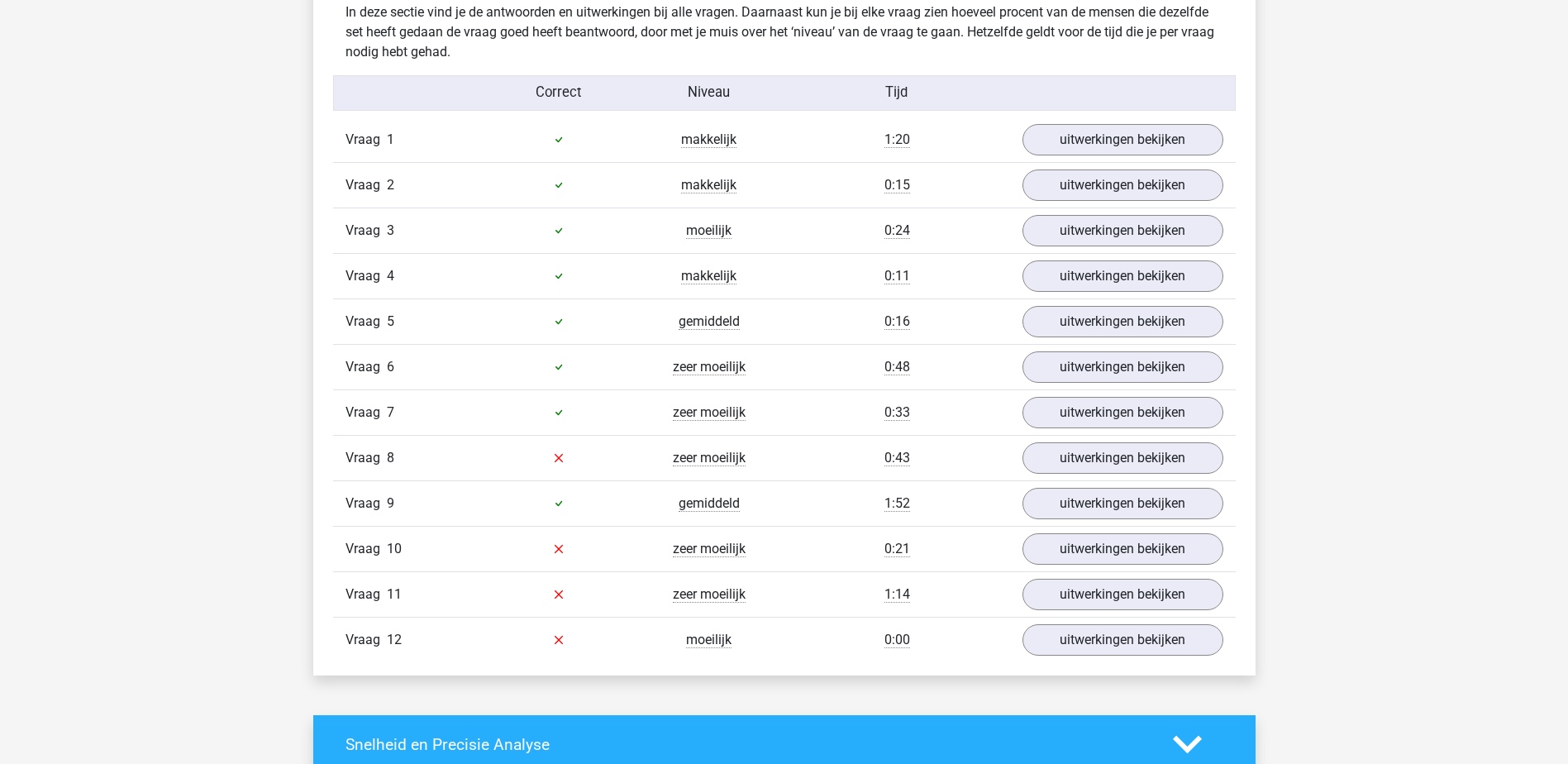
scroll to position [1820, 0]
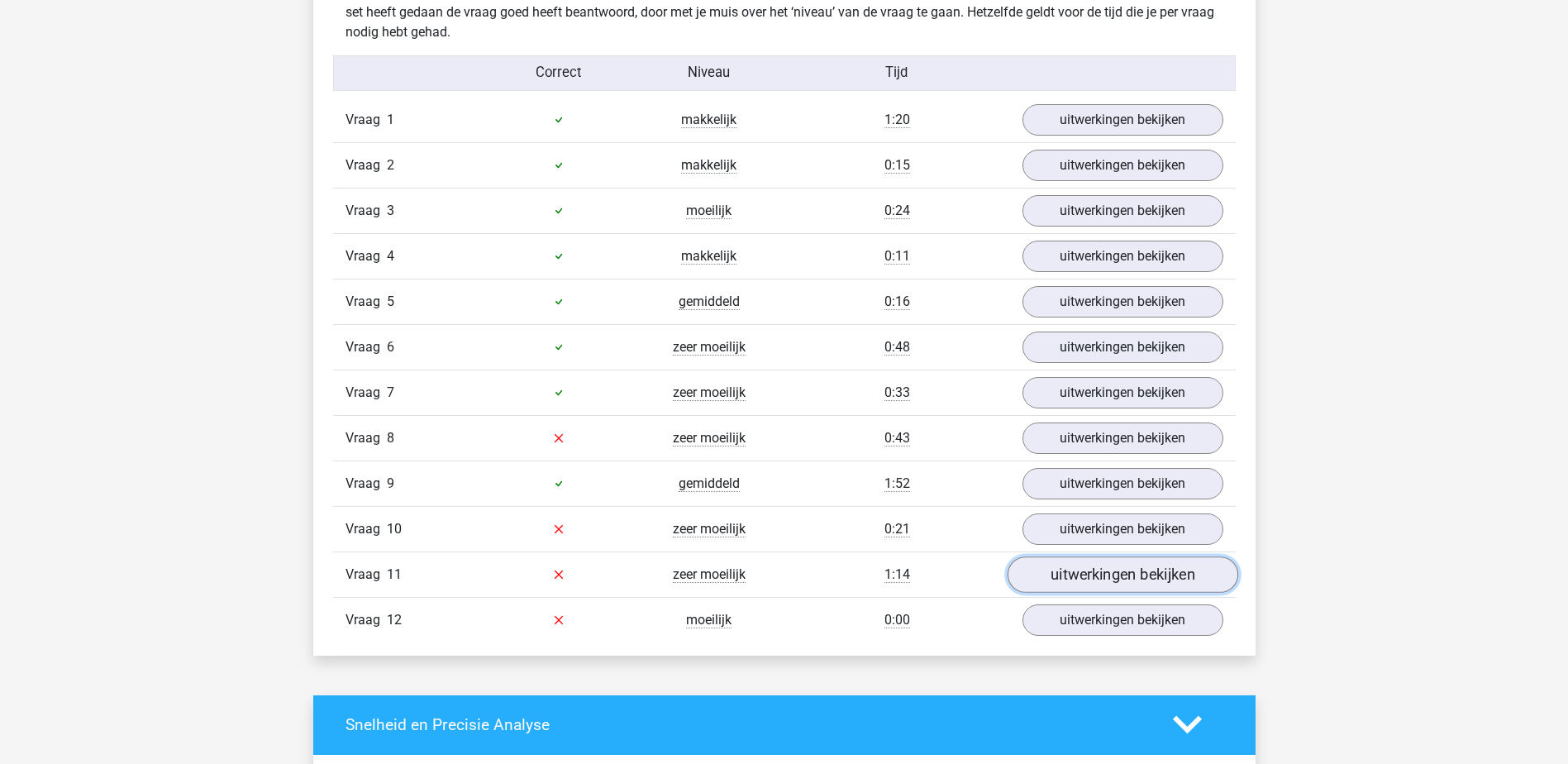
click at [1082, 580] on link "uitwerkingen bekijken" at bounding box center [1122, 574] width 231 height 36
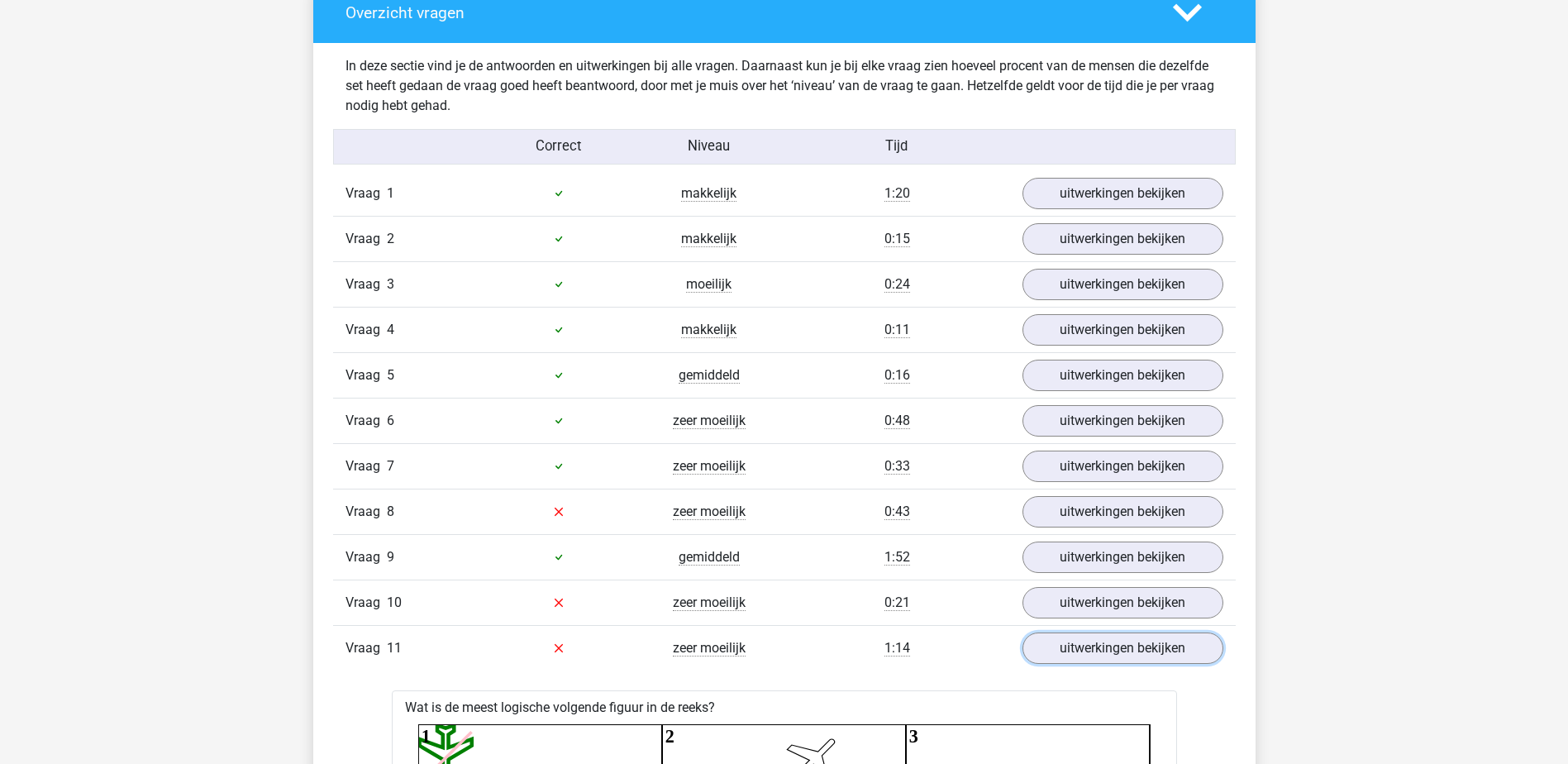
scroll to position [1738, 0]
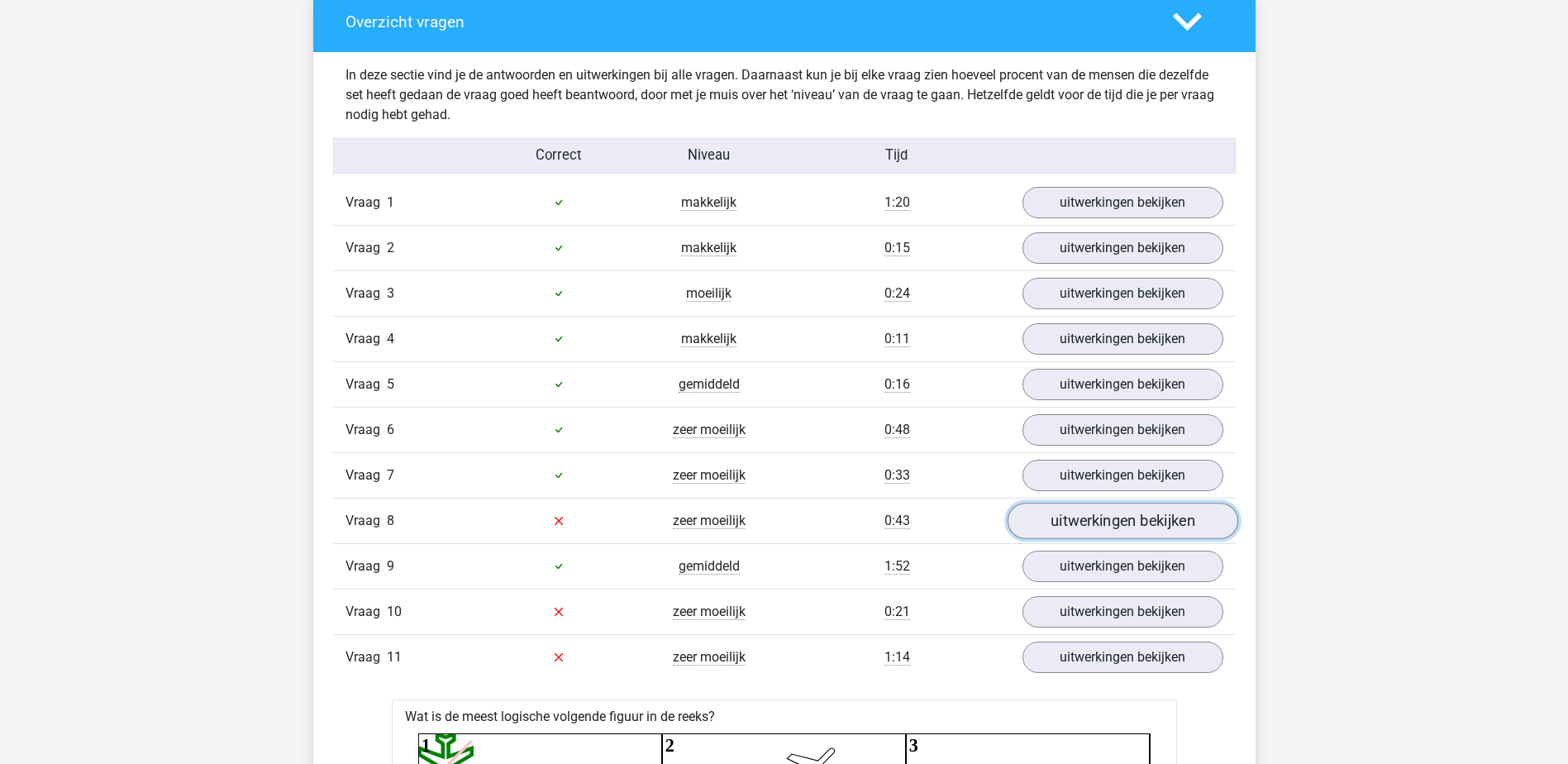
click at [1043, 514] on link "uitwerkingen bekijken" at bounding box center [1122, 521] width 231 height 36
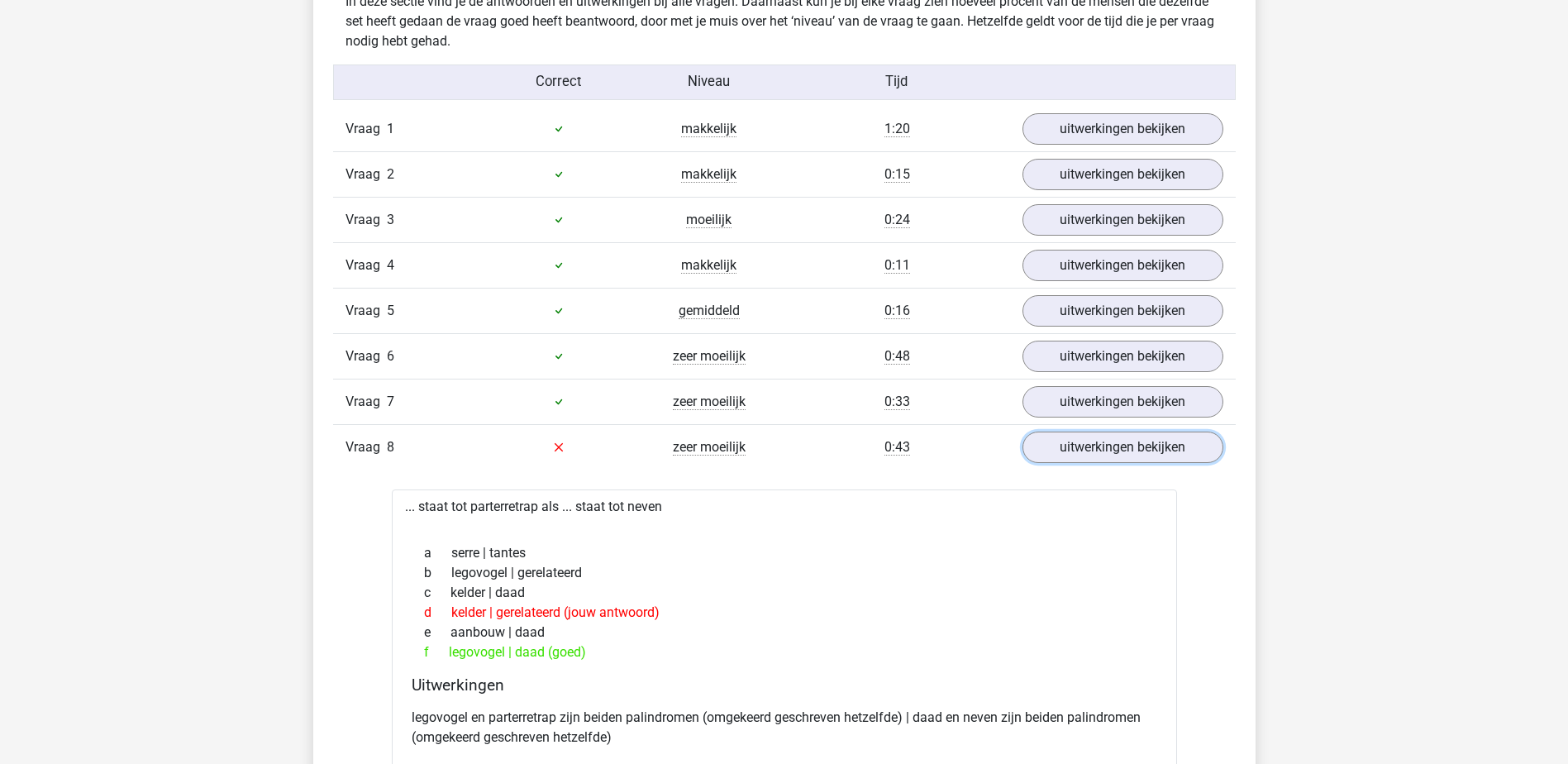
scroll to position [1655, 0]
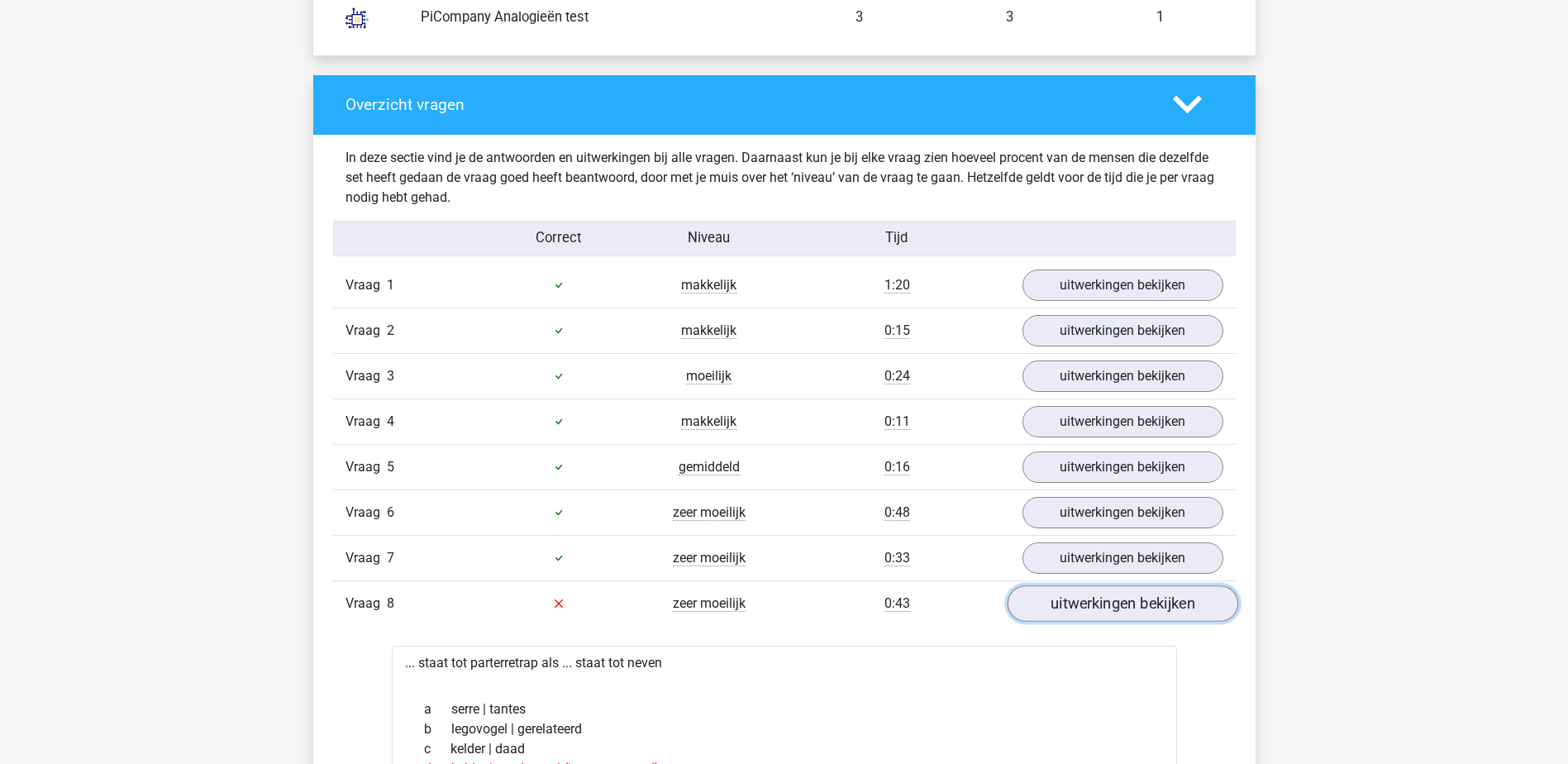
click at [1086, 605] on link "uitwerkingen bekijken" at bounding box center [1122, 603] width 231 height 36
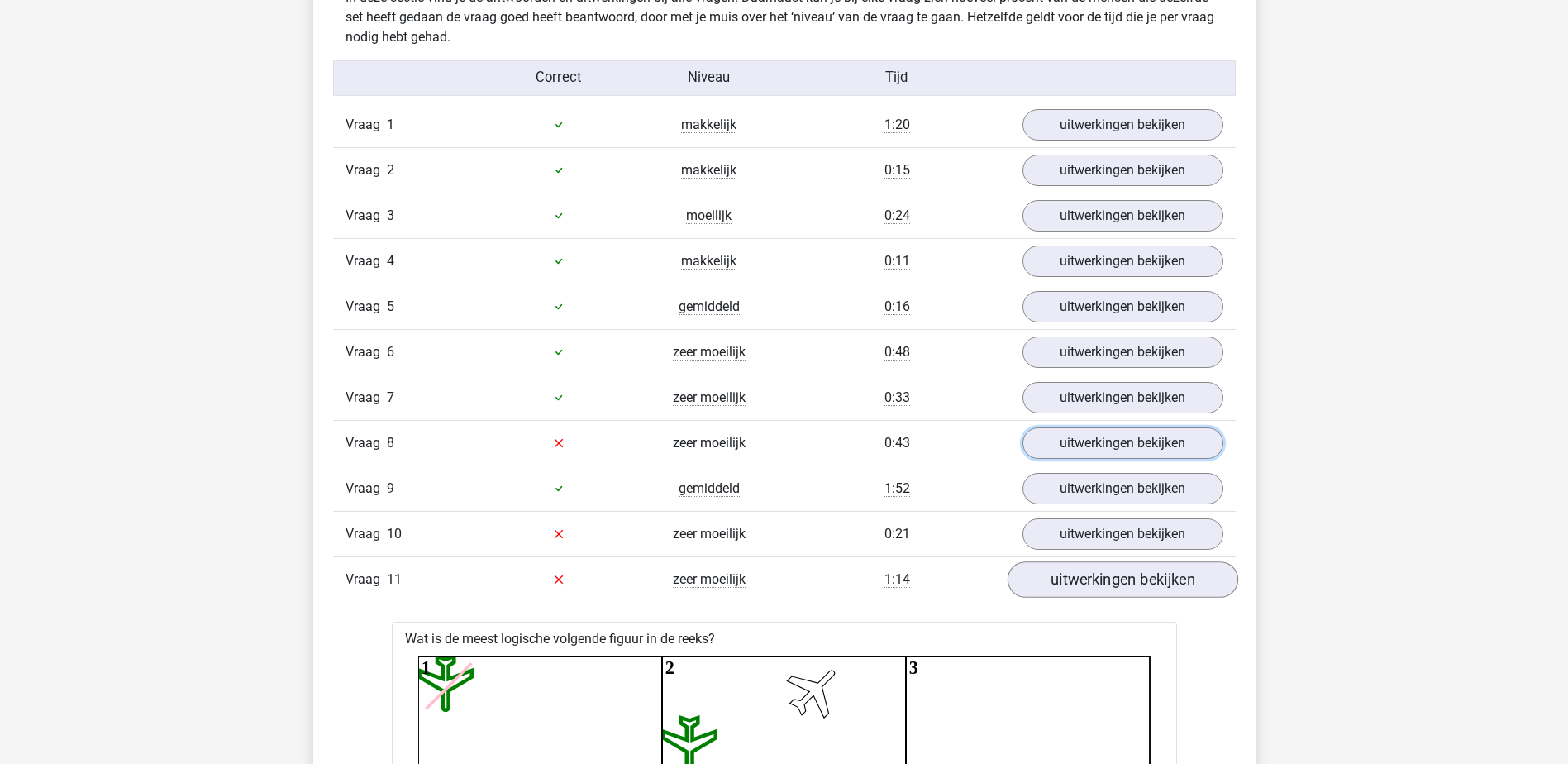
scroll to position [1820, 0]
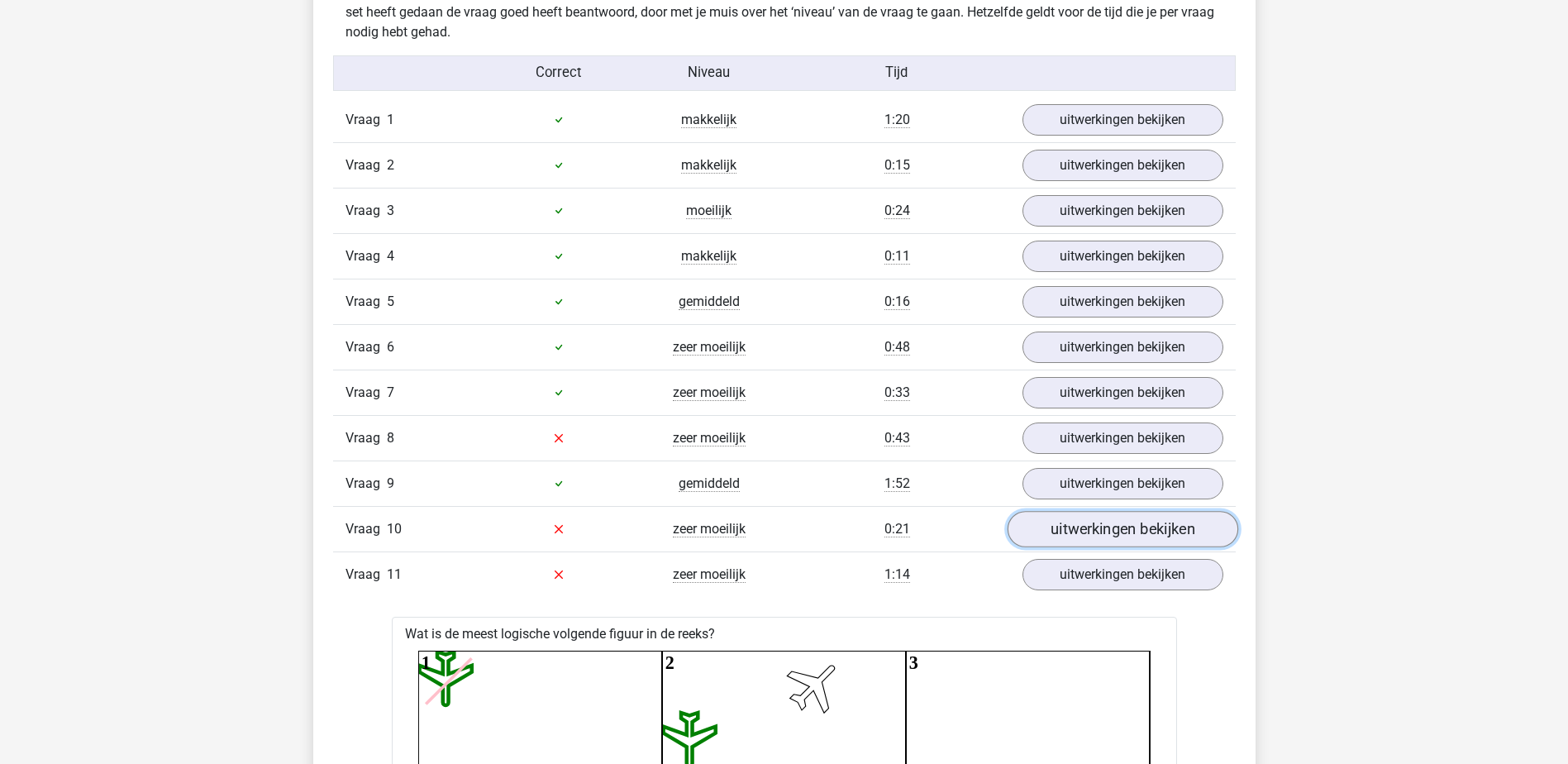
click at [1066, 523] on link "uitwerkingen bekijken" at bounding box center [1122, 529] width 231 height 36
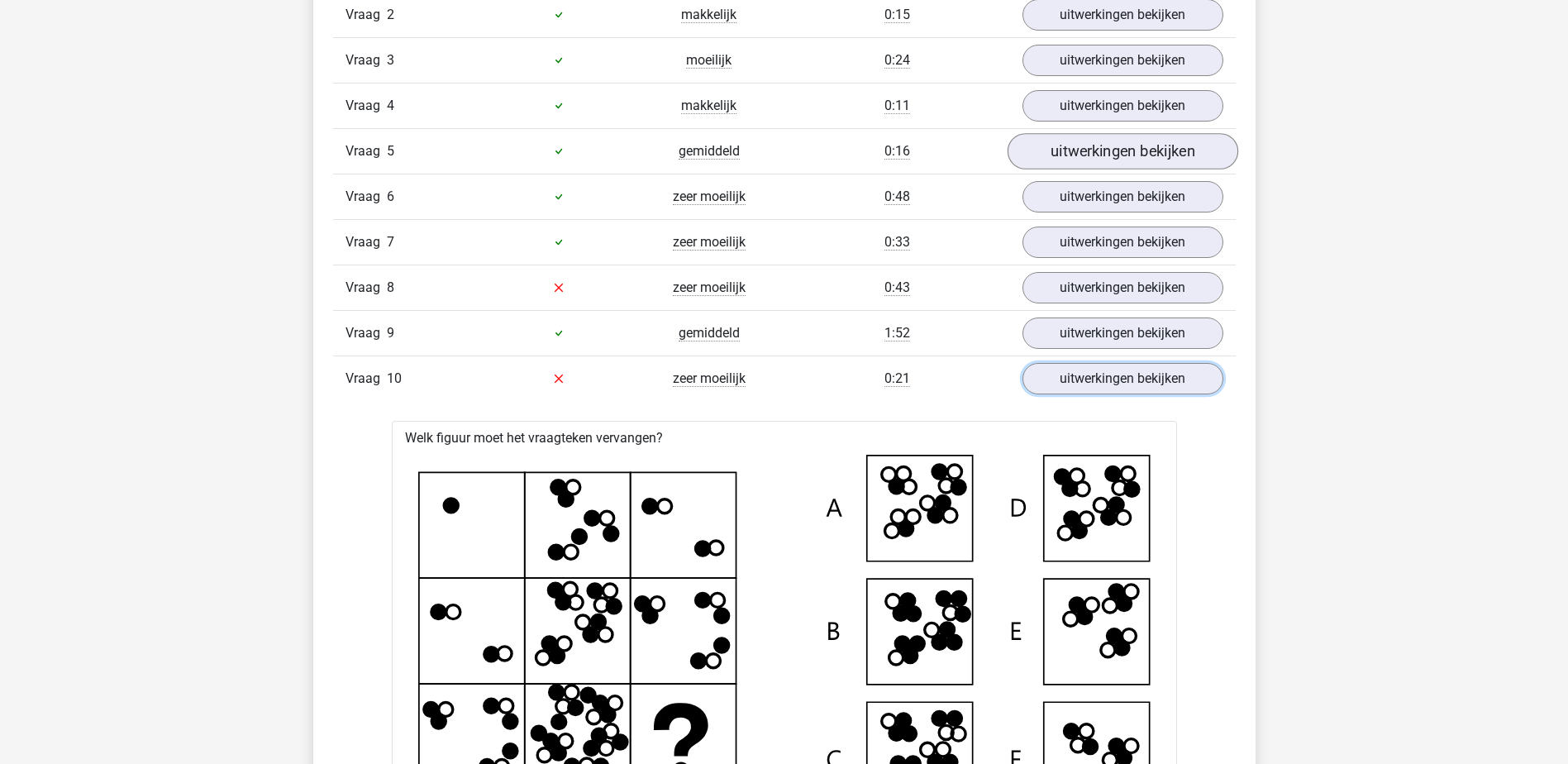
scroll to position [1738, 0]
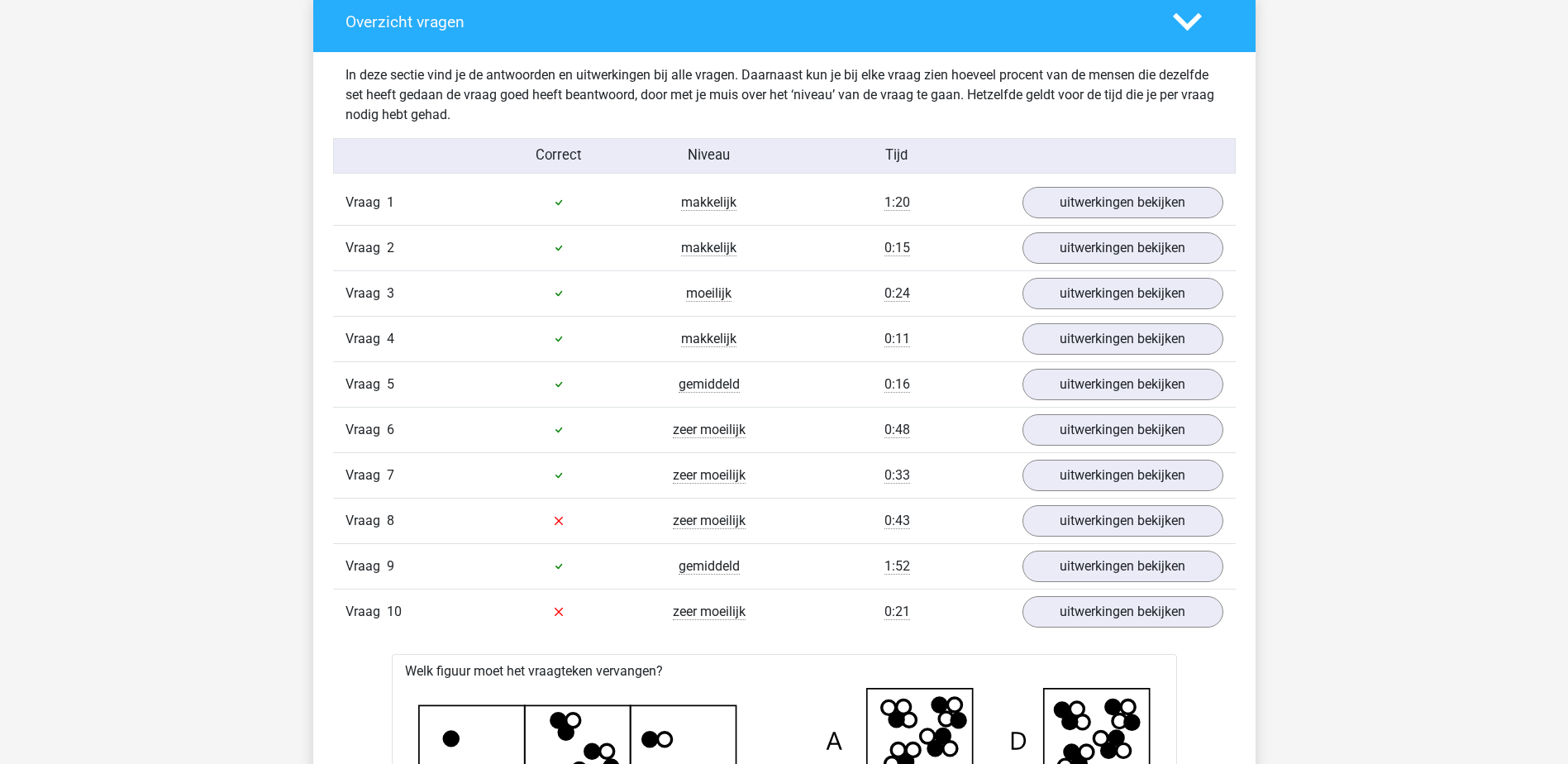
click at [1178, 31] on icon at bounding box center [1187, 21] width 29 height 29
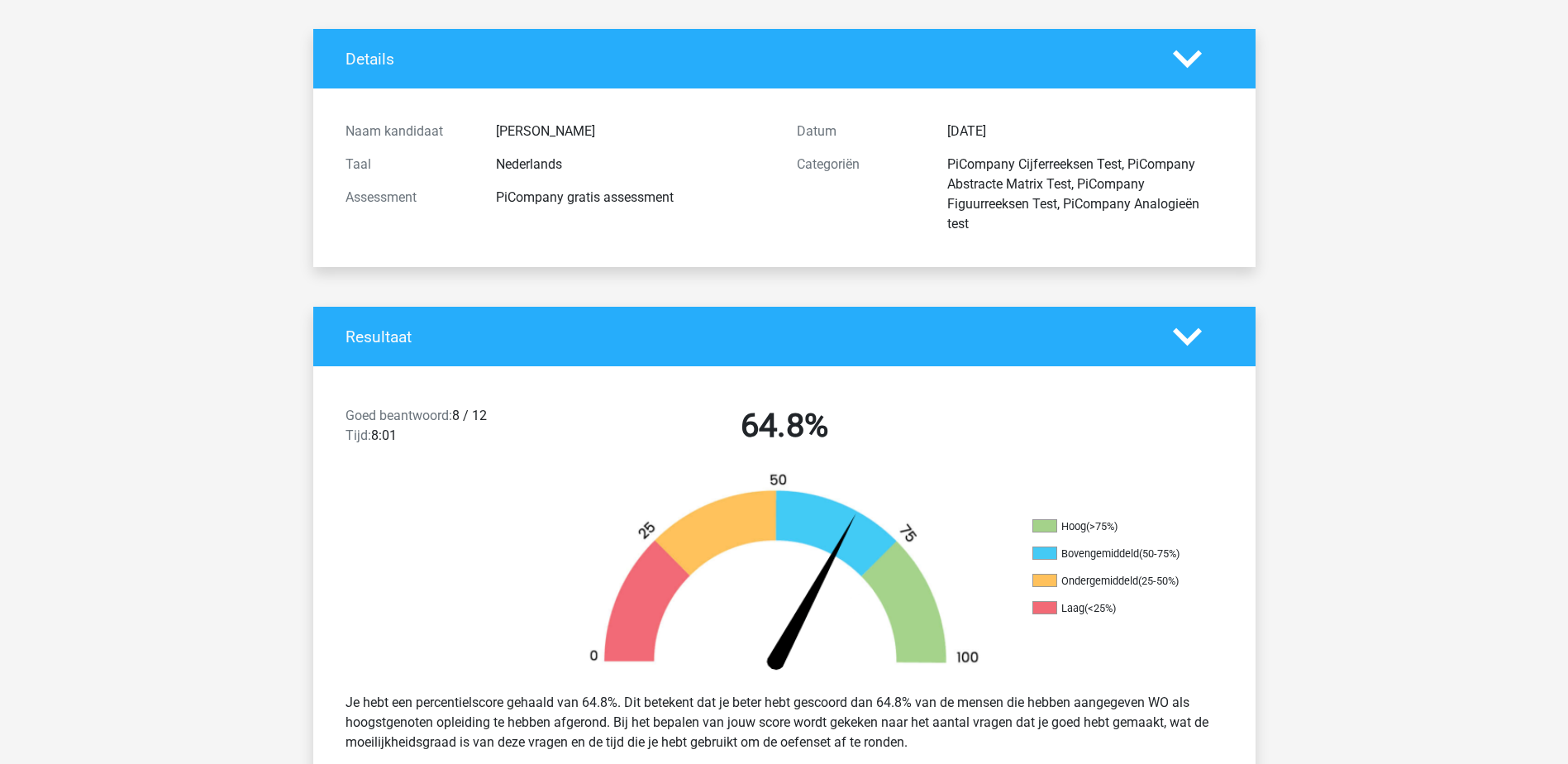
scroll to position [0, 0]
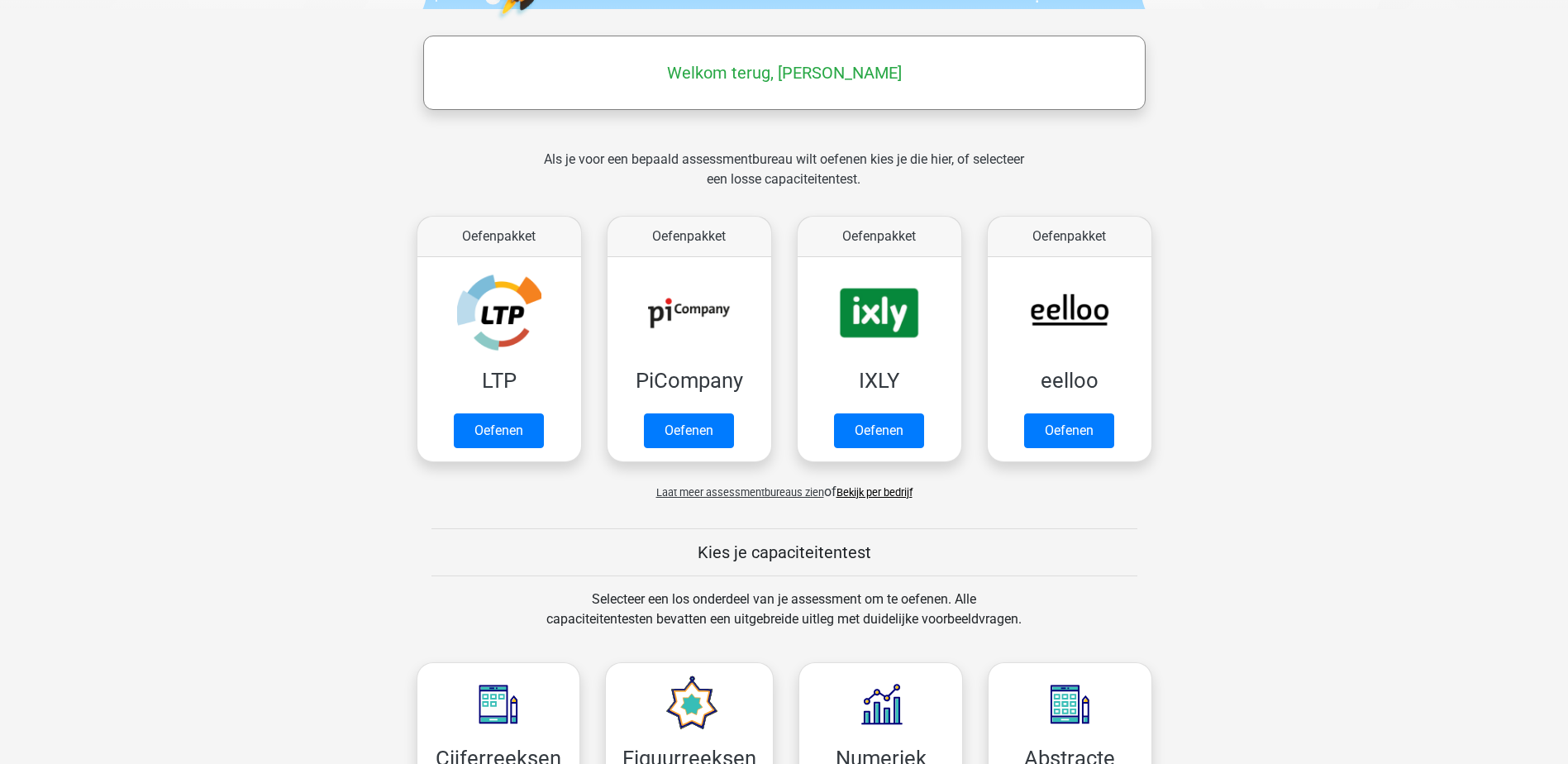
scroll to position [249, 0]
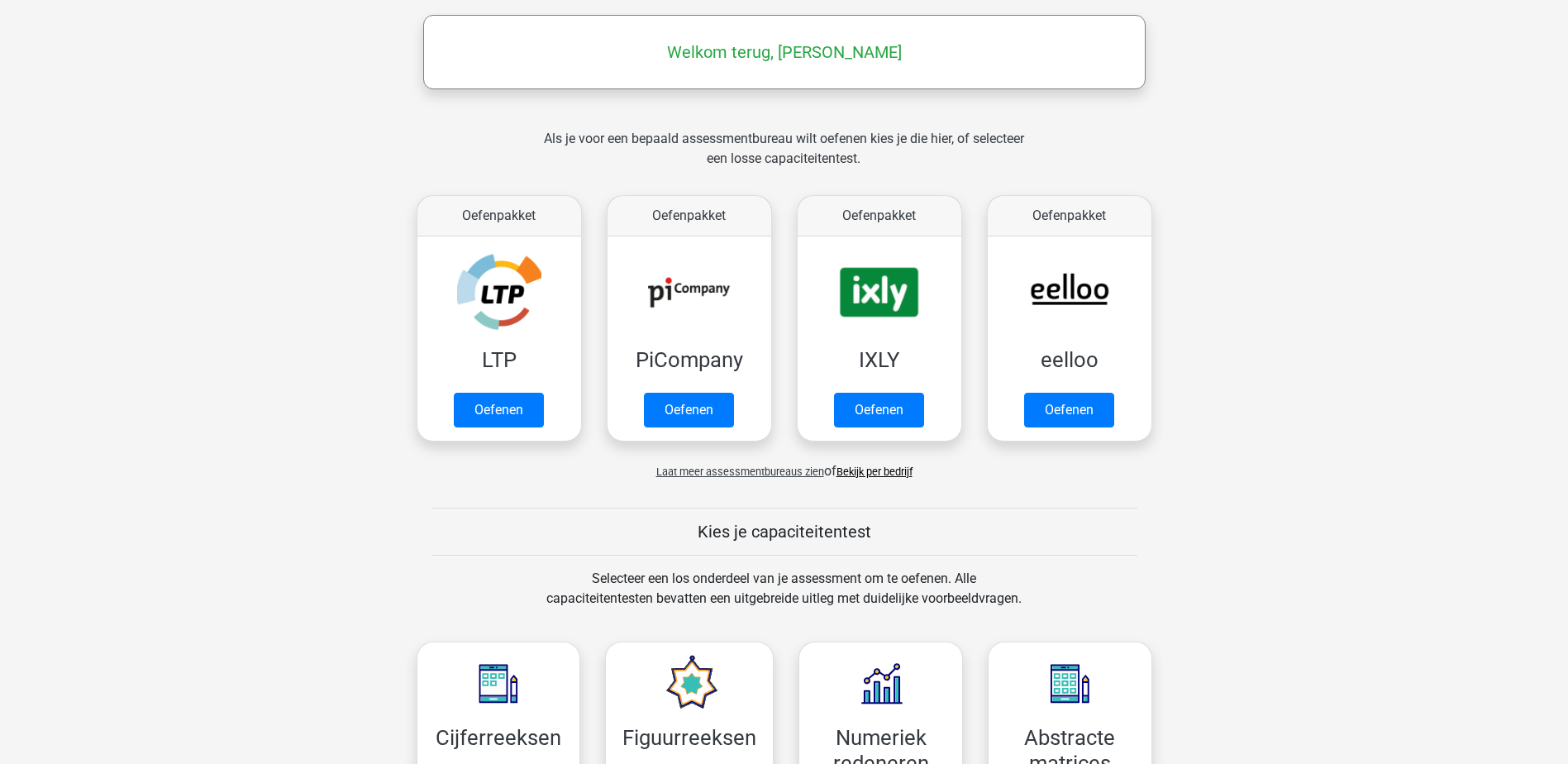
click at [703, 469] on span "Laat meer assessmentbureaus zien" at bounding box center [741, 471] width 168 height 12
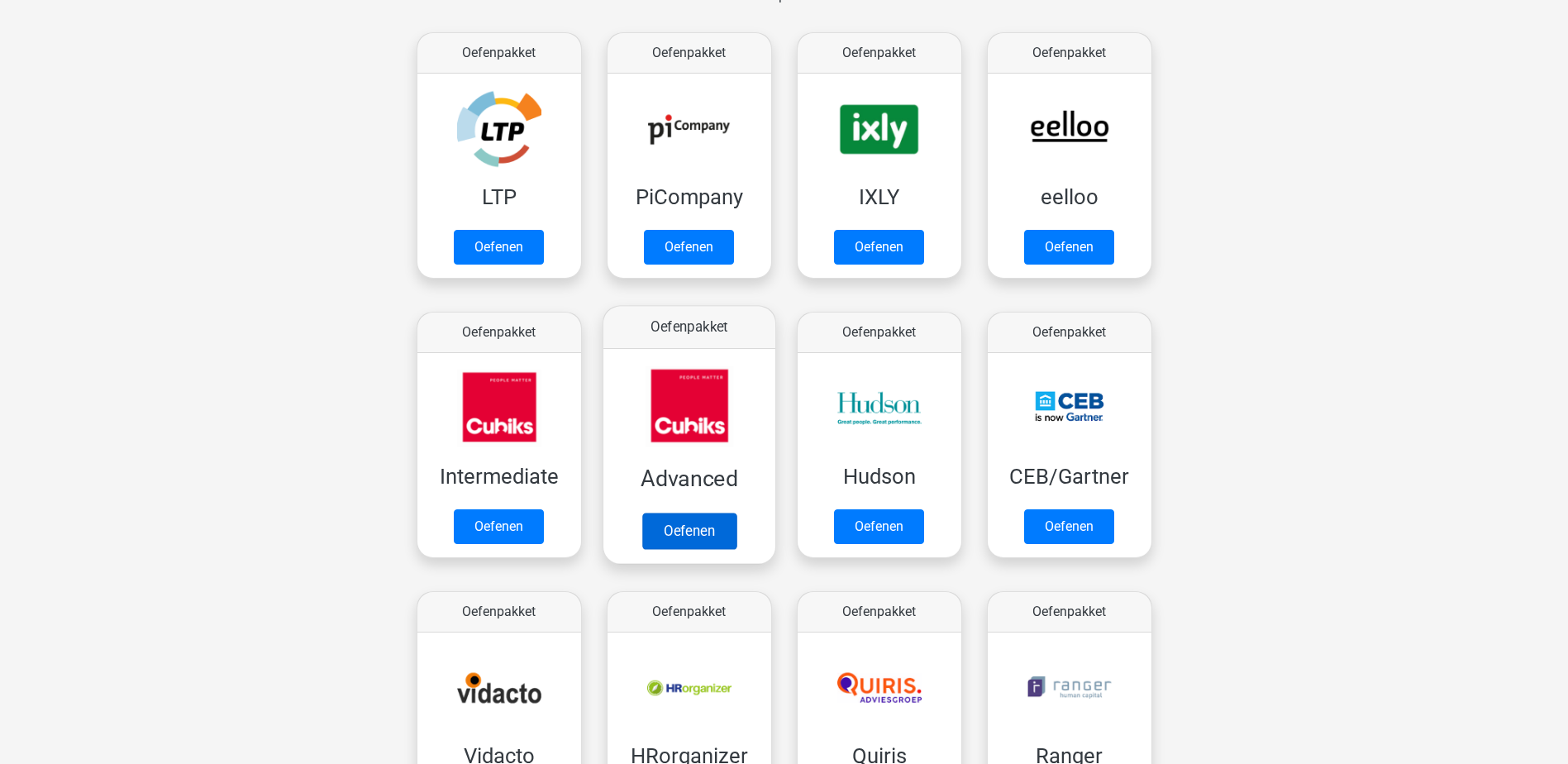
scroll to position [413, 0]
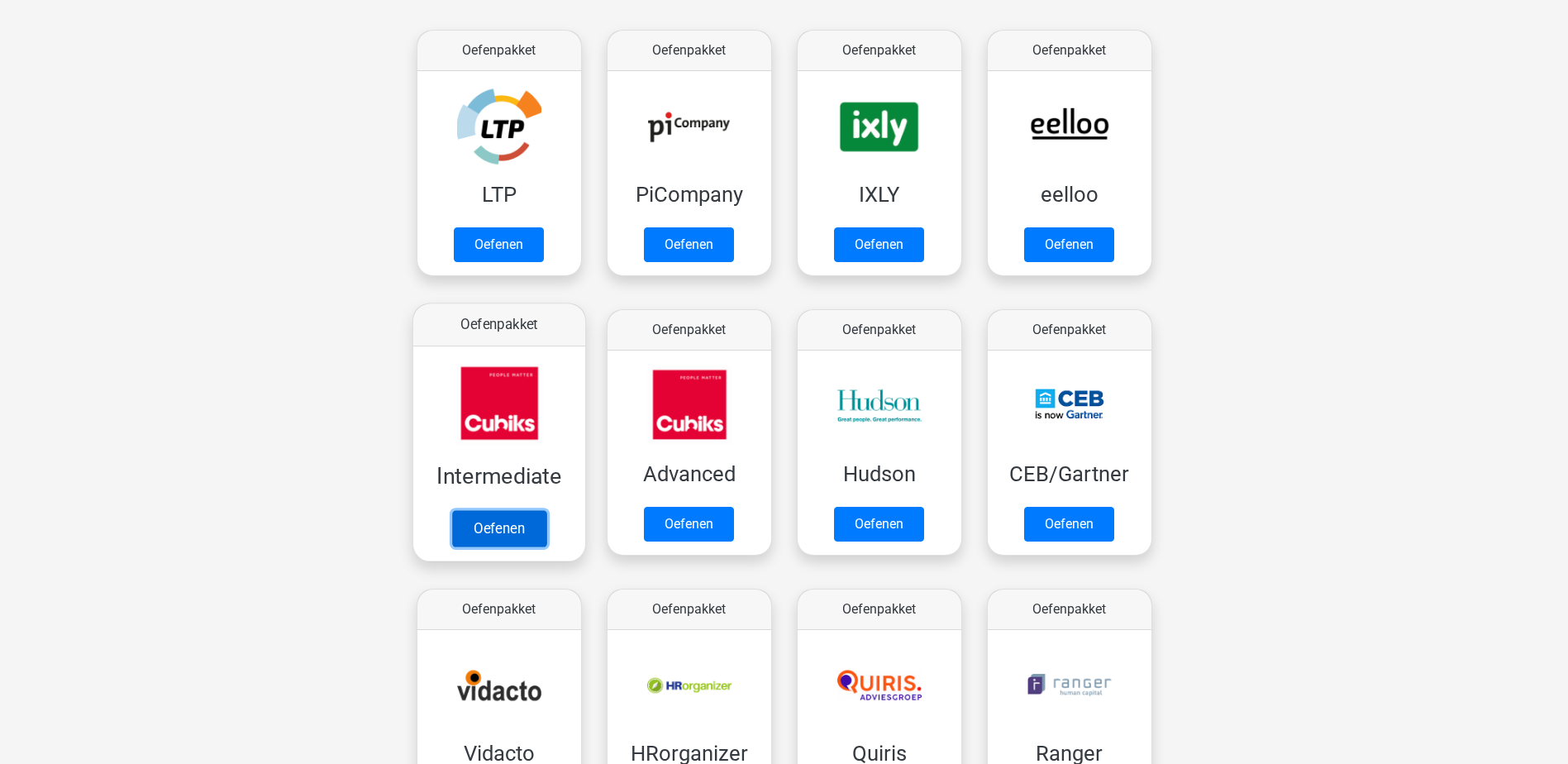
click at [503, 539] on link "Oefenen" at bounding box center [498, 528] width 94 height 36
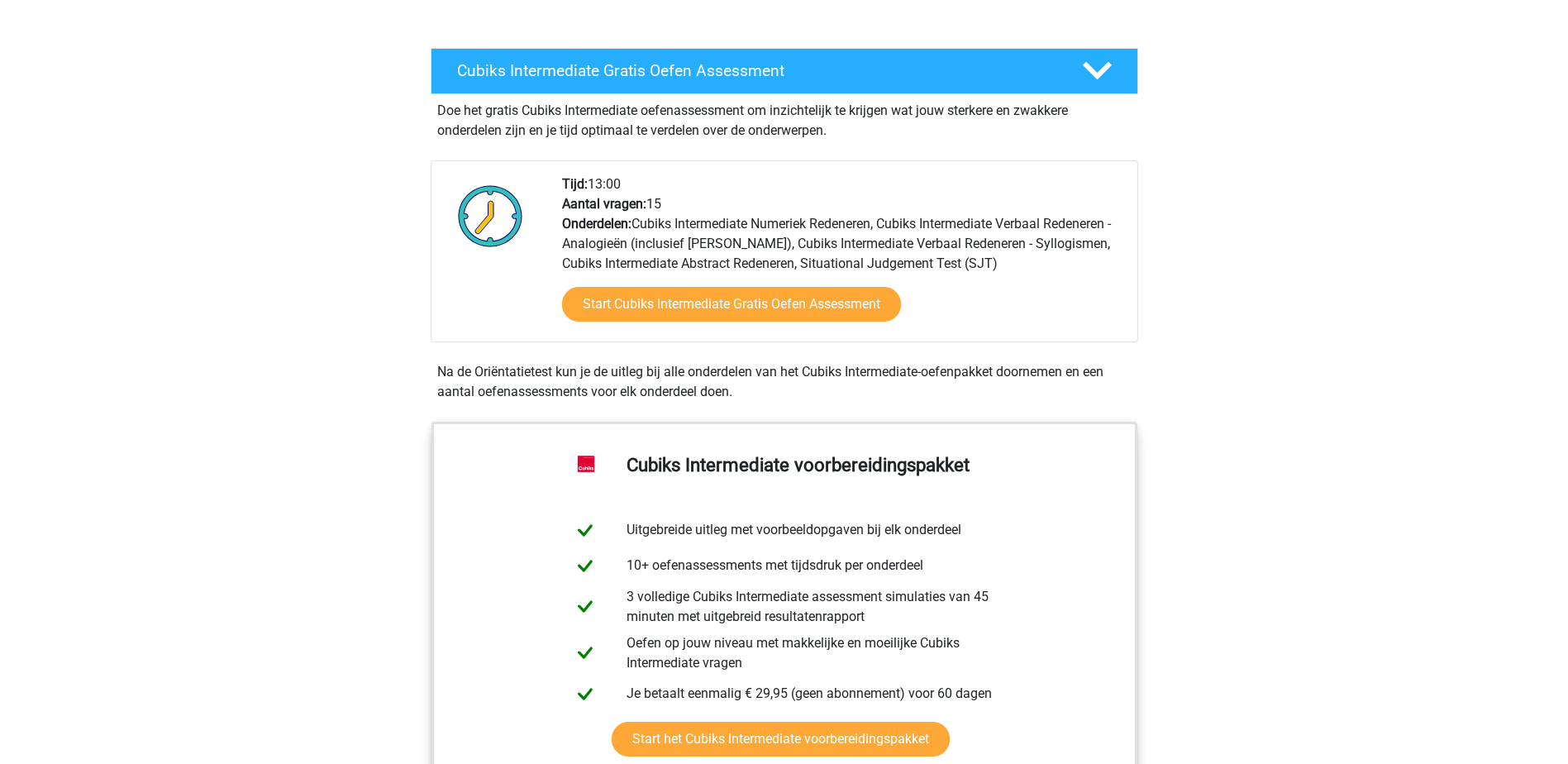
scroll to position [331, 0]
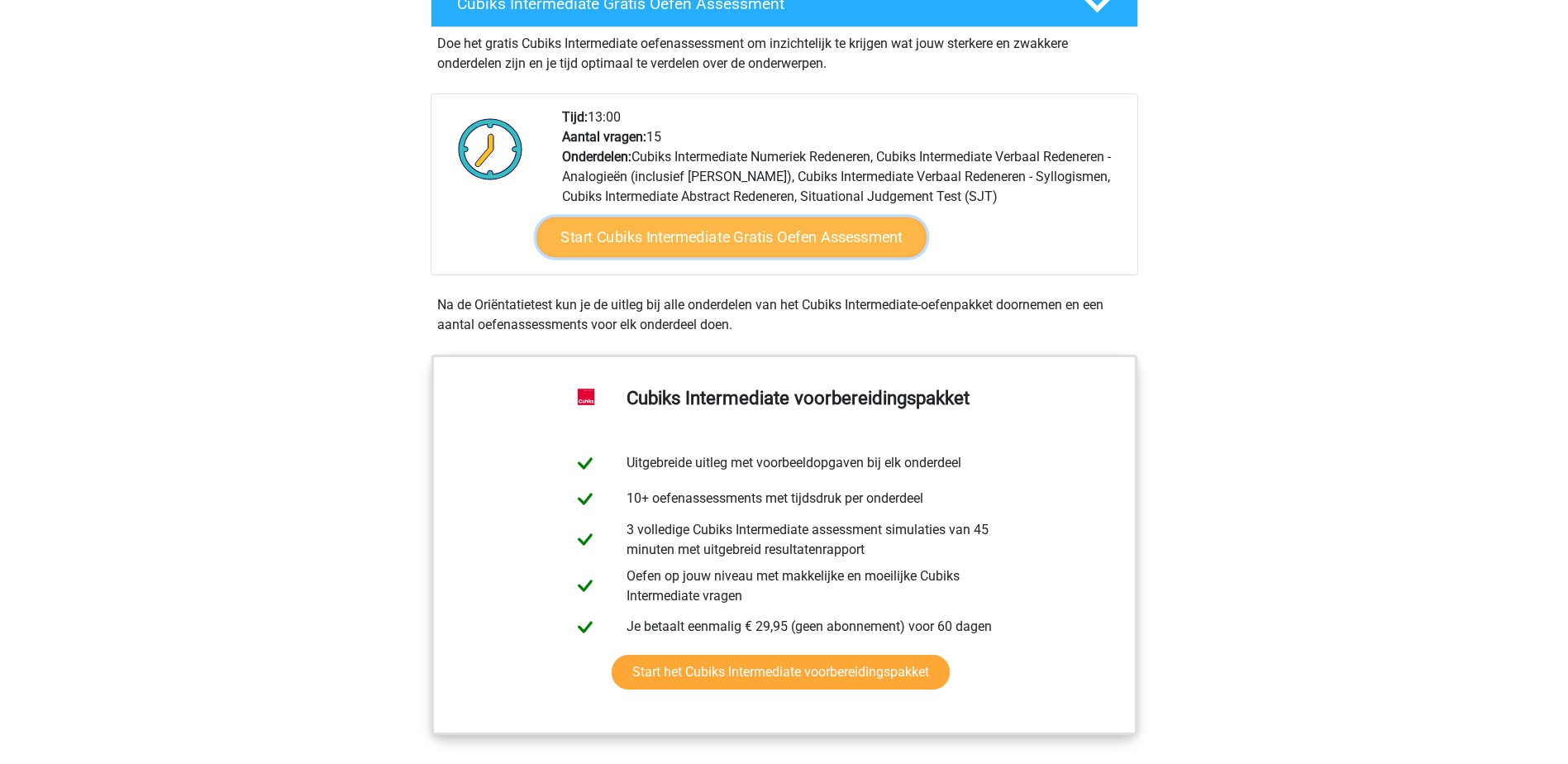
click at [747, 241] on link "Start Cubiks Intermediate Gratis Oefen Assessment" at bounding box center [732, 238] width 390 height 40
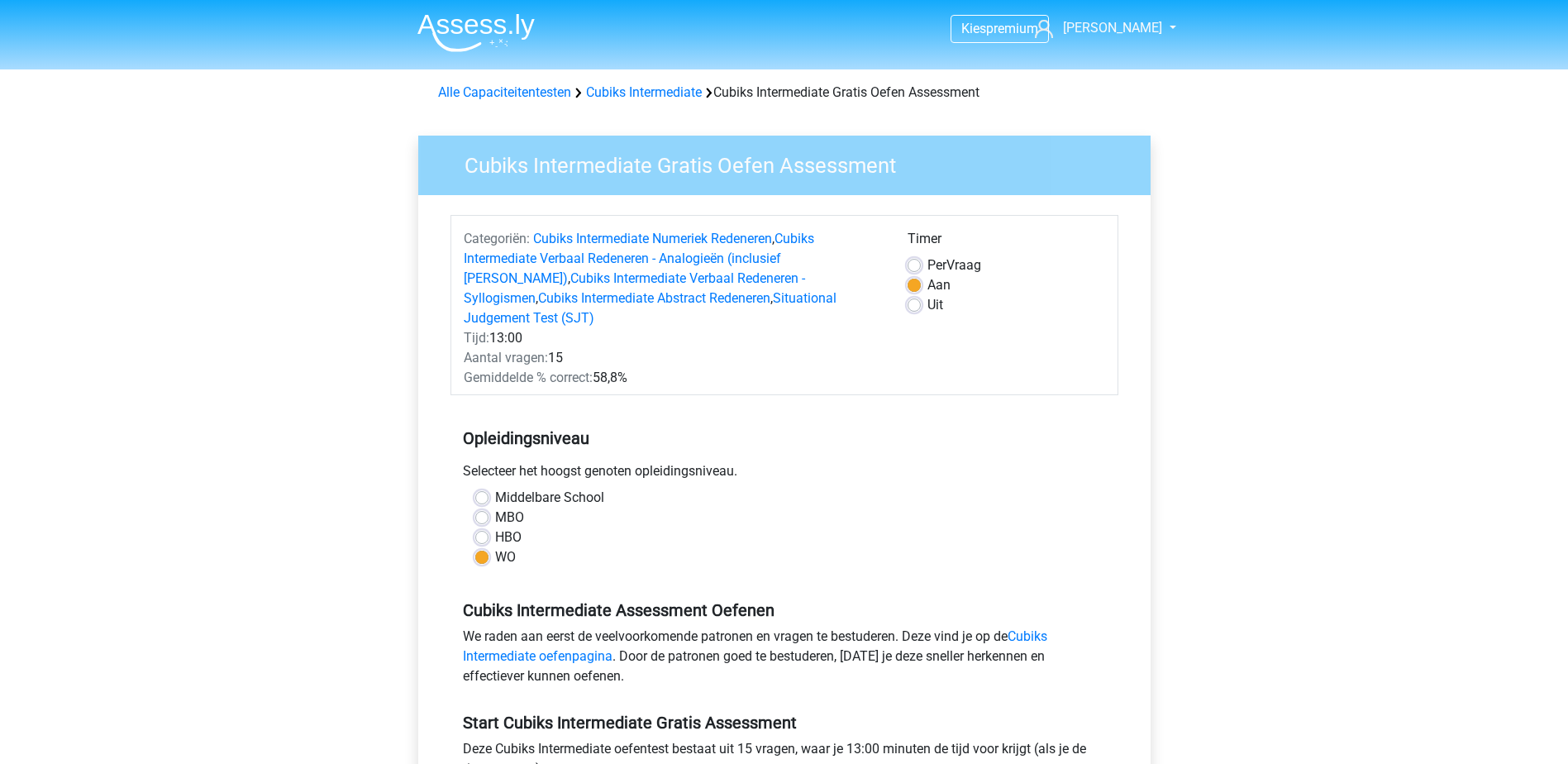
scroll to position [249, 0]
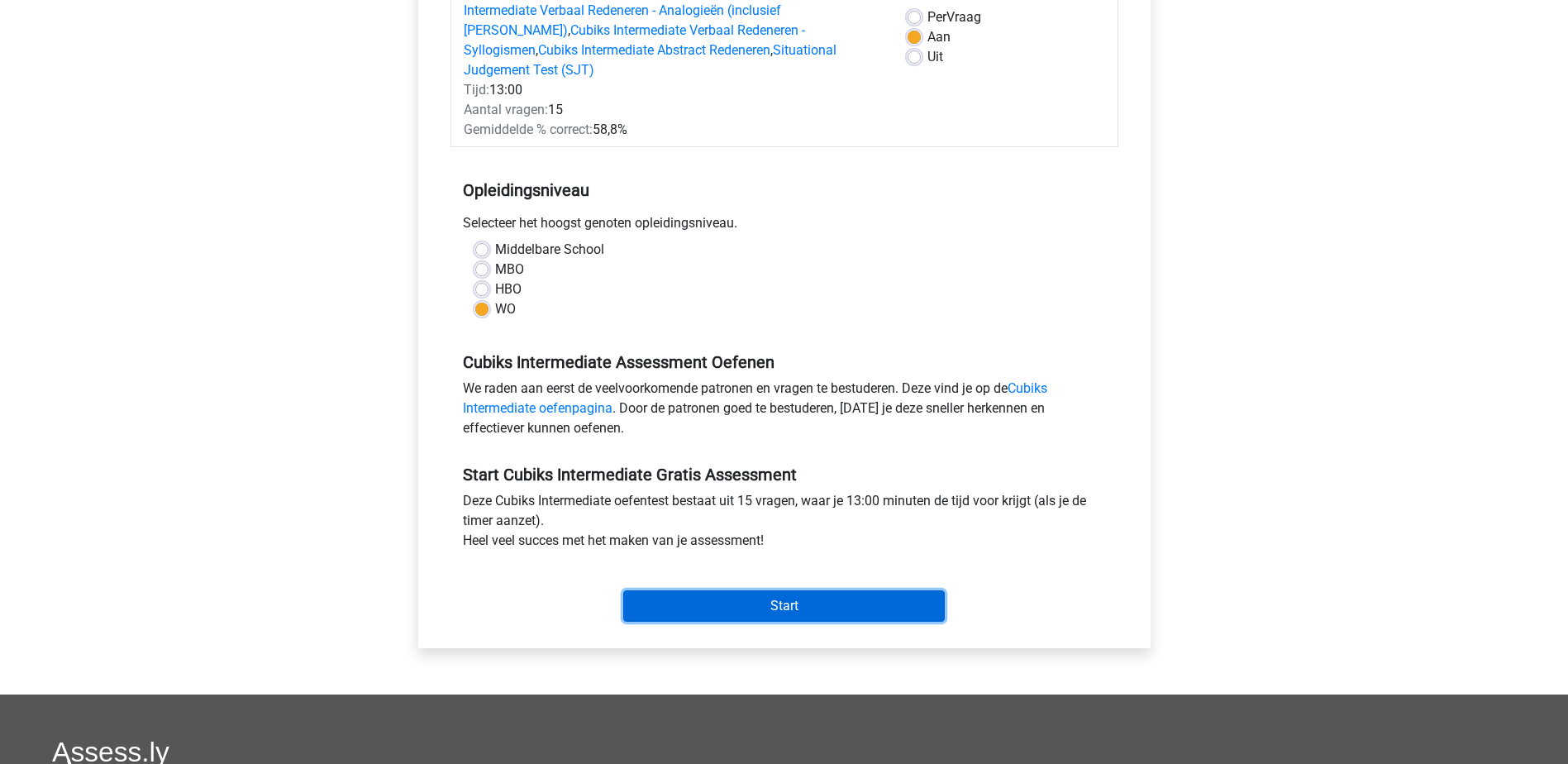
click at [698, 594] on input "Start" at bounding box center [784, 605] width 321 height 31
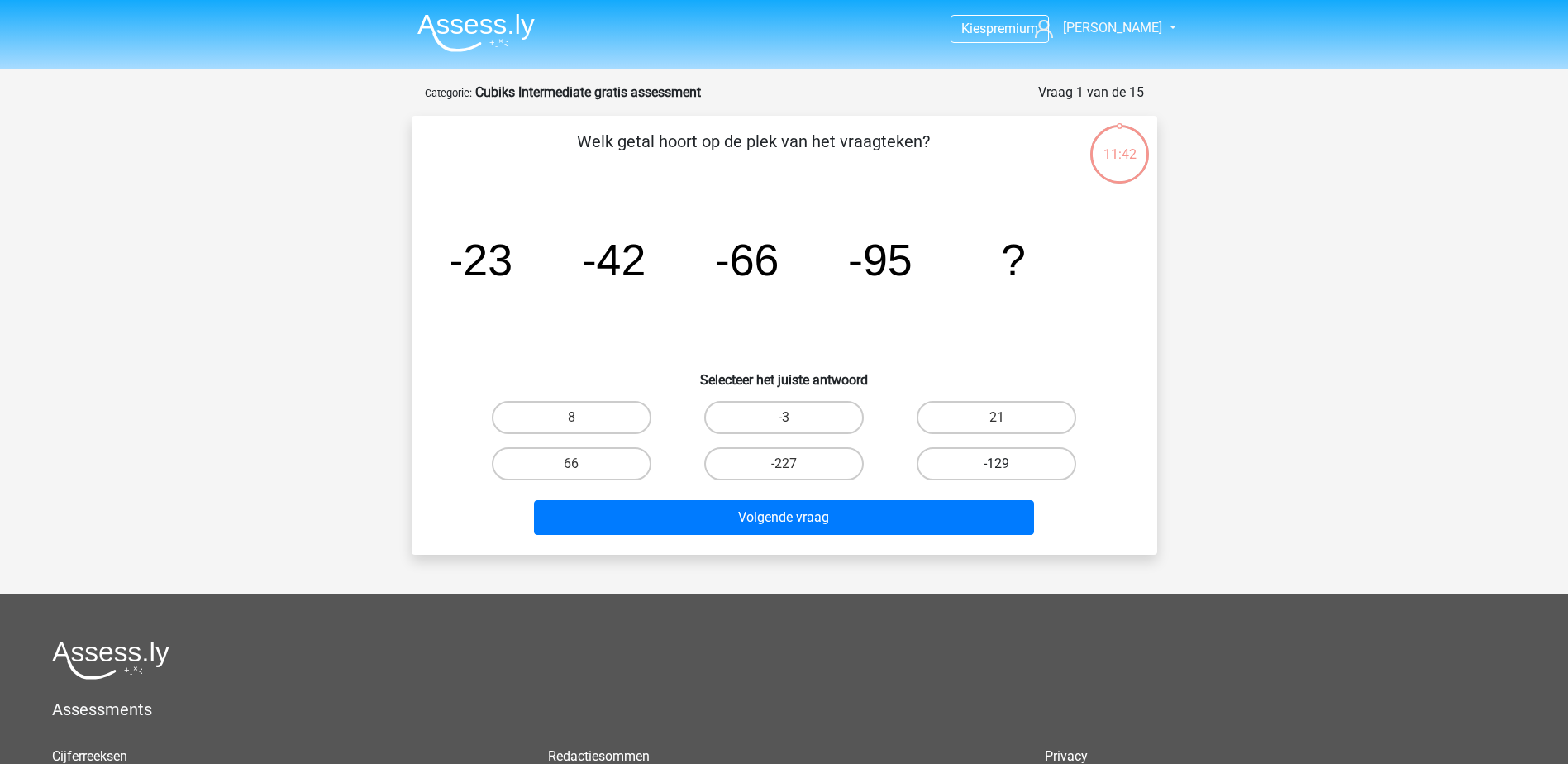
click at [924, 471] on label "-129" at bounding box center [997, 463] width 160 height 33
click at [997, 471] on input "-129" at bounding box center [1002, 469] width 11 height 11
radio input "true"
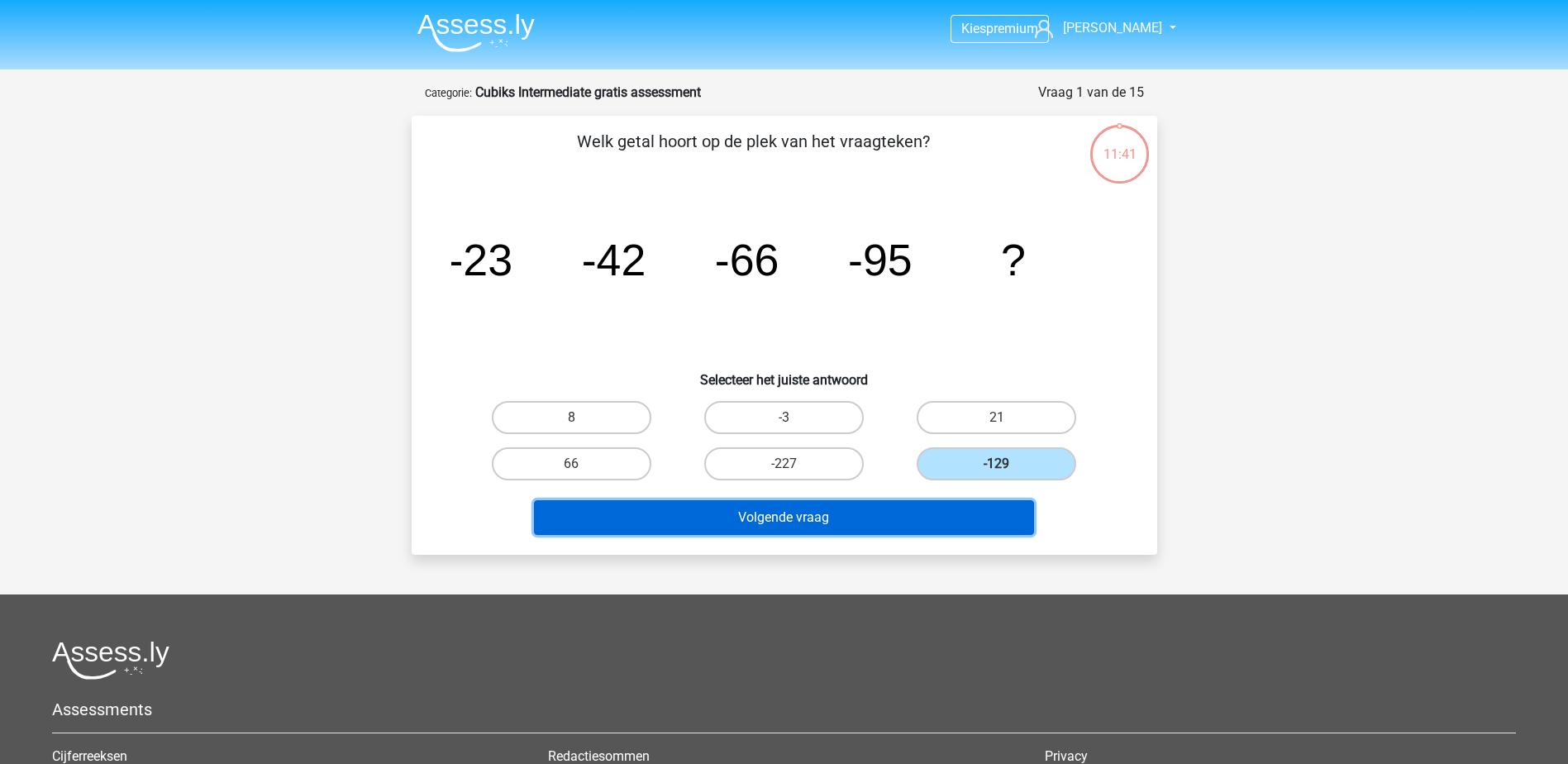
click at [863, 523] on button "Volgende vraag" at bounding box center [784, 517] width 500 height 35
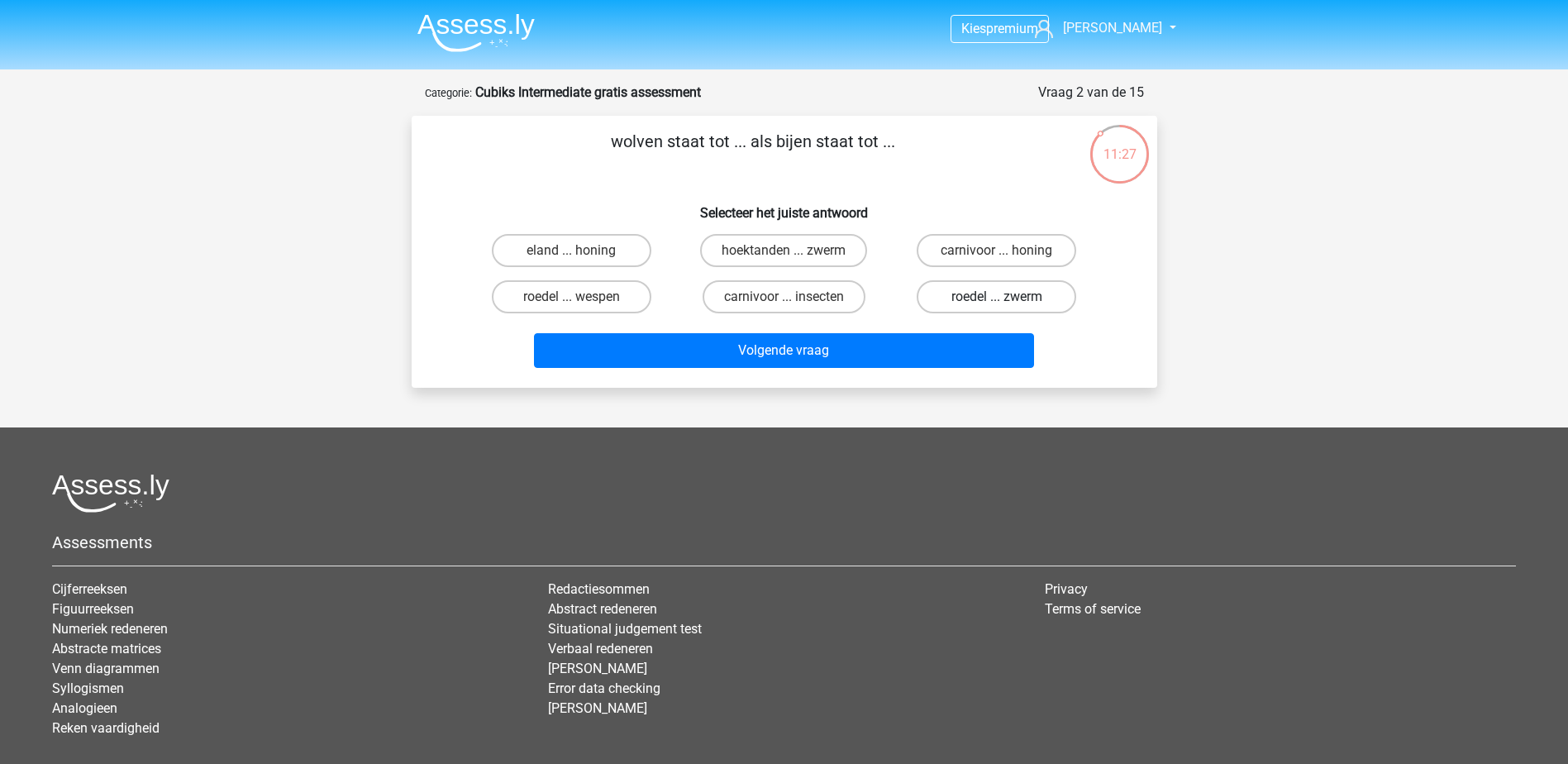
click at [963, 290] on label "roedel ... zwerm" at bounding box center [997, 297] width 160 height 33
click at [997, 297] on input "roedel ... zwerm" at bounding box center [1002, 302] width 11 height 11
radio input "true"
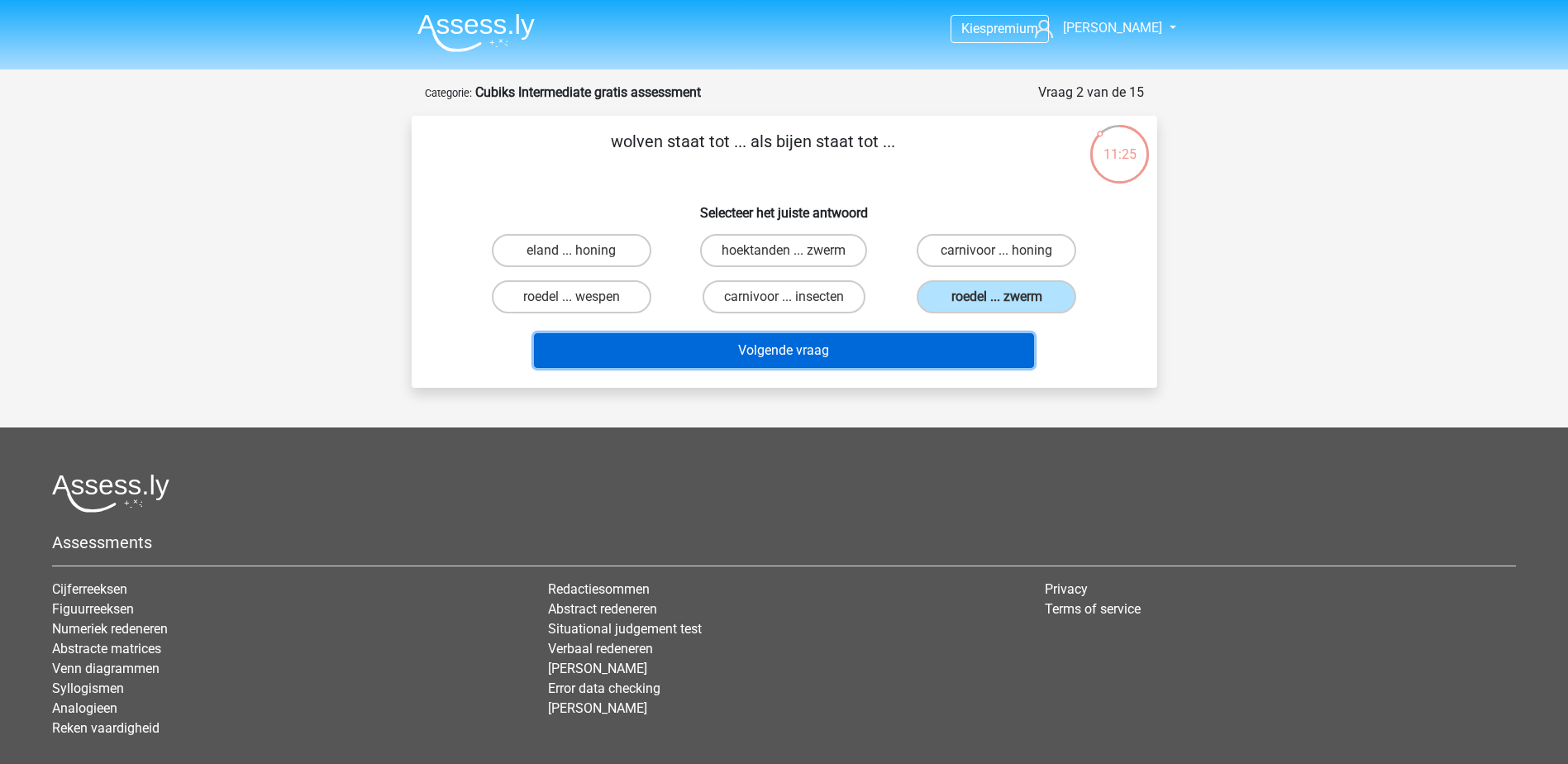
click at [826, 345] on button "Volgende vraag" at bounding box center [784, 351] width 500 height 35
